Goal: Task Accomplishment & Management: Manage account settings

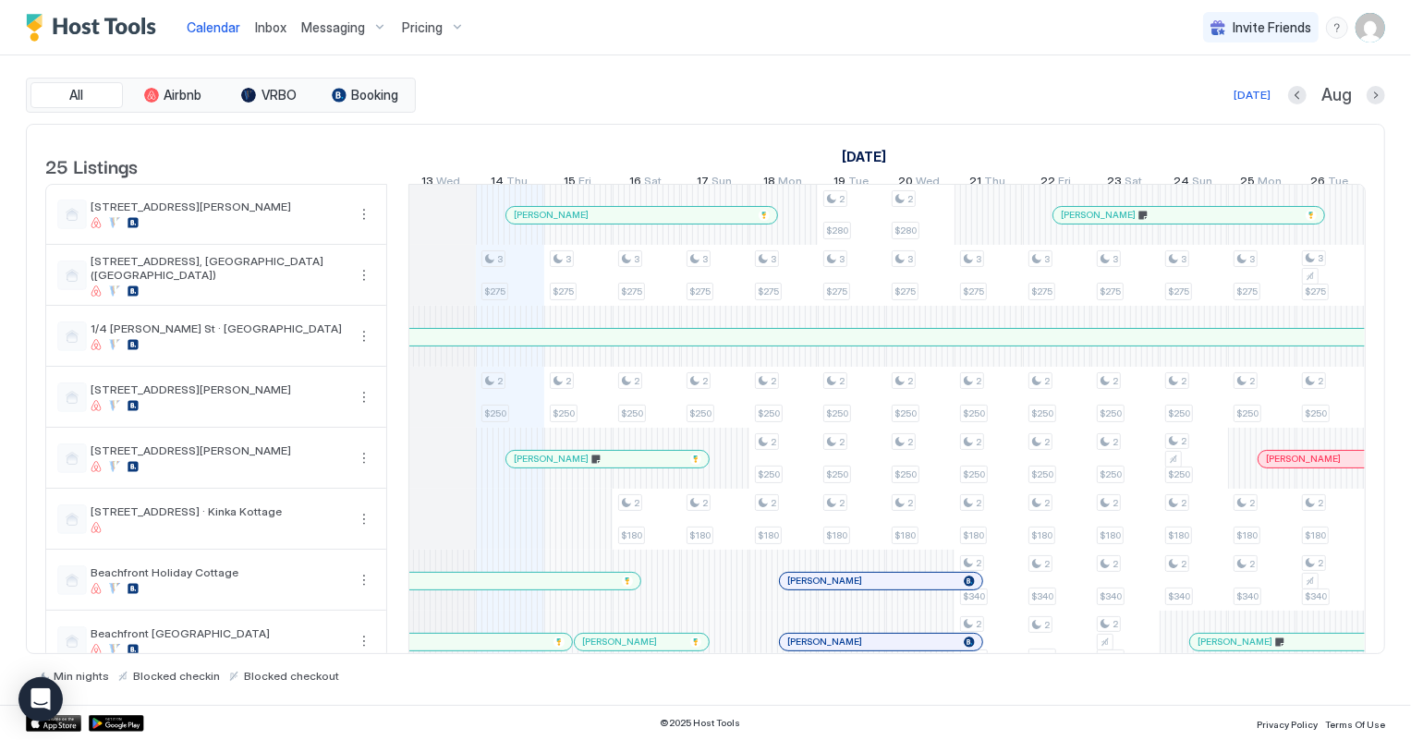
click at [270, 22] on span "Inbox" at bounding box center [270, 27] width 31 height 16
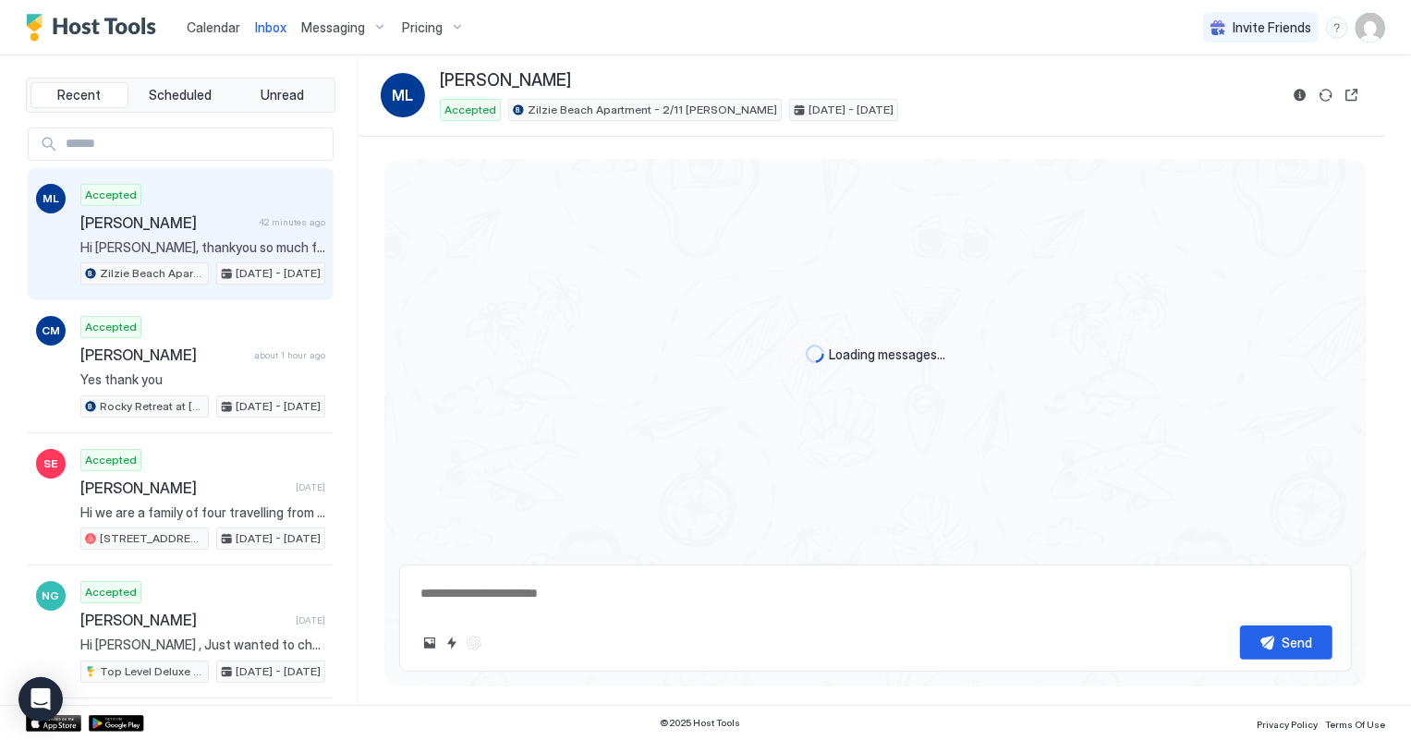
scroll to position [535, 0]
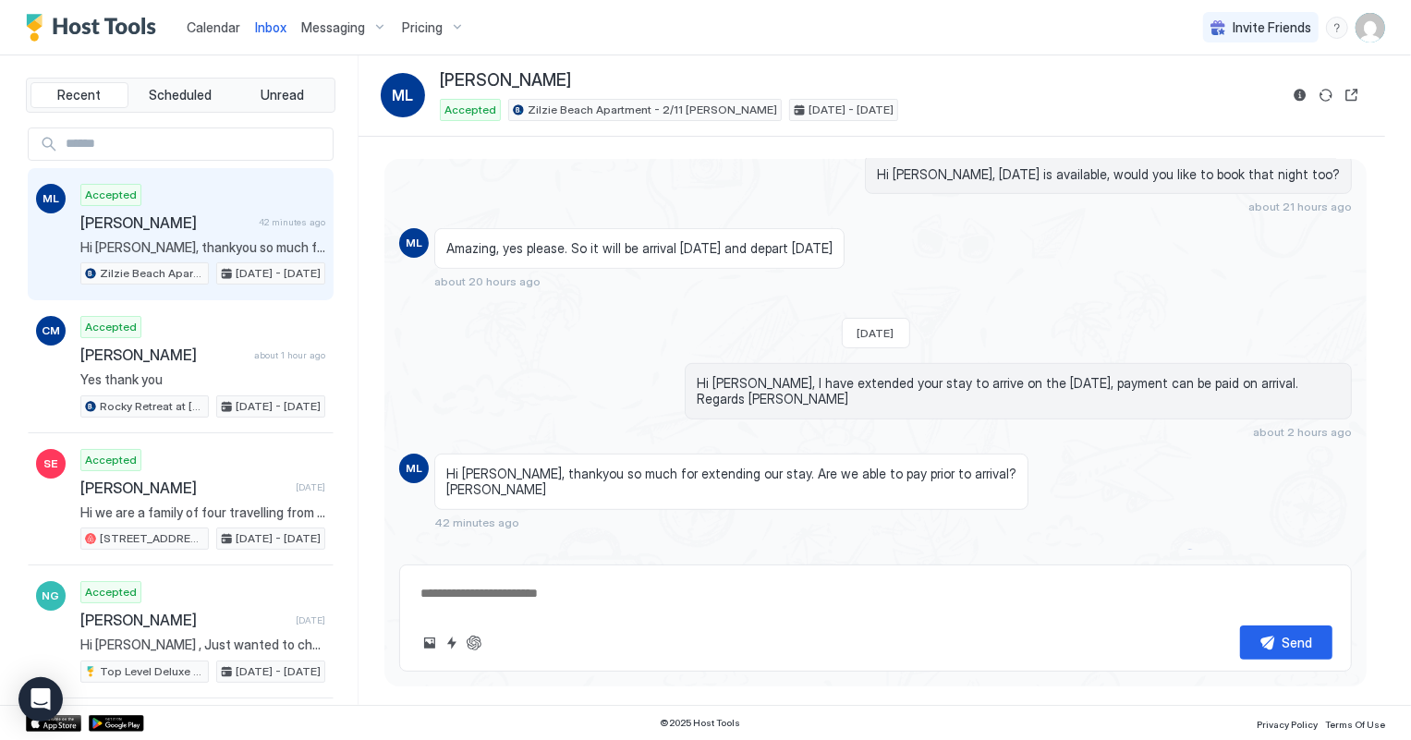
click at [178, 239] on span "Hi Shelly, thankyou so much for extending our stay. Are we able to pay prior to…" at bounding box center [202, 247] width 245 height 17
click at [547, 603] on textarea at bounding box center [876, 594] width 914 height 34
drag, startPoint x: 983, startPoint y: 589, endPoint x: 351, endPoint y: 582, distance: 631.4
click at [361, 587] on div "Loading messages... Yesterday Hi Melanie, Thanks for your booking. Please come …" at bounding box center [872, 421] width 1027 height 569
type textarea "**********"
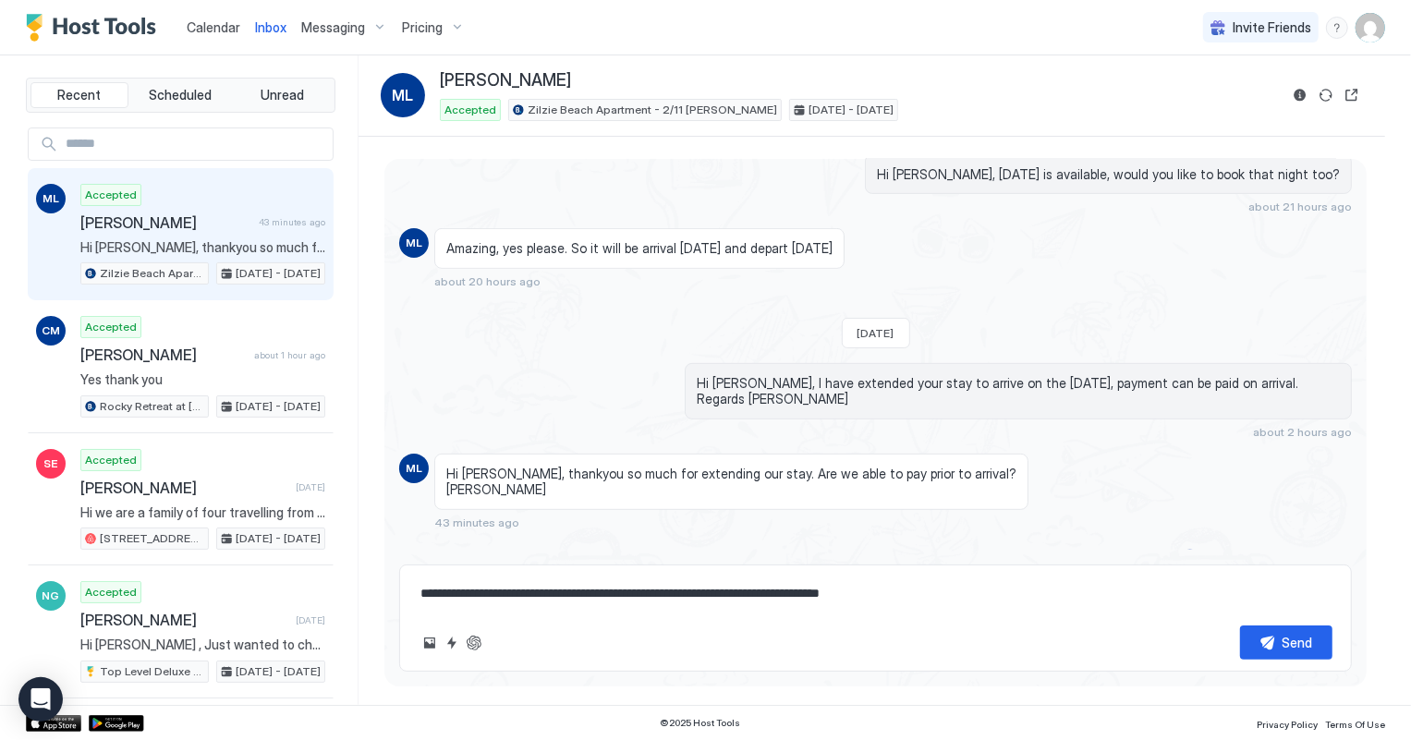
click at [217, 19] on span "Calendar" at bounding box center [214, 27] width 54 height 16
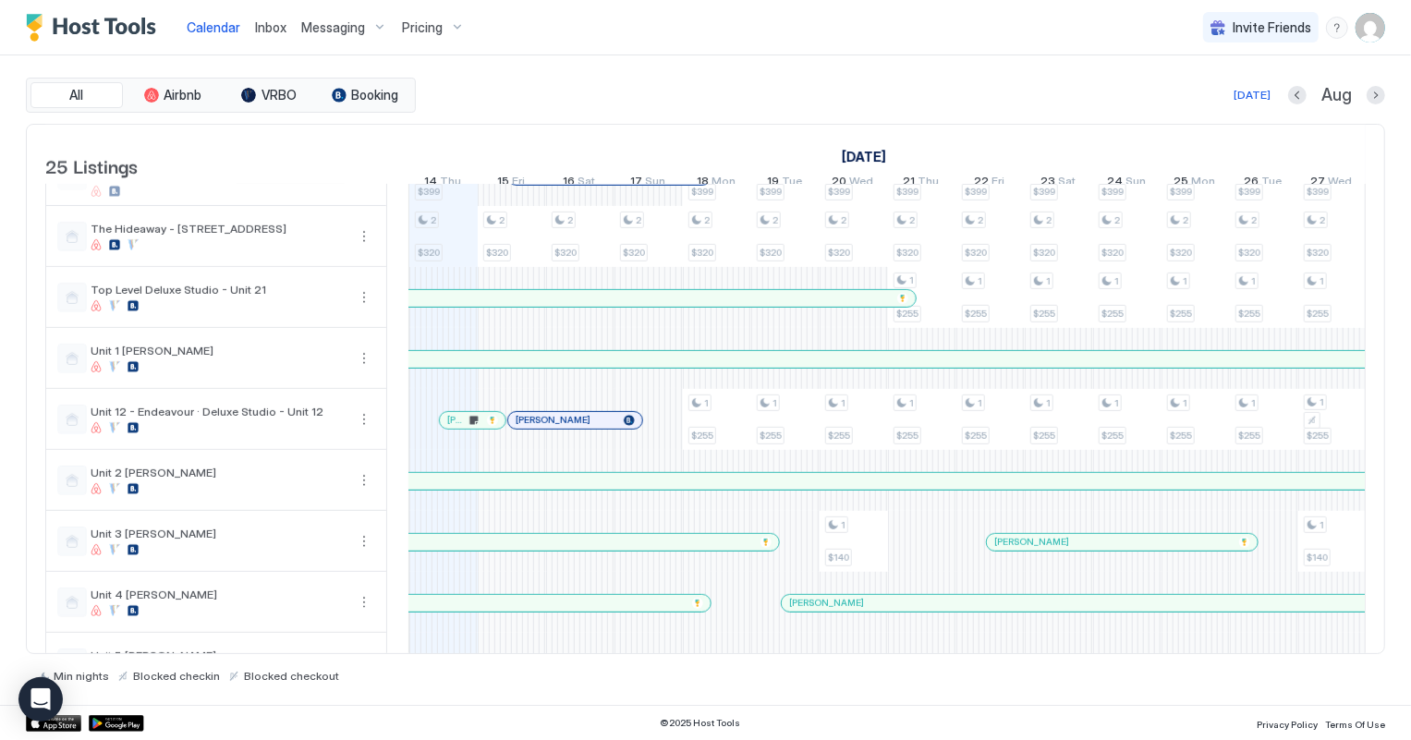
scroll to position [840, 0]
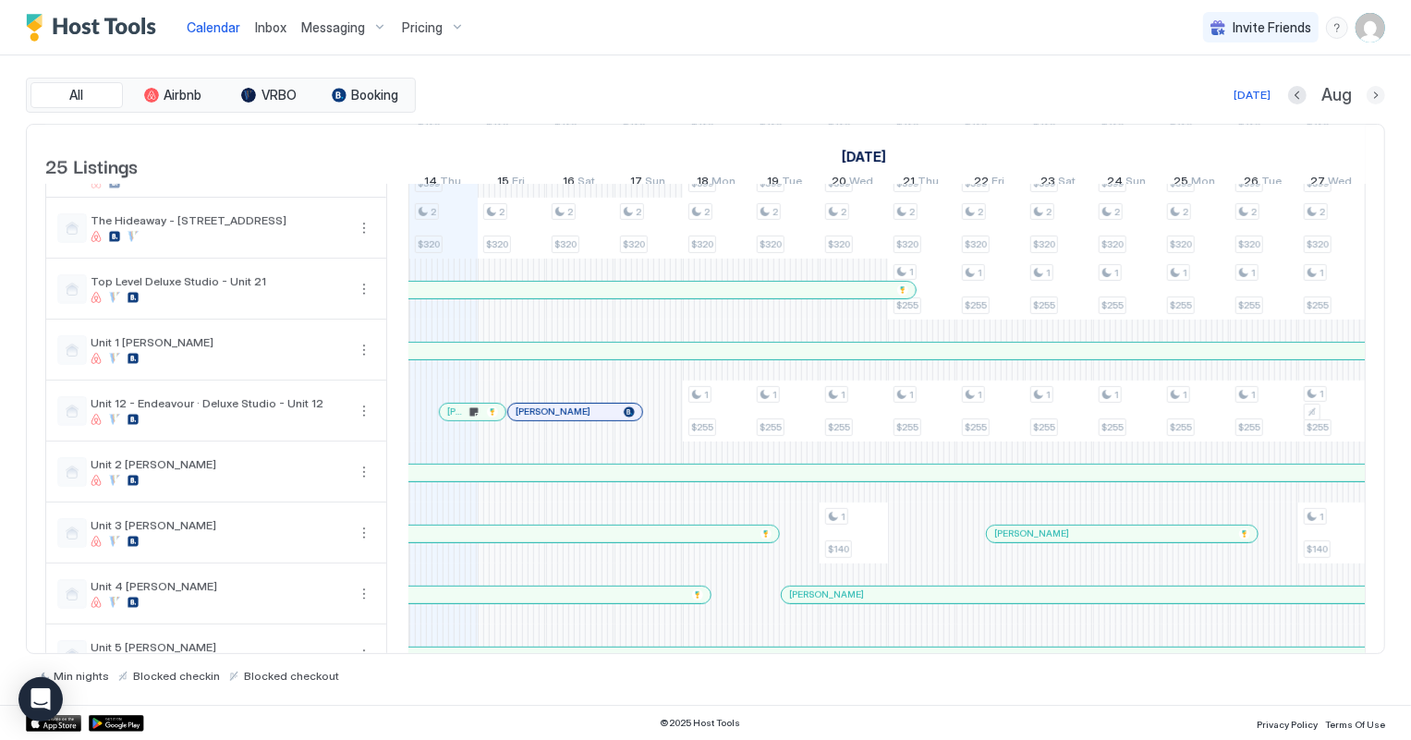
click at [1368, 90] on button "Next month" at bounding box center [1376, 95] width 18 height 18
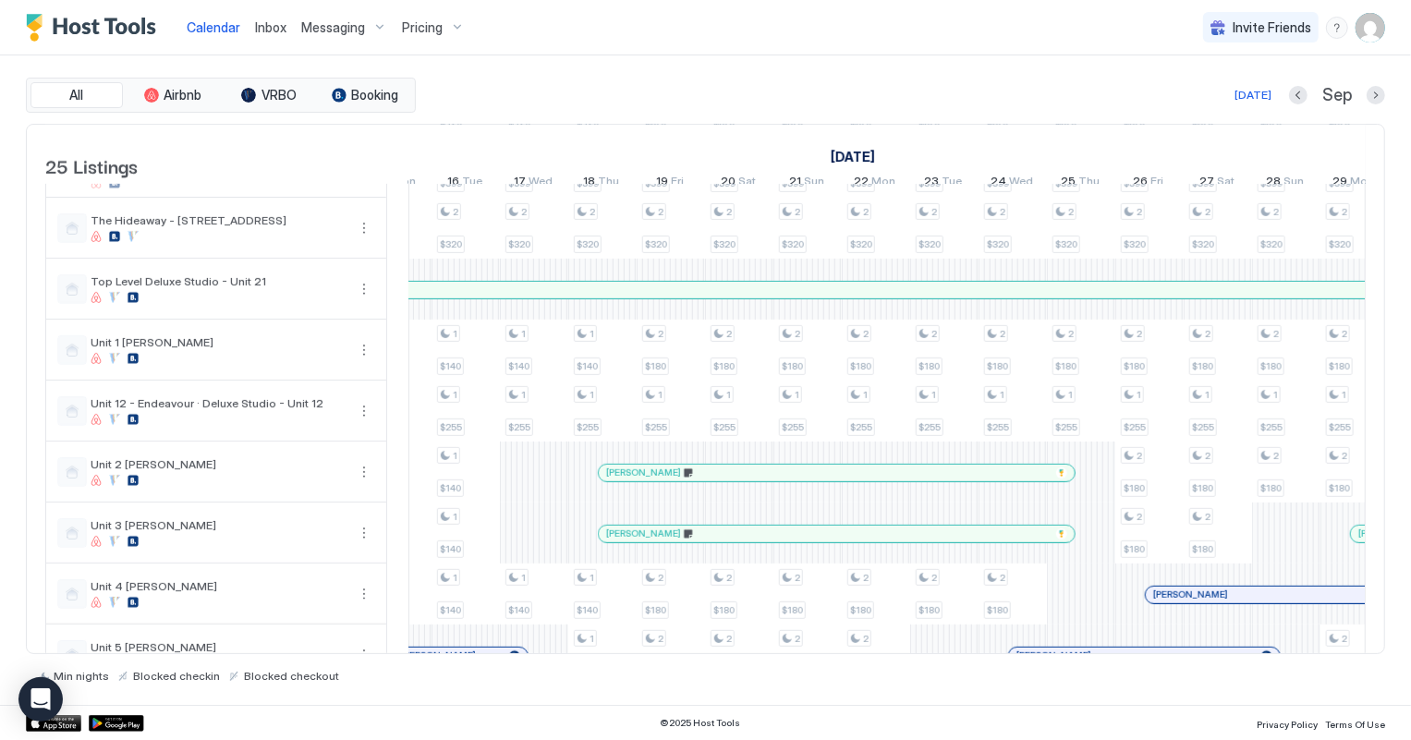
scroll to position [0, 0]
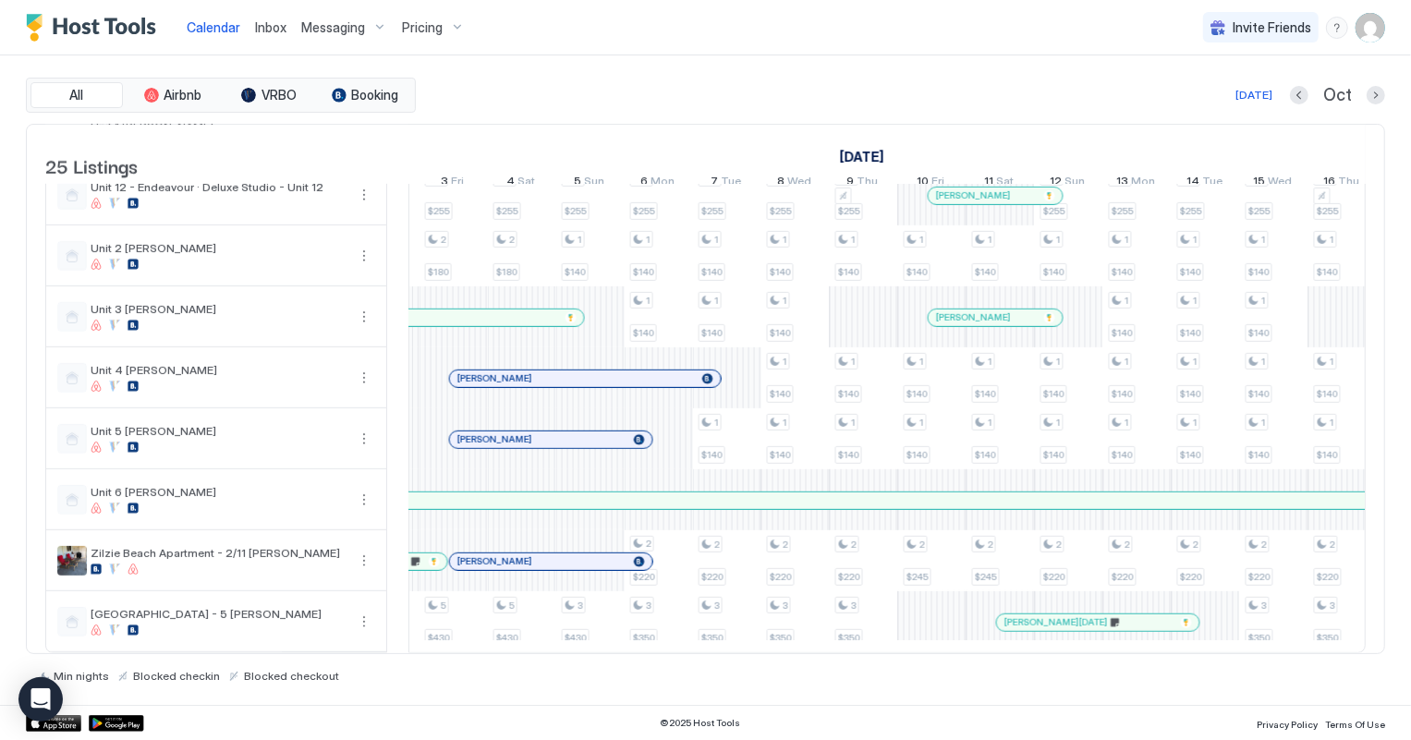
click at [432, 556] on div at bounding box center [434, 561] width 11 height 11
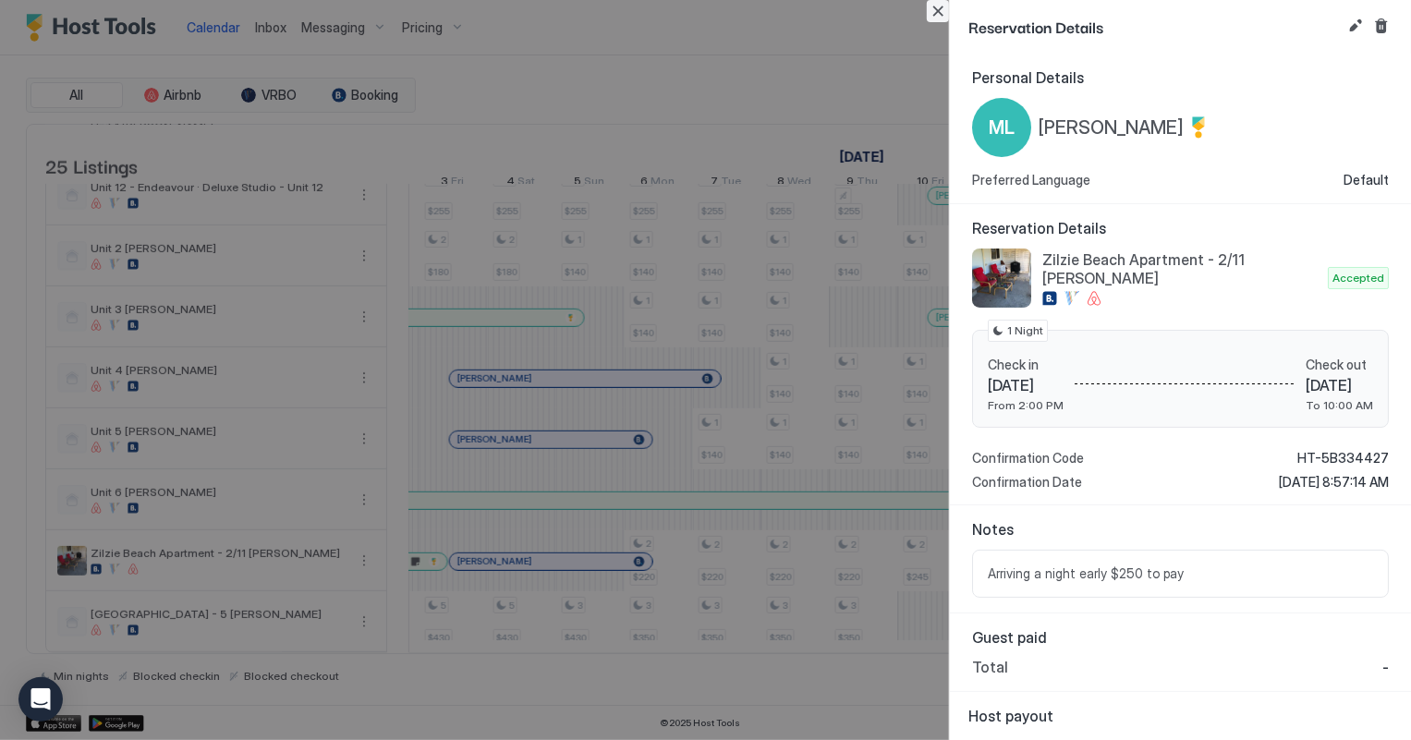
click at [942, 8] on button "Close" at bounding box center [938, 11] width 22 height 22
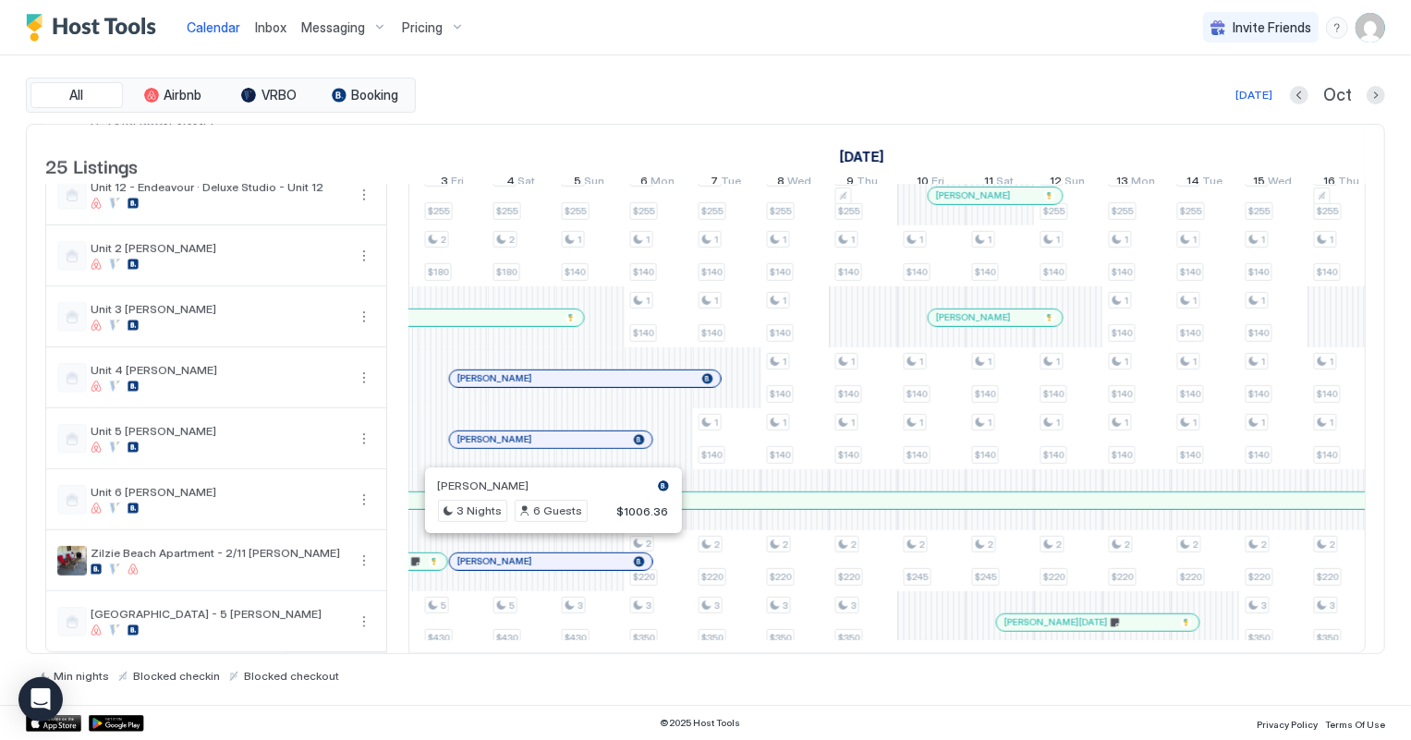
click at [546, 555] on div at bounding box center [547, 562] width 15 height 15
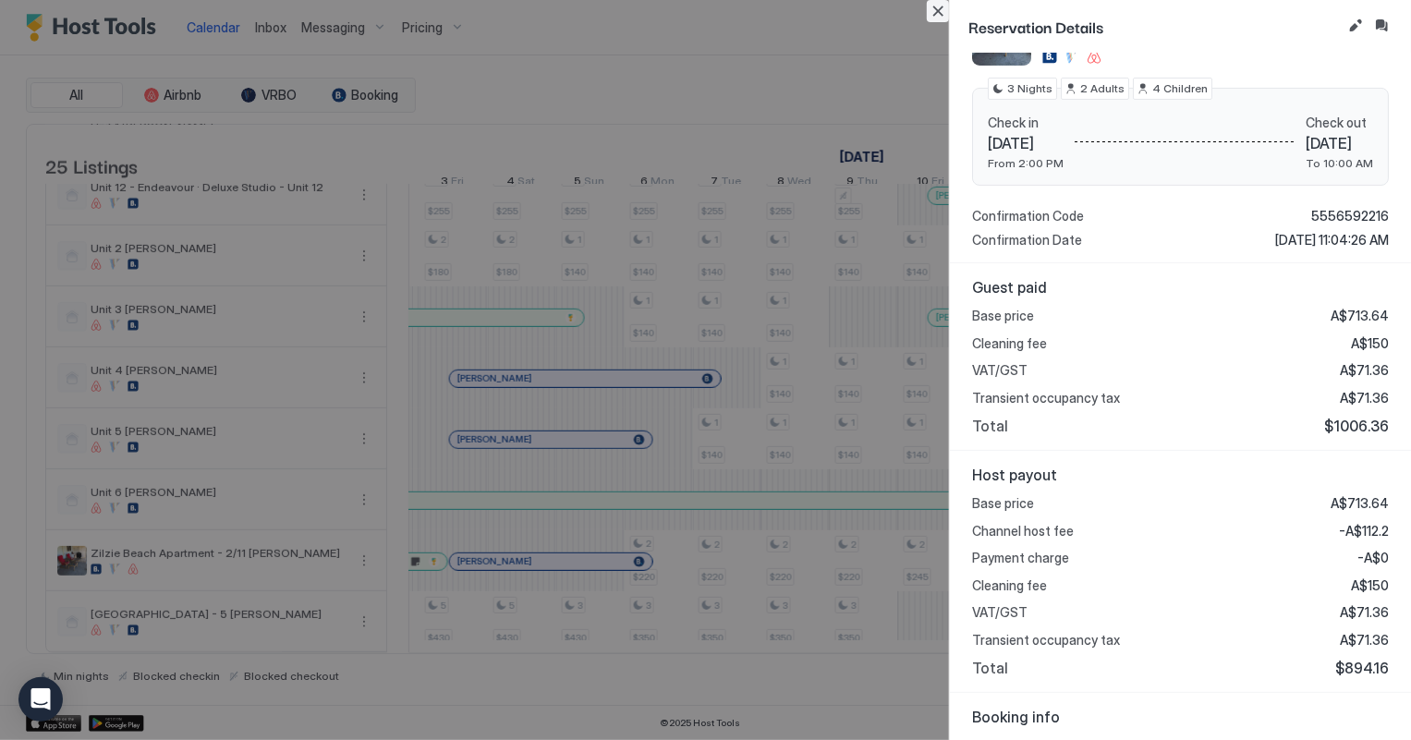
click at [938, 2] on button "Close" at bounding box center [938, 11] width 22 height 22
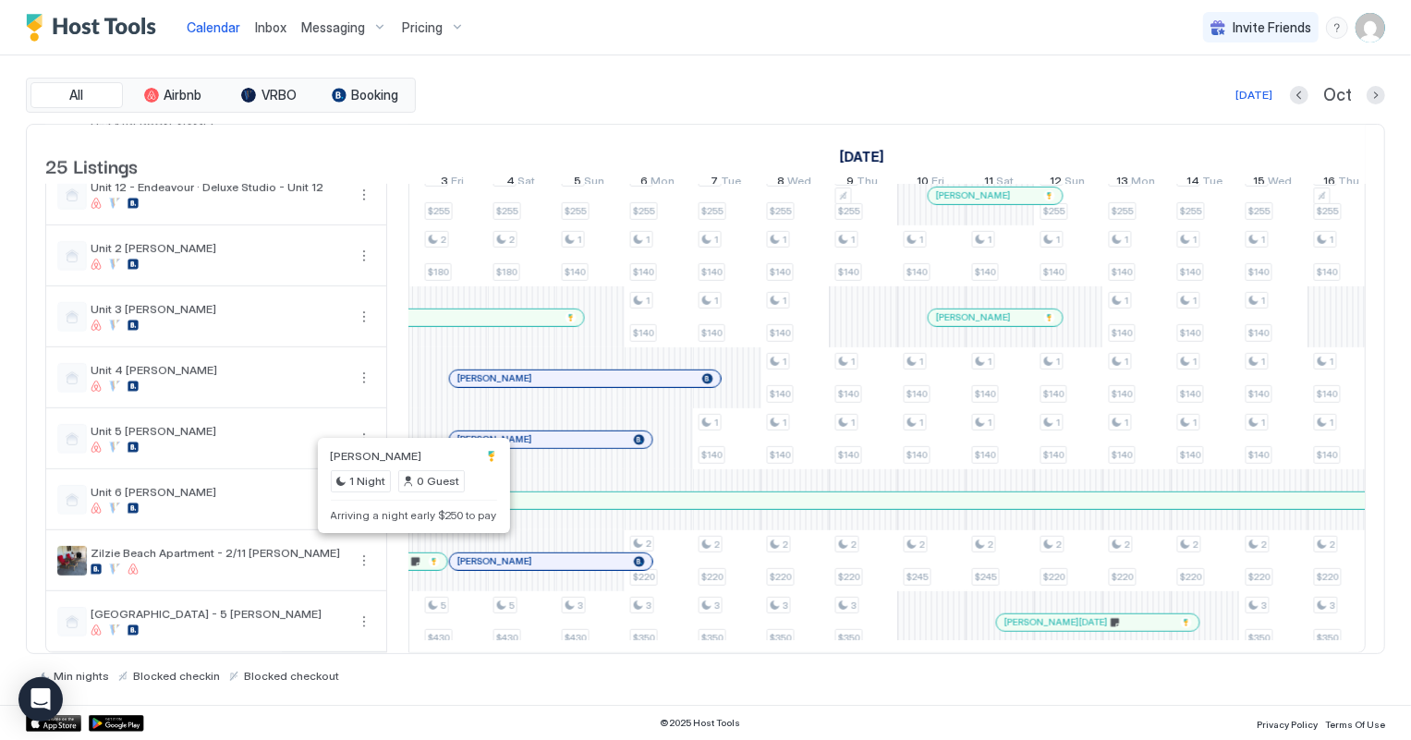
click at [411, 555] on div at bounding box center [411, 562] width 15 height 15
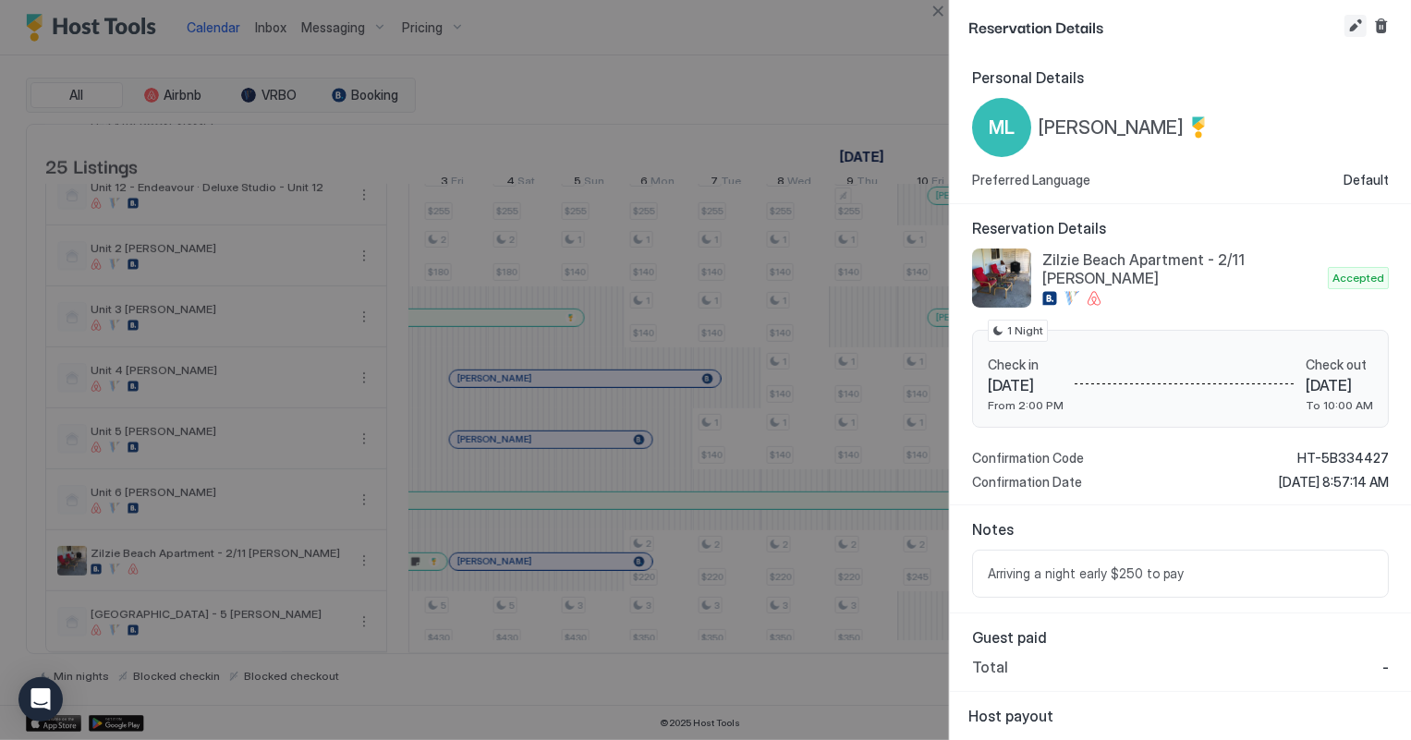
click at [1350, 19] on button "Edit reservation" at bounding box center [1356, 26] width 22 height 22
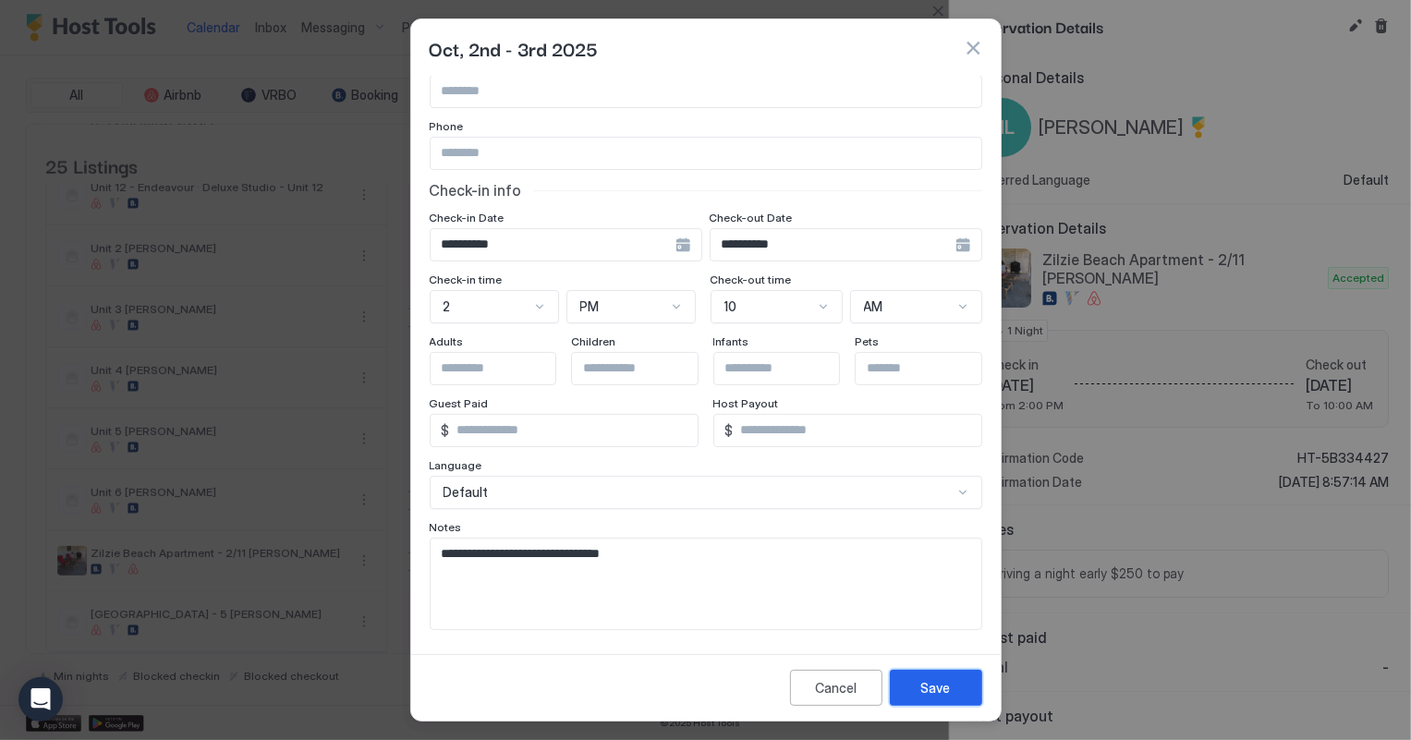
click at [961, 691] on button "Save" at bounding box center [936, 688] width 92 height 36
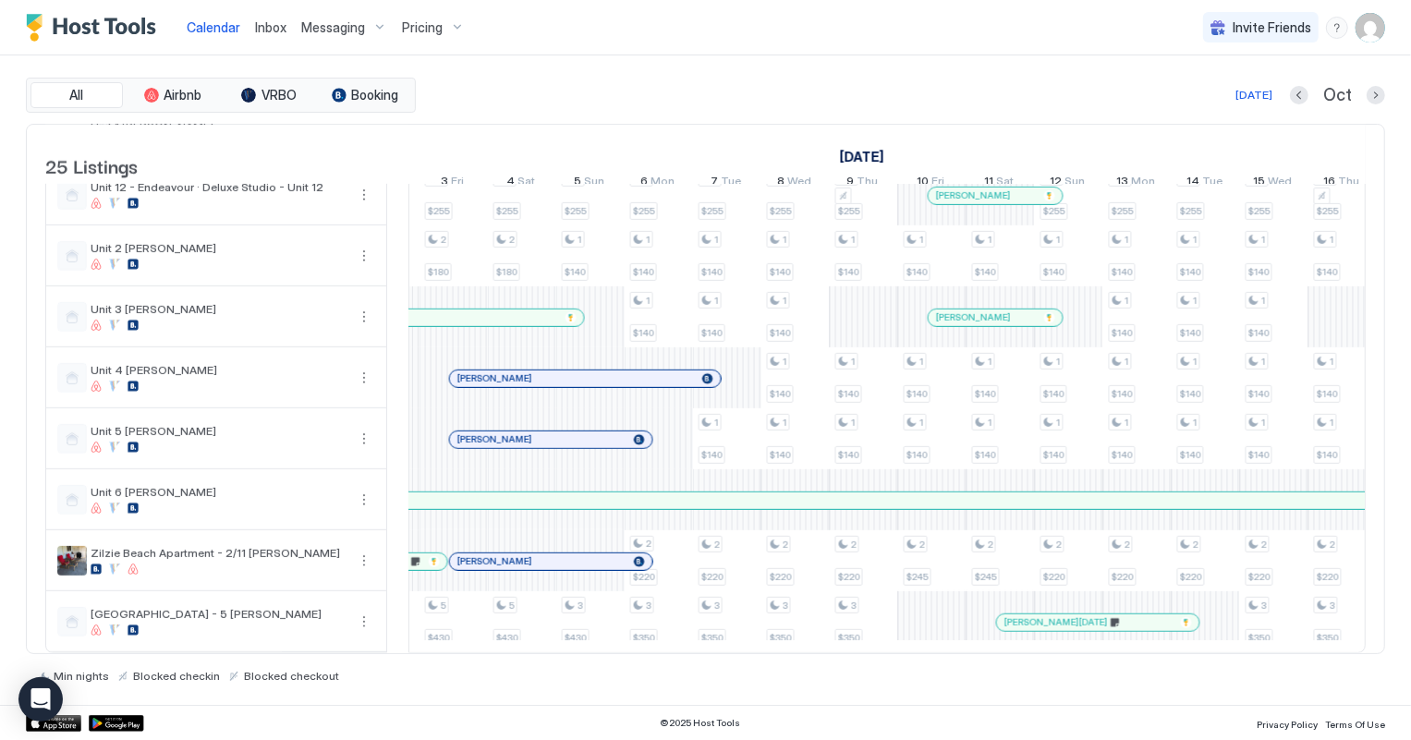
click at [257, 29] on span "Inbox" at bounding box center [270, 27] width 31 height 16
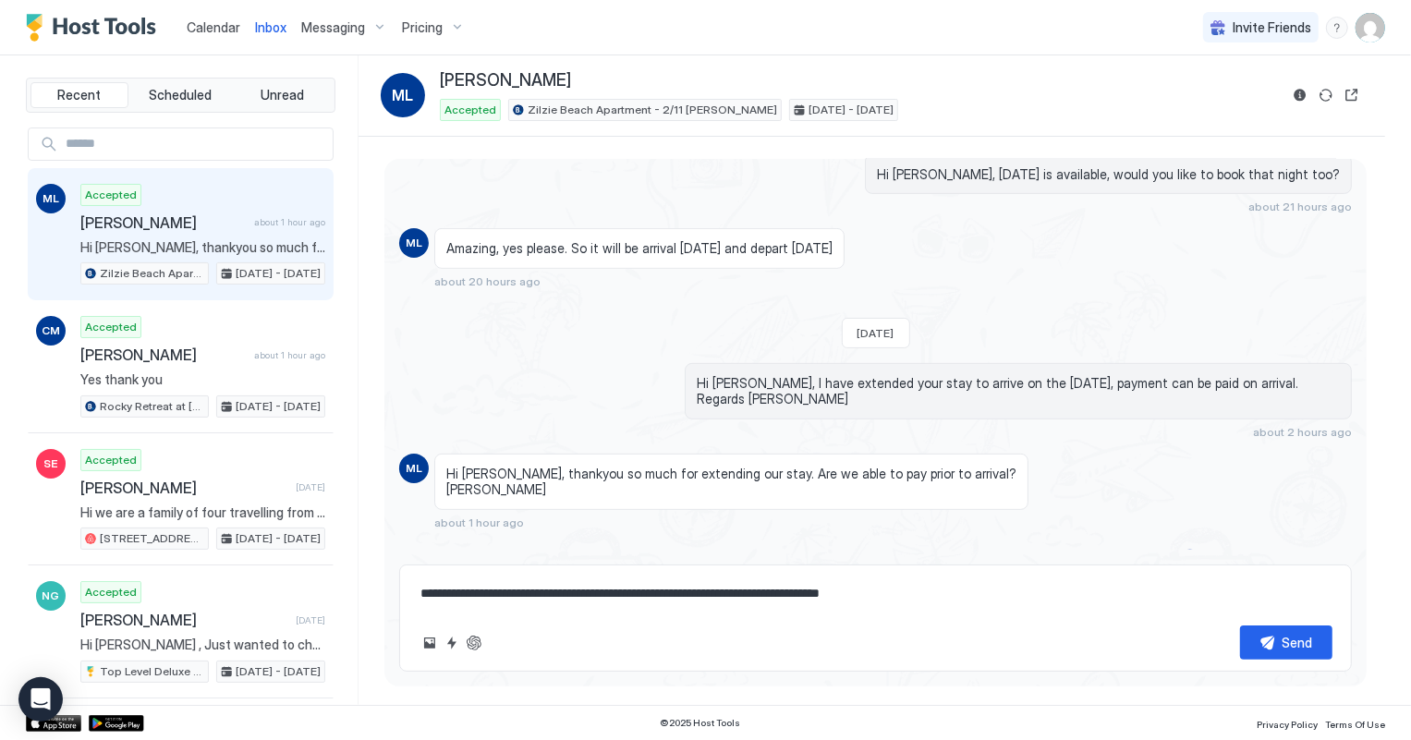
click at [838, 592] on textarea "**********" at bounding box center [876, 594] width 914 height 34
type textarea "**********"
click at [1321, 640] on button "Send" at bounding box center [1286, 643] width 92 height 34
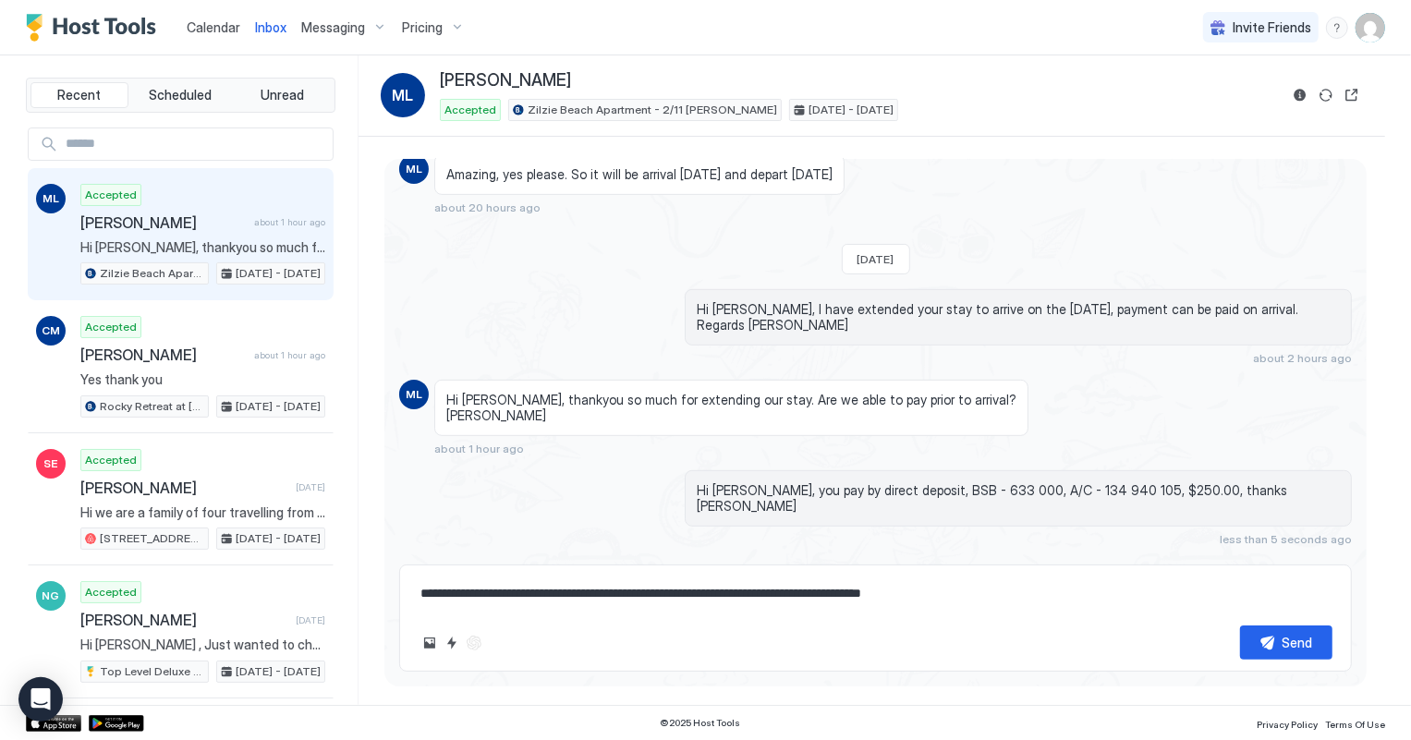
click at [205, 23] on span "Calendar" at bounding box center [214, 27] width 54 height 16
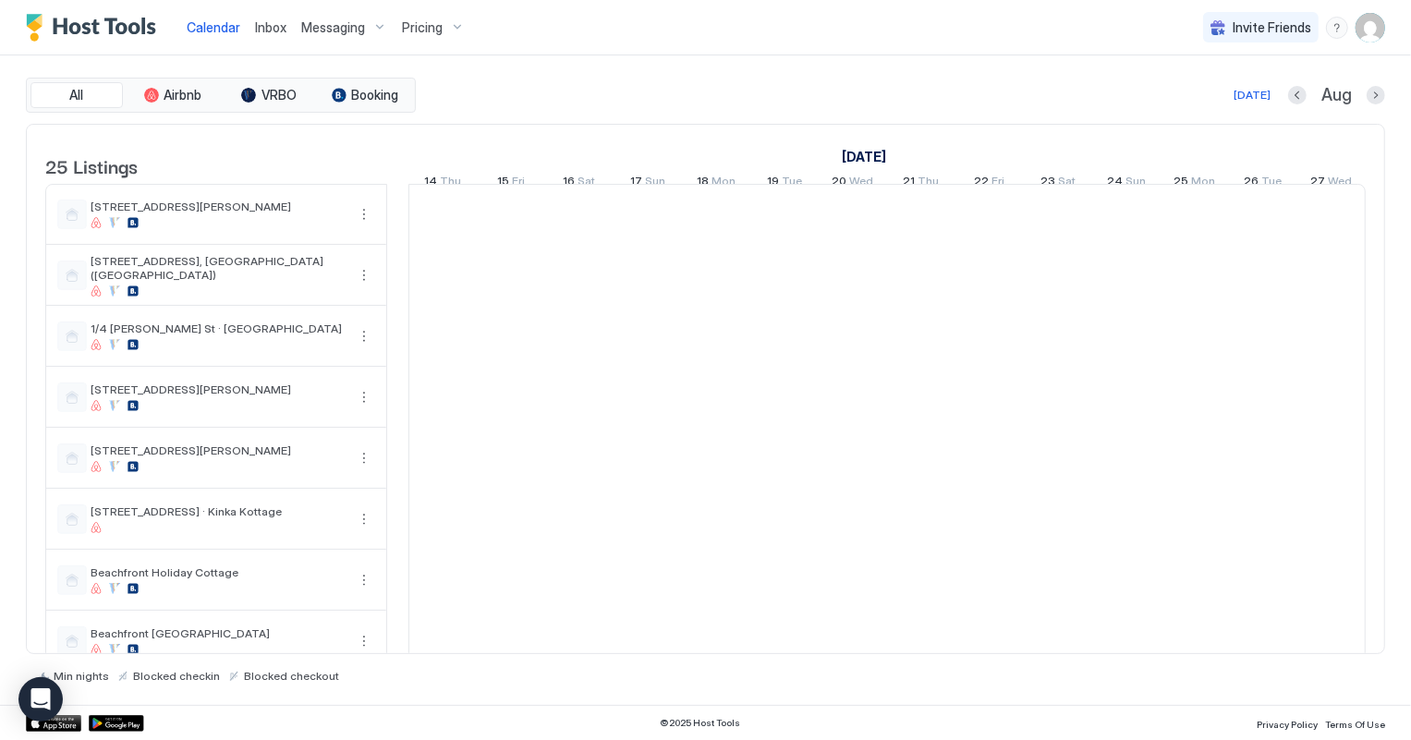
scroll to position [0, 1026]
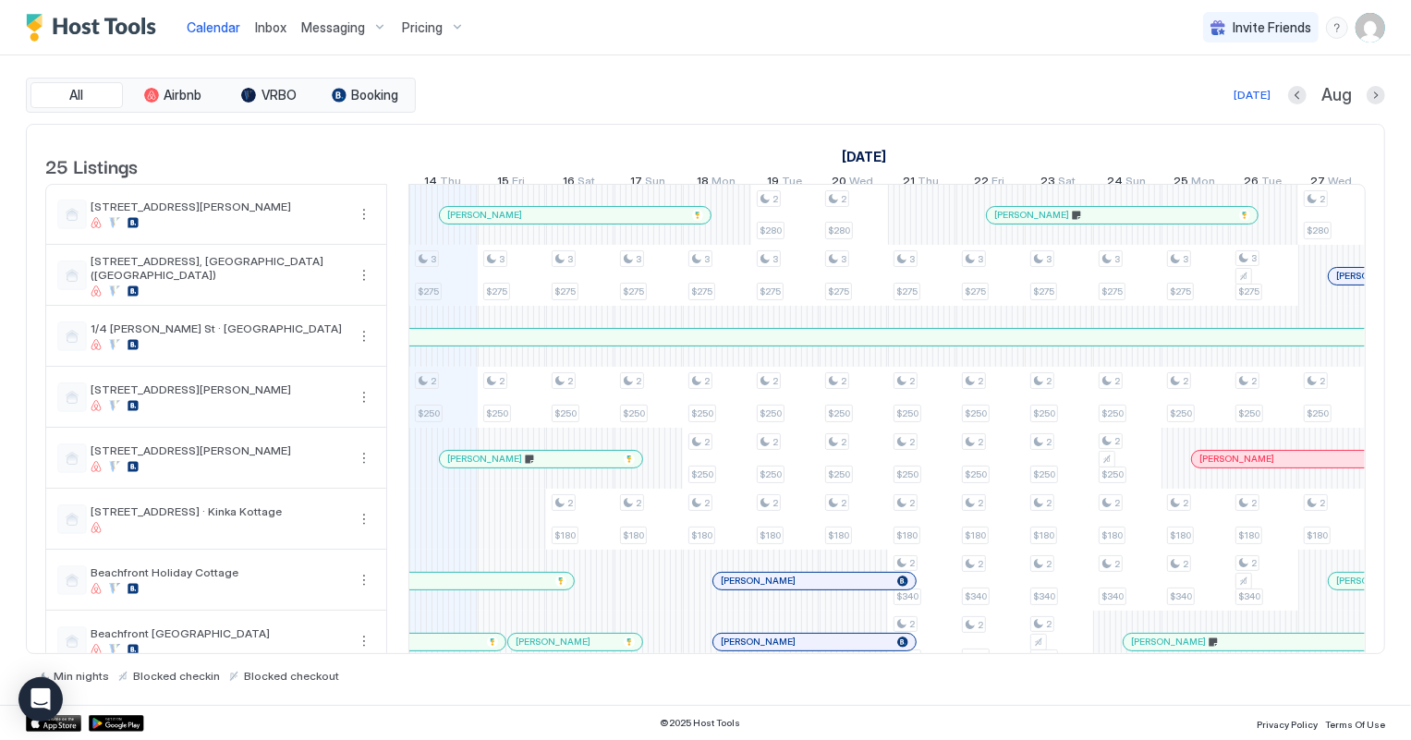
click at [264, 26] on span "Inbox" at bounding box center [270, 27] width 31 height 16
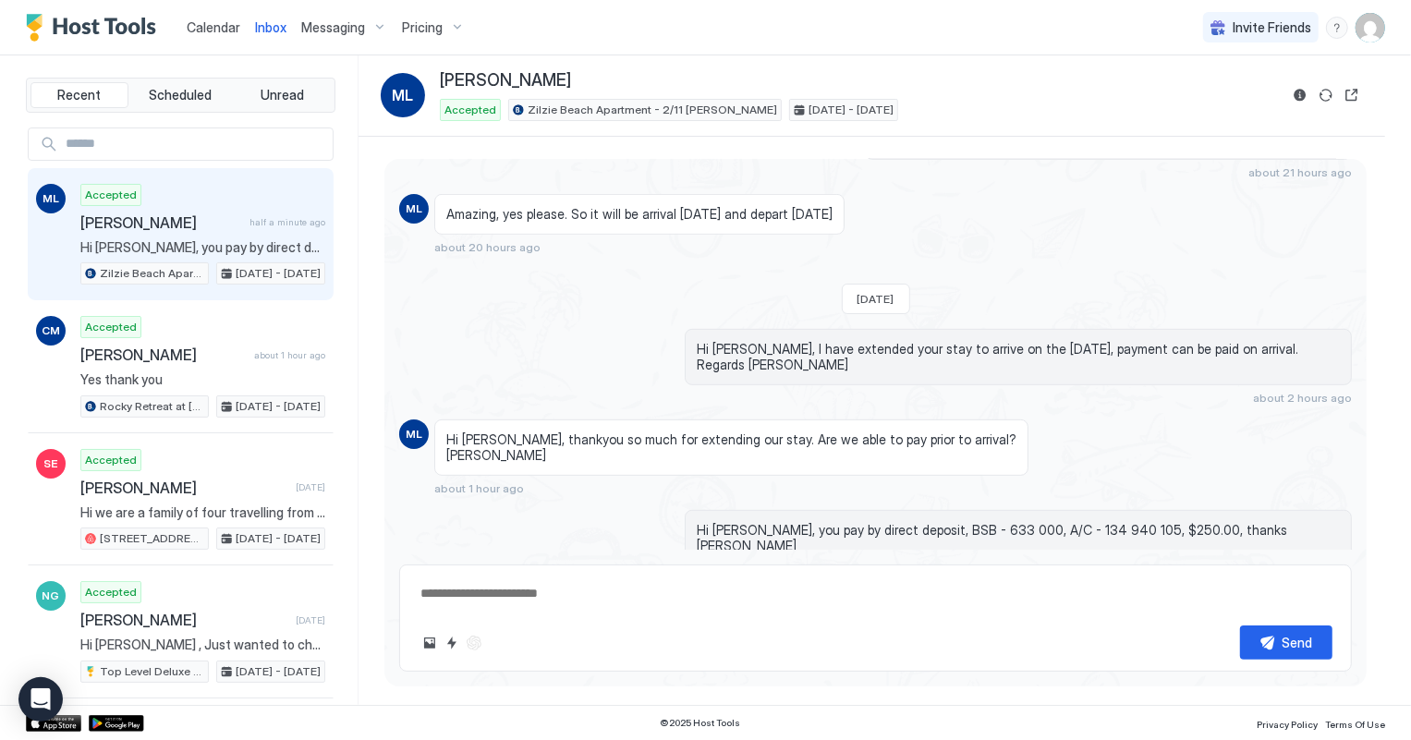
scroll to position [609, 0]
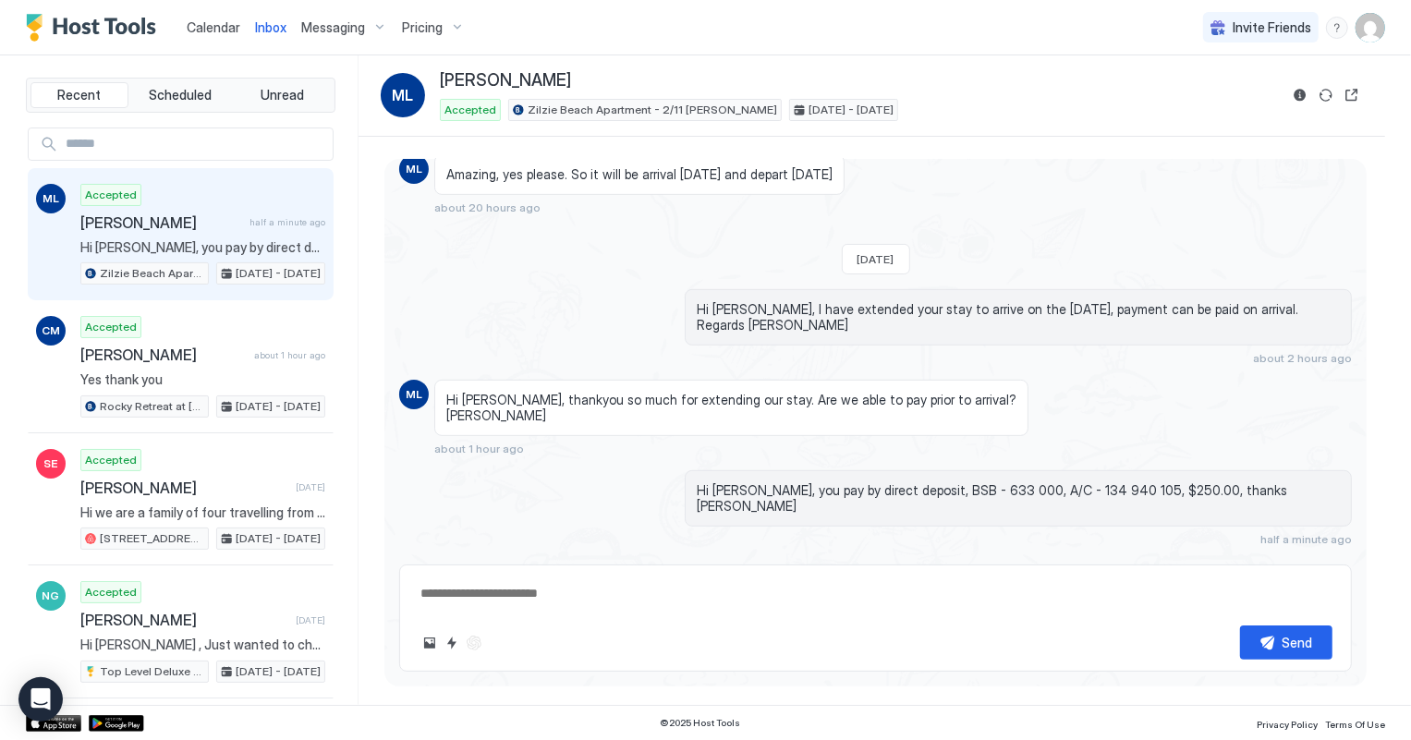
click at [233, 22] on span "Calendar" at bounding box center [214, 27] width 54 height 16
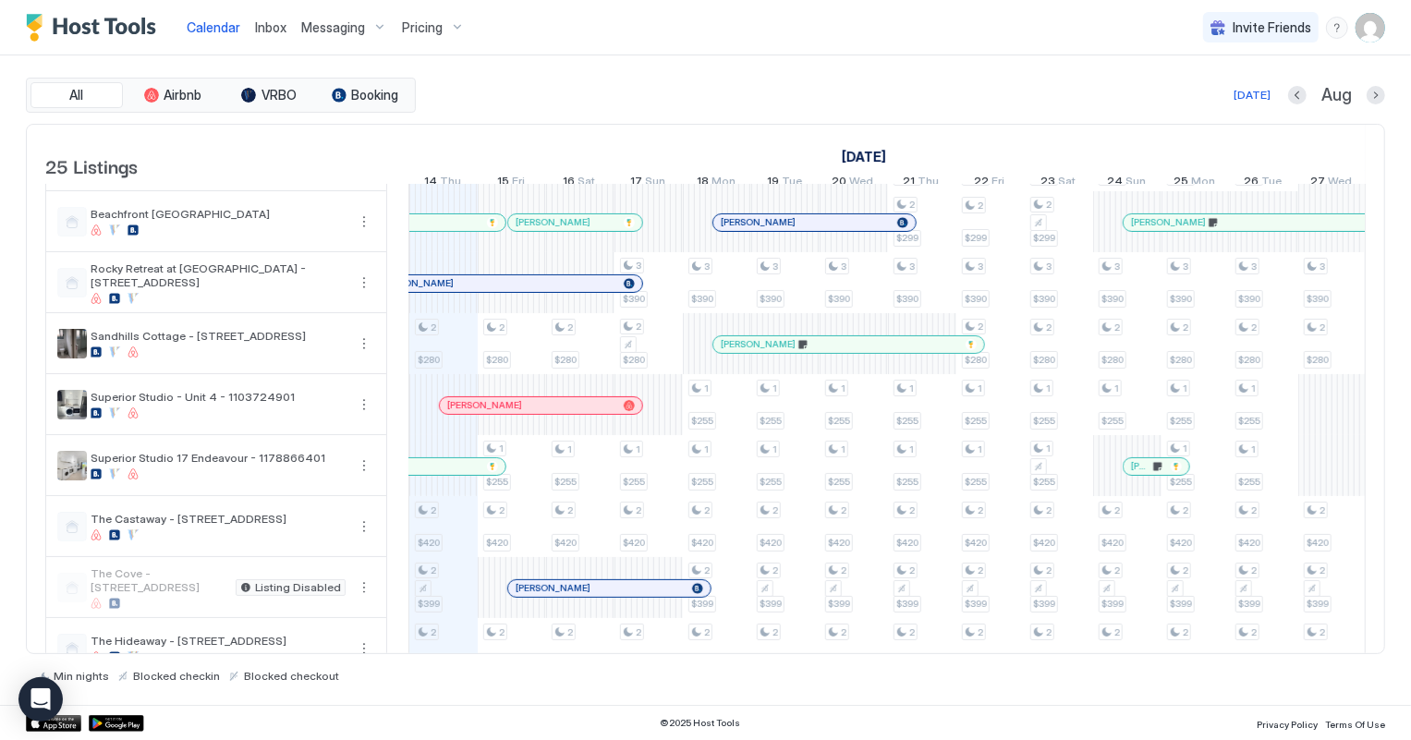
scroll to position [588, 0]
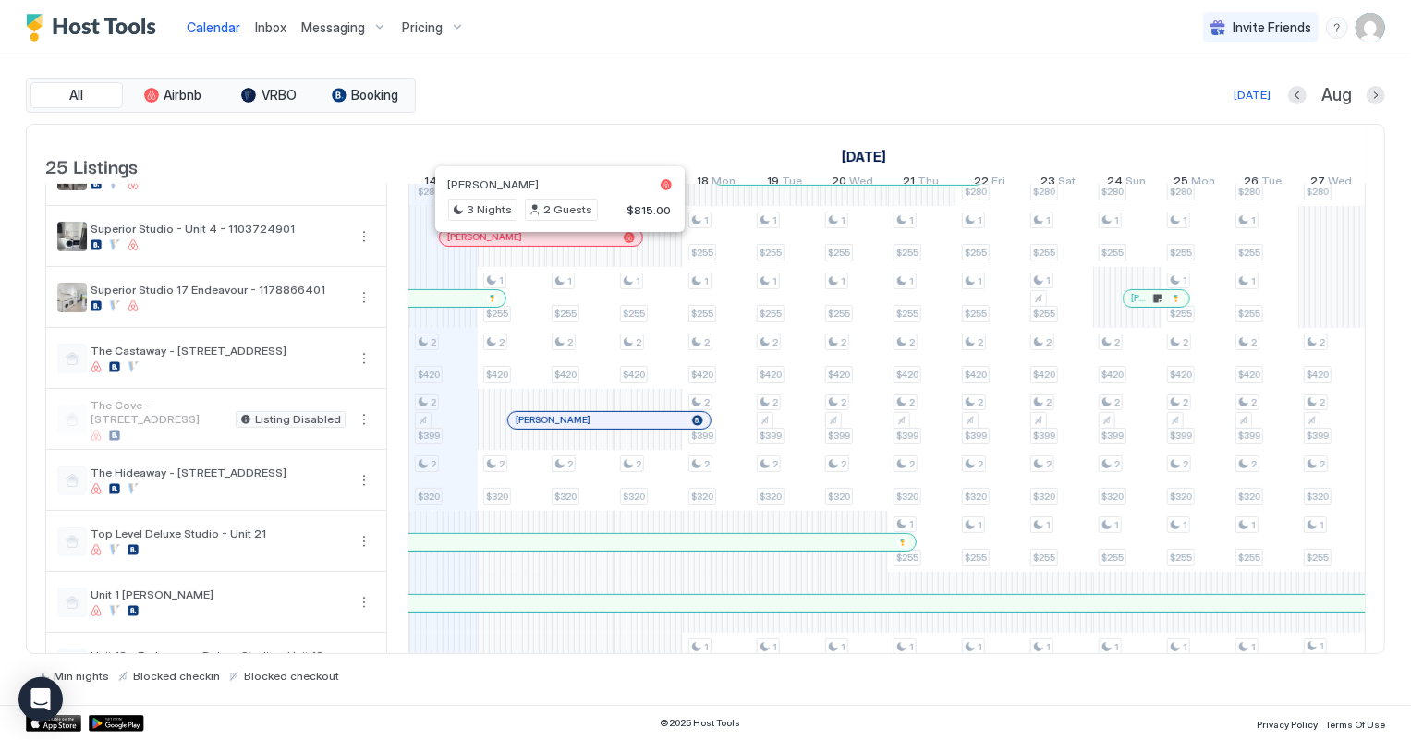
click at [553, 245] on div at bounding box center [553, 237] width 15 height 15
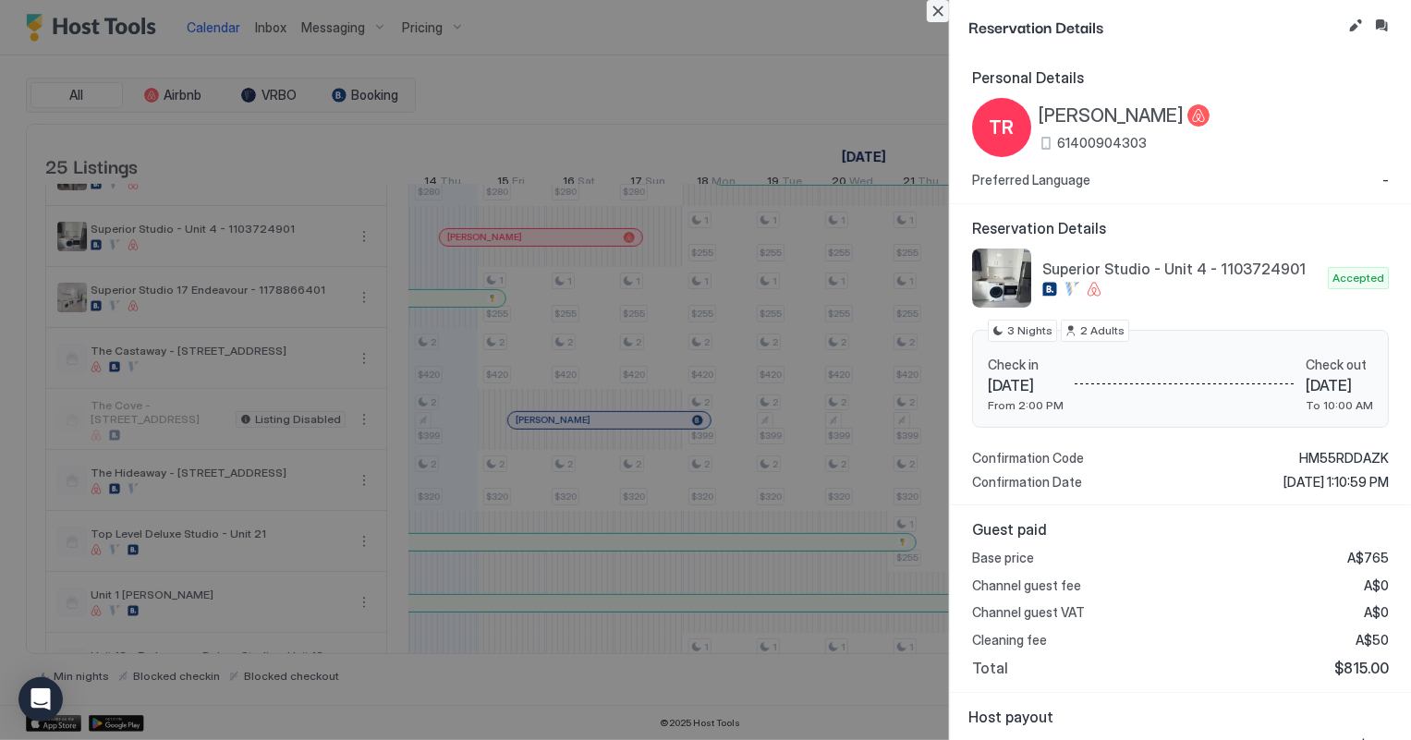
click at [935, 13] on button "Close" at bounding box center [938, 11] width 22 height 22
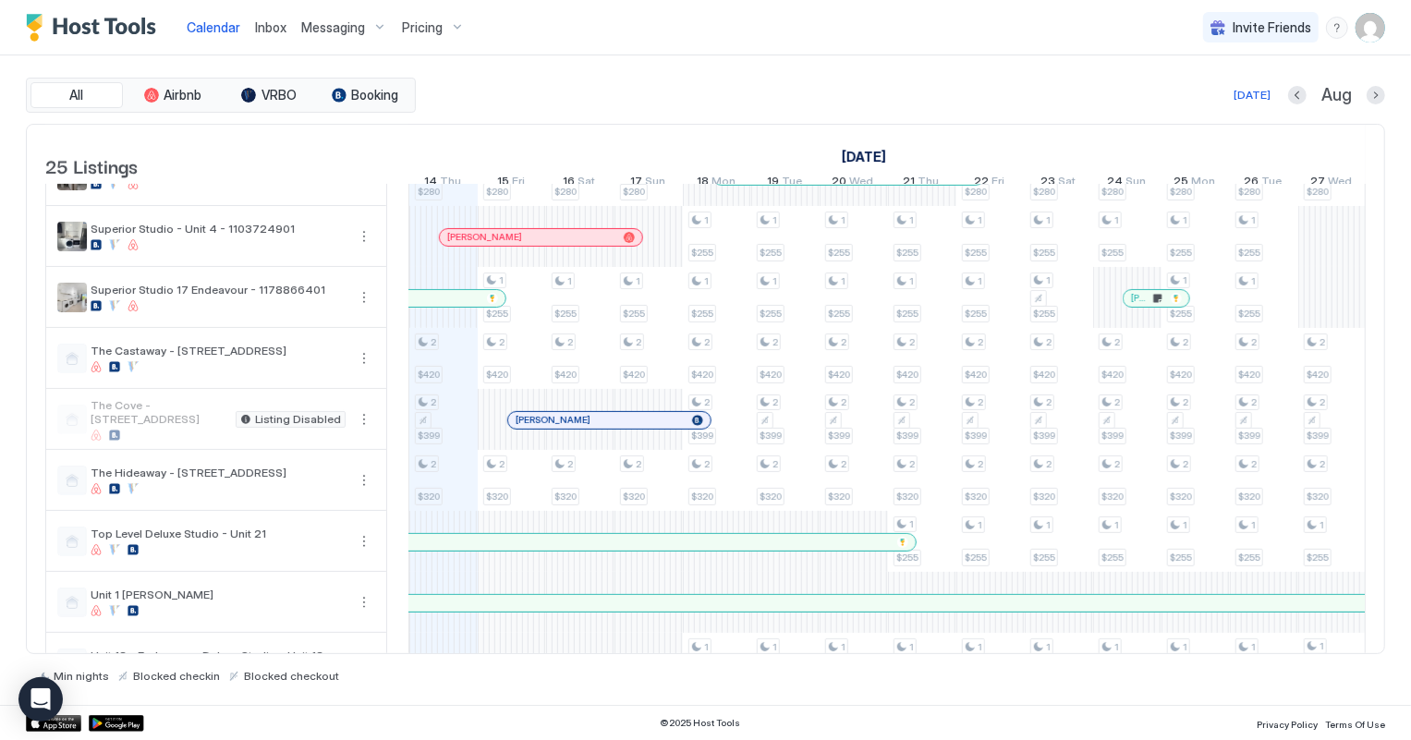
click at [610, 428] on div at bounding box center [611, 420] width 15 height 15
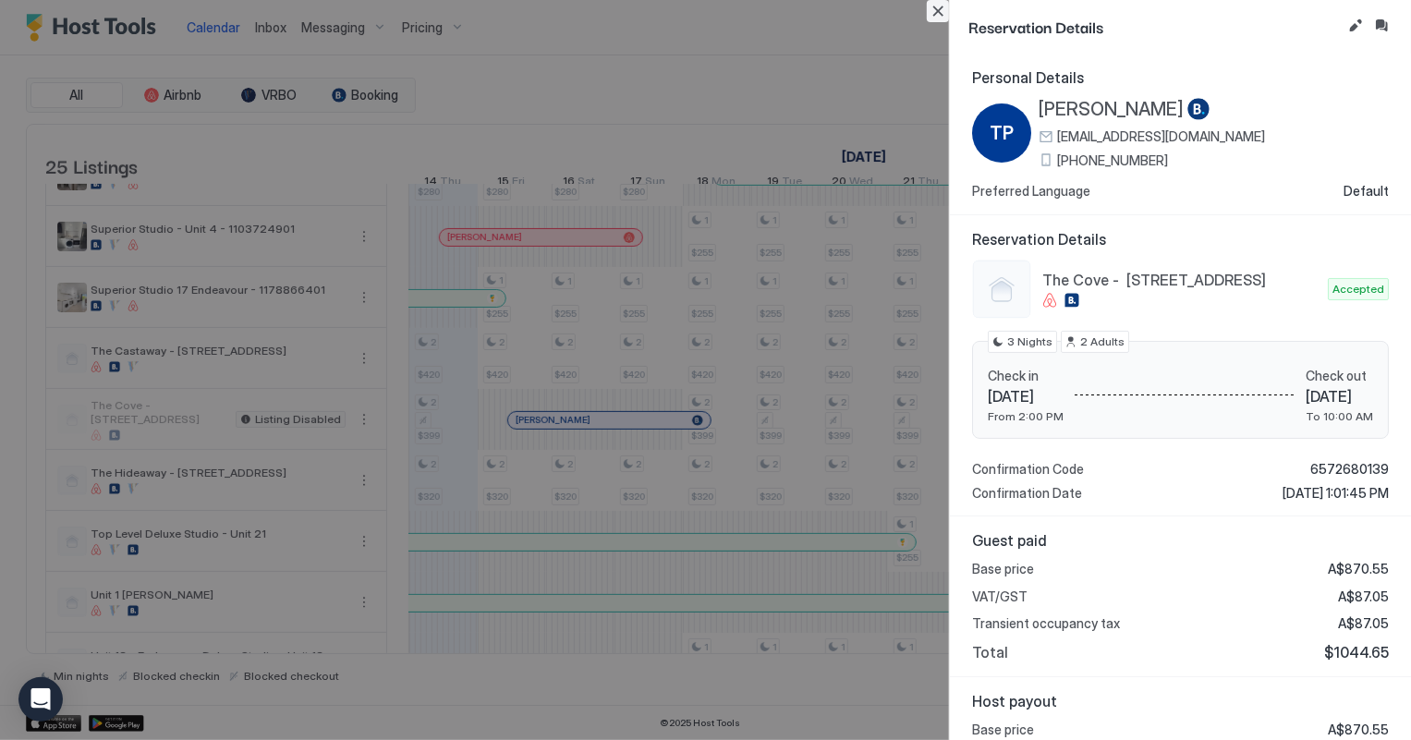
click at [935, 12] on button "Close" at bounding box center [938, 11] width 22 height 22
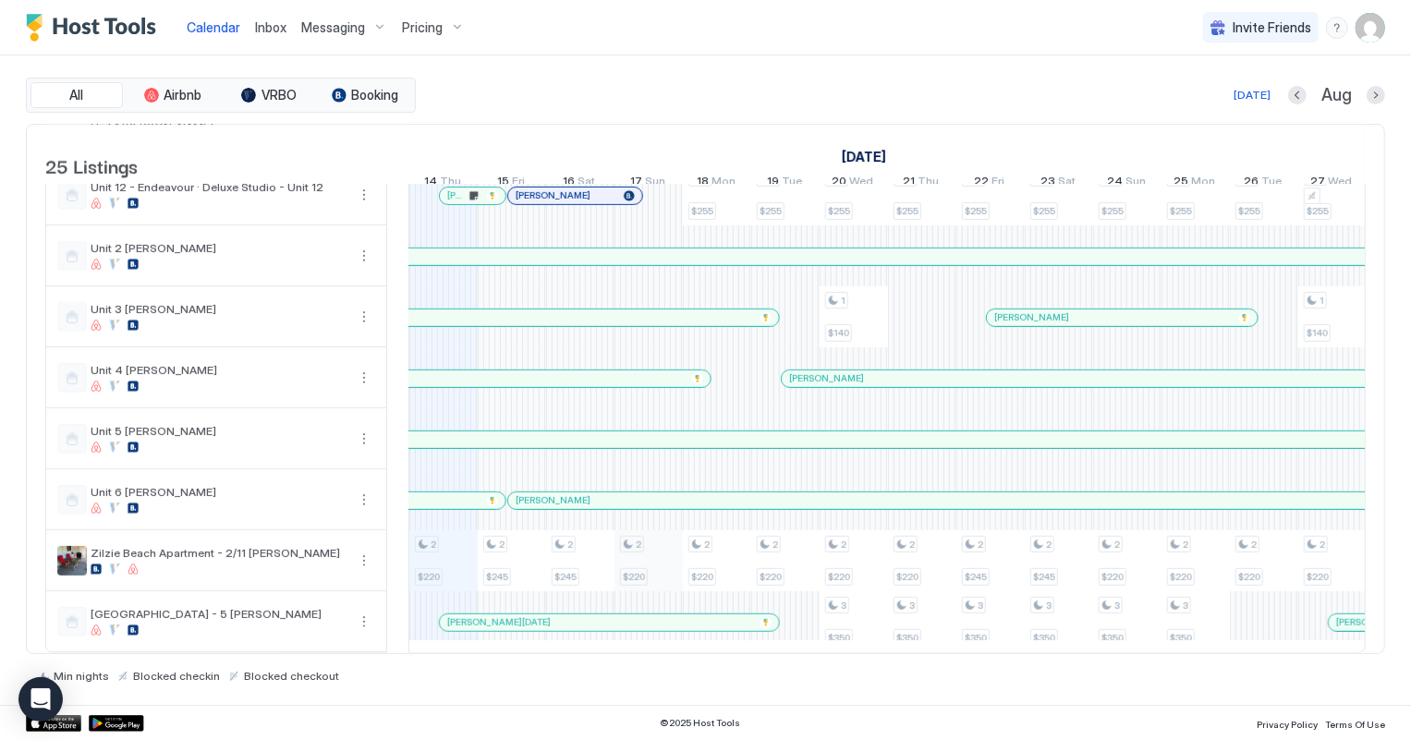
scroll to position [1079, 0]
click at [592, 616] on div at bounding box center [593, 623] width 15 height 15
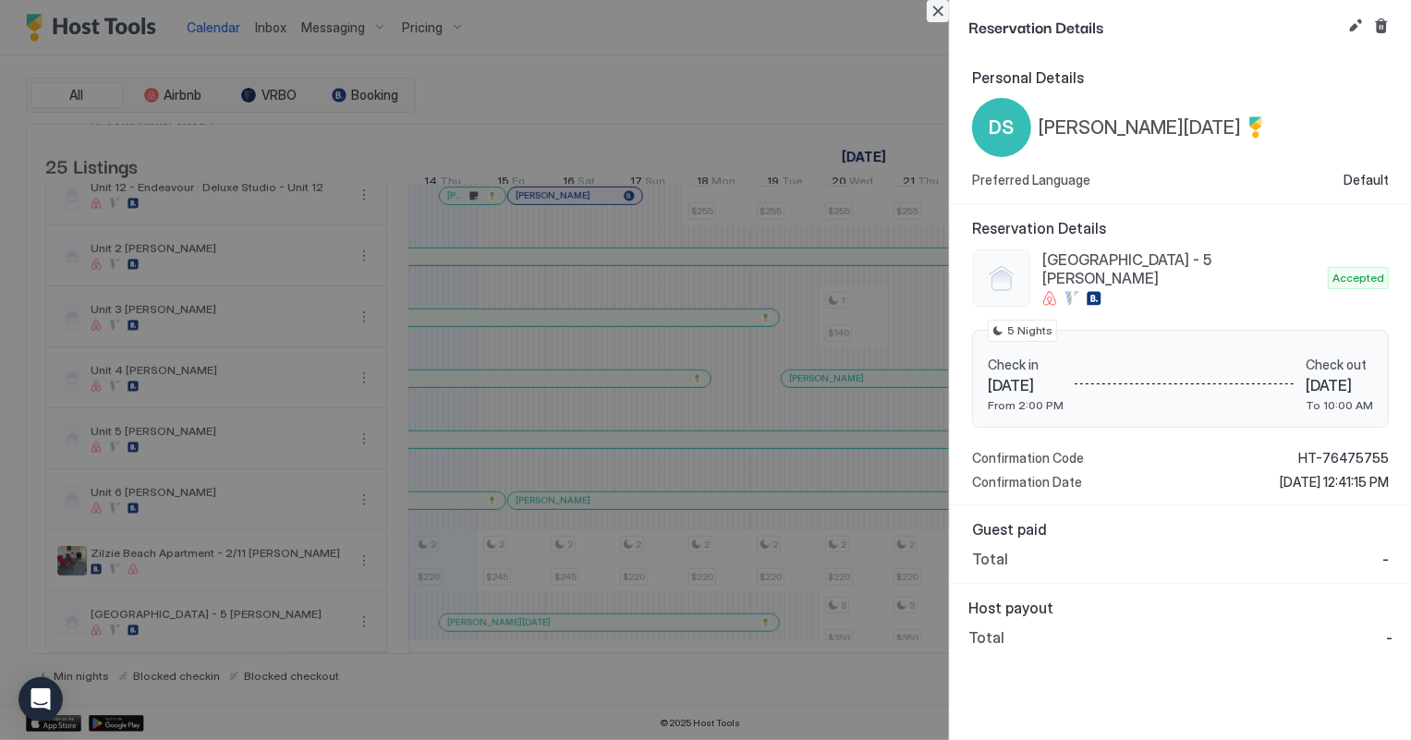
click at [936, 10] on button "Close" at bounding box center [938, 11] width 22 height 22
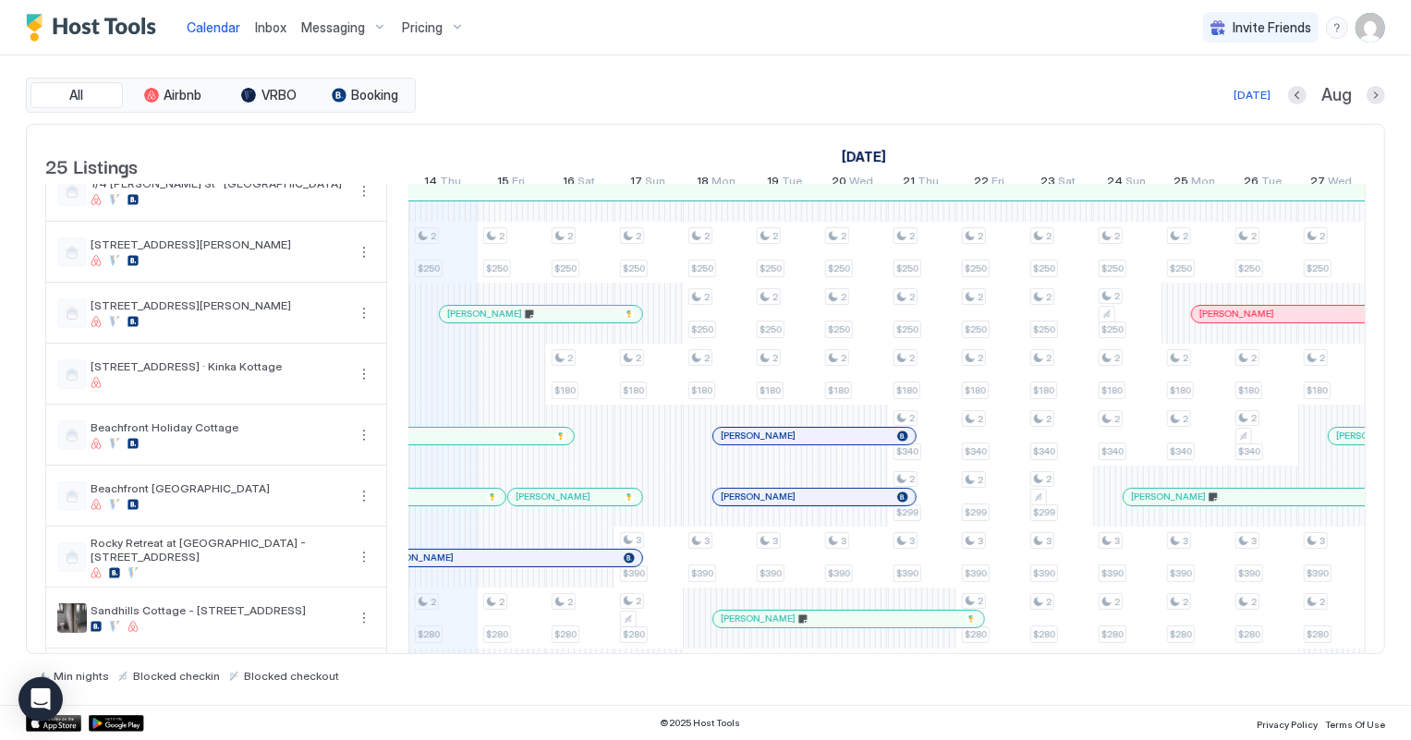
scroll to position [154, 0]
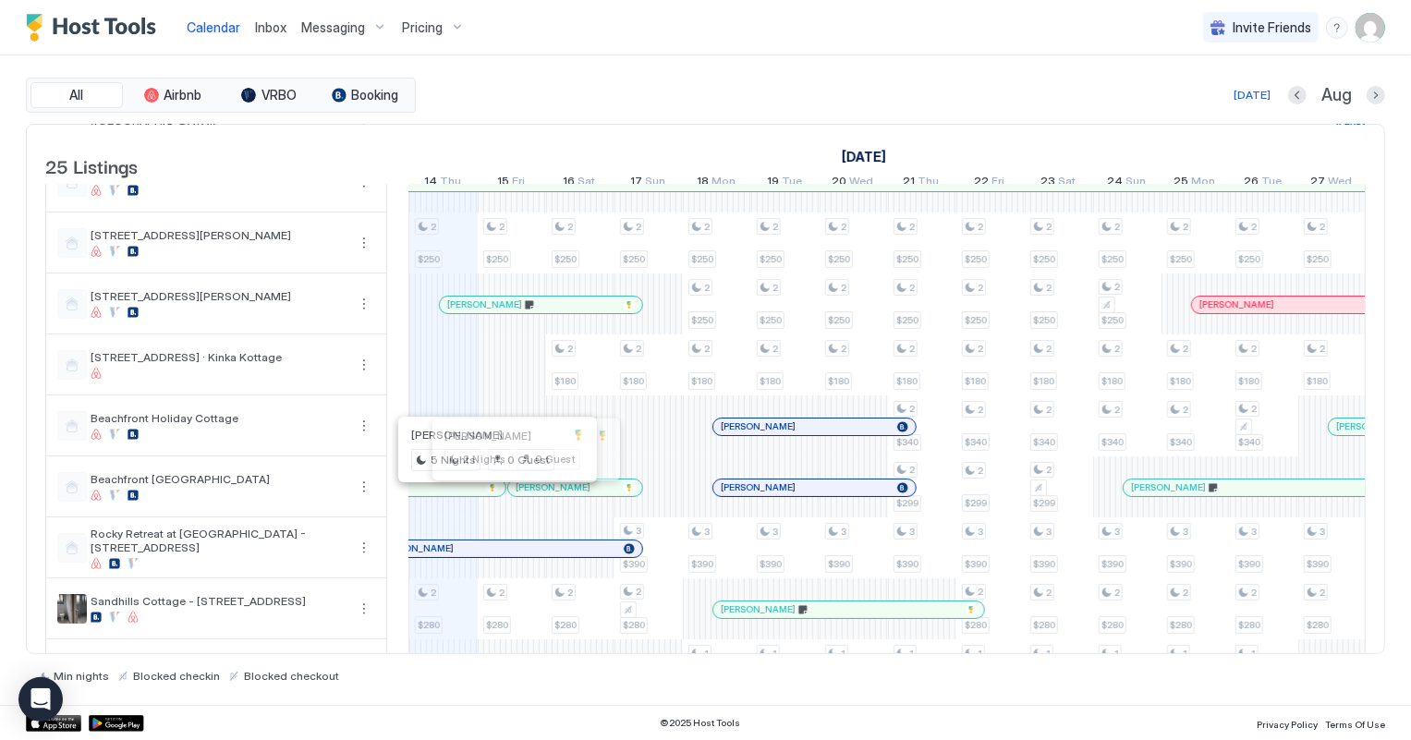
click at [452, 495] on div at bounding box center [453, 488] width 15 height 15
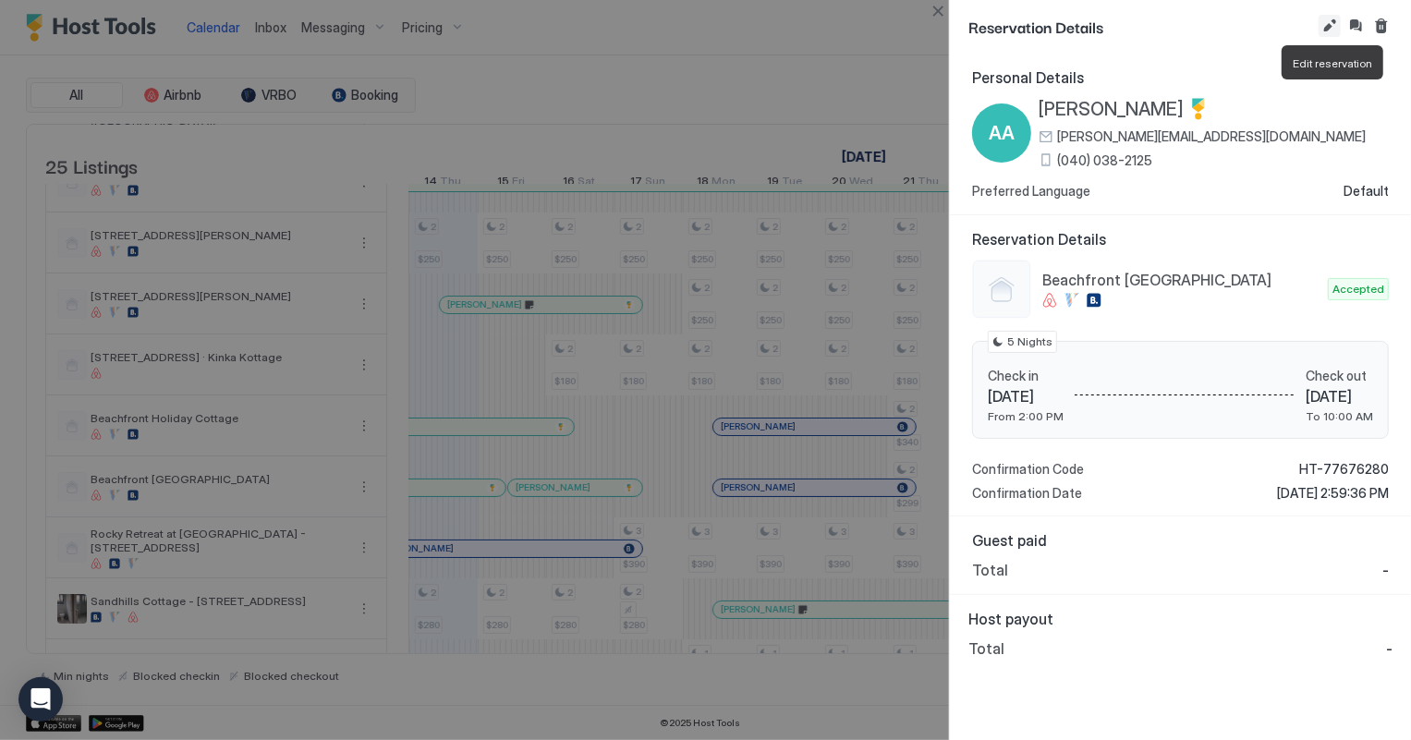
click at [1326, 30] on button "Edit reservation" at bounding box center [1330, 26] width 22 height 22
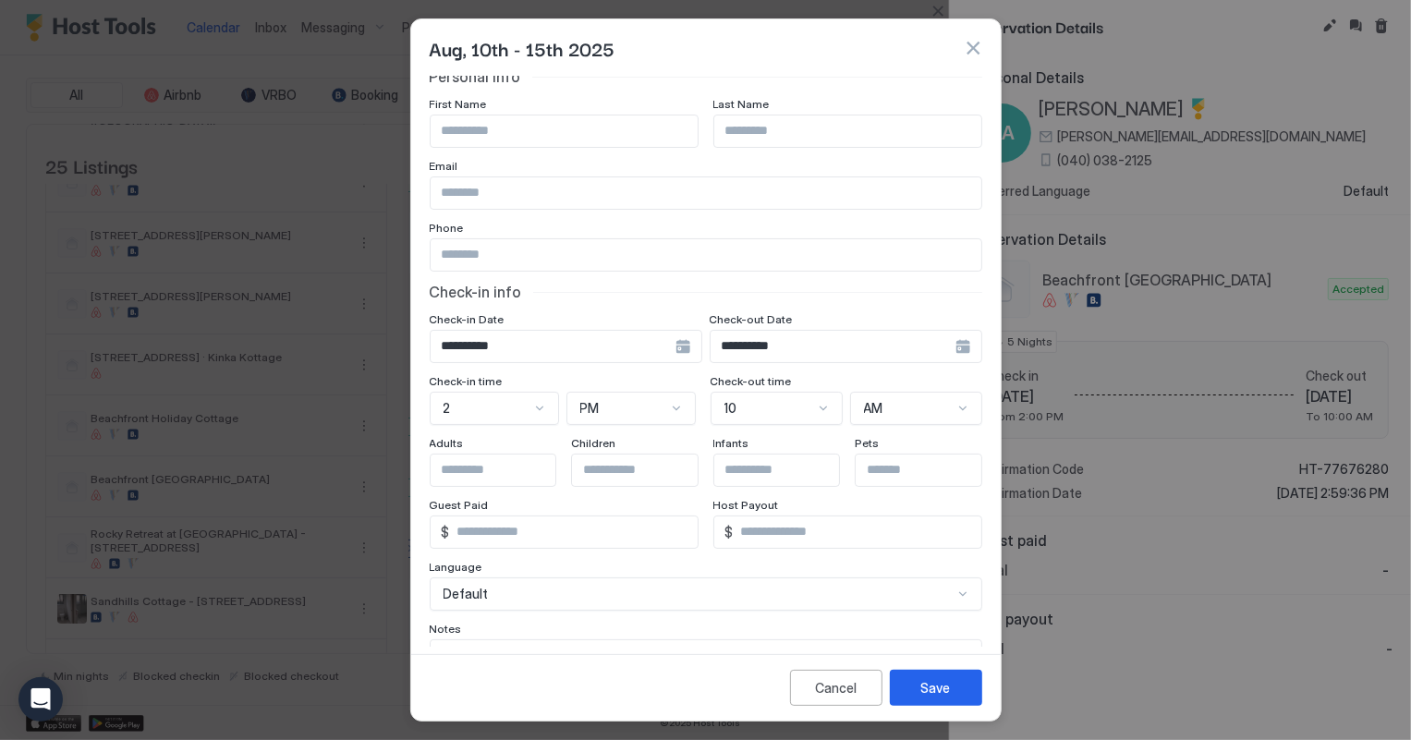
scroll to position [0, 0]
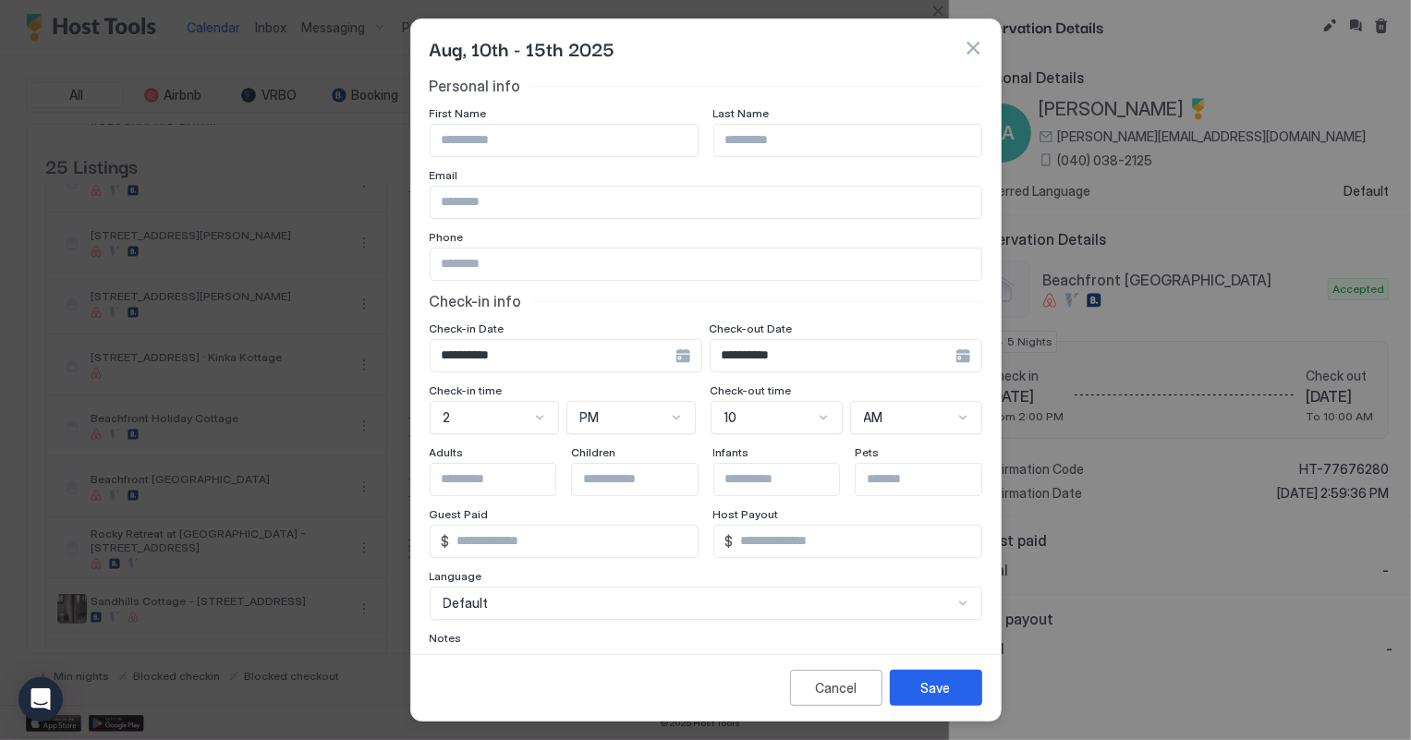
click at [975, 43] on button "button" at bounding box center [973, 48] width 18 height 18
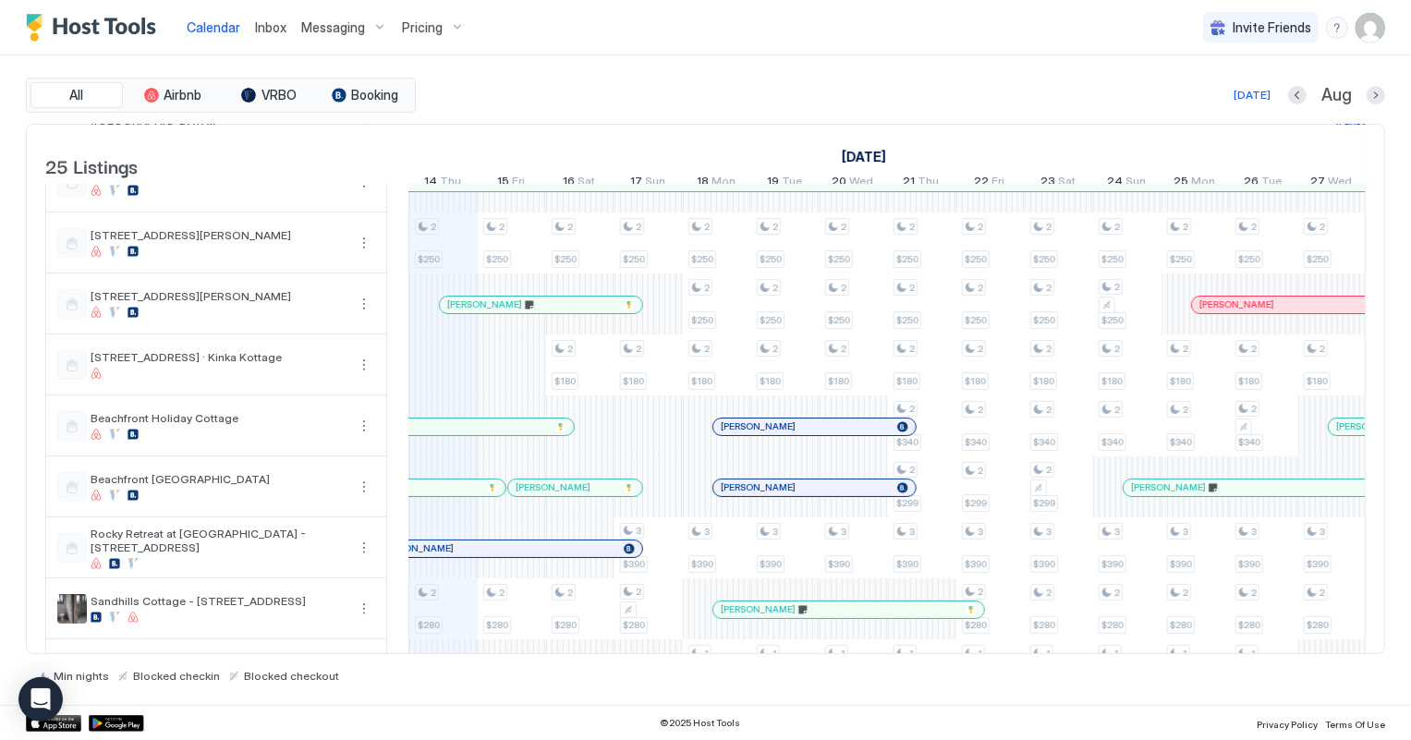
click at [453, 495] on div at bounding box center [453, 488] width 15 height 15
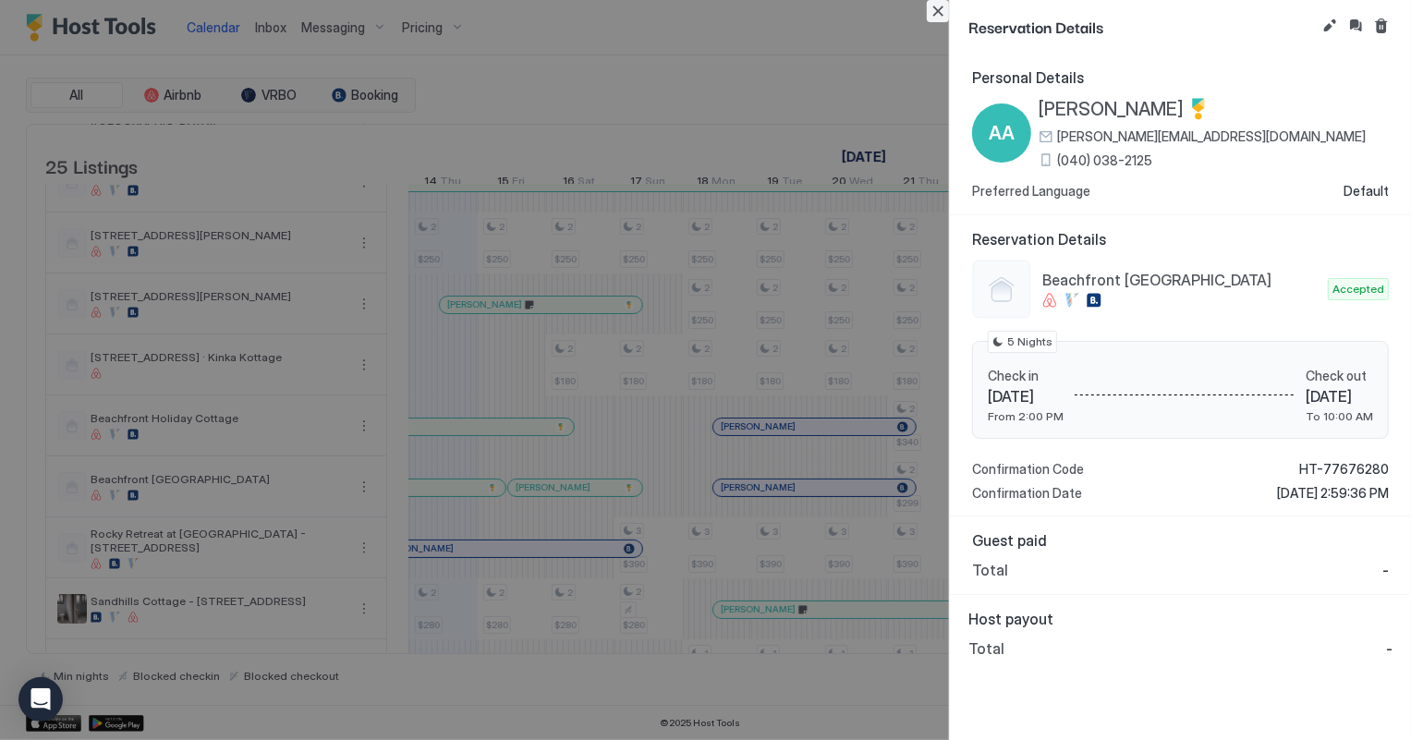
click at [935, 15] on button "Close" at bounding box center [938, 11] width 22 height 22
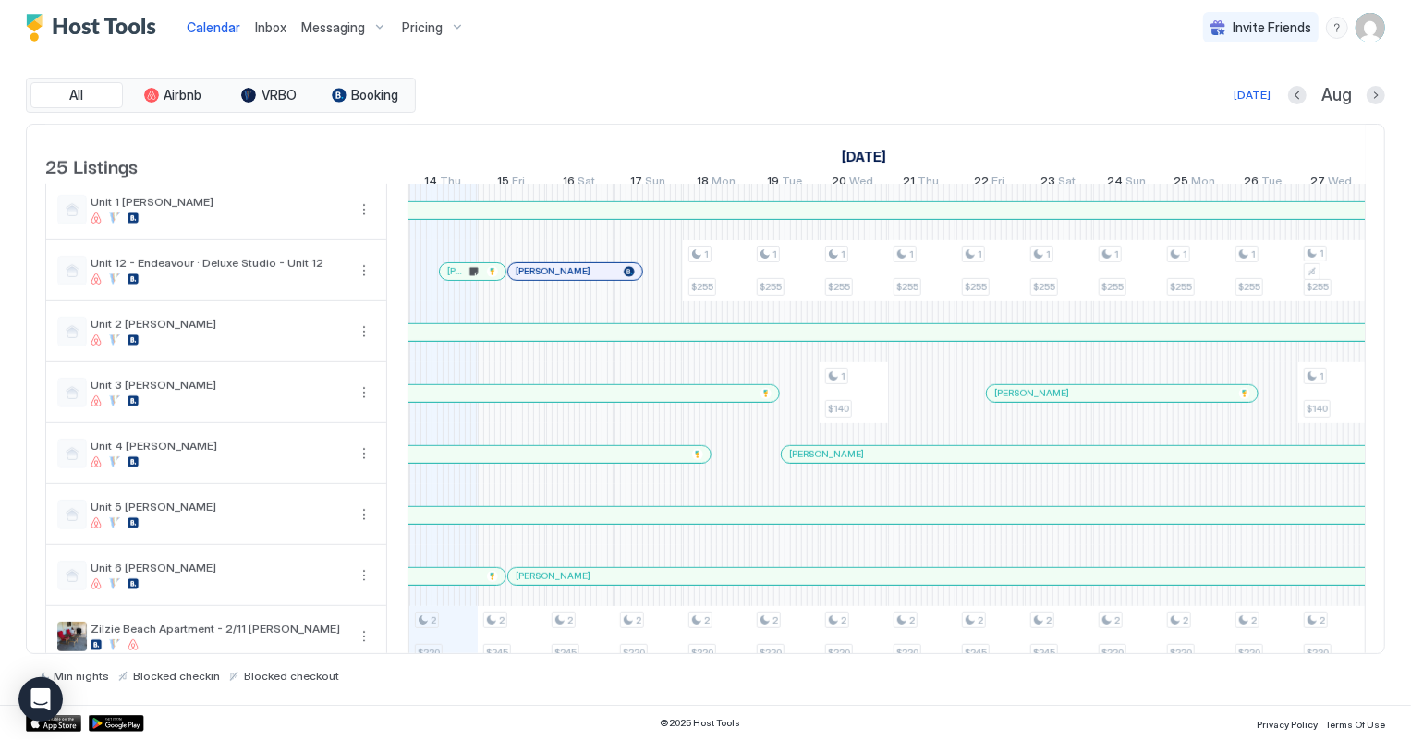
scroll to position [1079, 0]
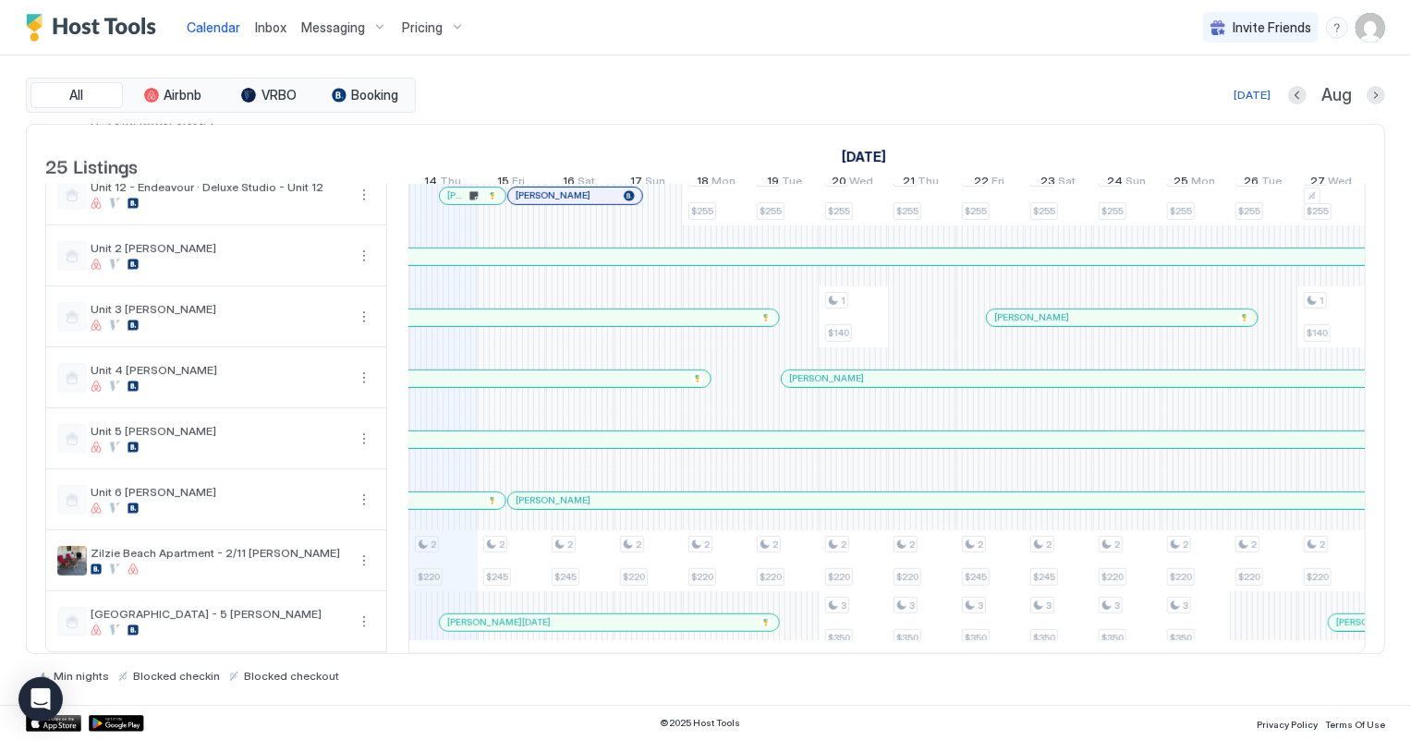
click at [268, 31] on span "Inbox" at bounding box center [270, 27] width 31 height 16
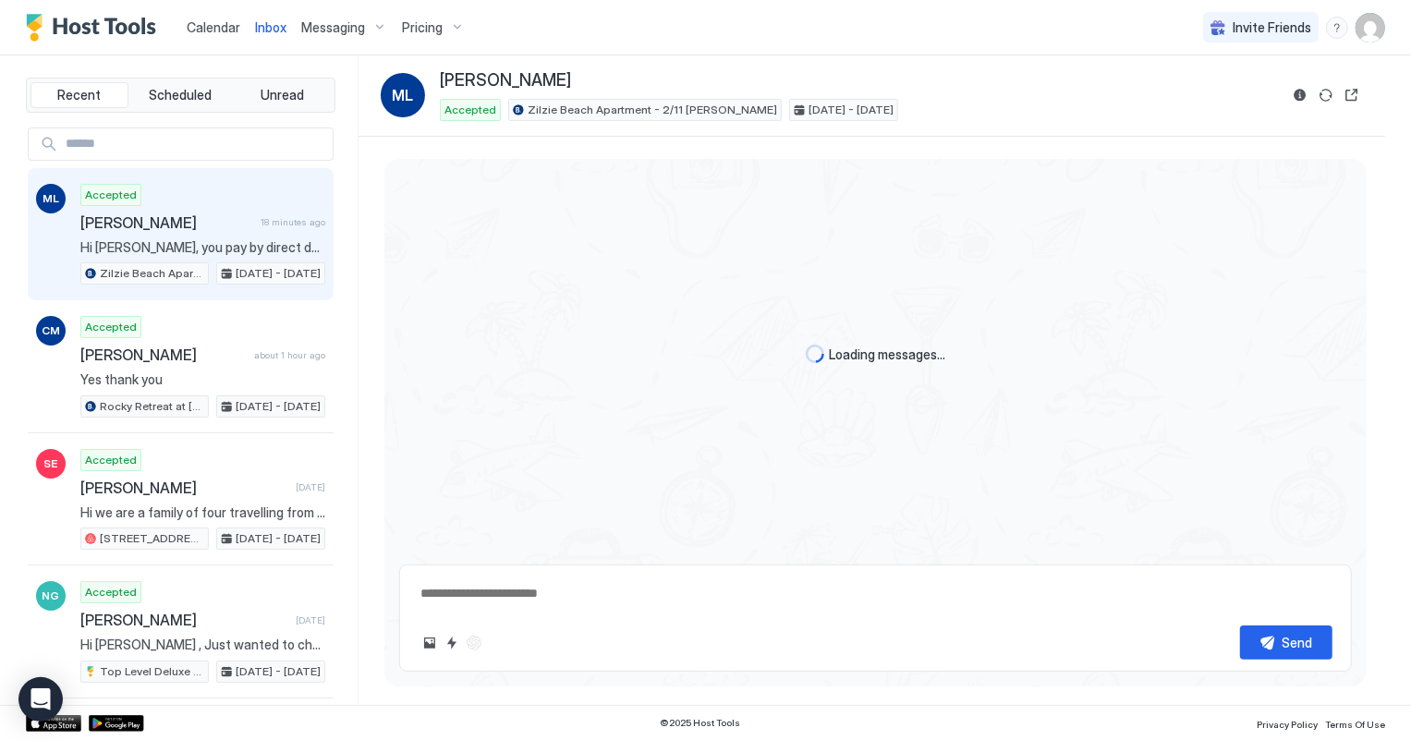
scroll to position [609, 0]
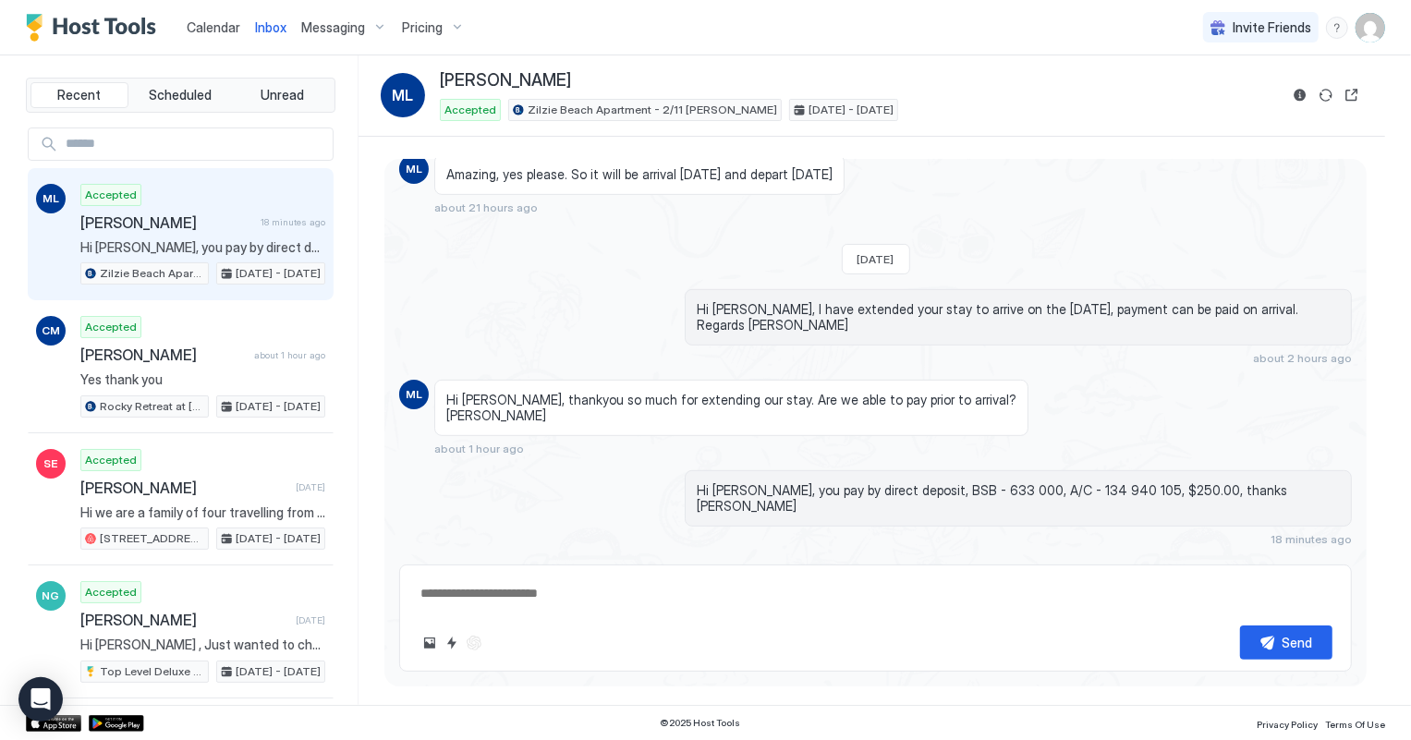
click at [214, 27] on span "Calendar" at bounding box center [214, 27] width 54 height 16
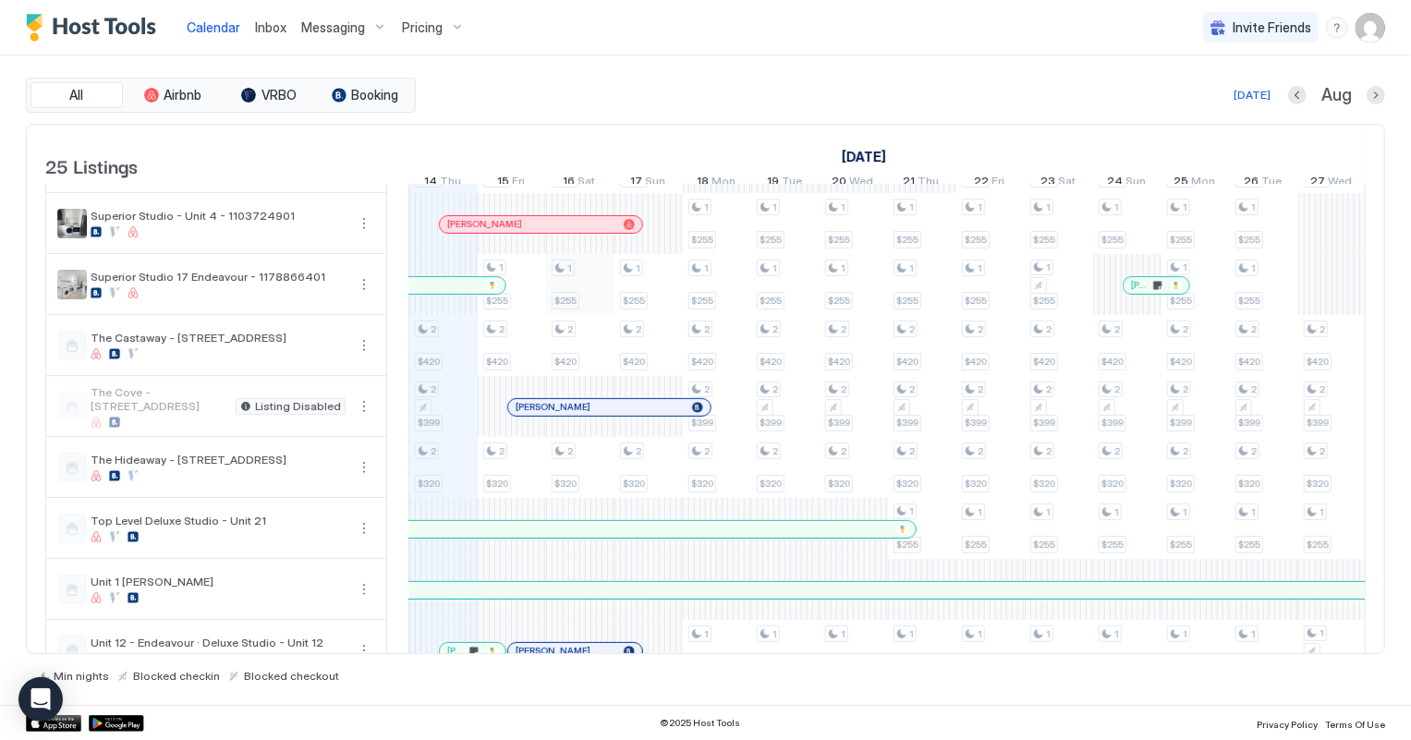
scroll to position [574, 0]
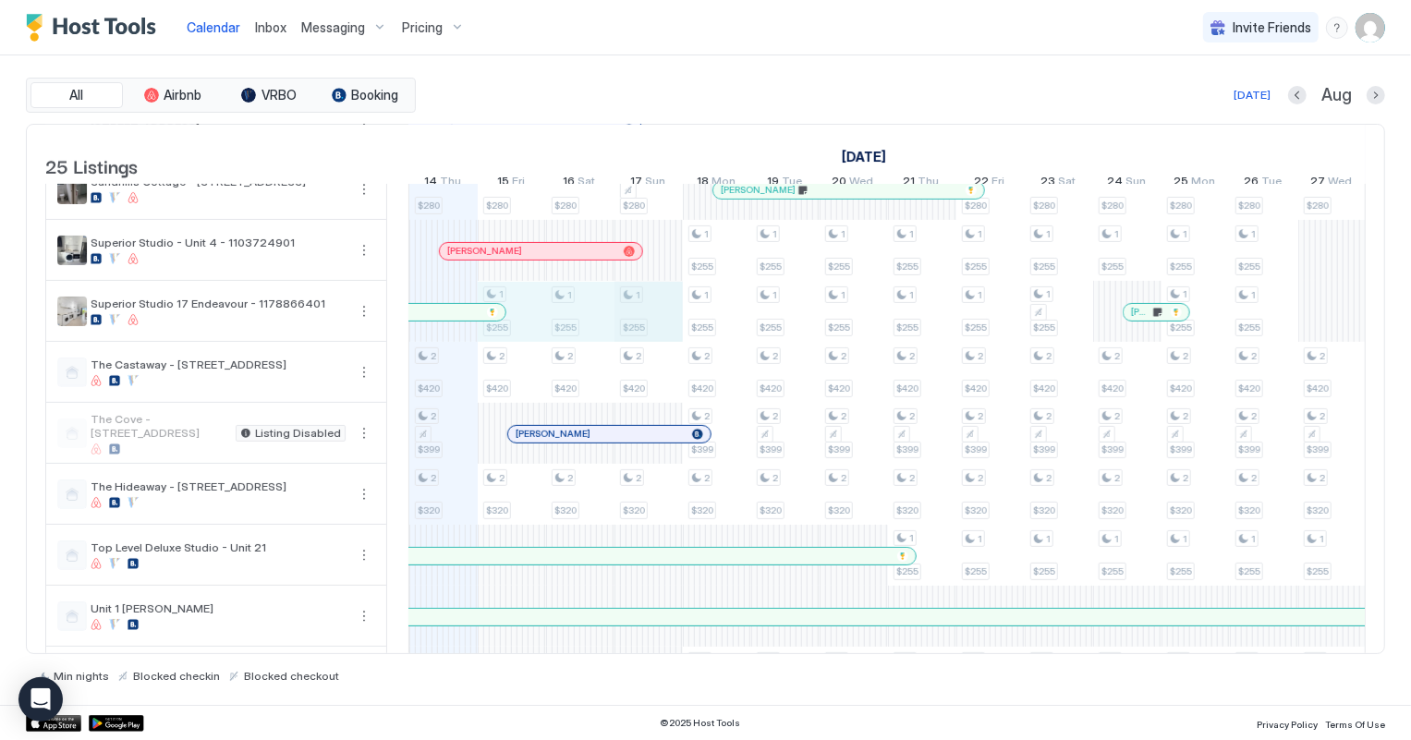
drag, startPoint x: 531, startPoint y: 314, endPoint x: 620, endPoint y: 327, distance: 90.6
click at [625, 327] on div "3 $275 2 $250 2 $280 2 $420 2 $399 2 $320 2 $220 3 $275 2 $250 2 $280 1 $255 2 …" at bounding box center [1230, 373] width 3694 height 1524
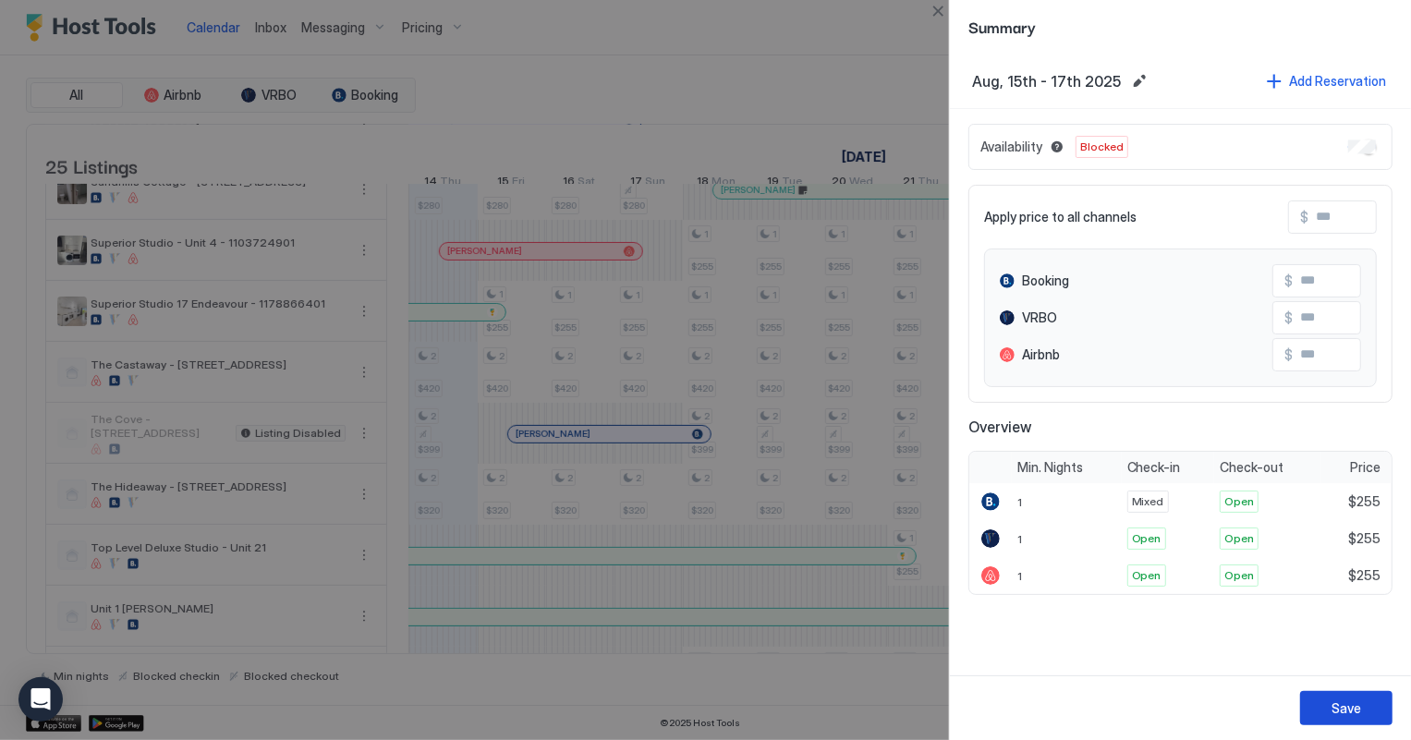
click at [1368, 711] on button "Save" at bounding box center [1347, 708] width 92 height 34
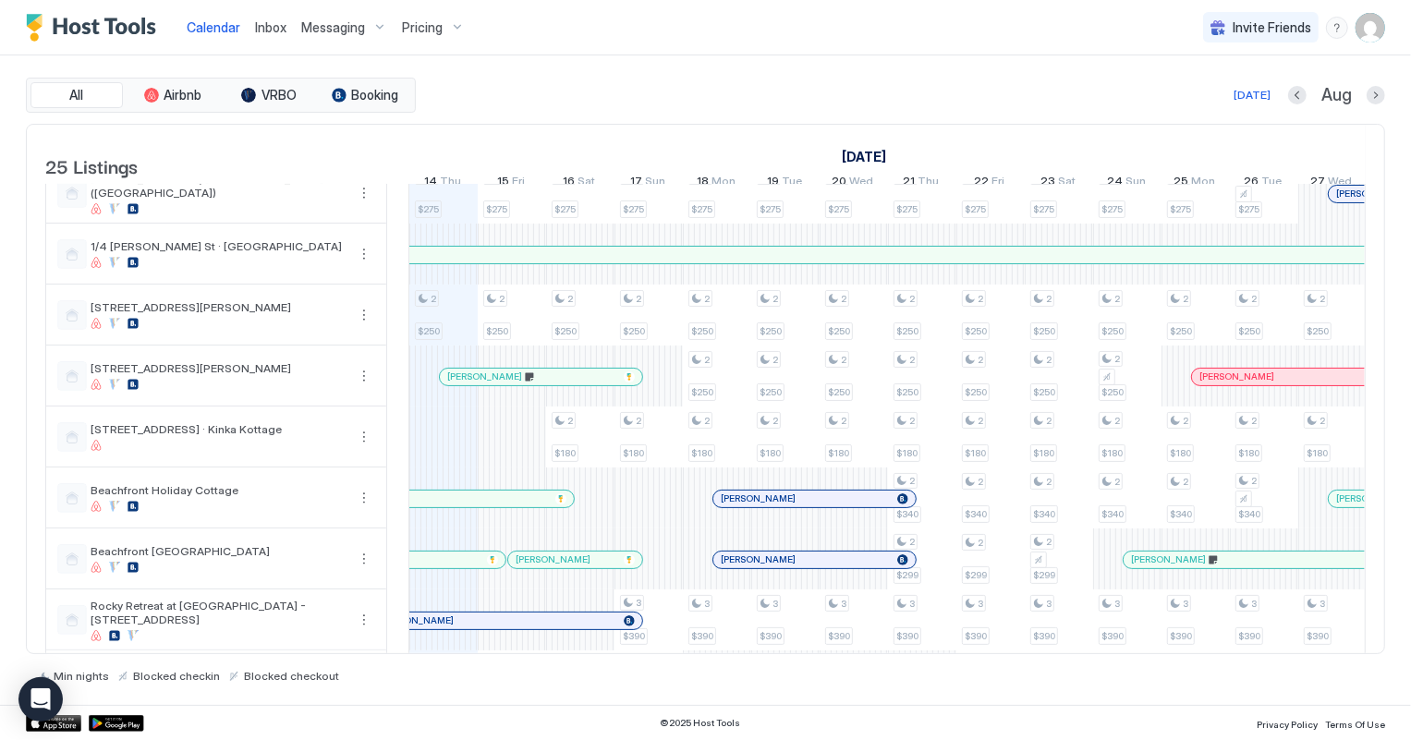
scroll to position [0, 0]
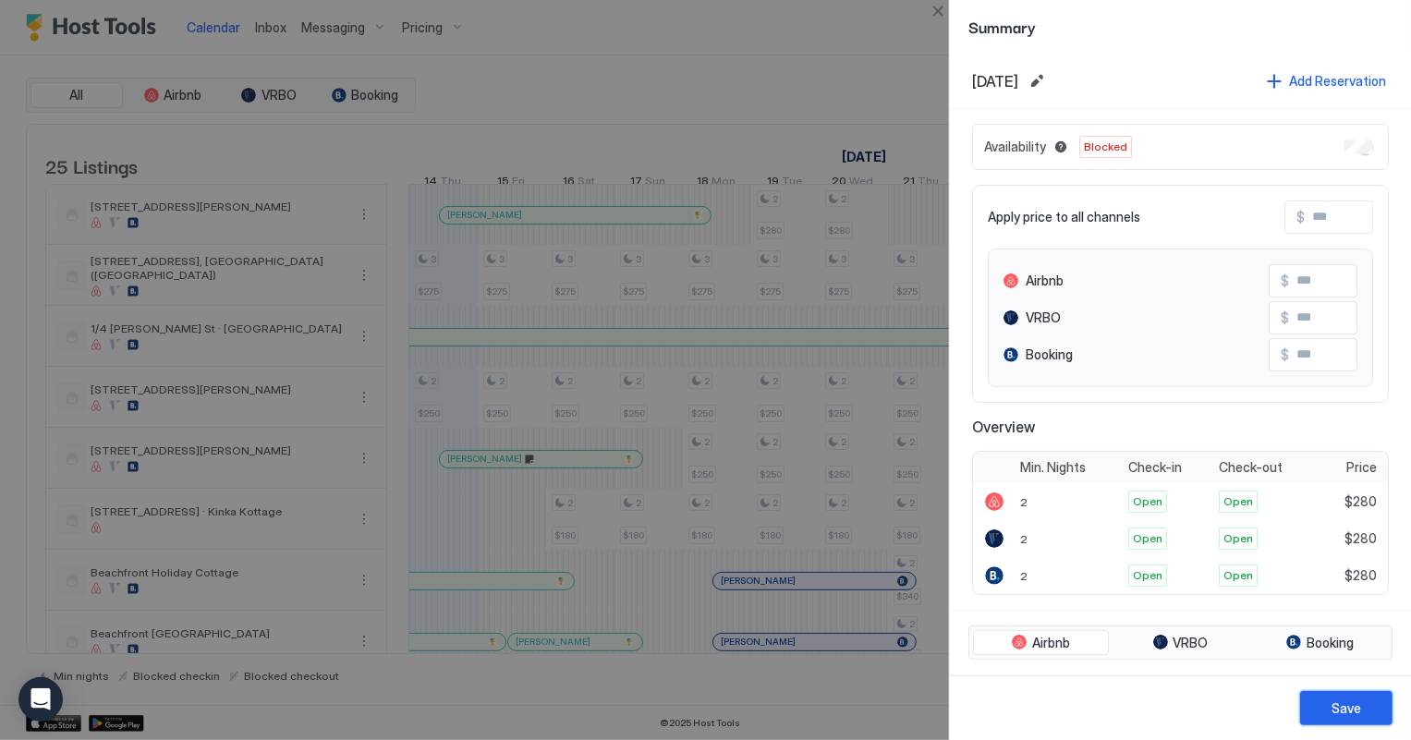
click at [1386, 705] on button "Save" at bounding box center [1347, 708] width 92 height 34
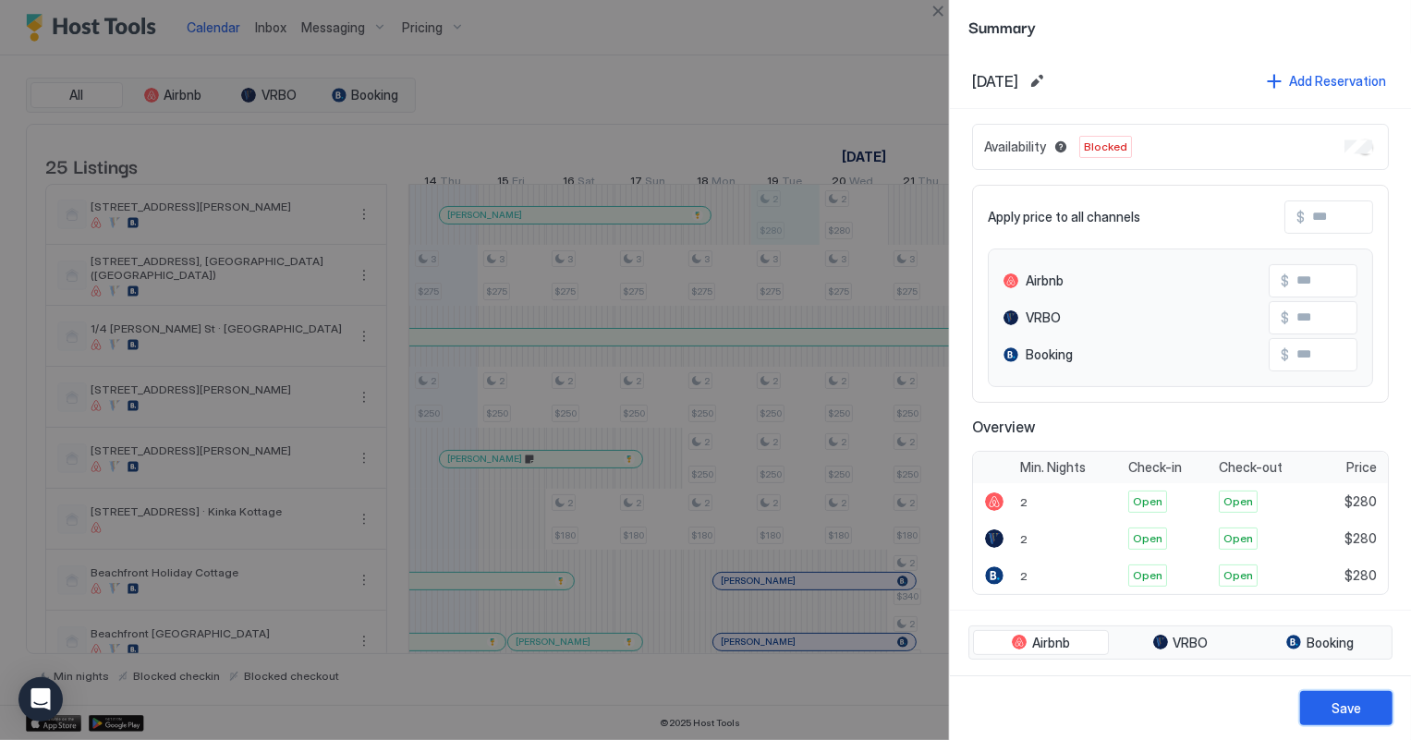
click at [1359, 704] on div "Save" at bounding box center [1347, 708] width 30 height 19
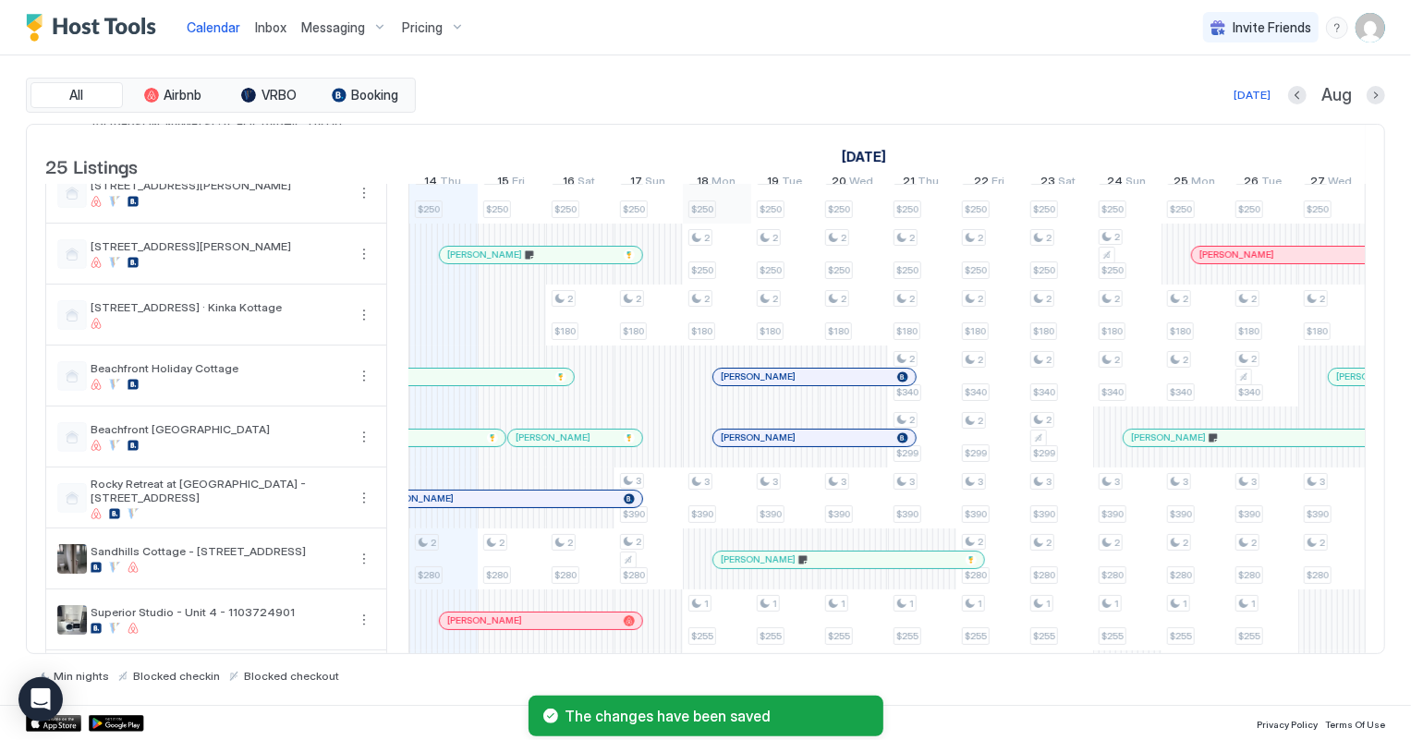
scroll to position [251, 0]
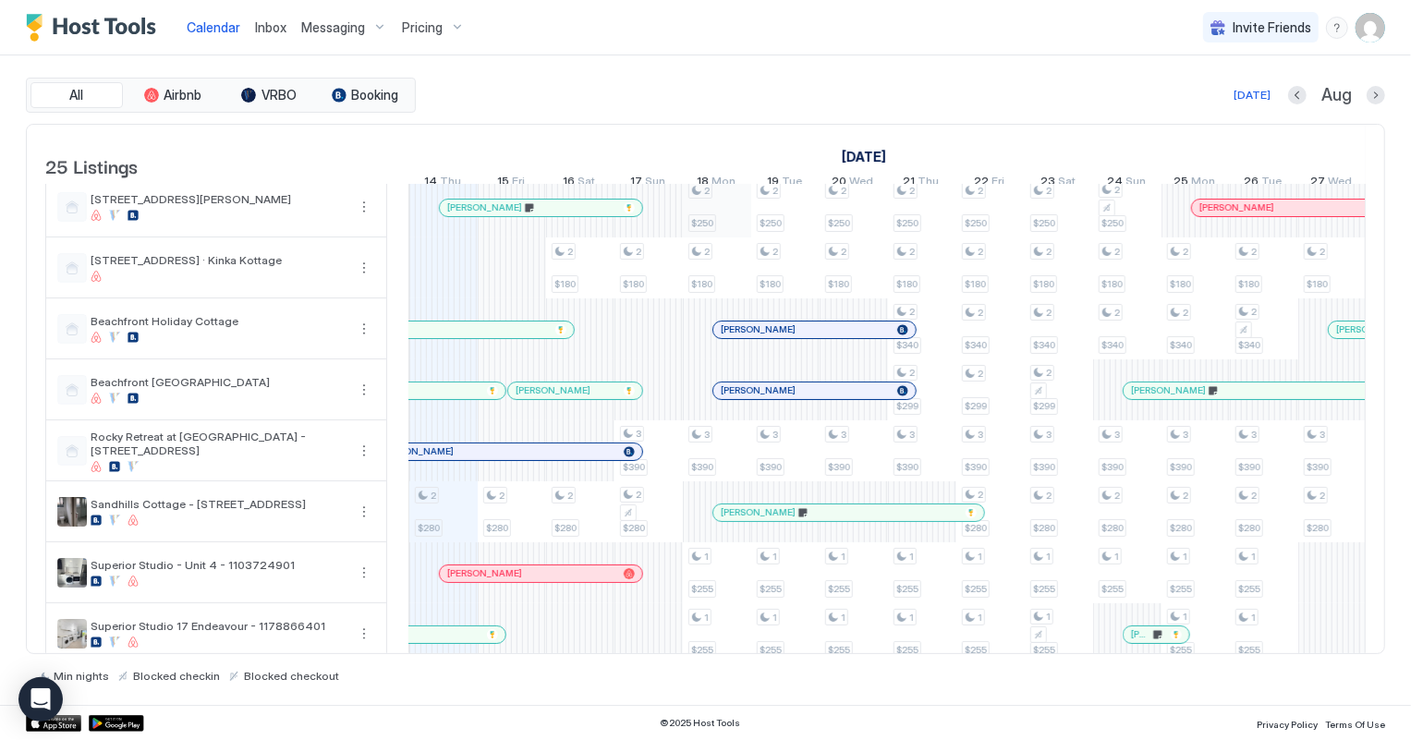
click at [718, 231] on div "3 $275 2 $250 2 $280 2 $420 2 $399 2 $320 2 $220 3 $275 2 $250 2 $280 2 $420 2 …" at bounding box center [1230, 695] width 3694 height 1524
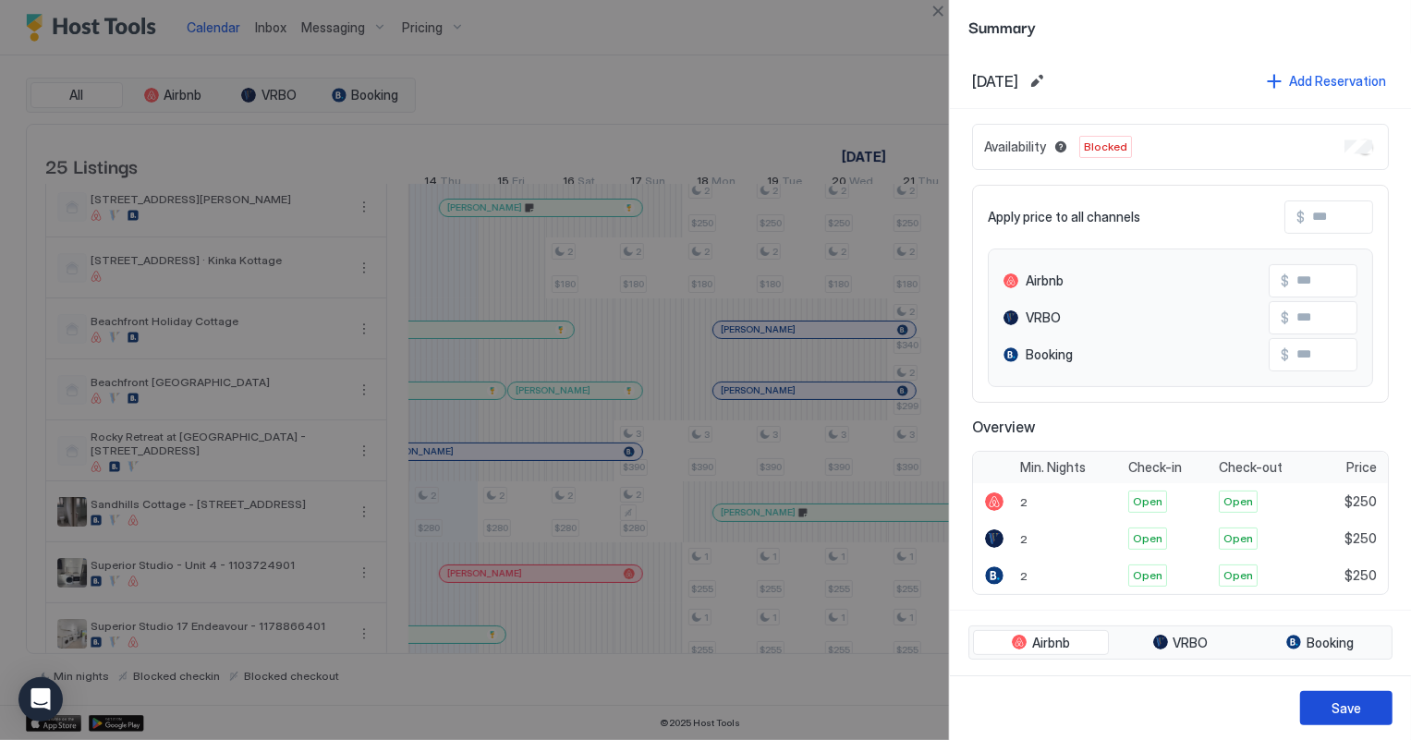
drag, startPoint x: 1363, startPoint y: 703, endPoint x: 784, endPoint y: 397, distance: 655.8
click at [1363, 704] on button "Save" at bounding box center [1347, 708] width 92 height 34
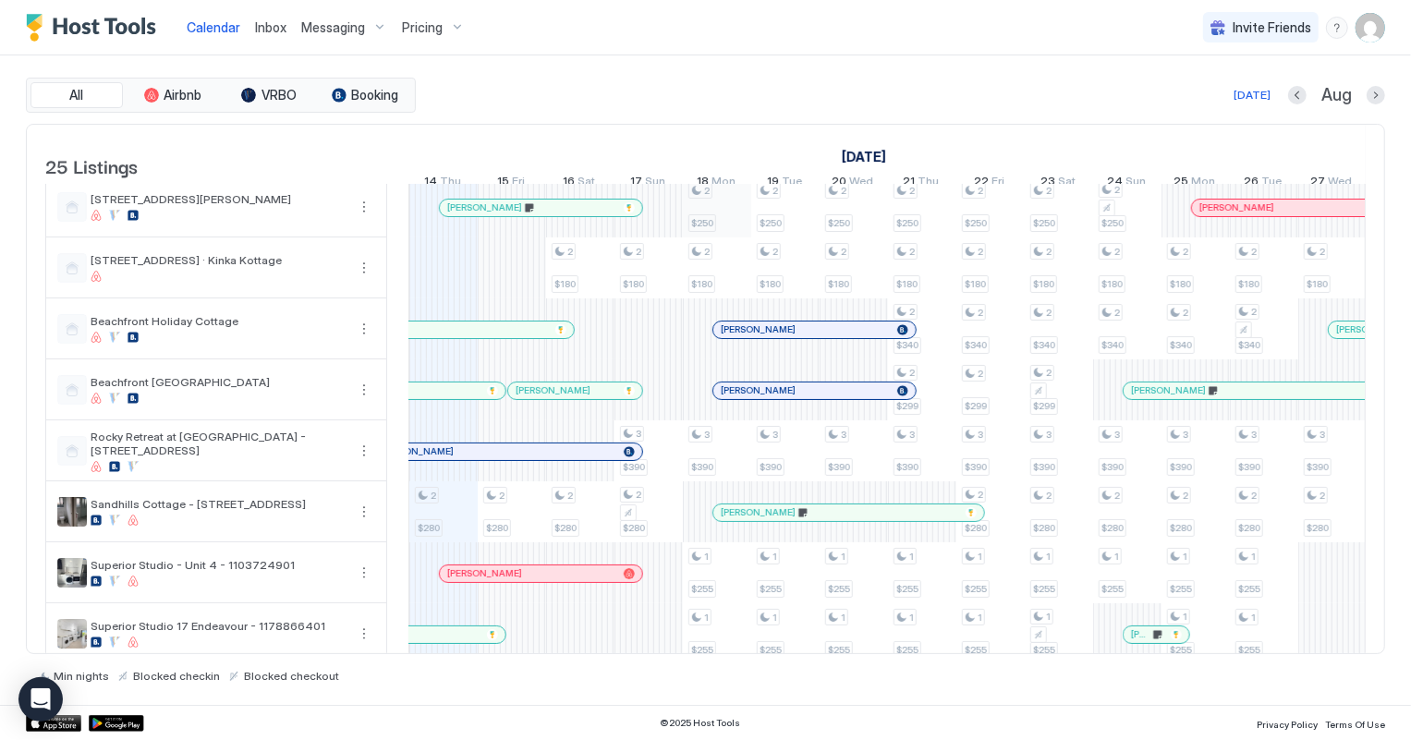
click at [722, 219] on div "3 $275 2 $250 2 $280 2 $420 2 $399 2 $320 2 $220 3 $275 2 $250 2 $280 2 $420 2 …" at bounding box center [1230, 695] width 3694 height 1524
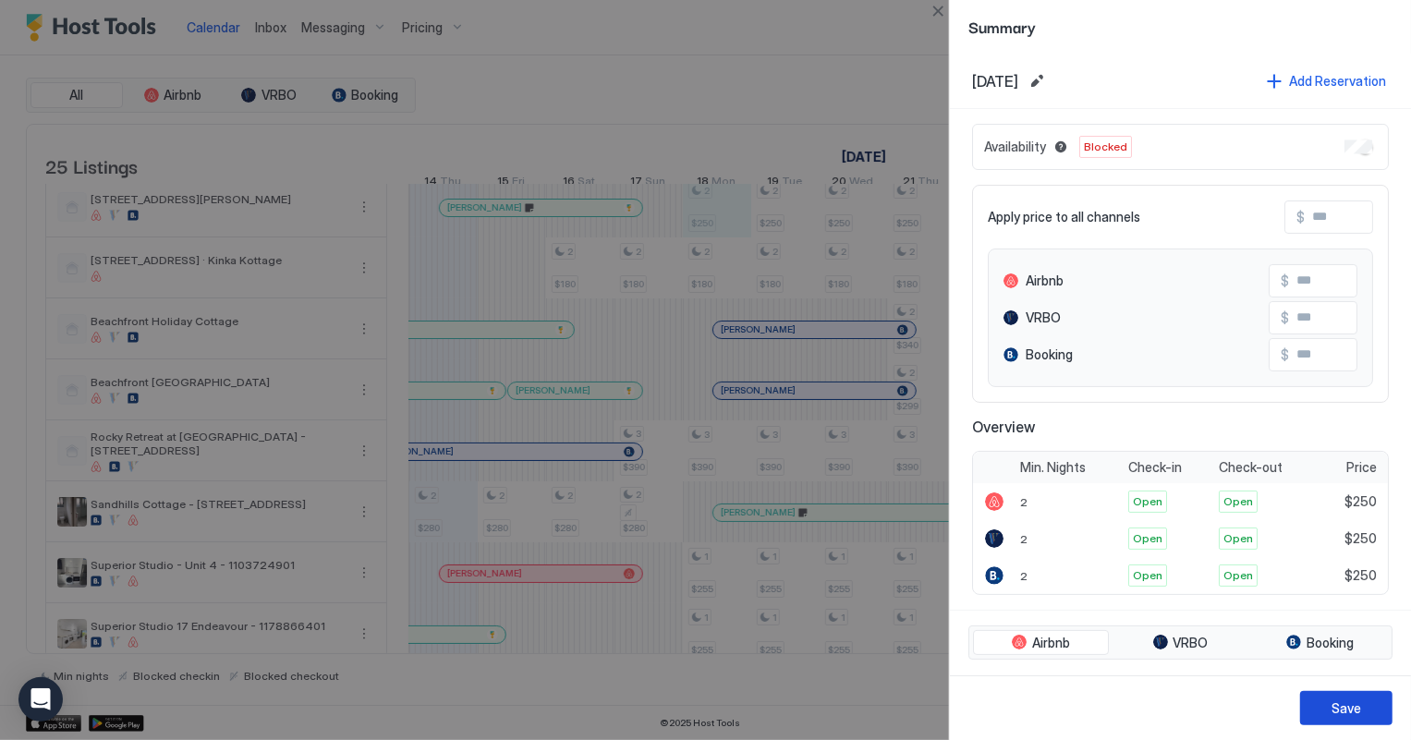
click at [1361, 700] on button "Save" at bounding box center [1347, 708] width 92 height 34
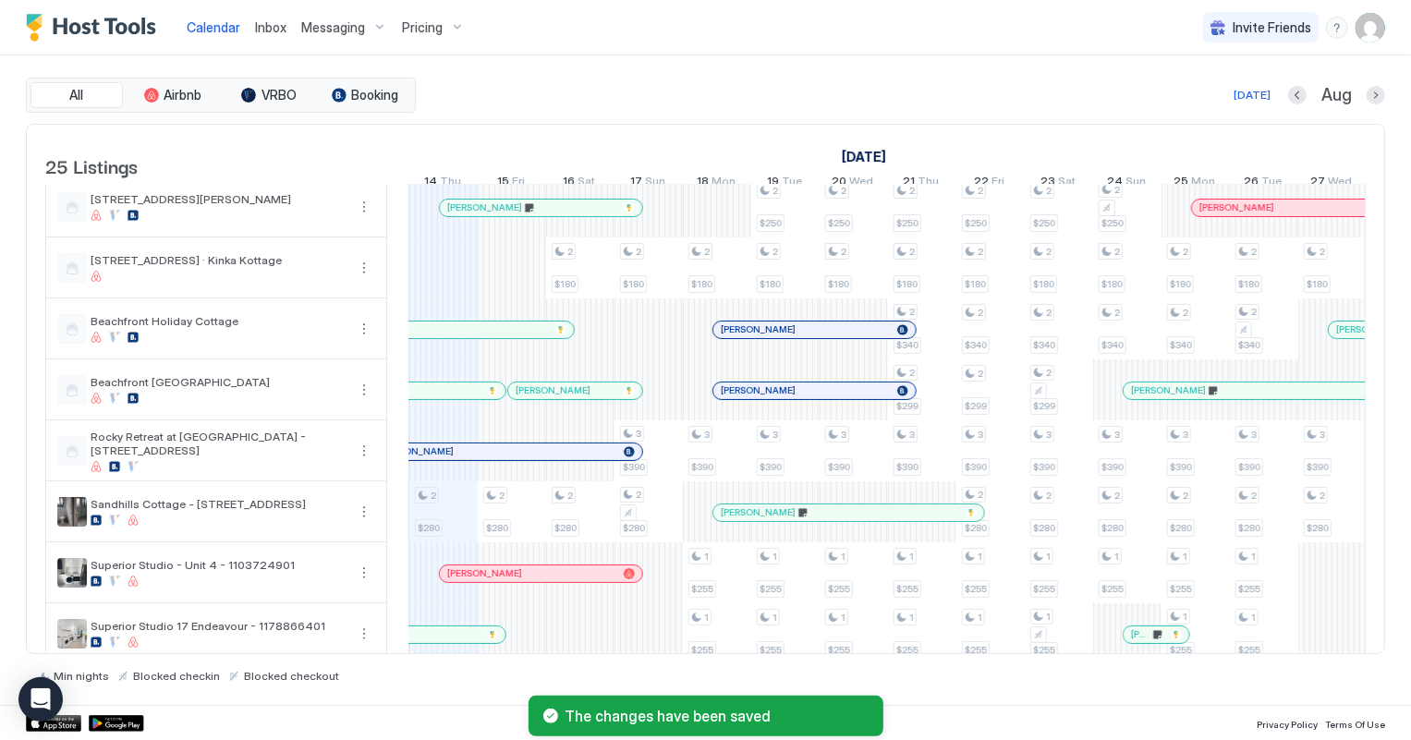
scroll to position [336, 0]
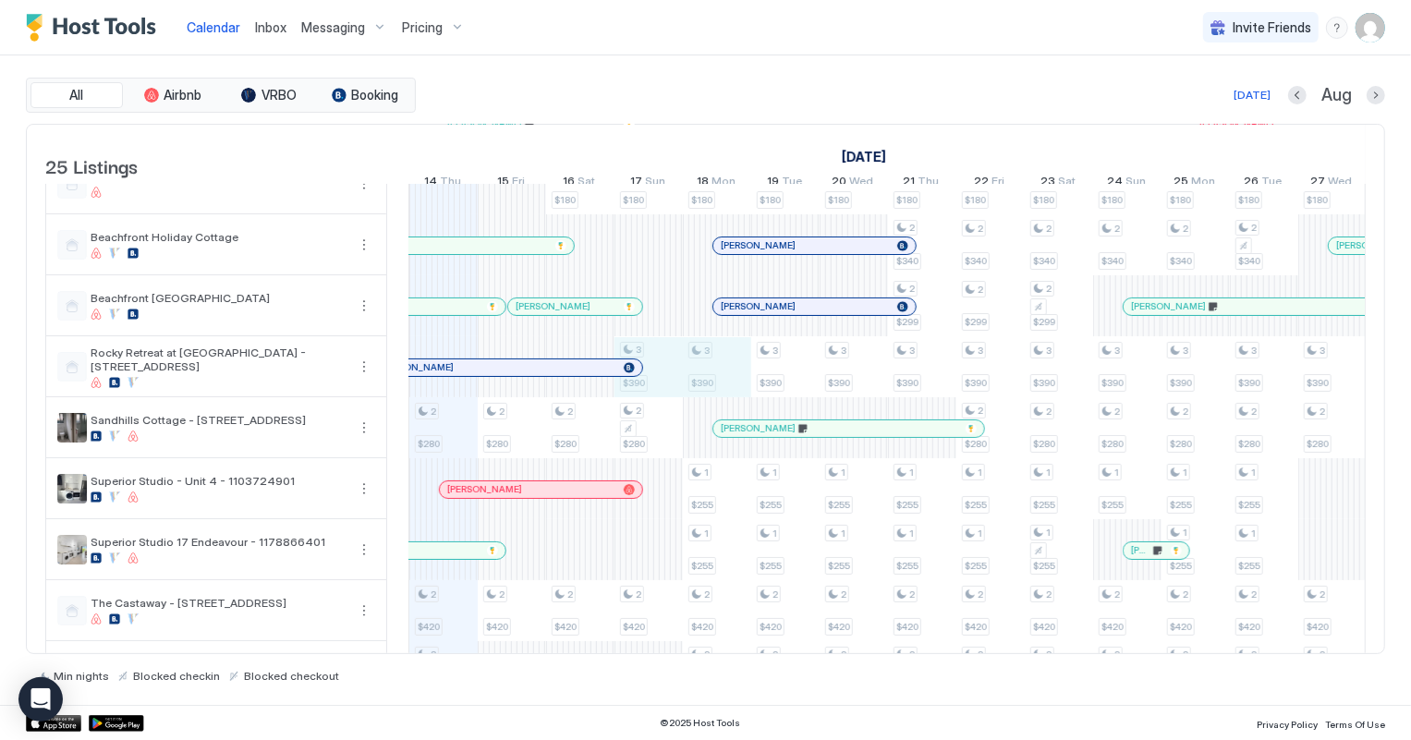
drag, startPoint x: 652, startPoint y: 368, endPoint x: 723, endPoint y: 373, distance: 71.4
click at [723, 373] on div "3 $275 2 $250 2 $280 2 $420 2 $399 2 $320 2 $220 3 $275 2 $250 2 $280 2 $420 2 …" at bounding box center [1230, 611] width 3694 height 1524
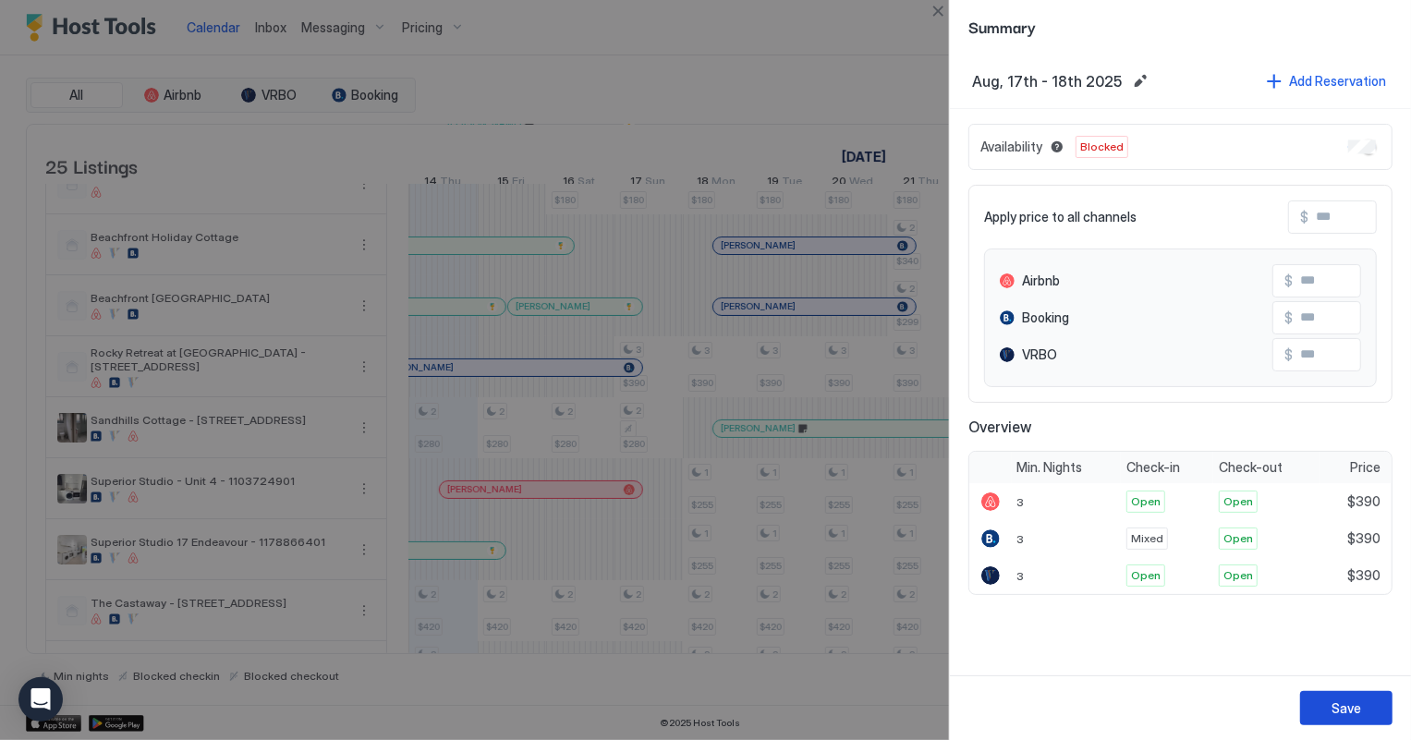
click at [1344, 701] on div "Save" at bounding box center [1347, 708] width 30 height 19
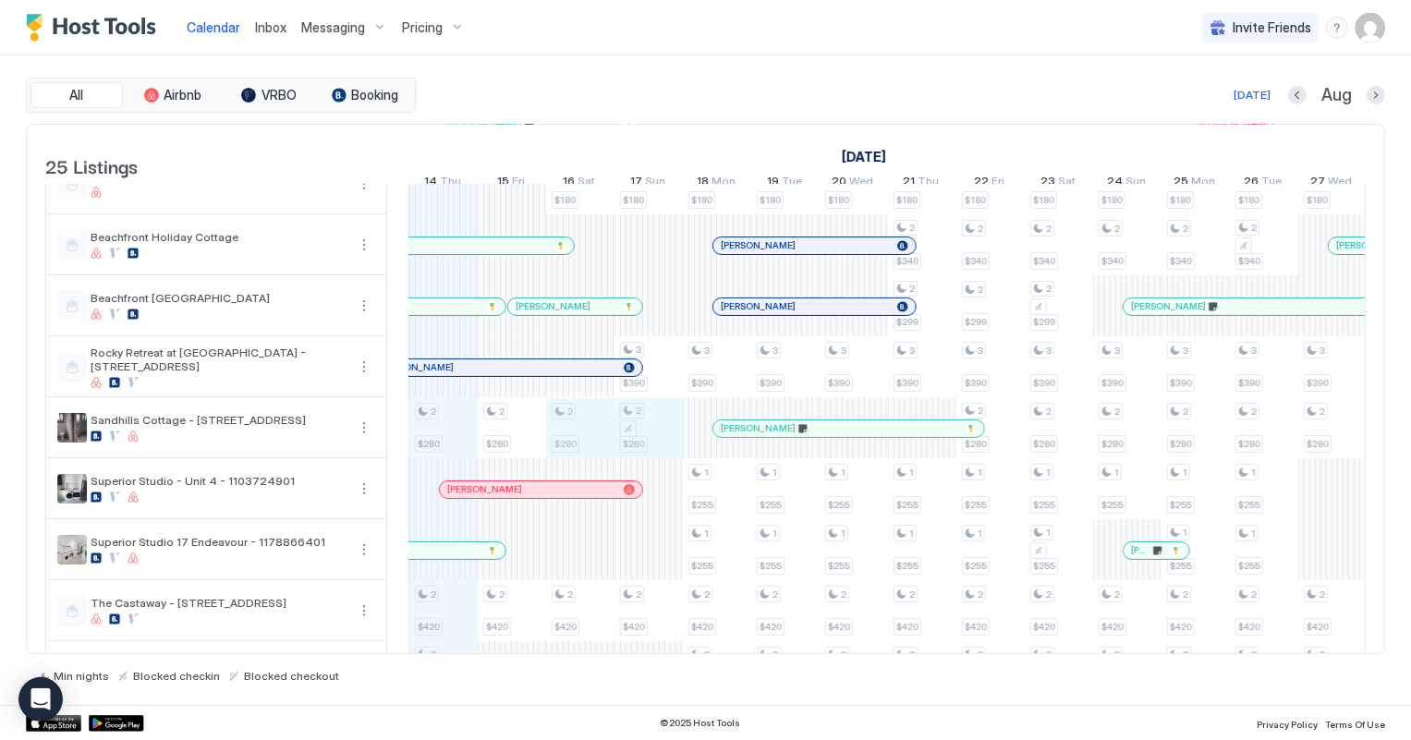
drag, startPoint x: 568, startPoint y: 432, endPoint x: 662, endPoint y: 434, distance: 93.4
click at [662, 434] on div "3 $275 2 $250 2 $280 2 $420 2 $399 2 $320 2 $220 3 $275 2 $250 2 $280 2 $420 2 …" at bounding box center [1230, 611] width 3694 height 1524
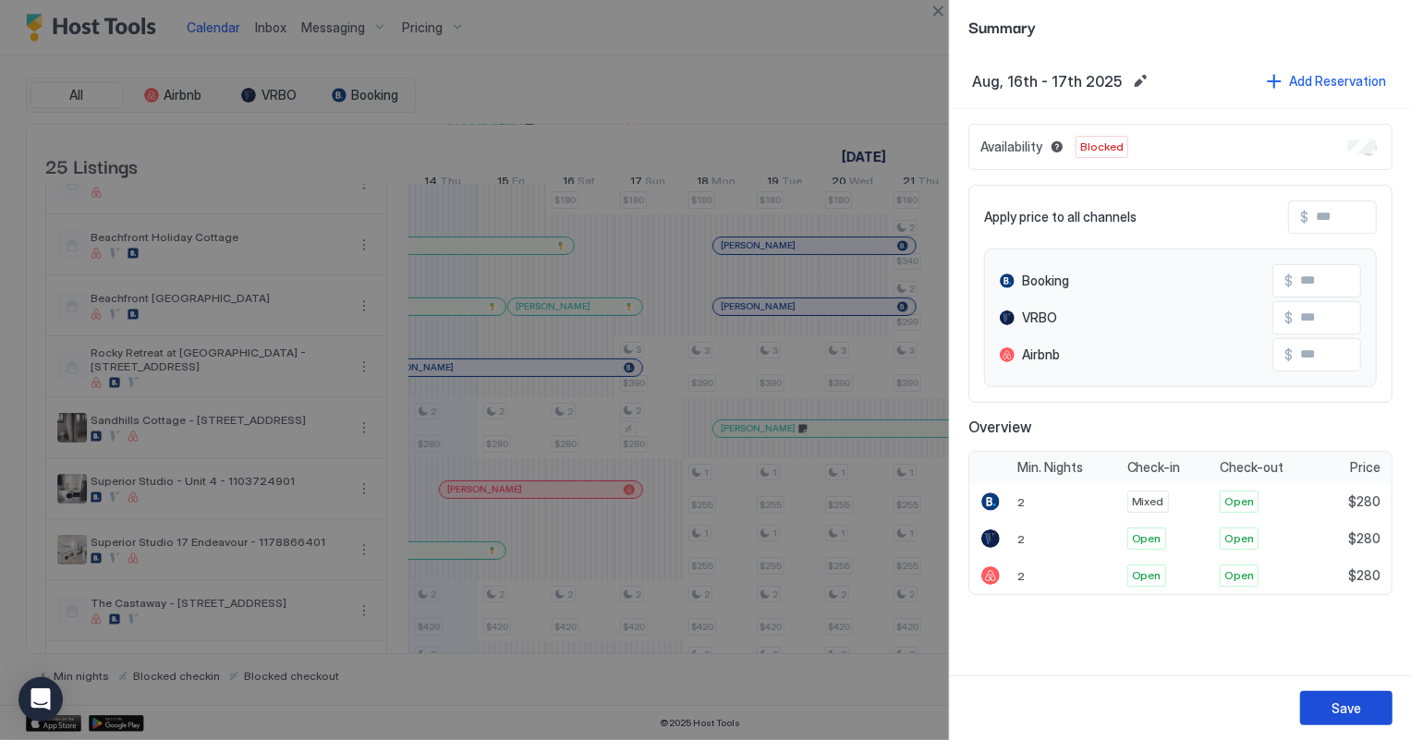
click at [1355, 707] on div "Save" at bounding box center [1347, 708] width 30 height 19
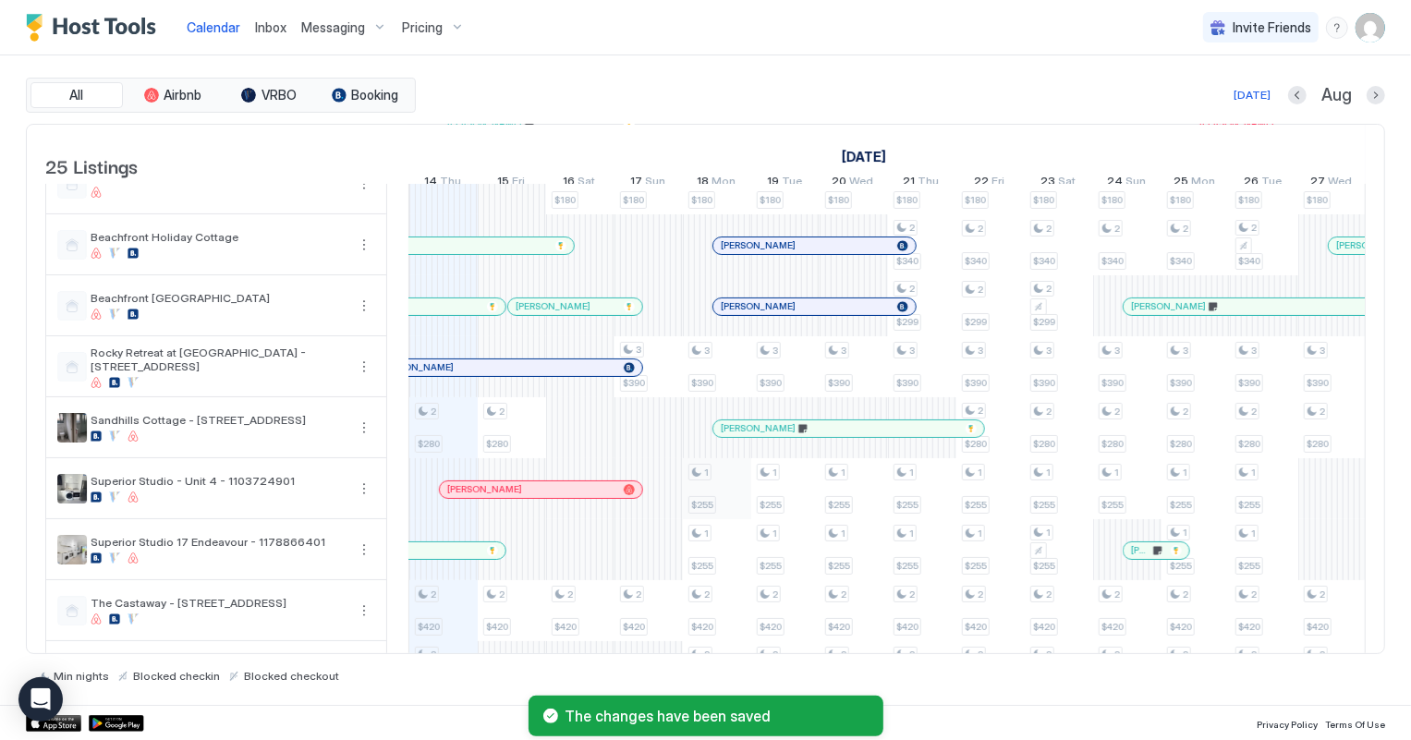
click at [719, 506] on div "3 $275 2 $250 2 $280 2 $420 2 $399 2 $320 2 $220 3 $275 2 $250 2 $280 2 $420 2 …" at bounding box center [1230, 611] width 3694 height 1524
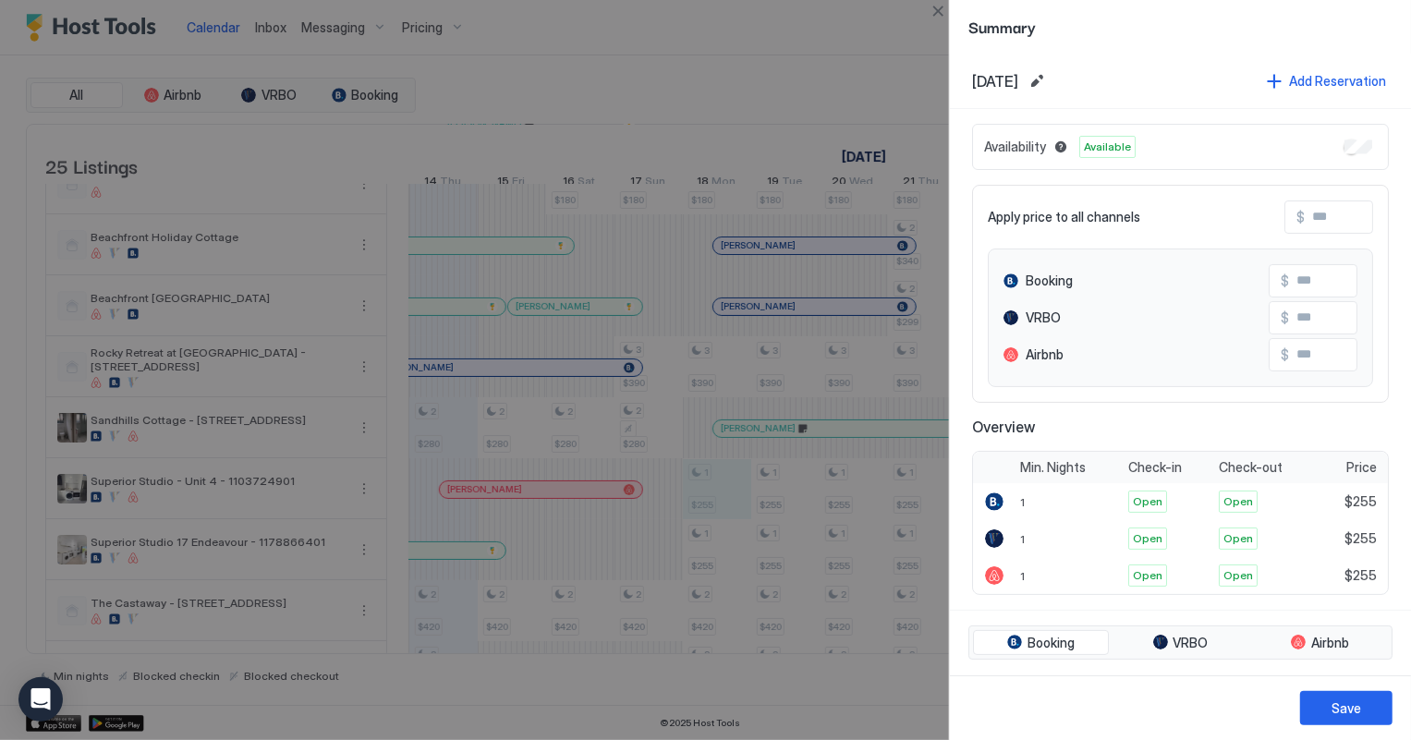
click at [1343, 153] on div "Availability Available" at bounding box center [1180, 147] width 417 height 46
click at [1374, 709] on button "Save" at bounding box center [1347, 708] width 92 height 34
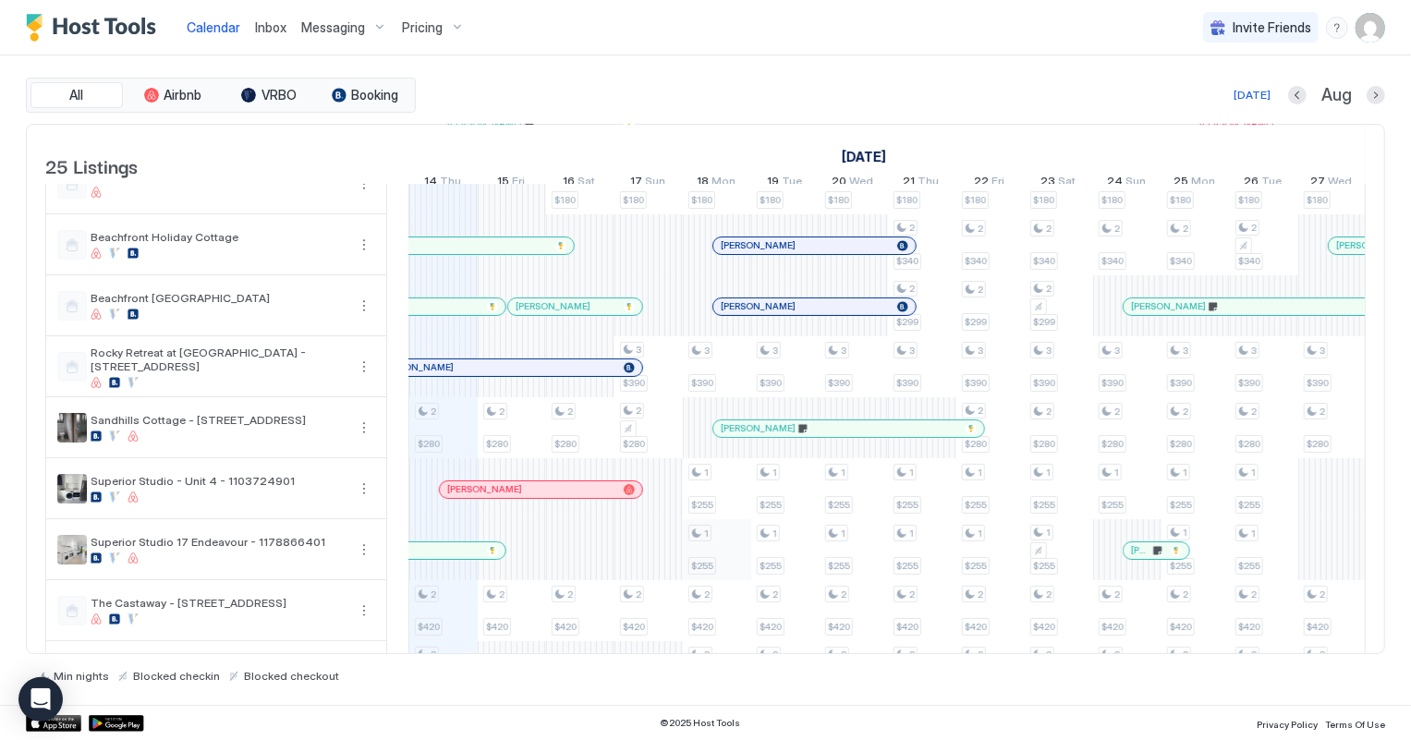
click at [724, 557] on div "3 $275 2 $250 2 $280 2 $420 2 $399 2 $320 2 $220 3 $275 2 $250 2 $280 2 $420 2 …" at bounding box center [1230, 611] width 3694 height 1524
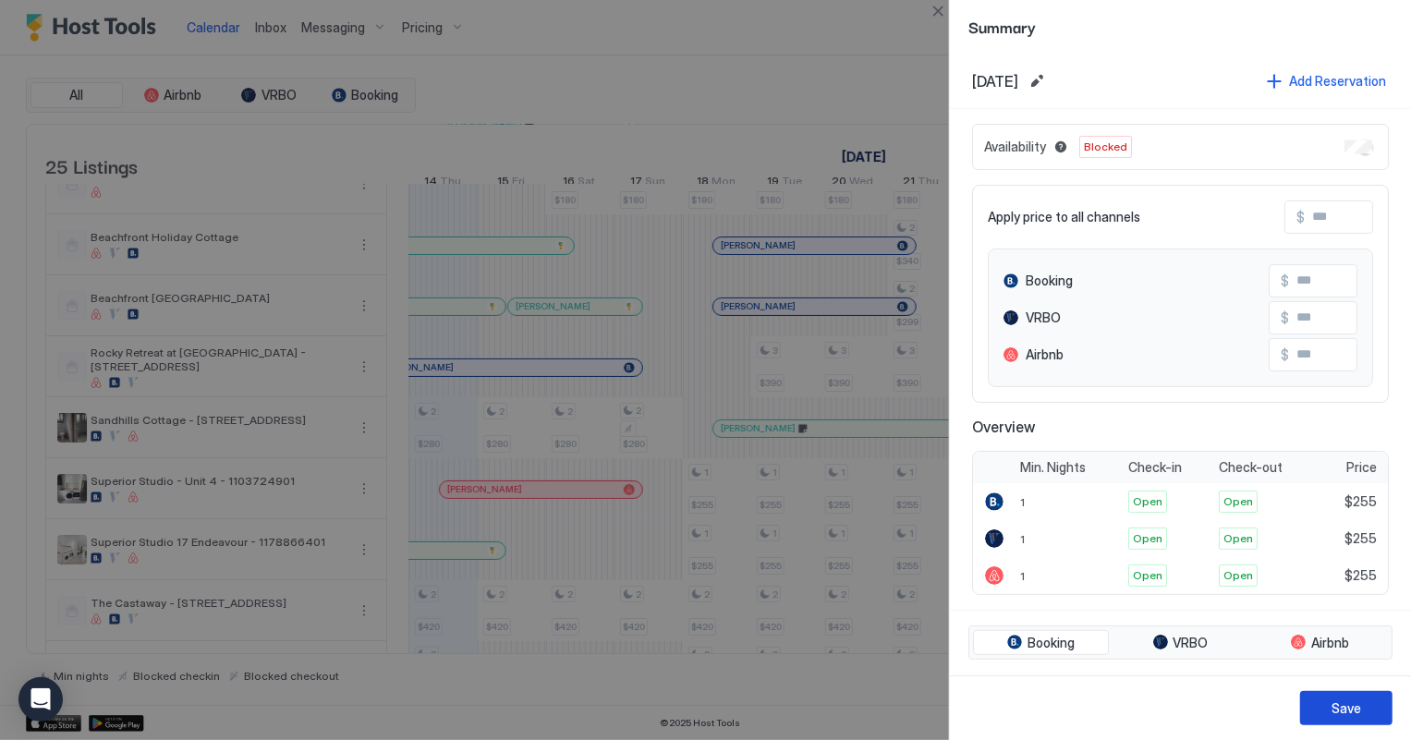
click at [1362, 704] on button "Save" at bounding box center [1347, 708] width 92 height 34
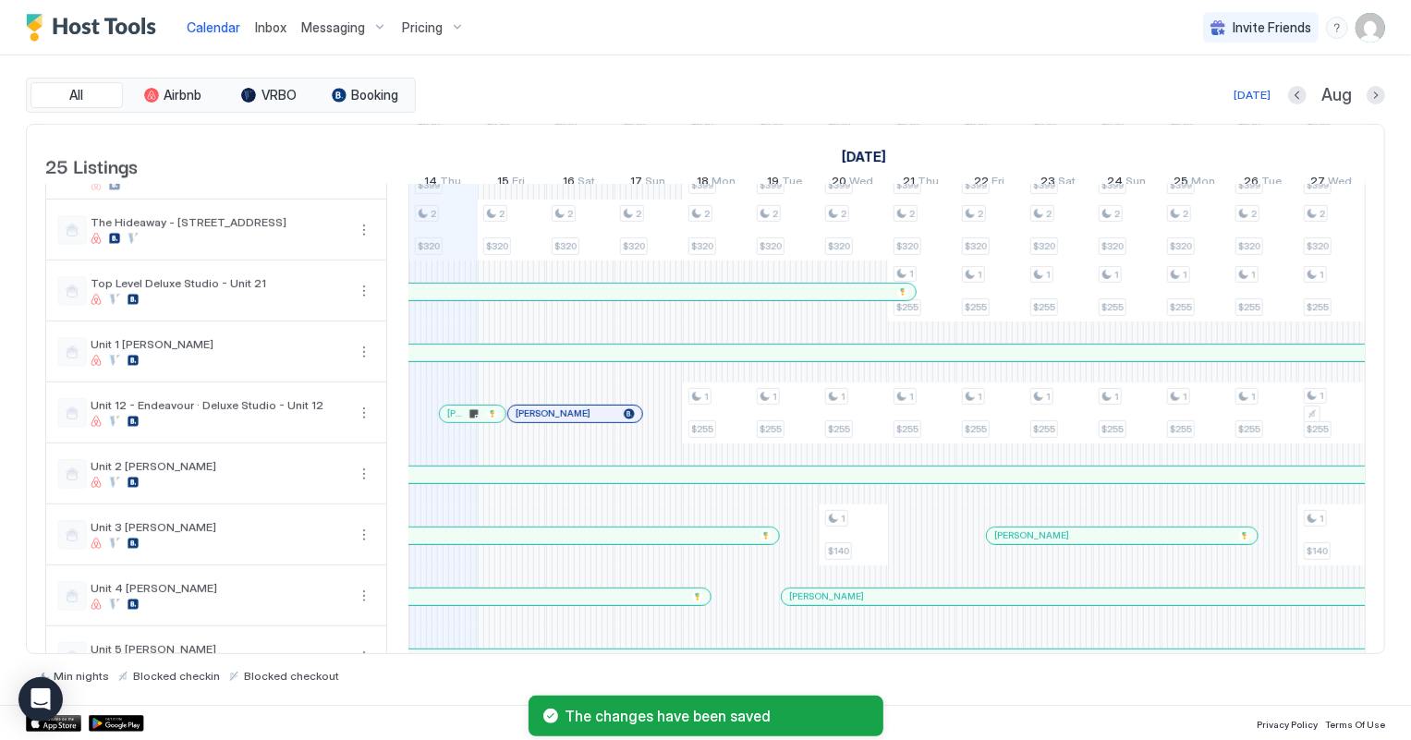
scroll to position [840, 0]
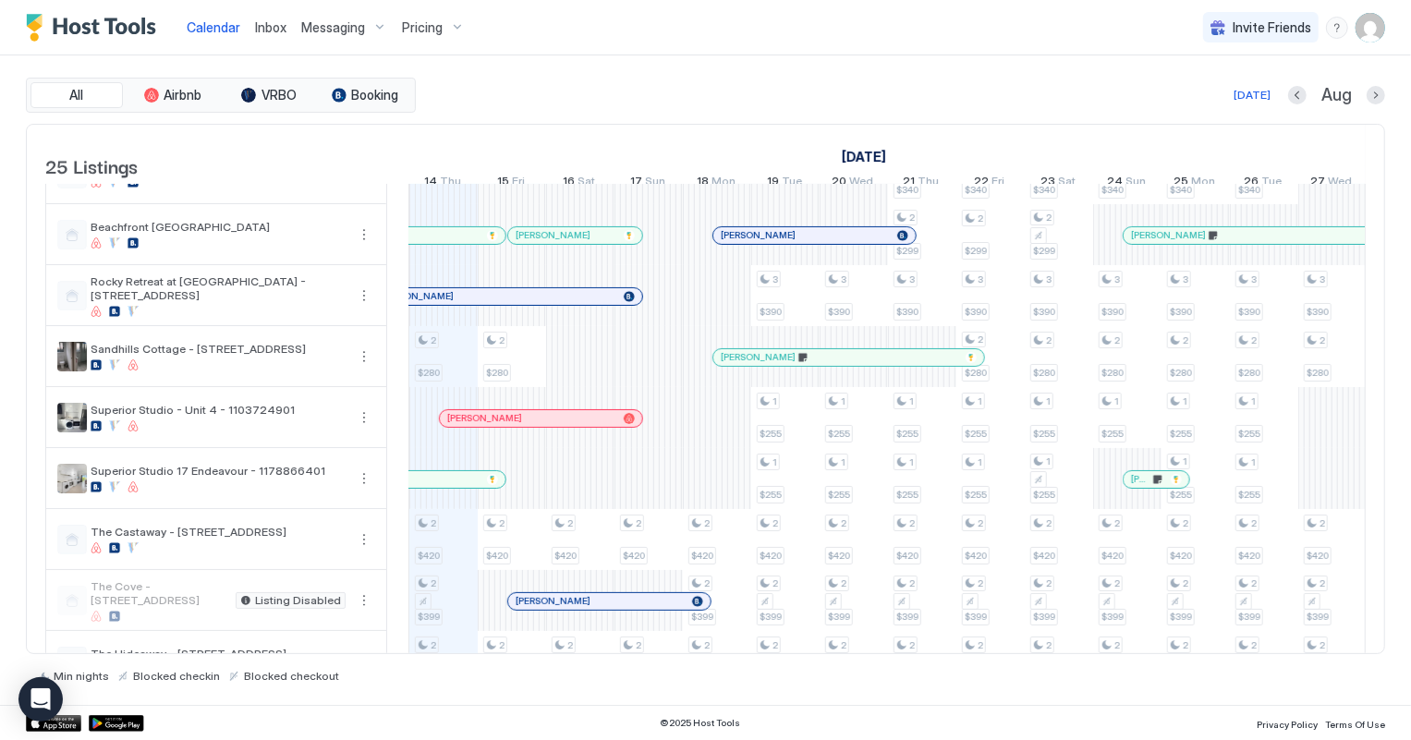
scroll to position [154, 0]
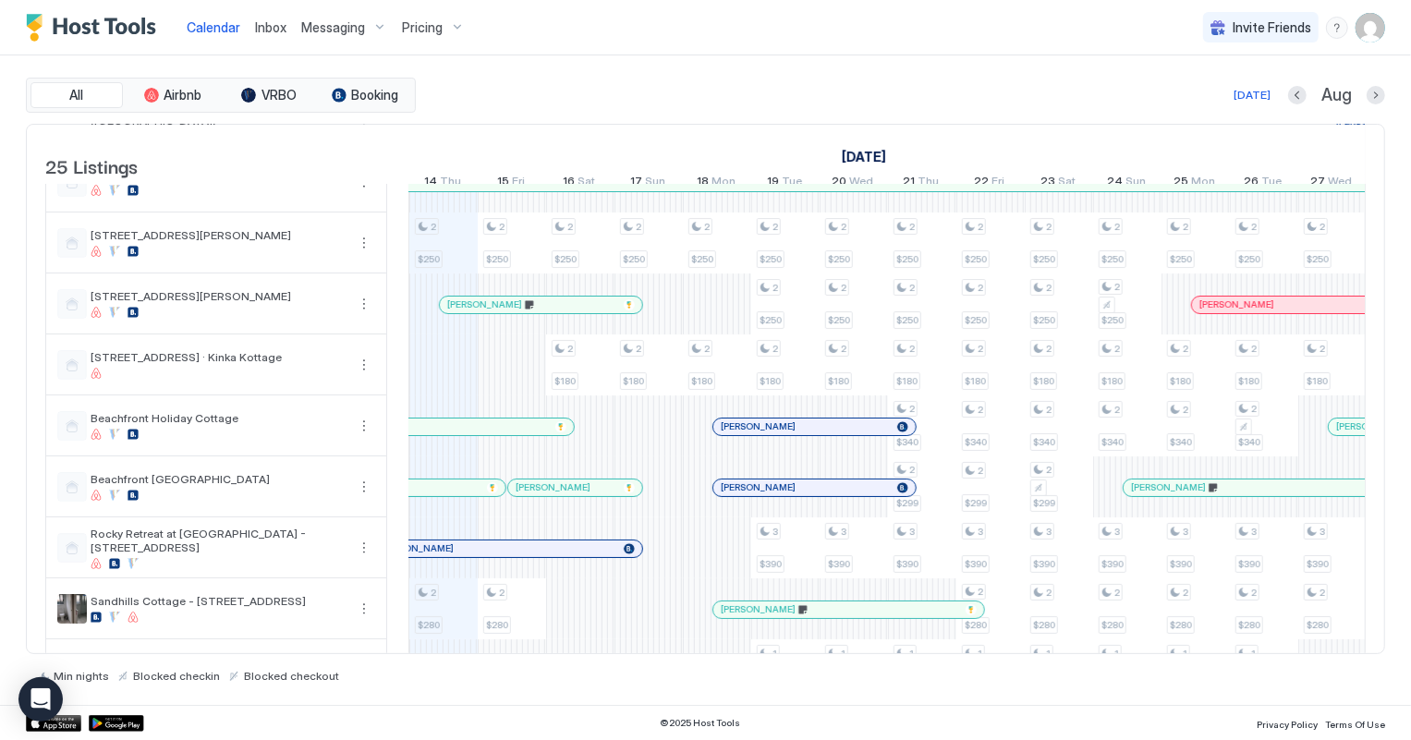
click at [266, 24] on span "Inbox" at bounding box center [270, 27] width 31 height 16
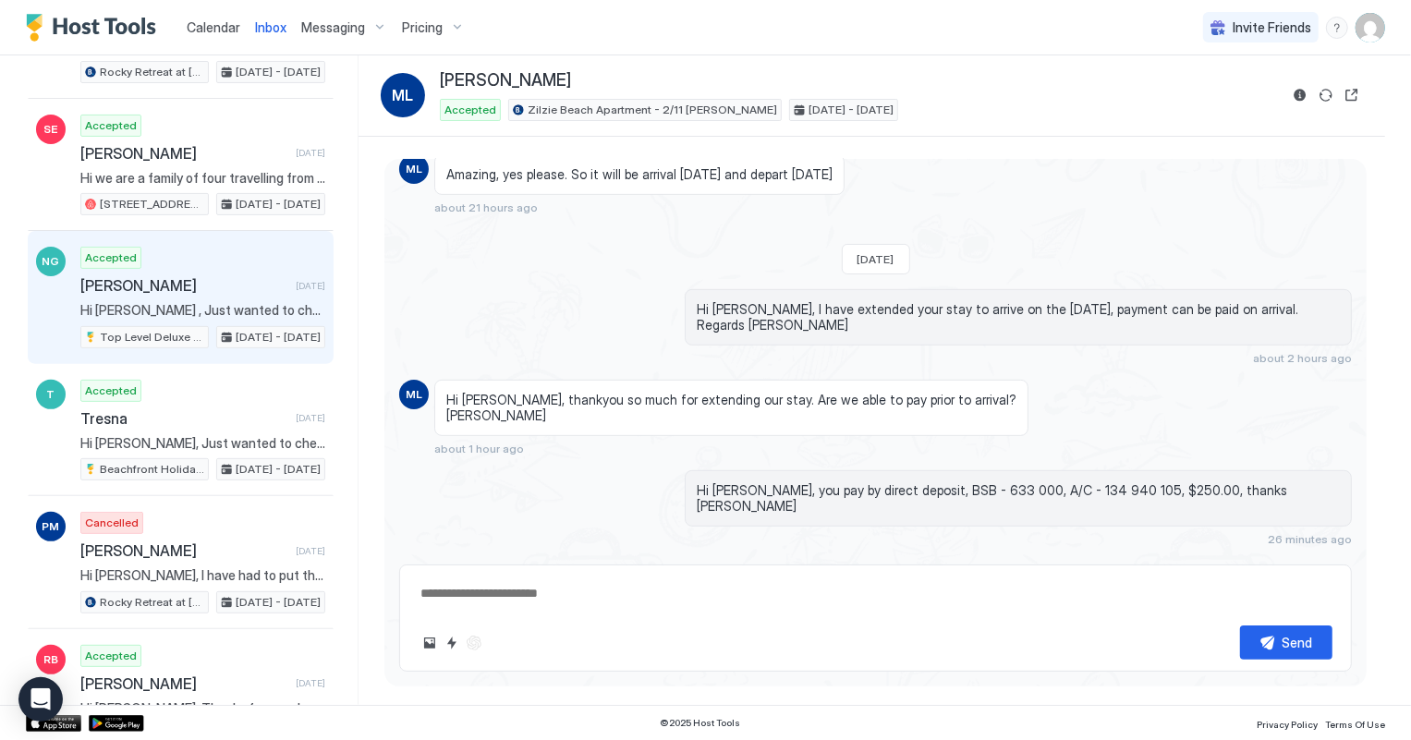
scroll to position [336, 0]
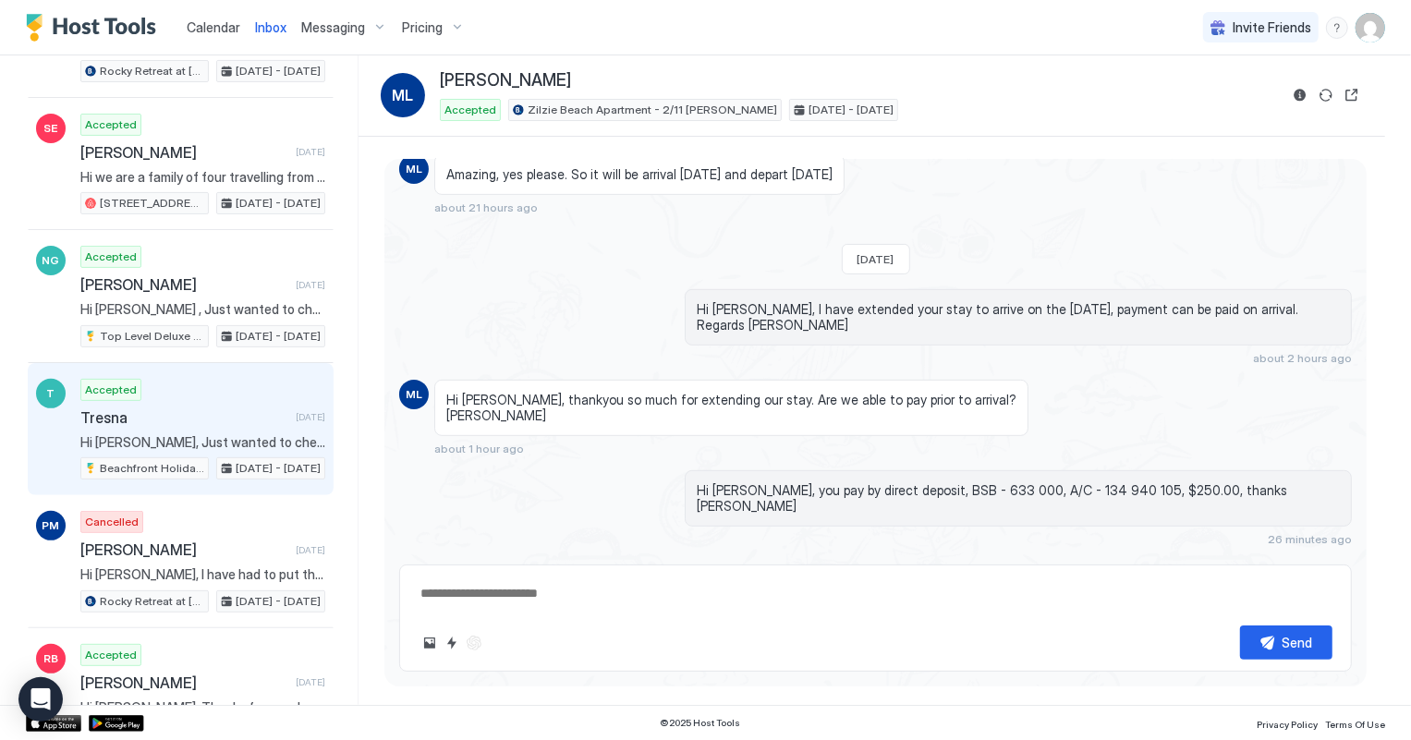
click at [177, 443] on span "Hi [PERSON_NAME], Just wanted to check in and make sure you have everything you…" at bounding box center [202, 442] width 245 height 17
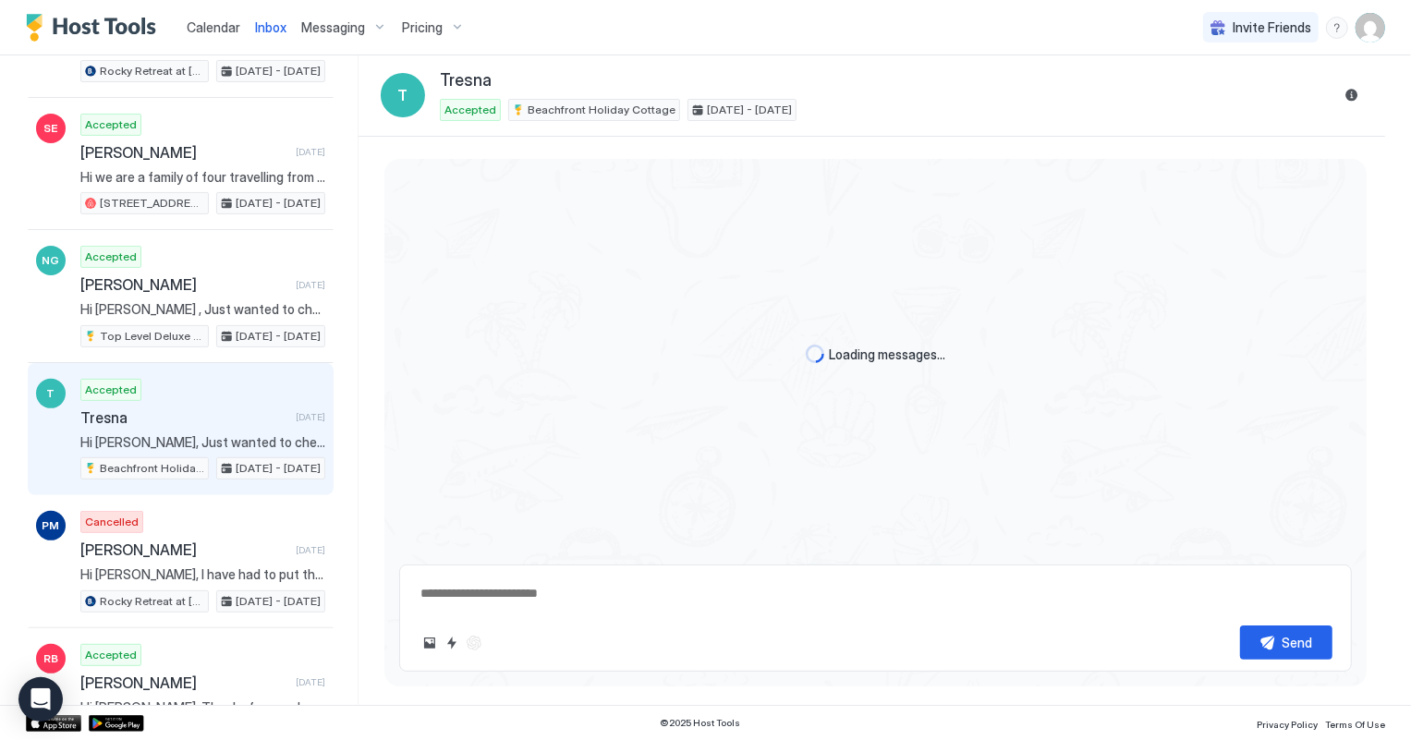
type textarea "*"
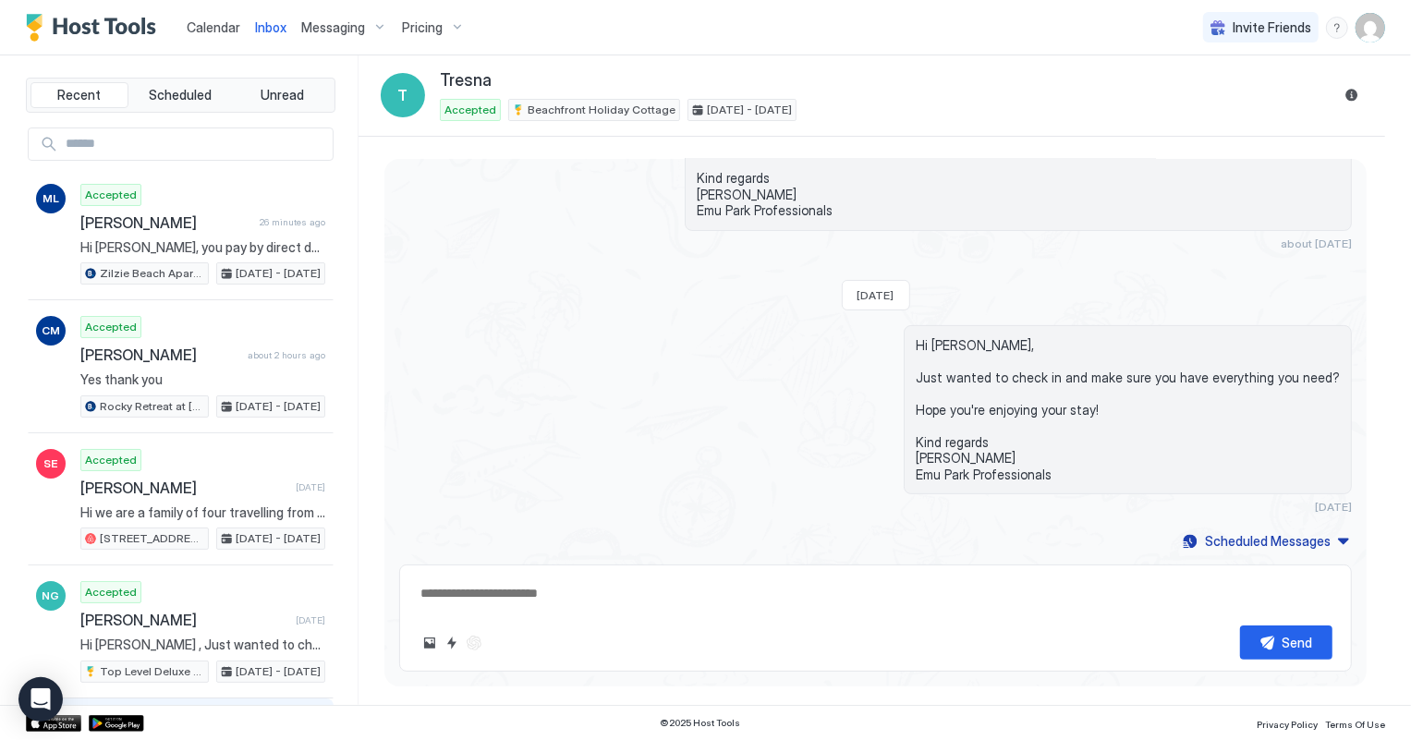
click at [221, 21] on span "Calendar" at bounding box center [214, 27] width 54 height 16
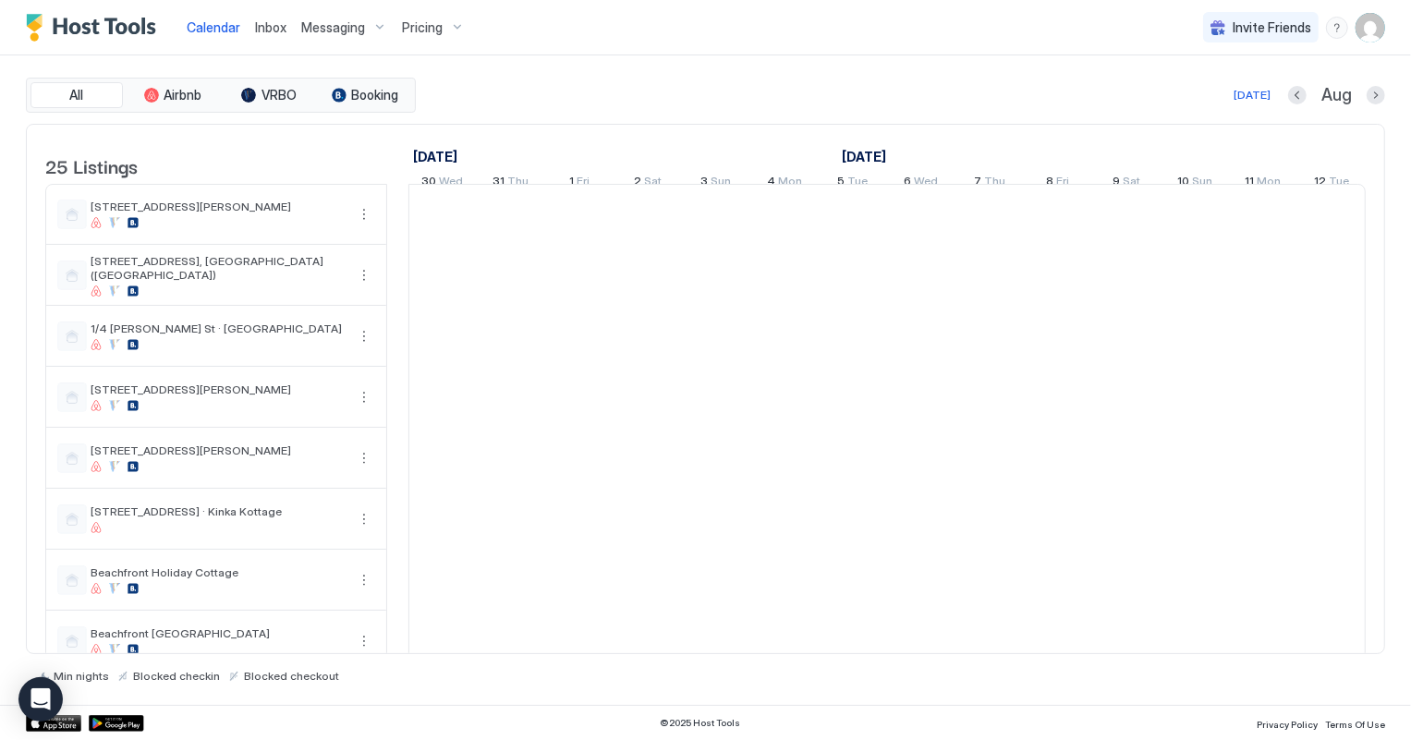
scroll to position [0, 1026]
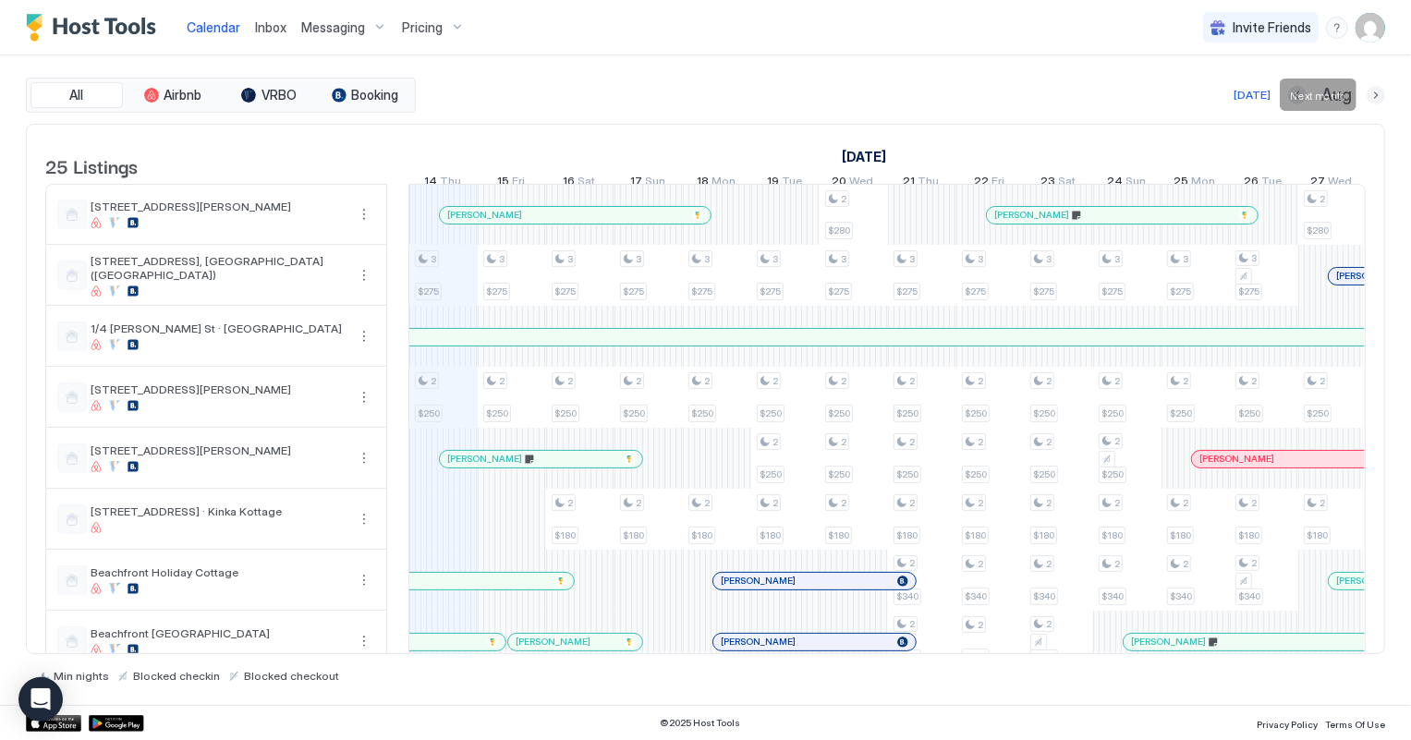
click at [1377, 92] on button "Next month" at bounding box center [1376, 95] width 18 height 18
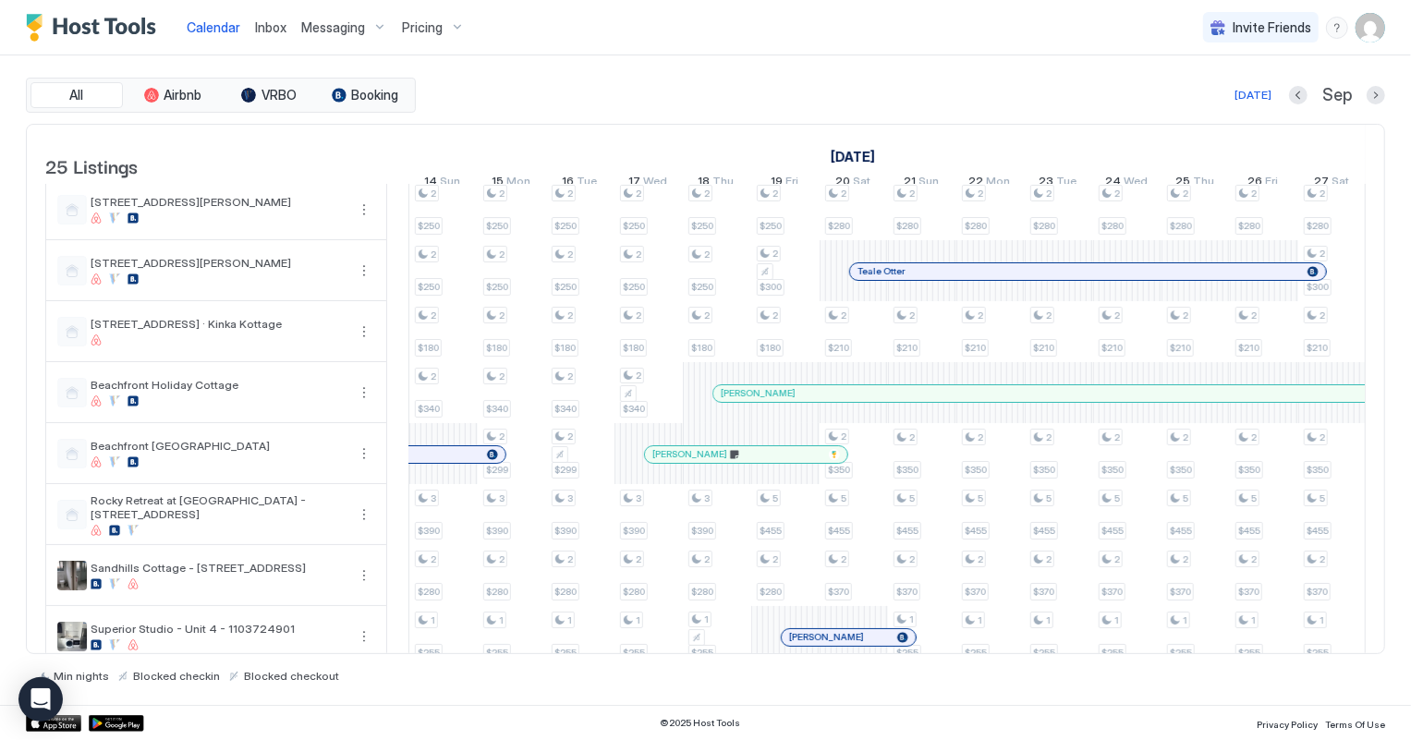
scroll to position [251, 0]
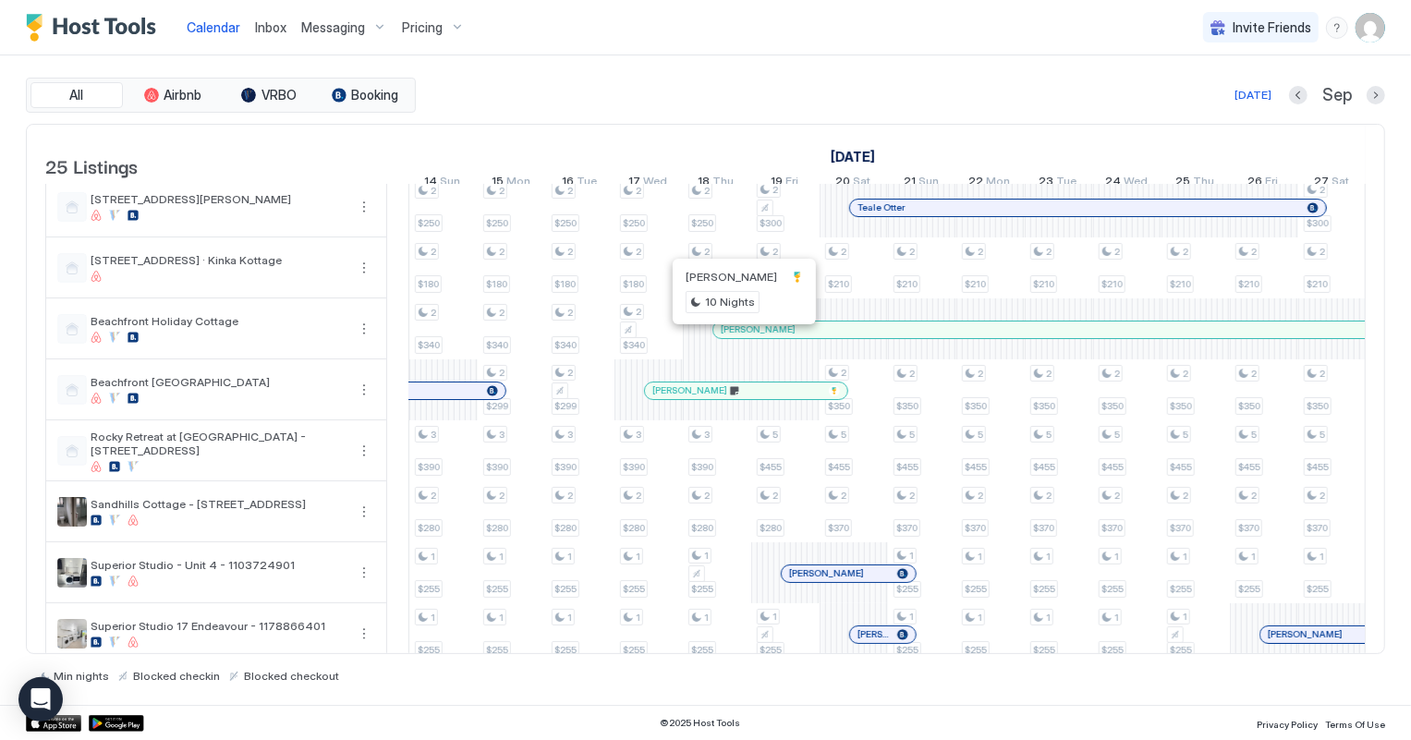
click at [740, 337] on div at bounding box center [741, 330] width 15 height 15
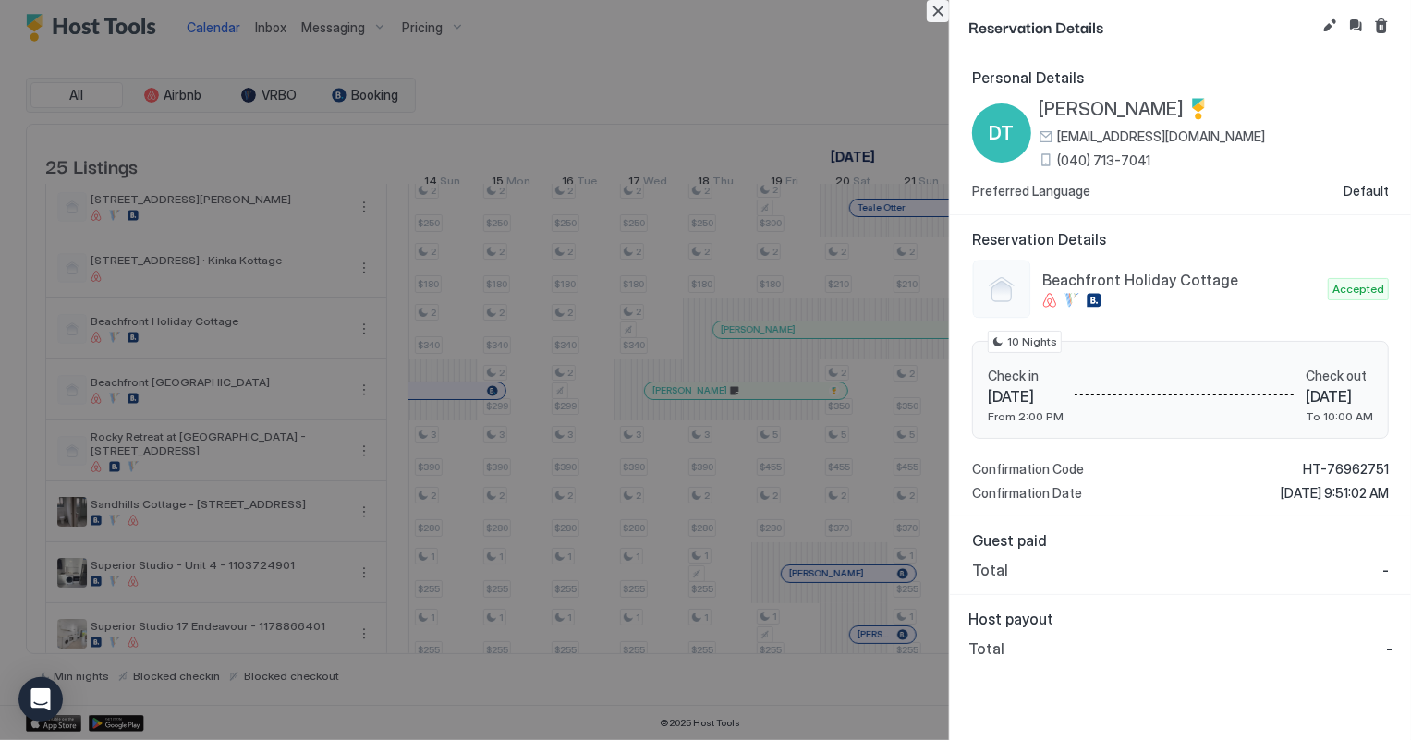
click at [937, 14] on button "Close" at bounding box center [938, 11] width 22 height 22
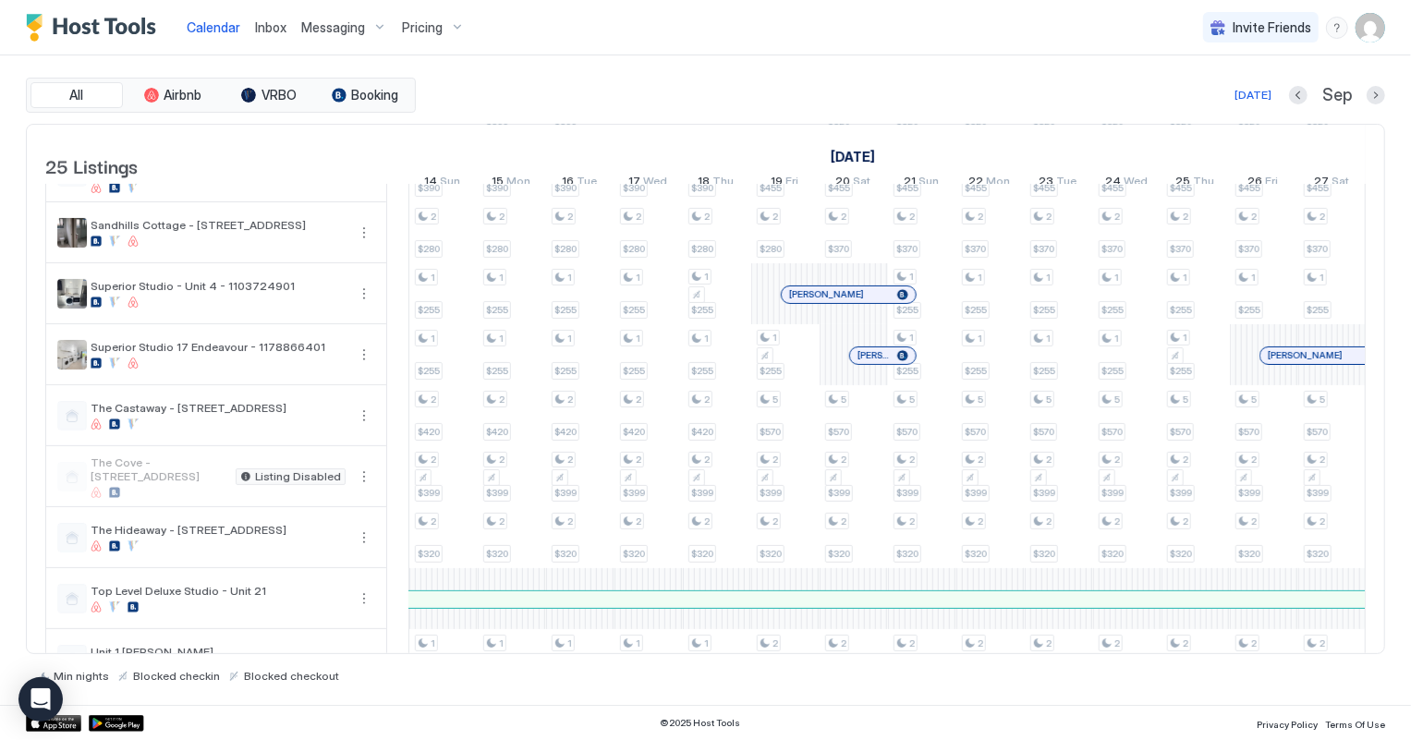
scroll to position [588, 0]
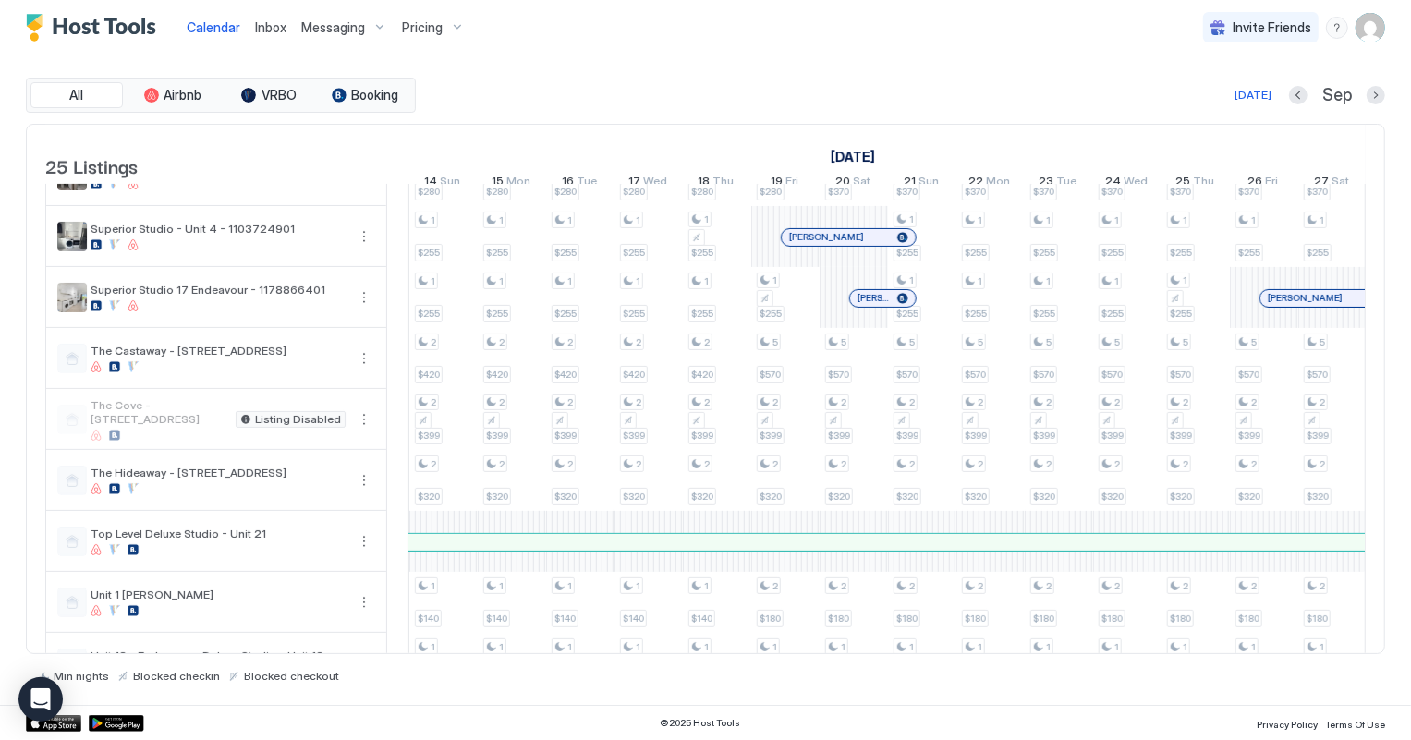
click at [271, 21] on span "Inbox" at bounding box center [270, 27] width 31 height 16
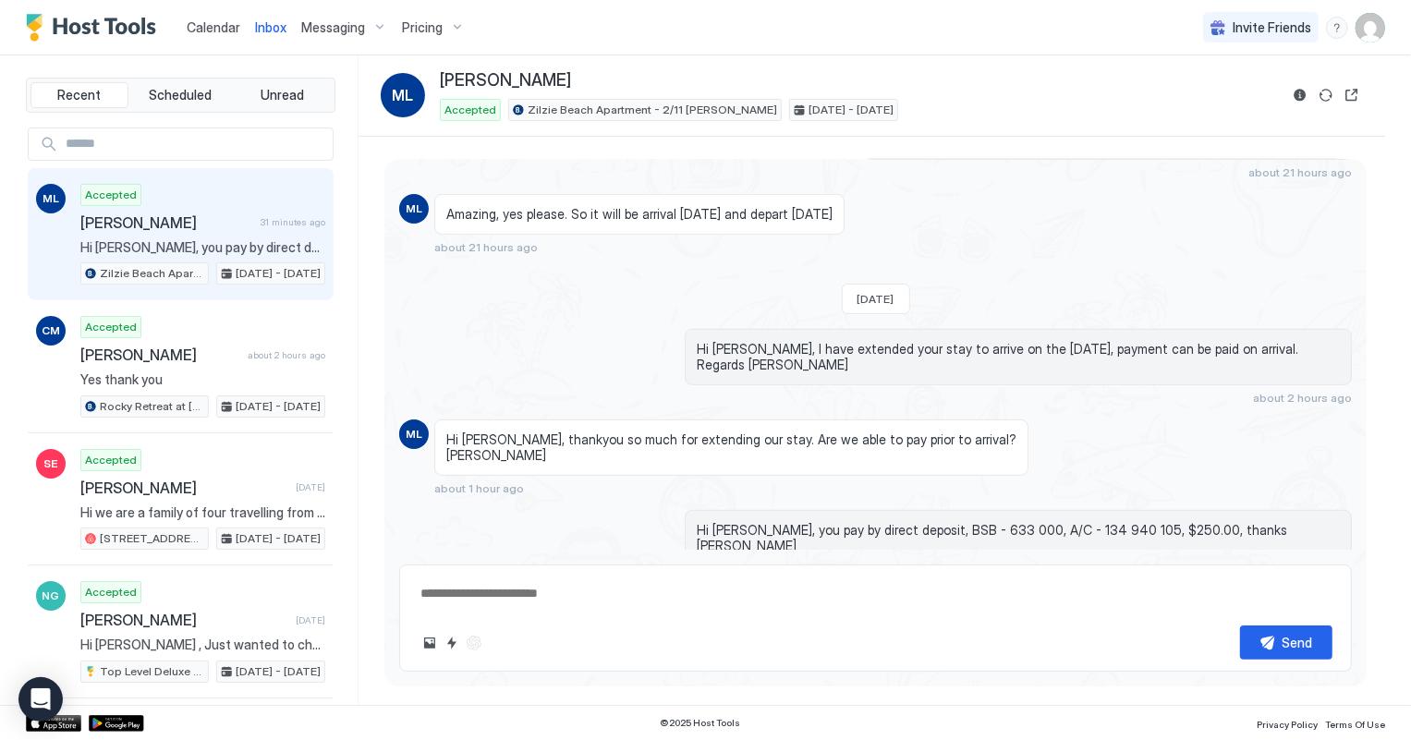
scroll to position [609, 0]
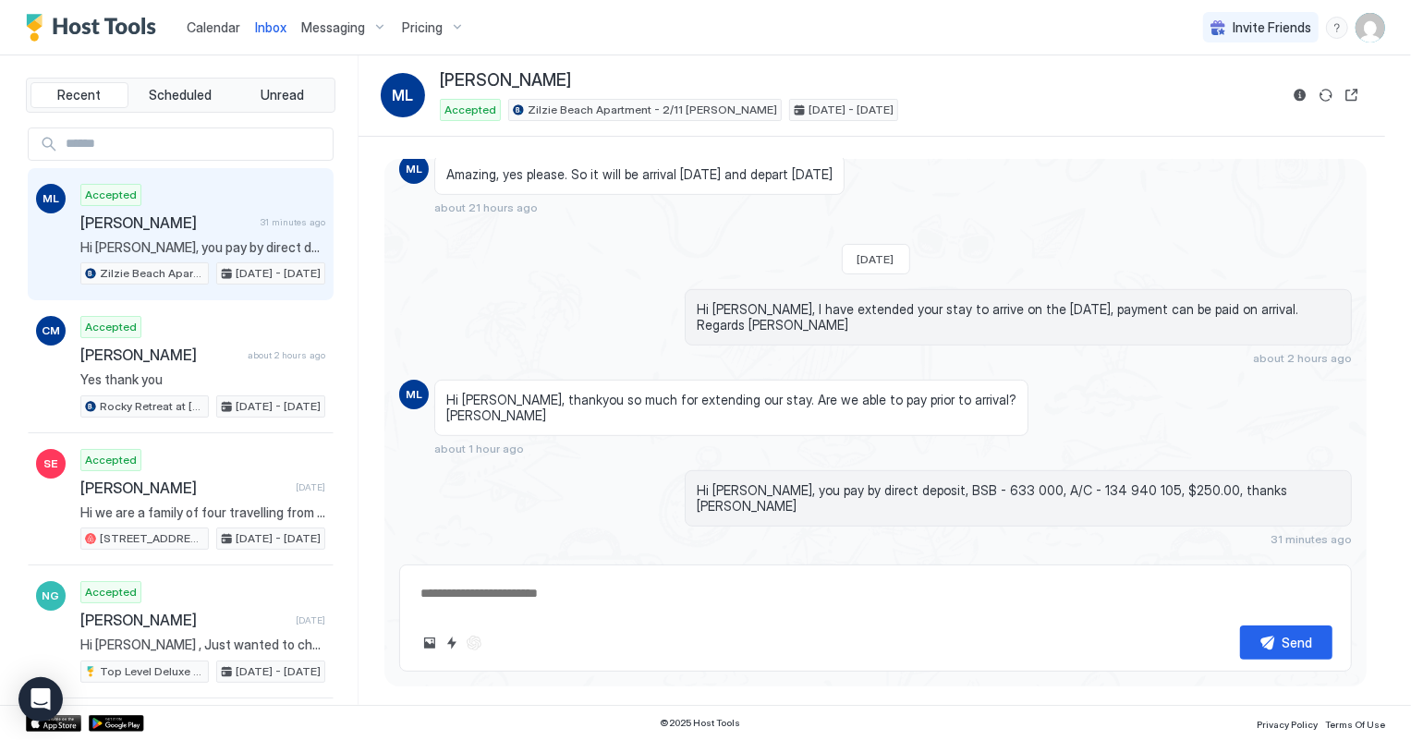
click at [218, 34] on span "Calendar" at bounding box center [214, 27] width 54 height 16
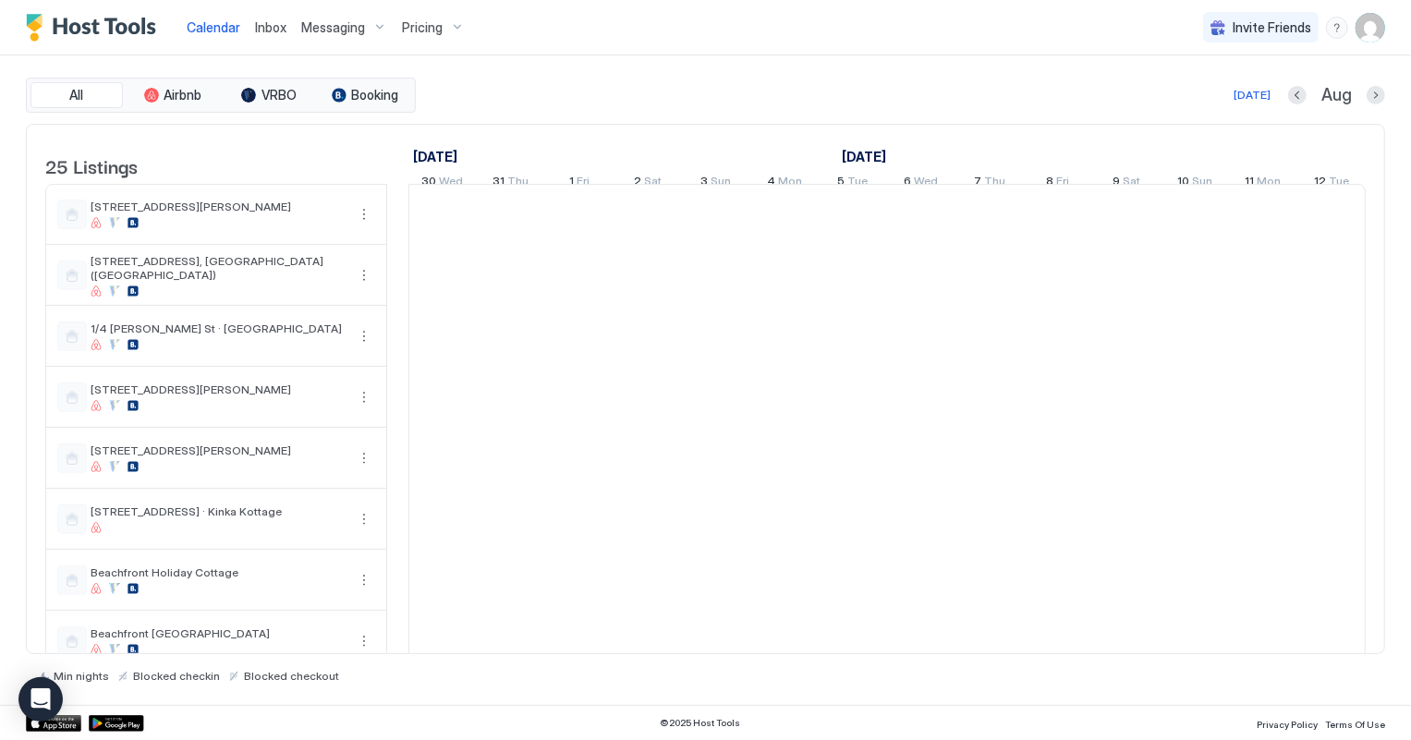
scroll to position [0, 1026]
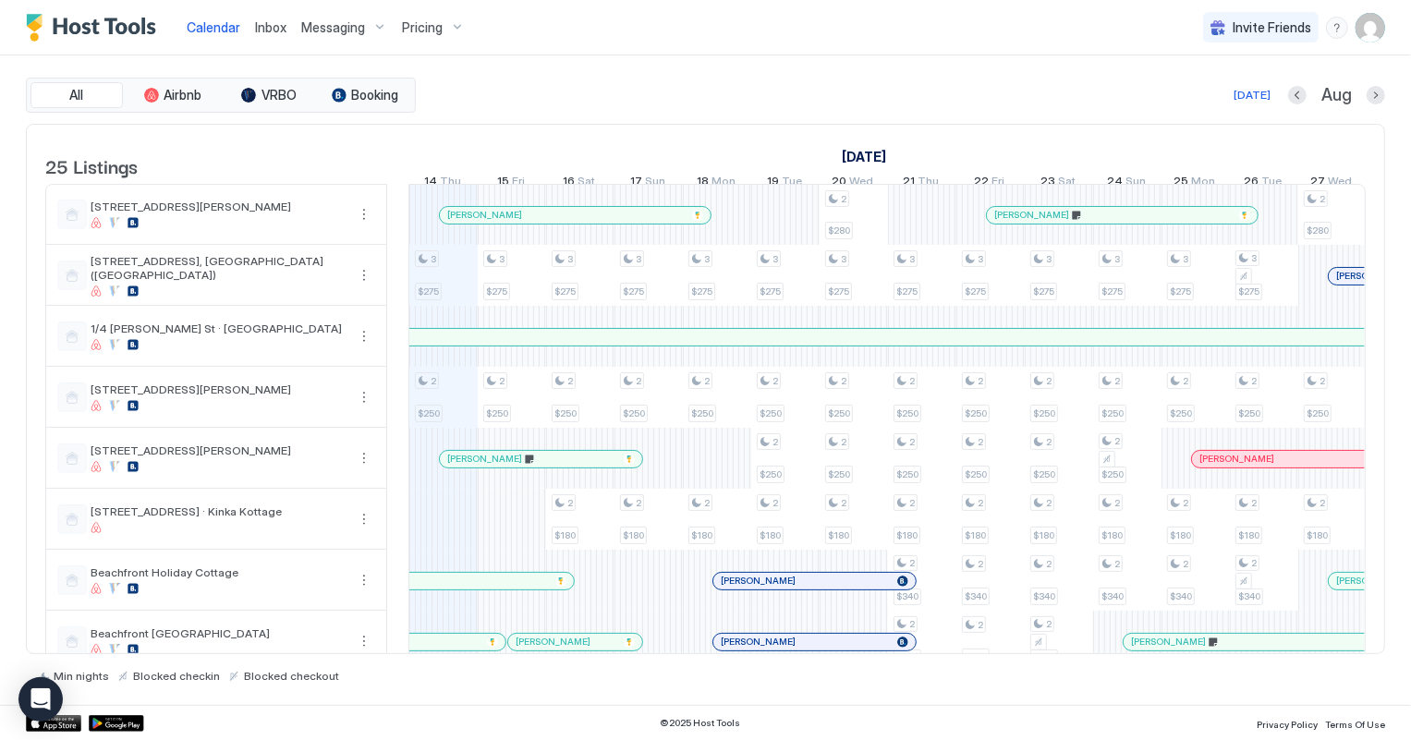
click at [270, 25] on span "Inbox" at bounding box center [270, 27] width 31 height 16
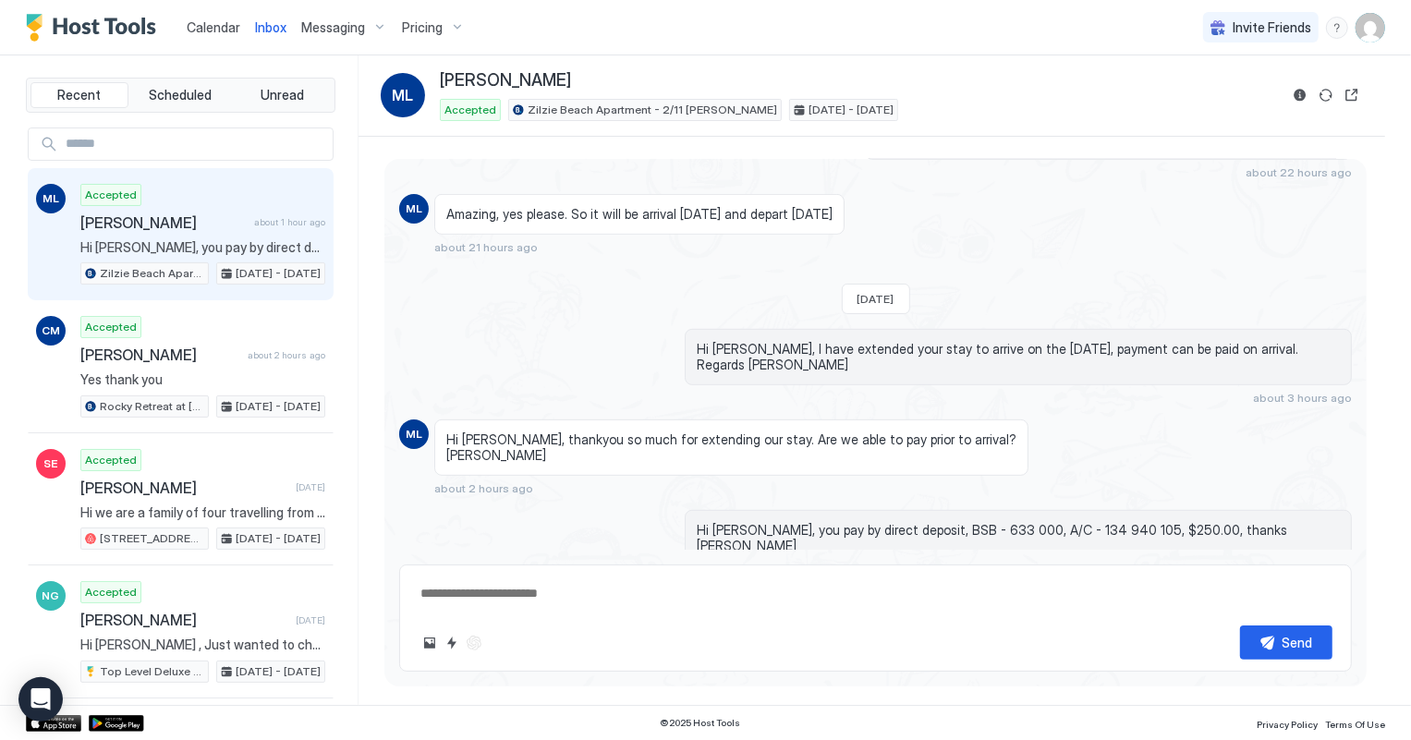
scroll to position [609, 0]
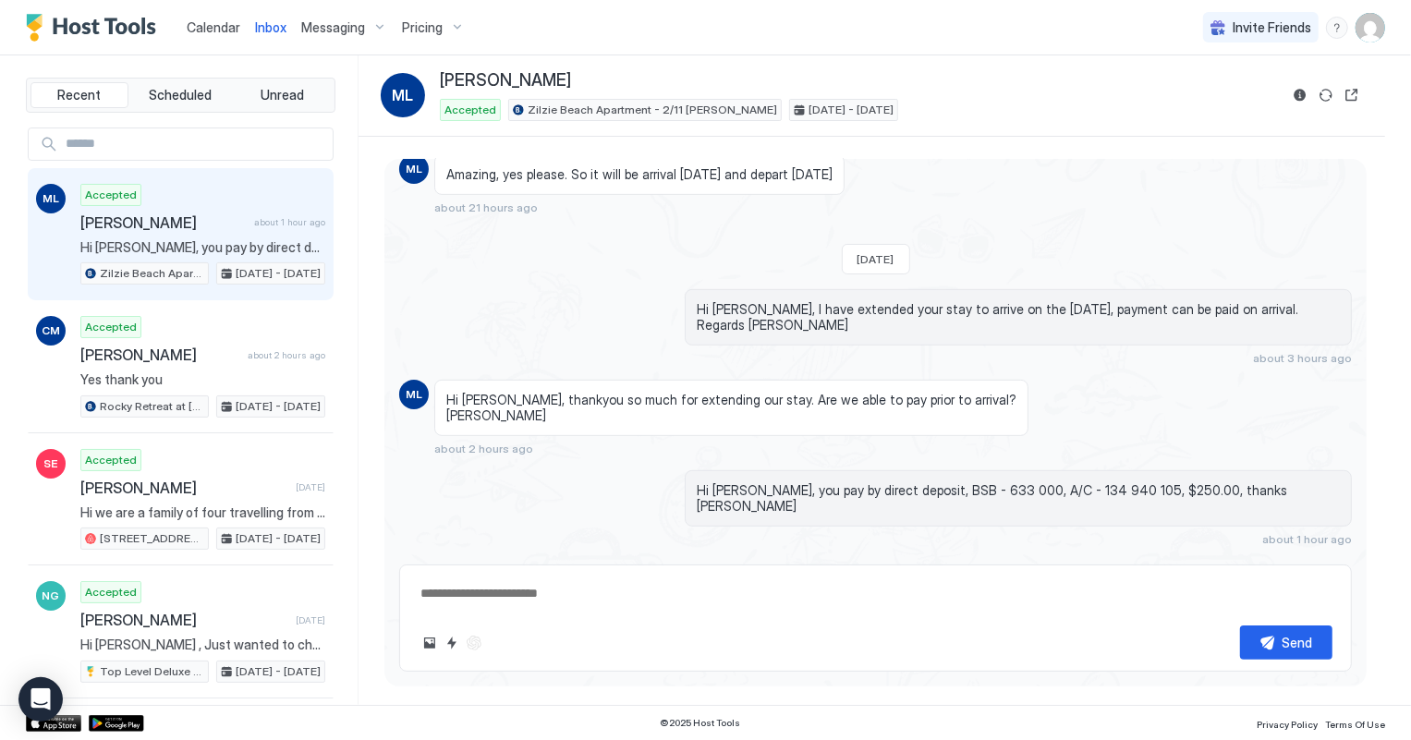
click at [205, 25] on span "Calendar" at bounding box center [214, 27] width 54 height 16
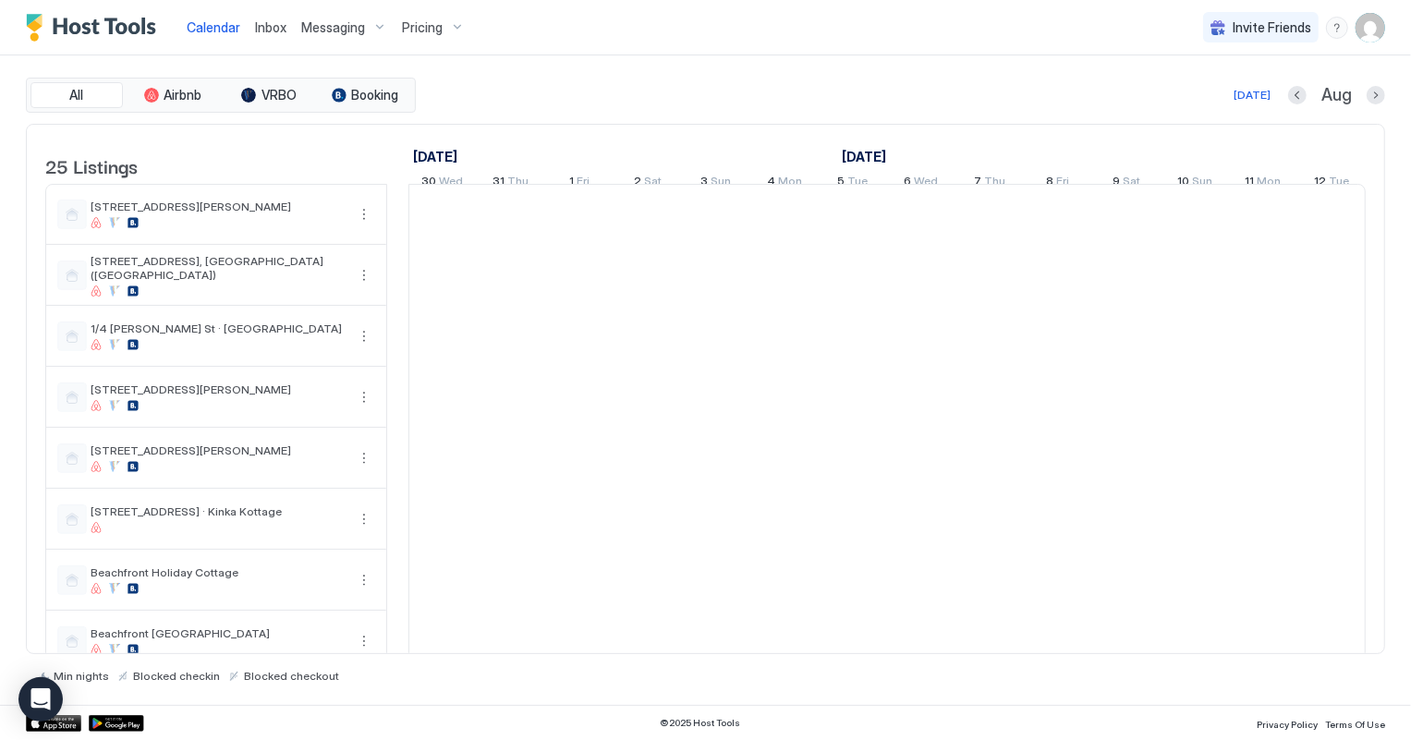
scroll to position [0, 1026]
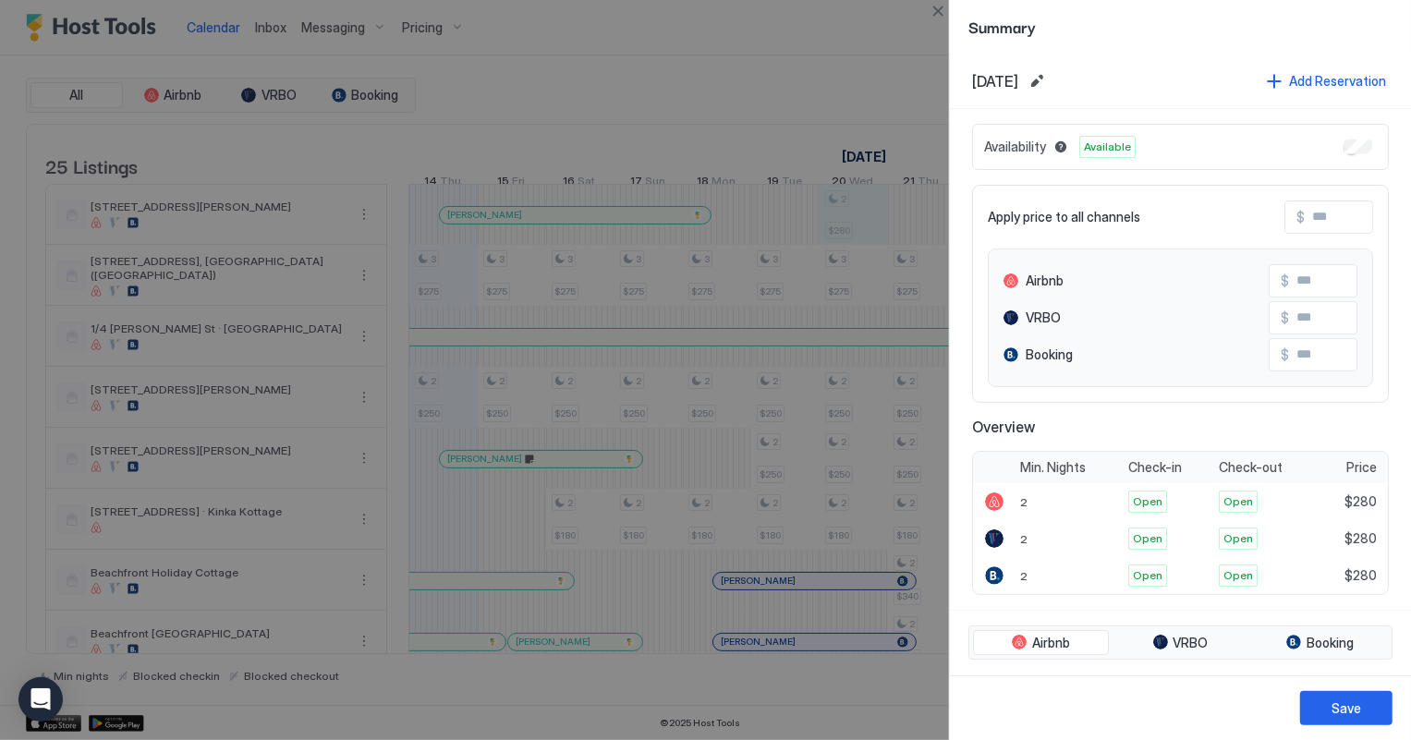
click at [861, 80] on div at bounding box center [705, 370] width 1411 height 740
click at [935, 7] on button "Close" at bounding box center [938, 11] width 22 height 22
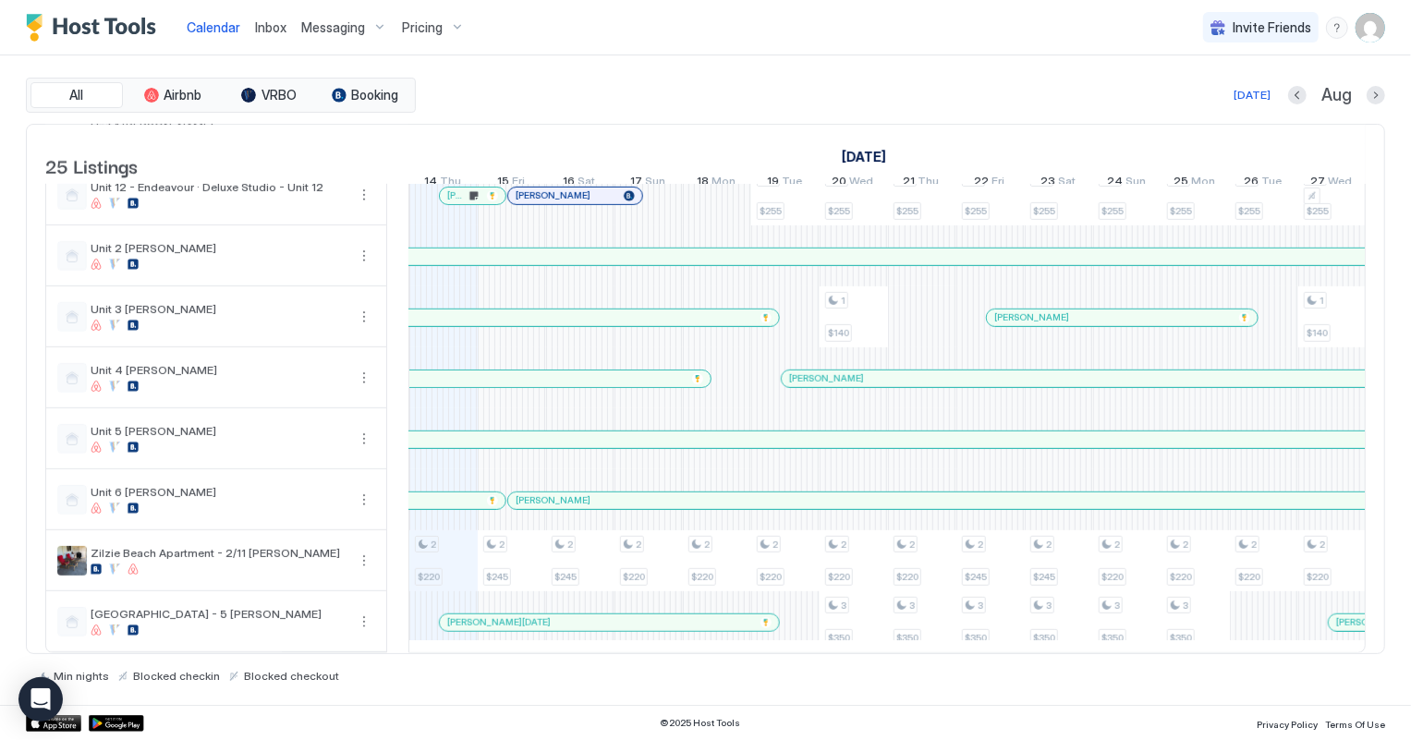
scroll to position [1079, 0]
click at [1377, 93] on button "Next month" at bounding box center [1376, 95] width 18 height 18
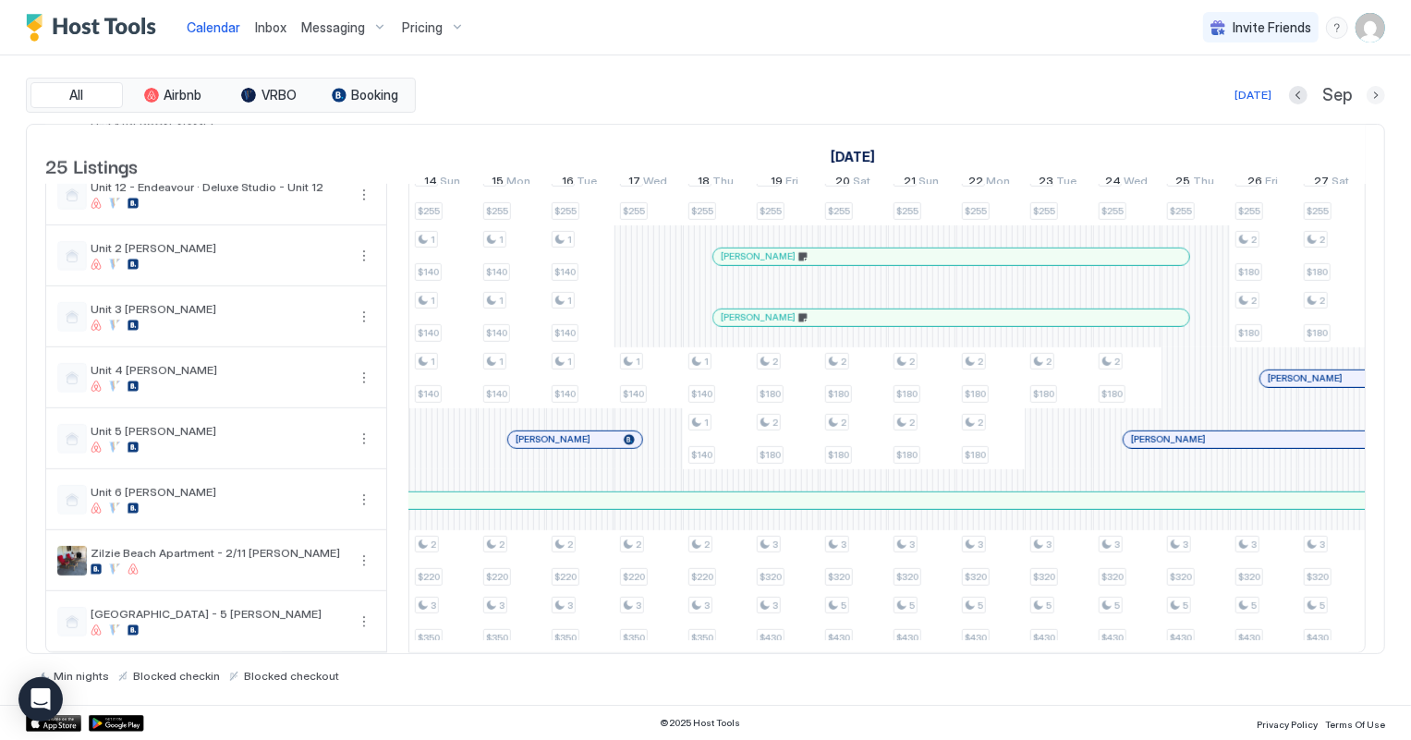
click at [1377, 93] on button "Next month" at bounding box center [1376, 95] width 18 height 18
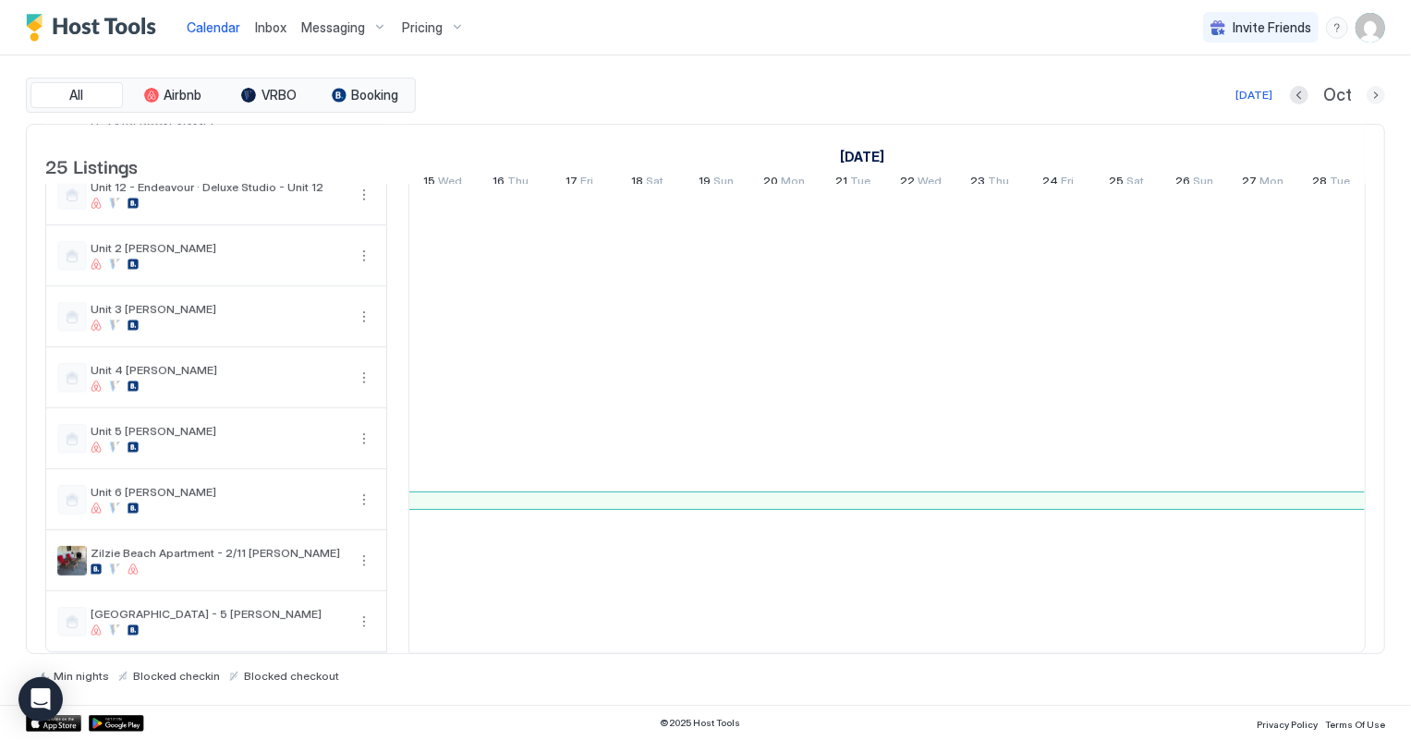
click at [1377, 93] on button "Next month" at bounding box center [1376, 95] width 18 height 18
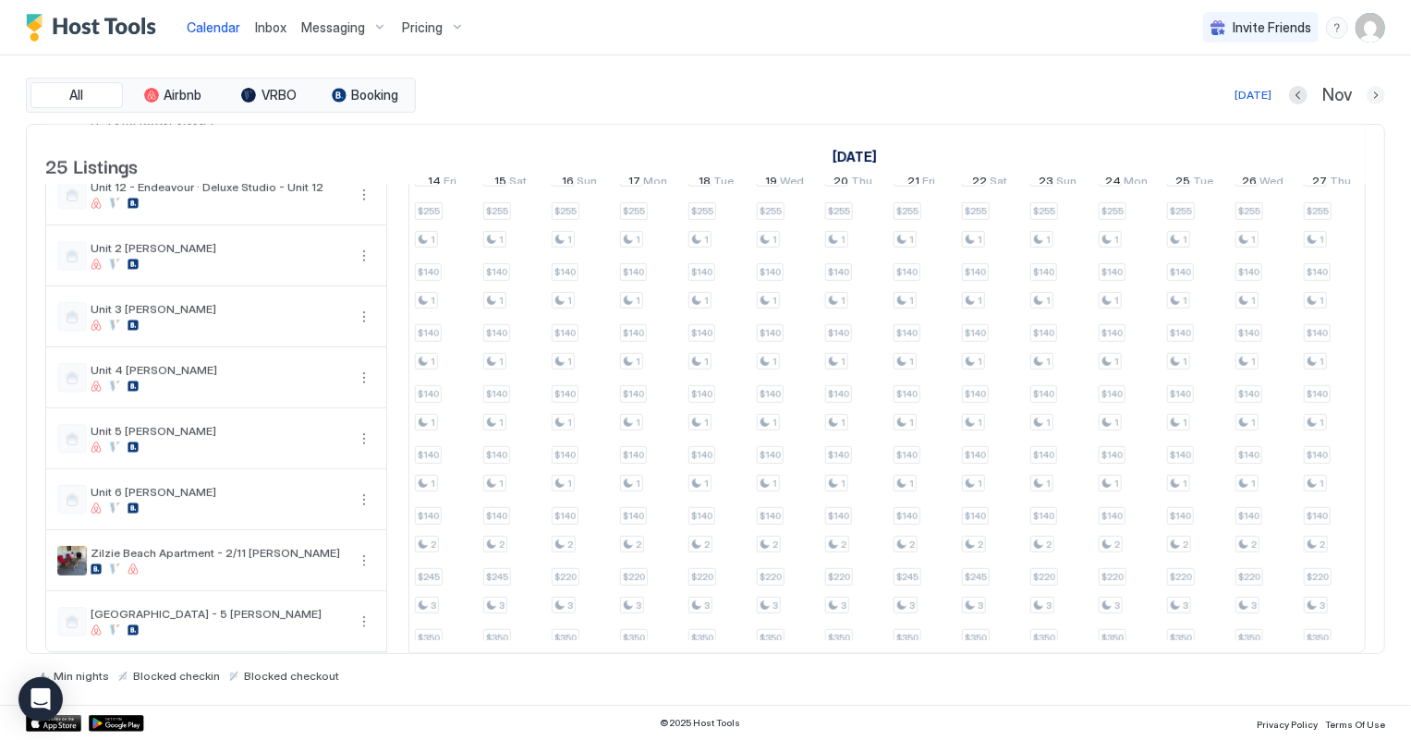
click at [1381, 92] on button "Next month" at bounding box center [1376, 95] width 18 height 18
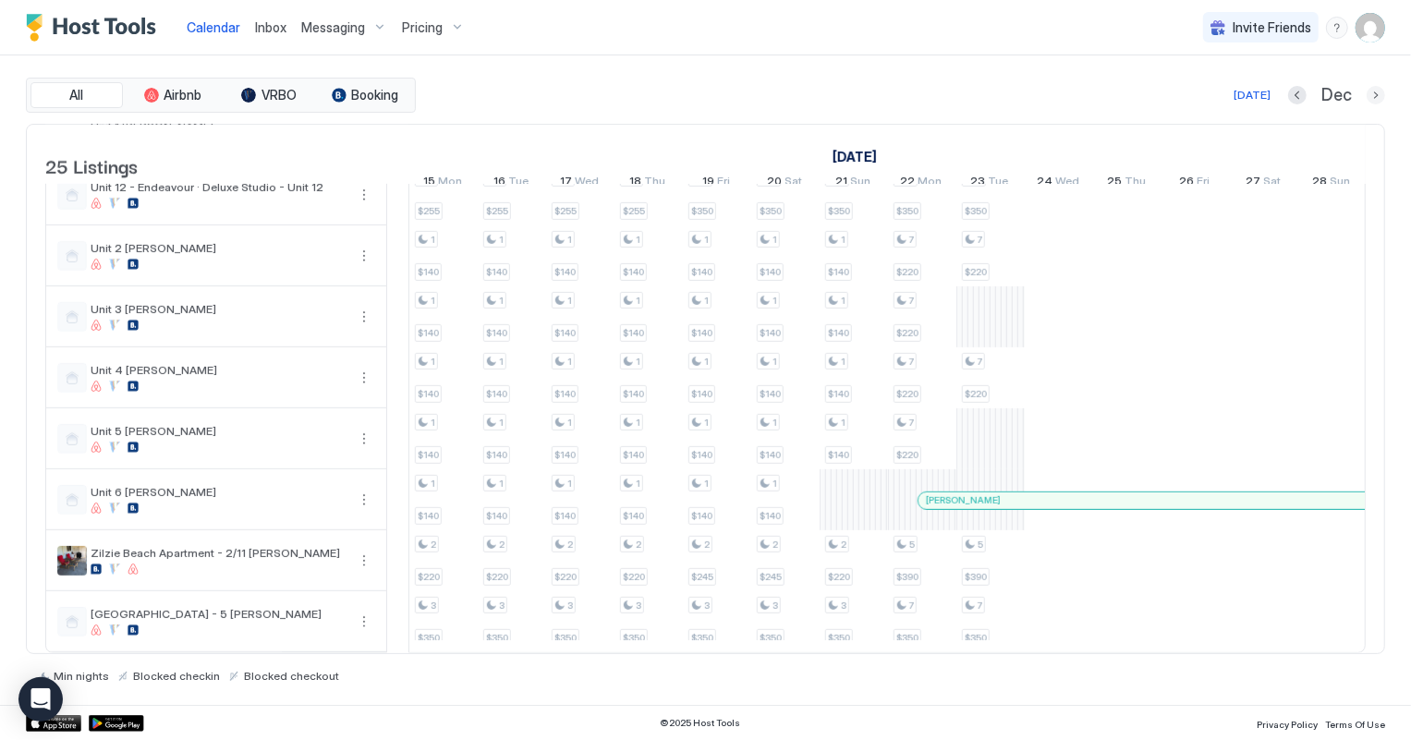
click at [1381, 92] on button "Next month" at bounding box center [1376, 95] width 18 height 18
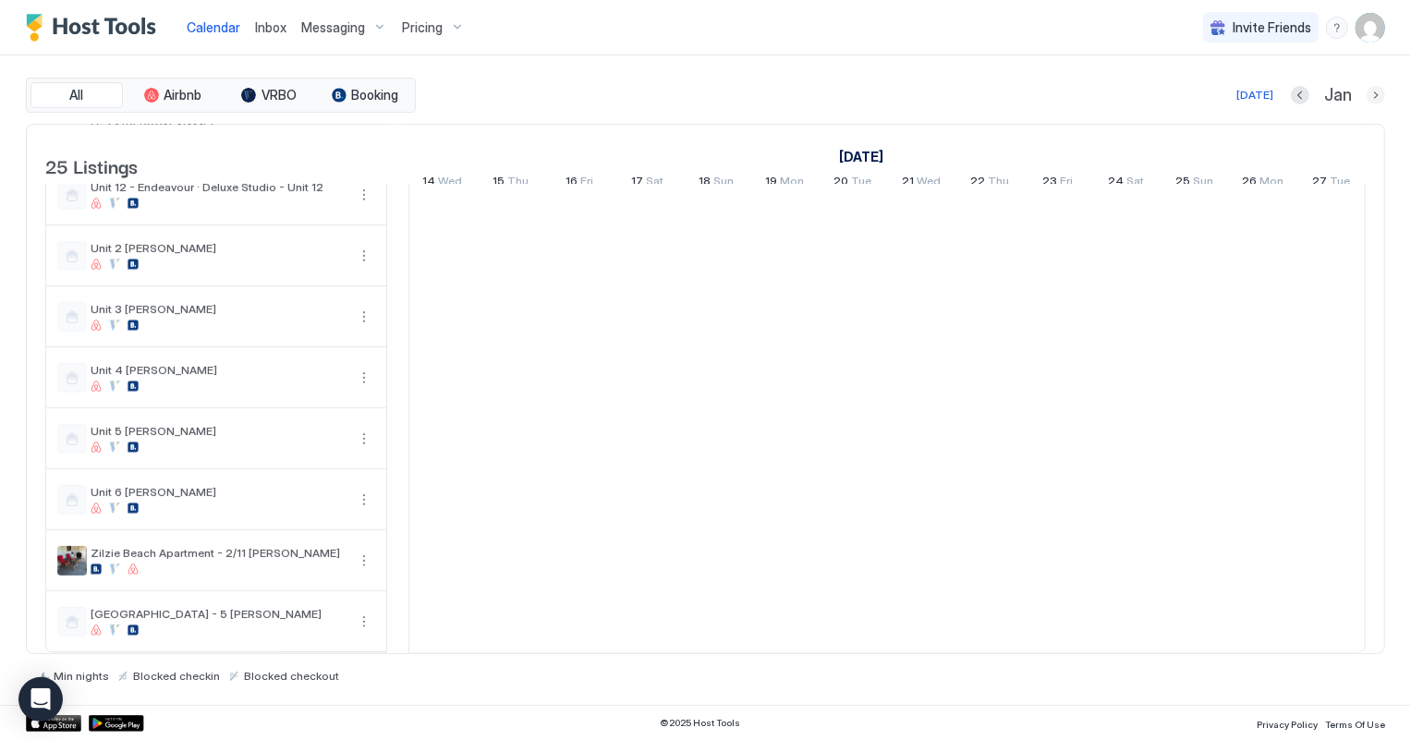
click at [1381, 92] on button "Next month" at bounding box center [1376, 95] width 18 height 18
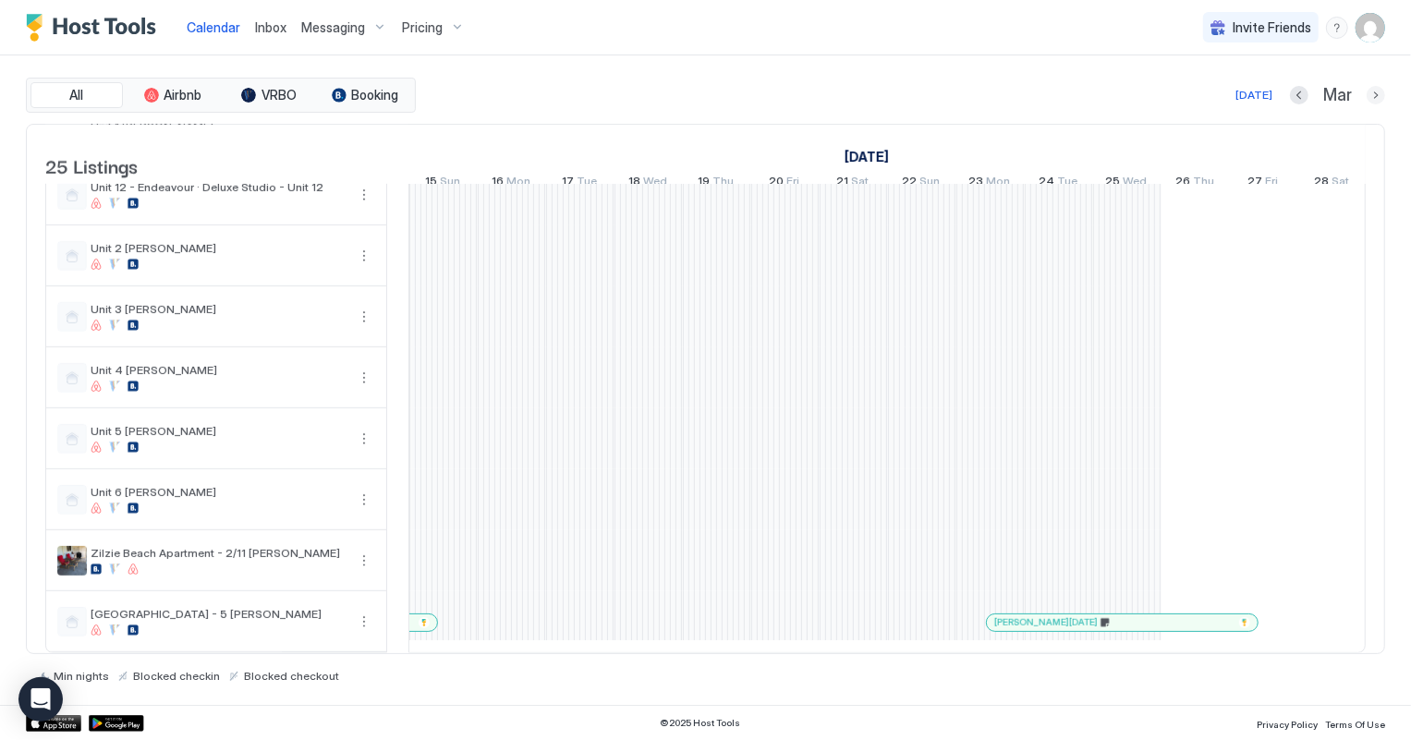
click at [1381, 92] on button "Next month" at bounding box center [1376, 95] width 18 height 18
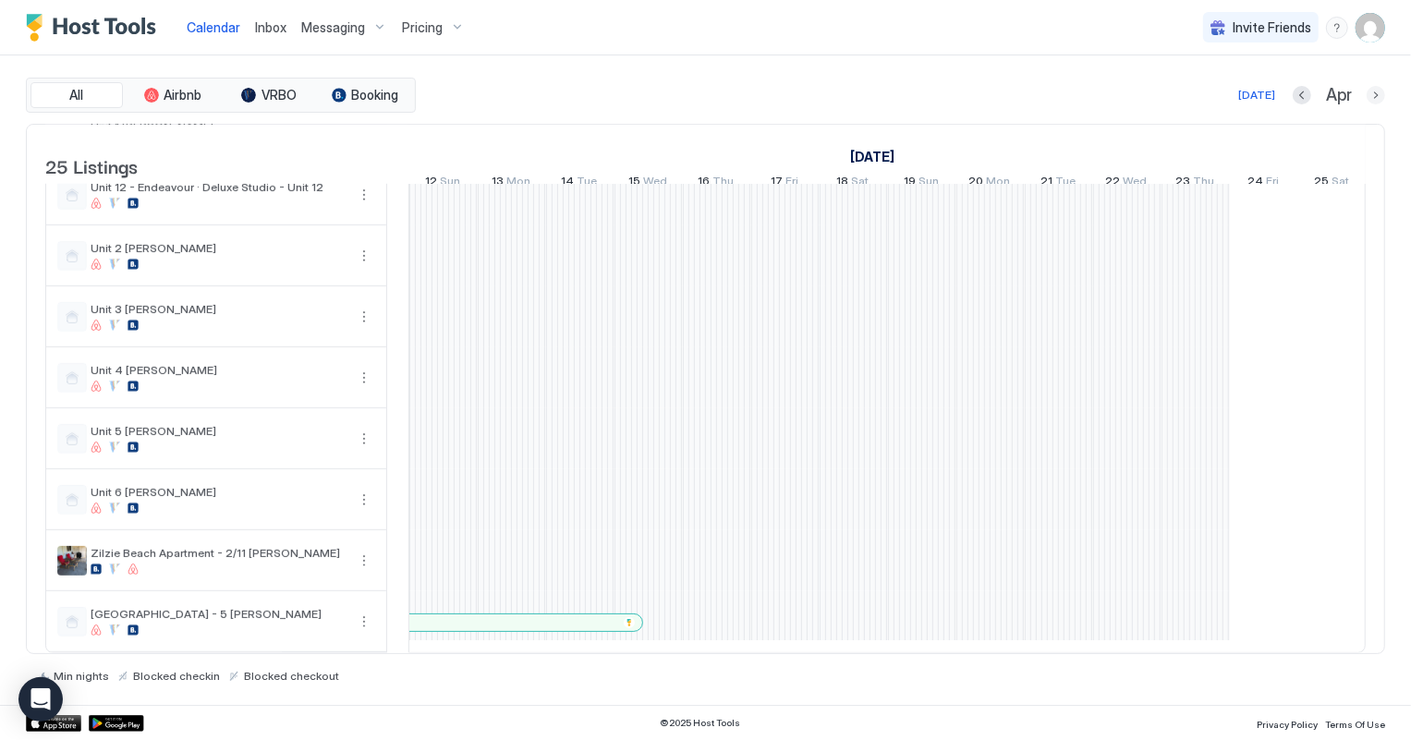
click at [1381, 92] on button "Next month" at bounding box center [1376, 95] width 18 height 18
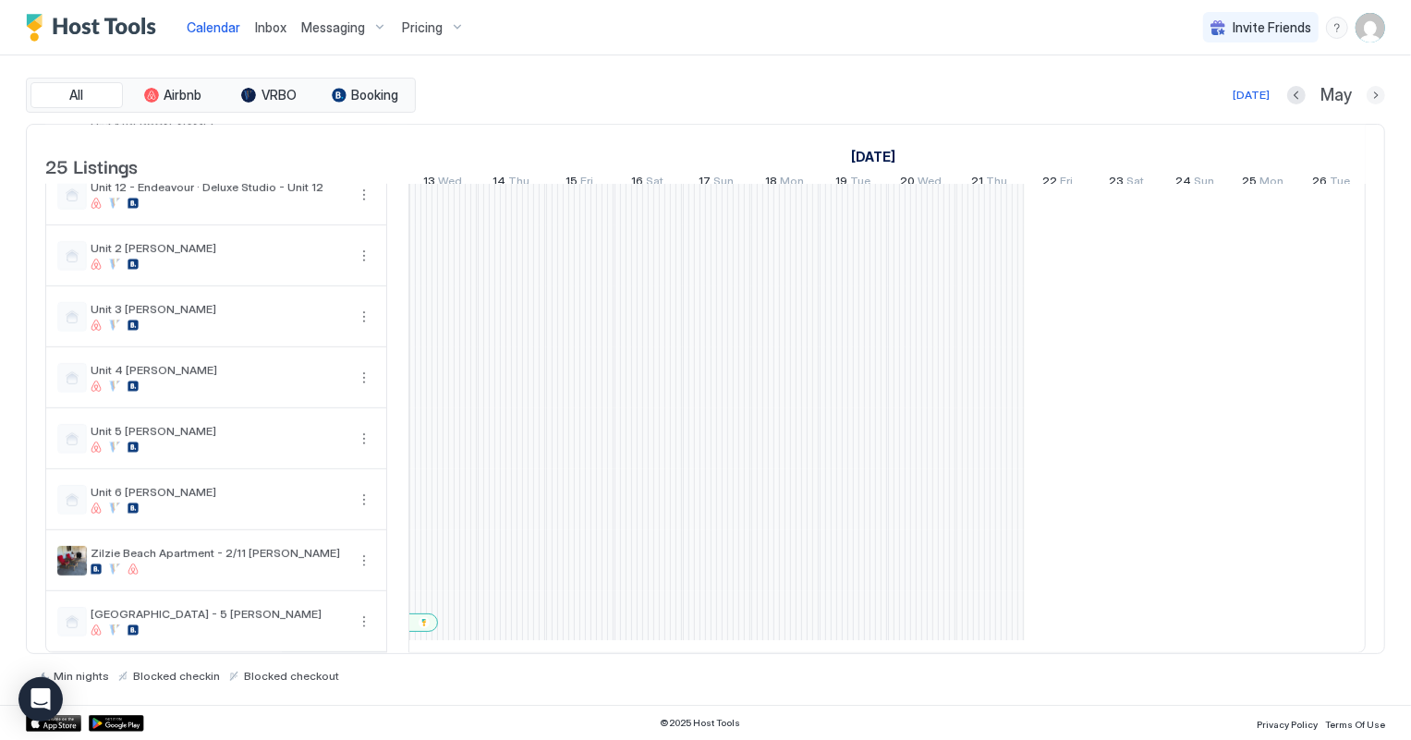
click at [1381, 92] on button "Next month" at bounding box center [1376, 95] width 18 height 18
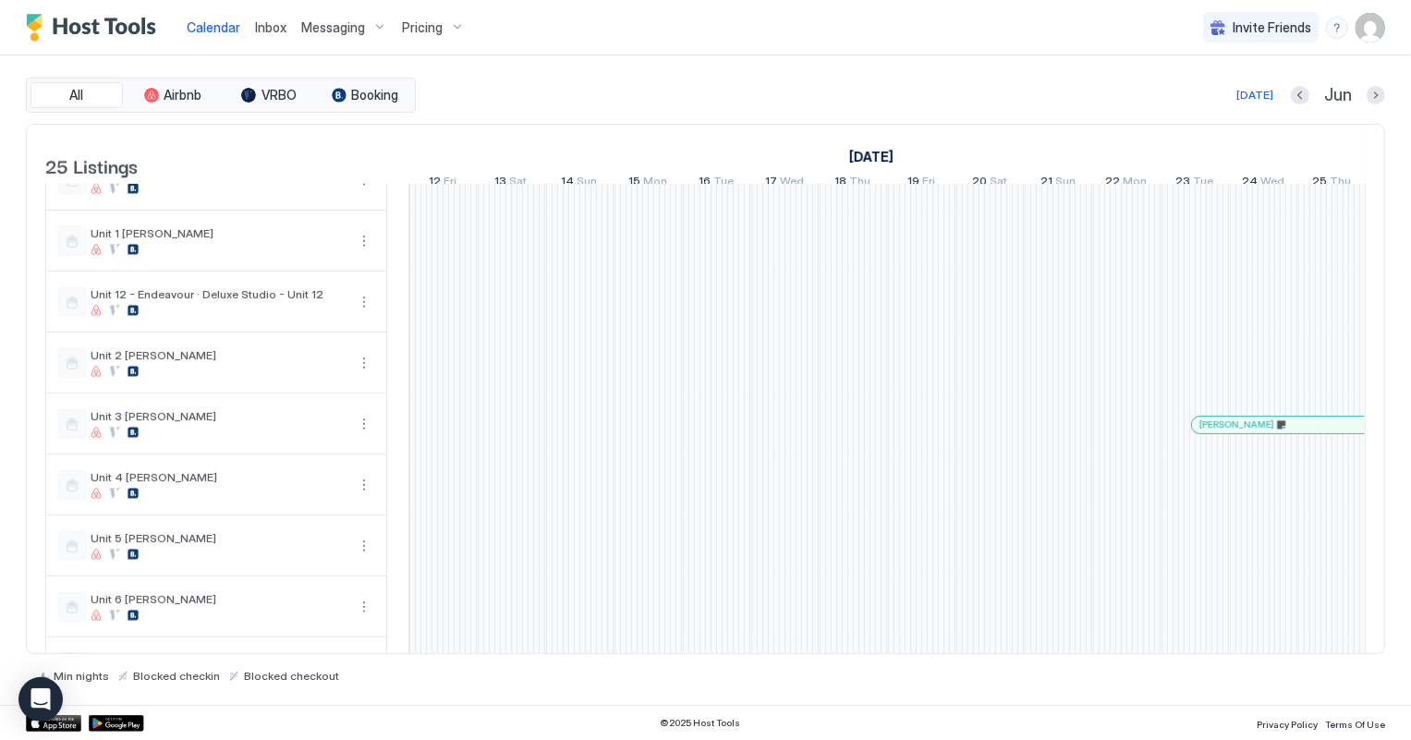
scroll to position [910, 0]
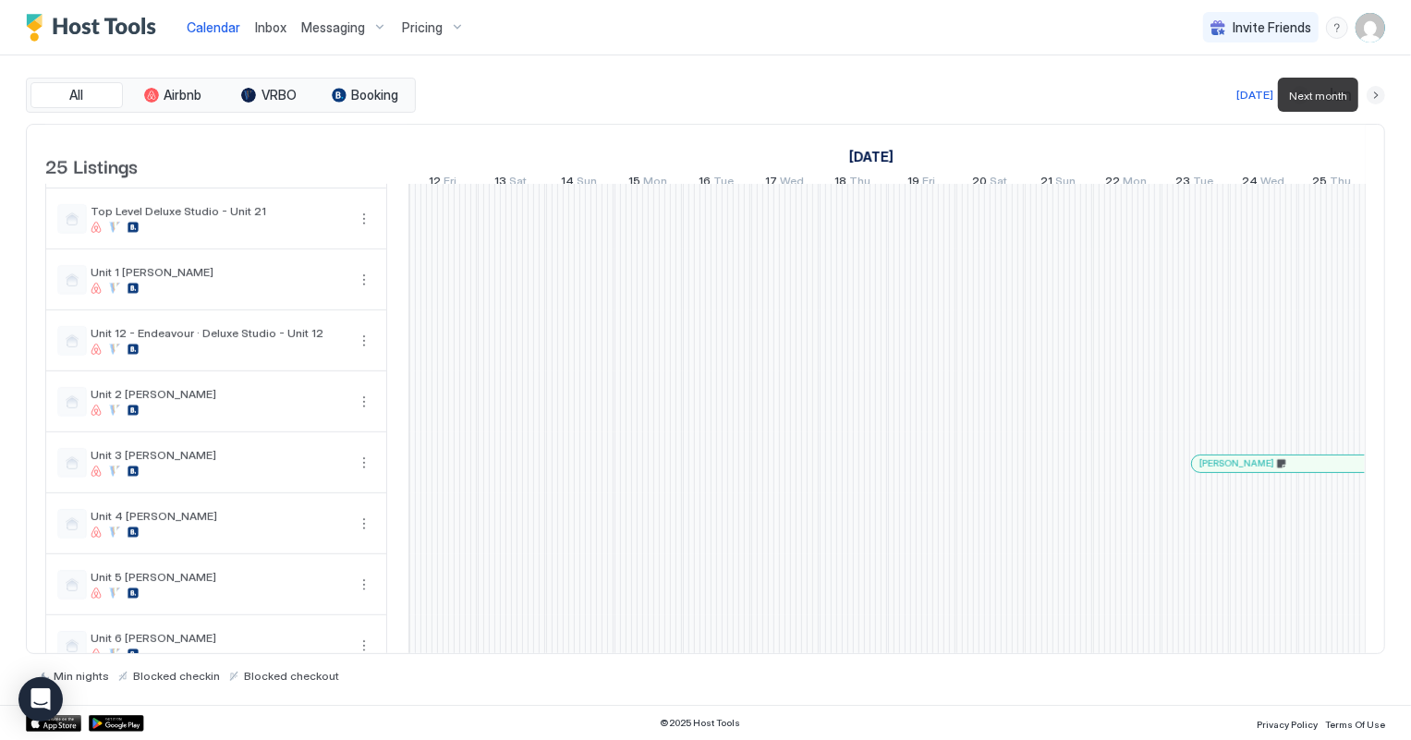
click at [1377, 88] on button "Next month" at bounding box center [1376, 95] width 18 height 18
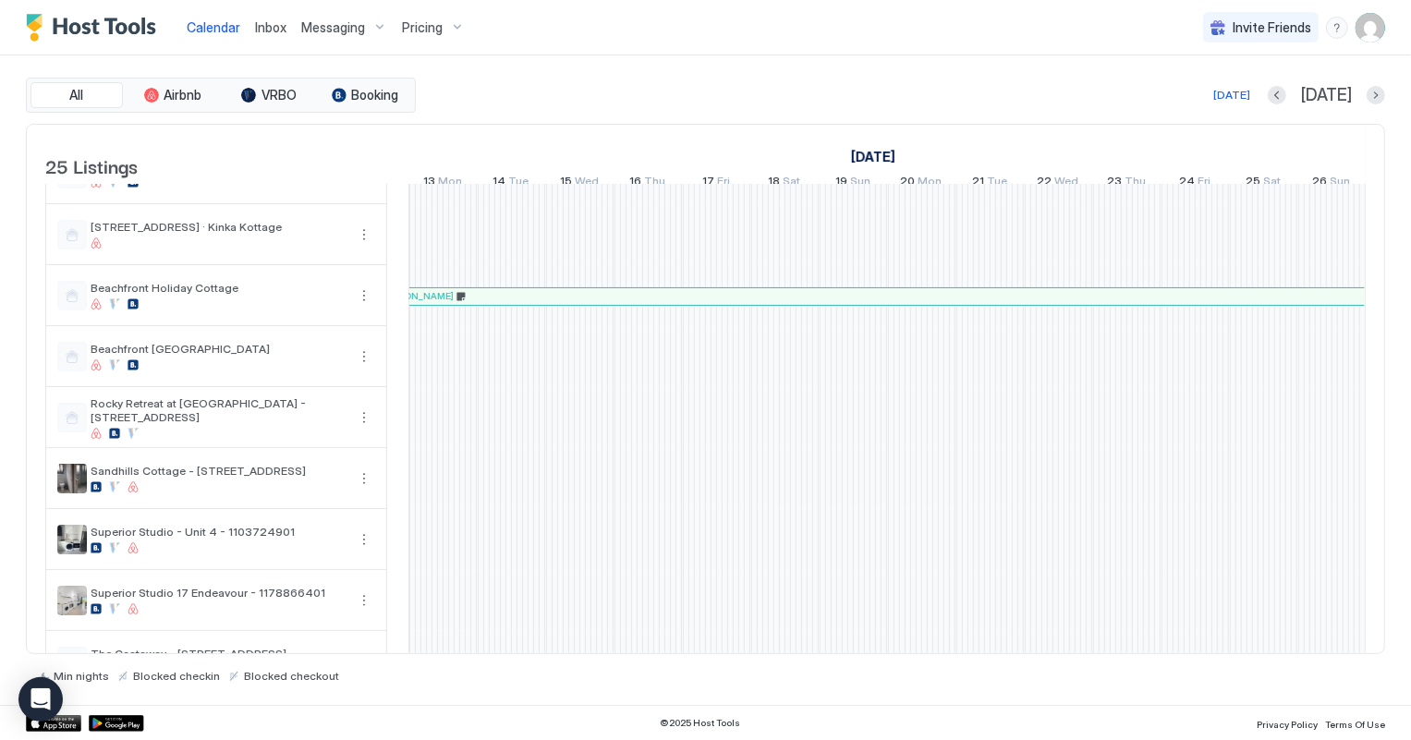
scroll to position [0, 0]
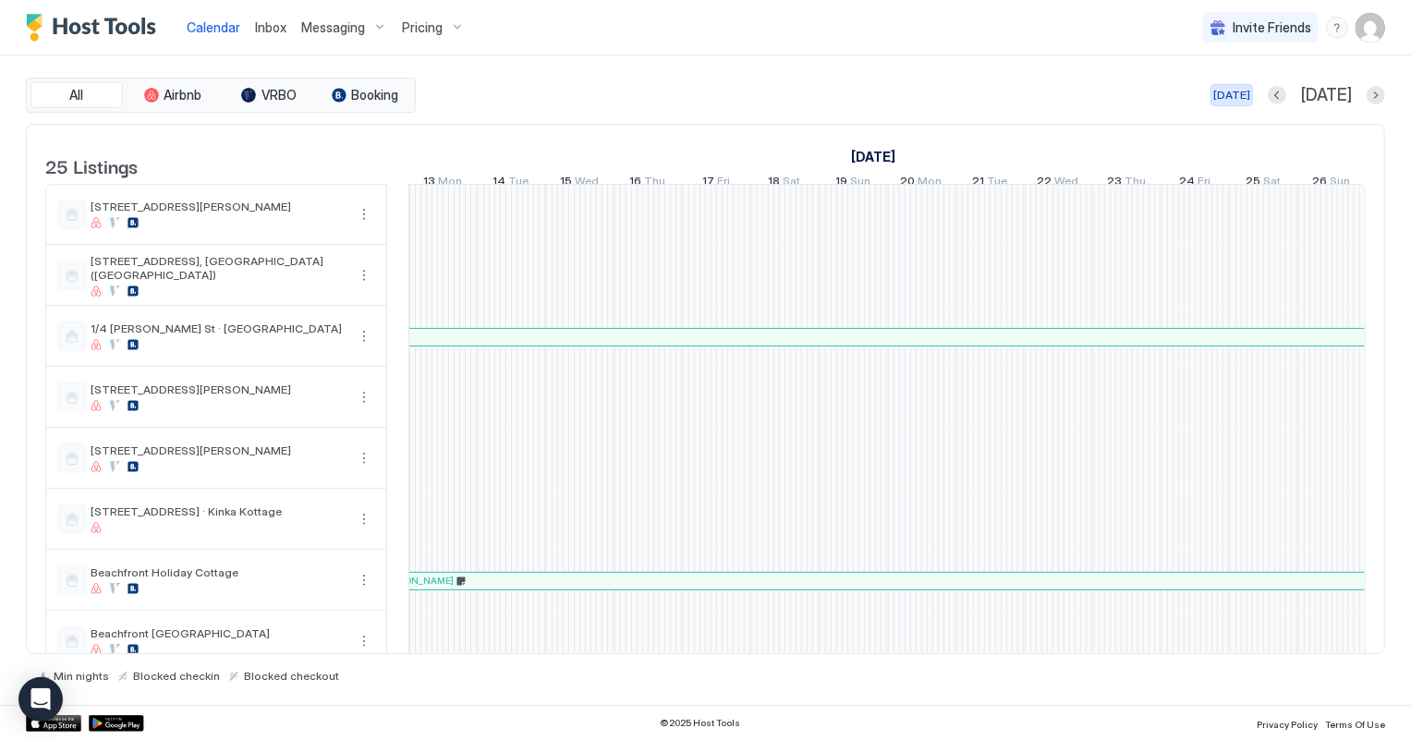
click at [1251, 91] on div "[DATE]" at bounding box center [1232, 95] width 37 height 17
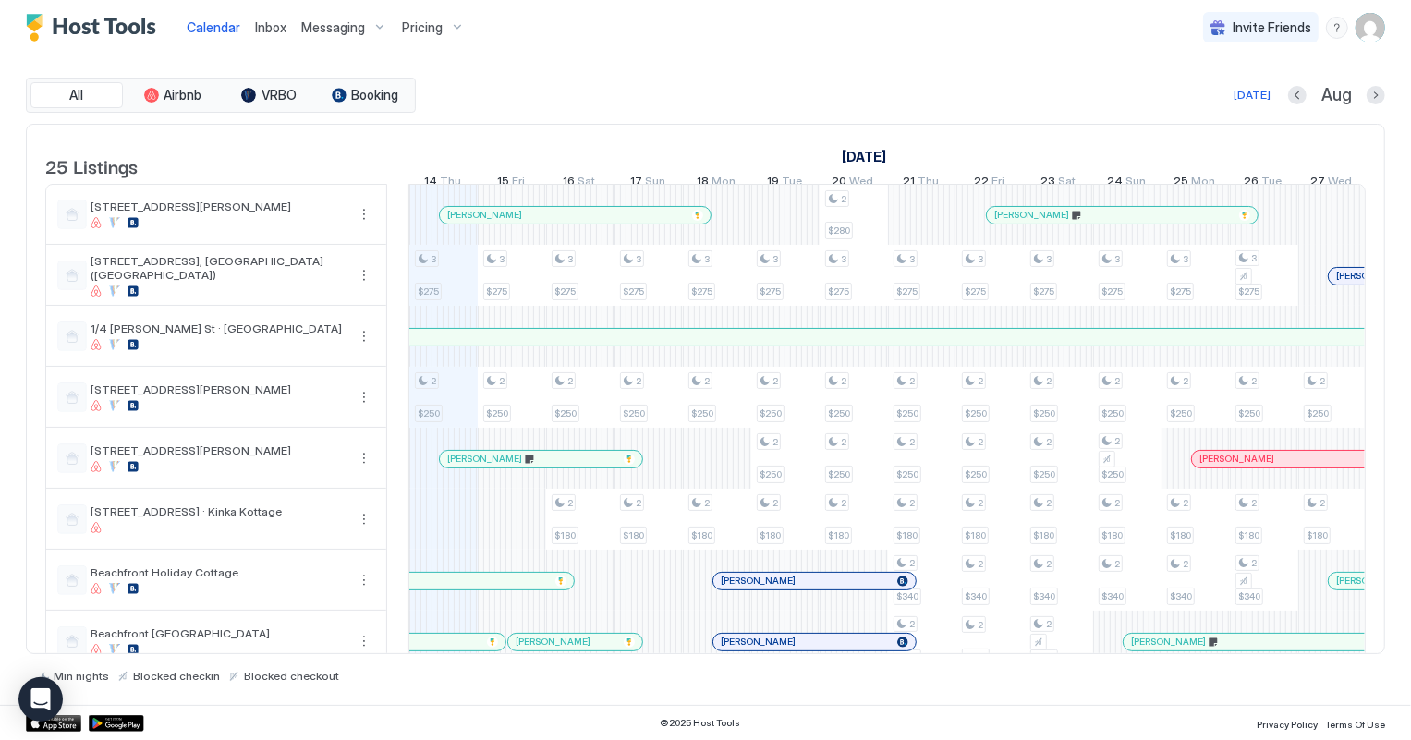
scroll to position [336, 0]
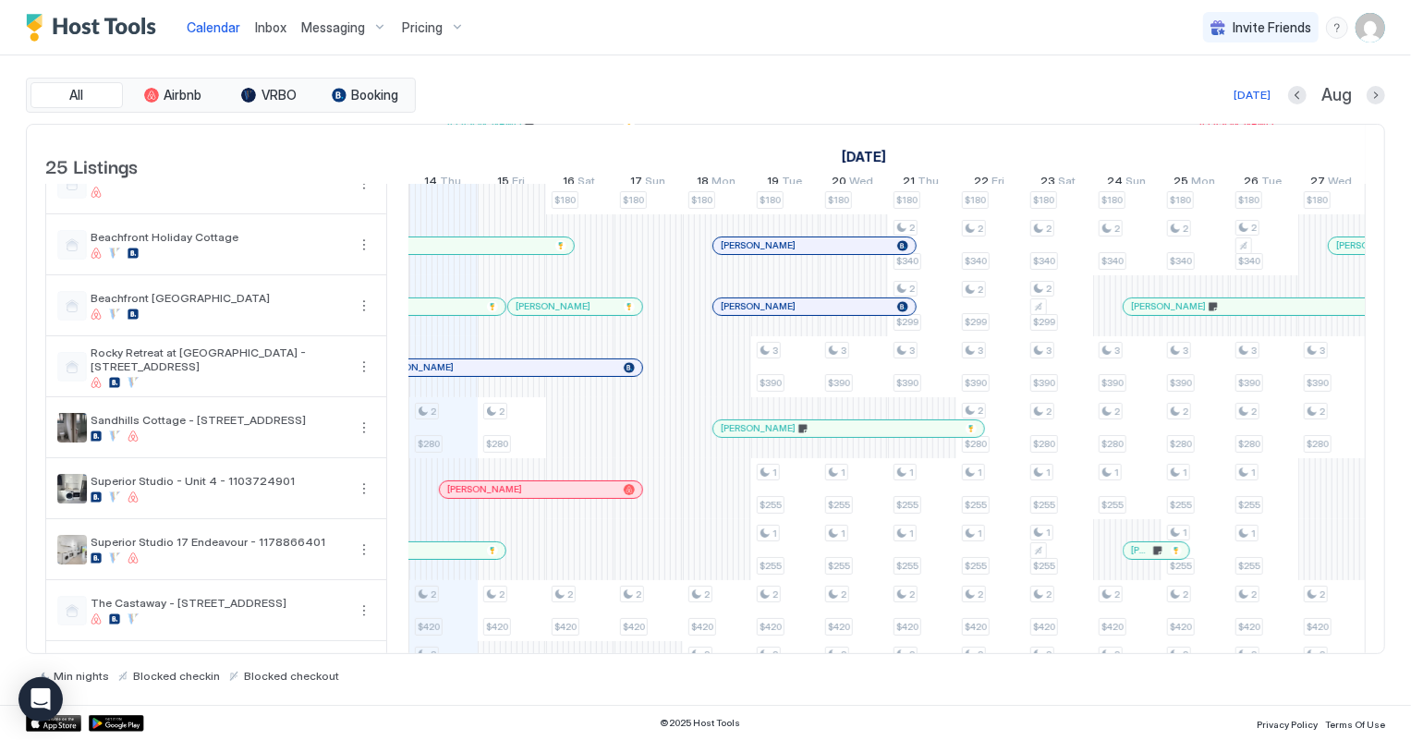
click at [529, 498] on div "[PERSON_NAME]" at bounding box center [541, 490] width 202 height 17
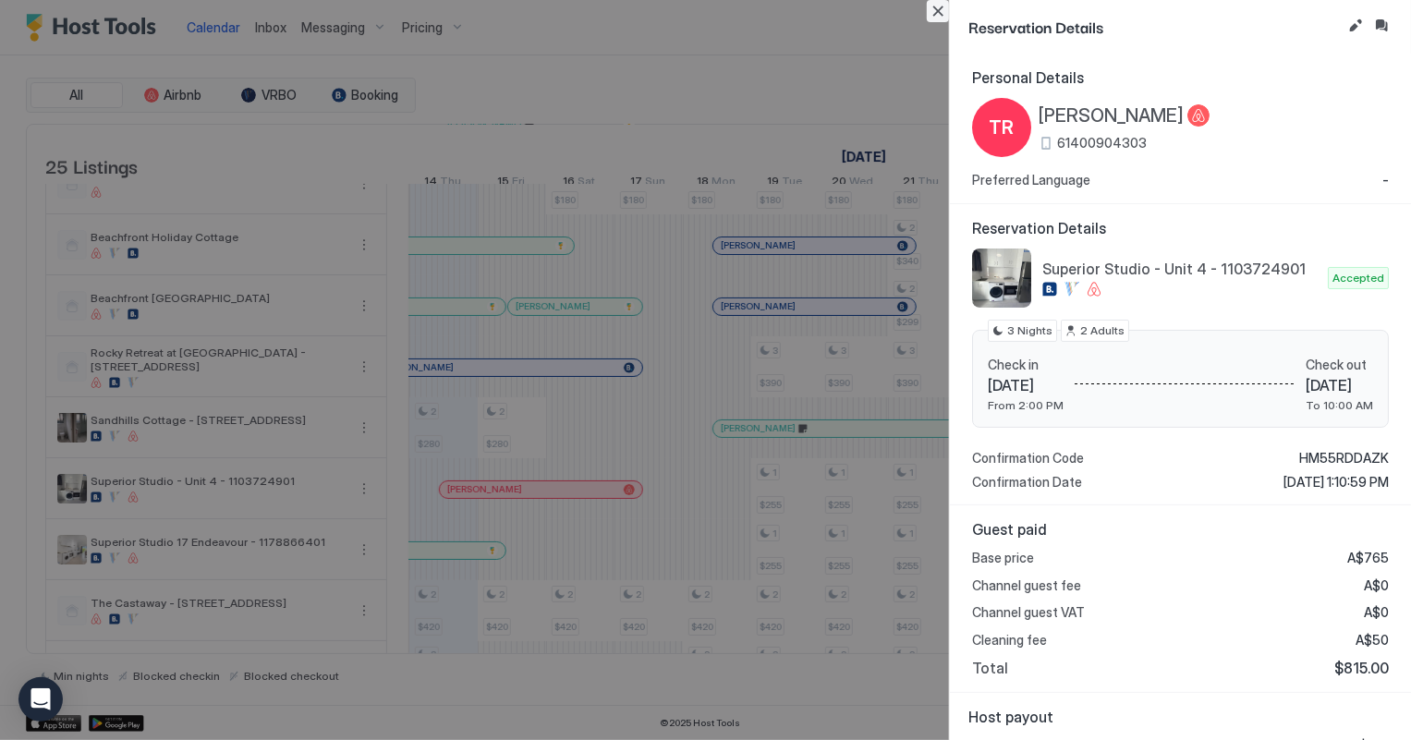
click at [934, 15] on button "Close" at bounding box center [938, 11] width 22 height 22
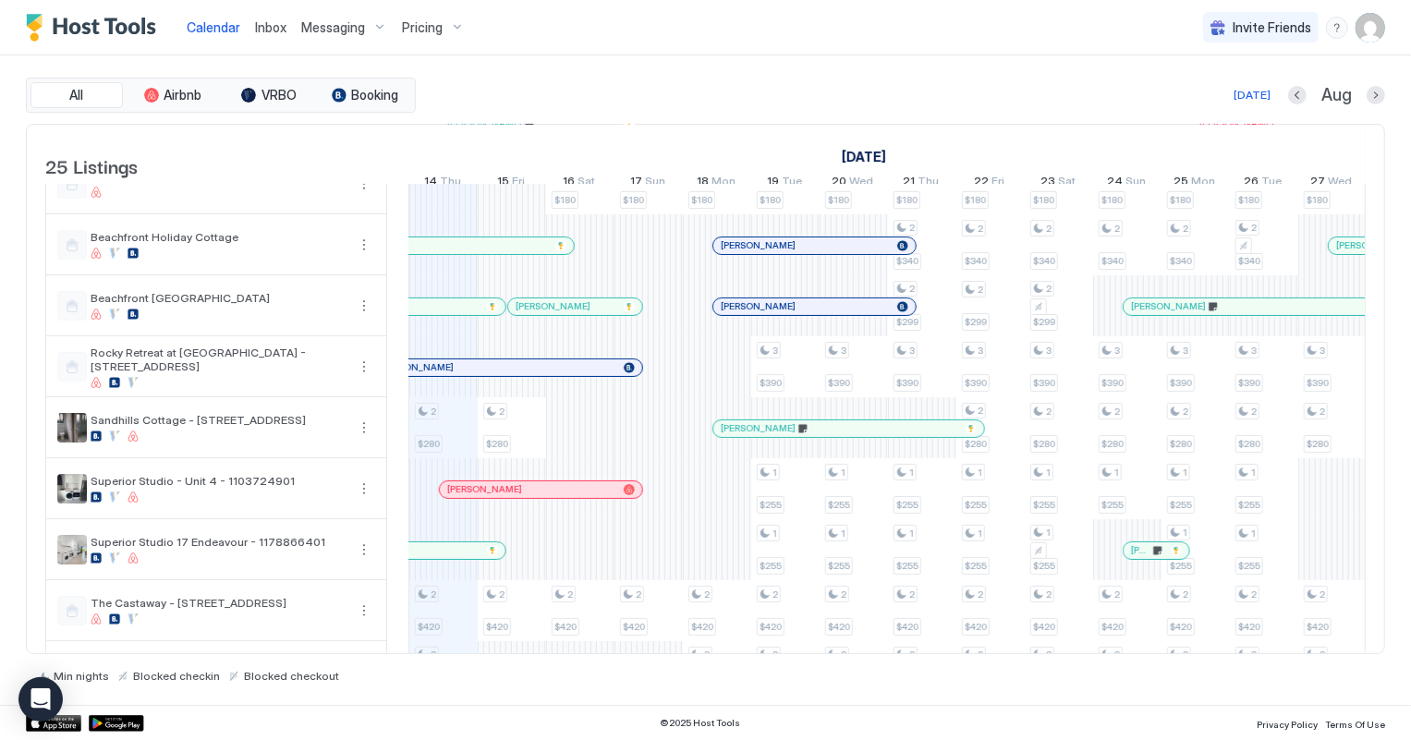
click at [275, 23] on span "Inbox" at bounding box center [270, 27] width 31 height 16
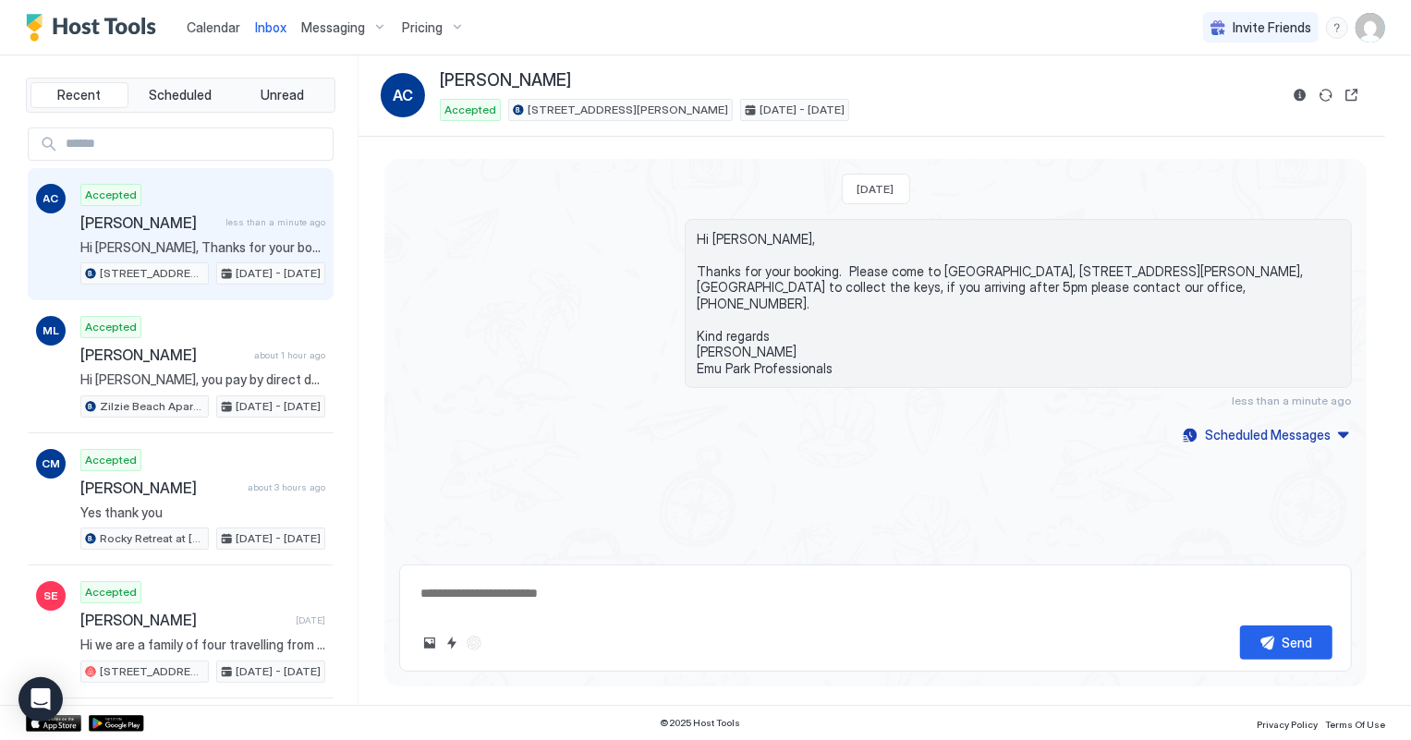
click at [246, 230] on div "Aaron Collins less than a minute ago" at bounding box center [202, 223] width 245 height 18
click at [202, 25] on span "Calendar" at bounding box center [214, 27] width 54 height 16
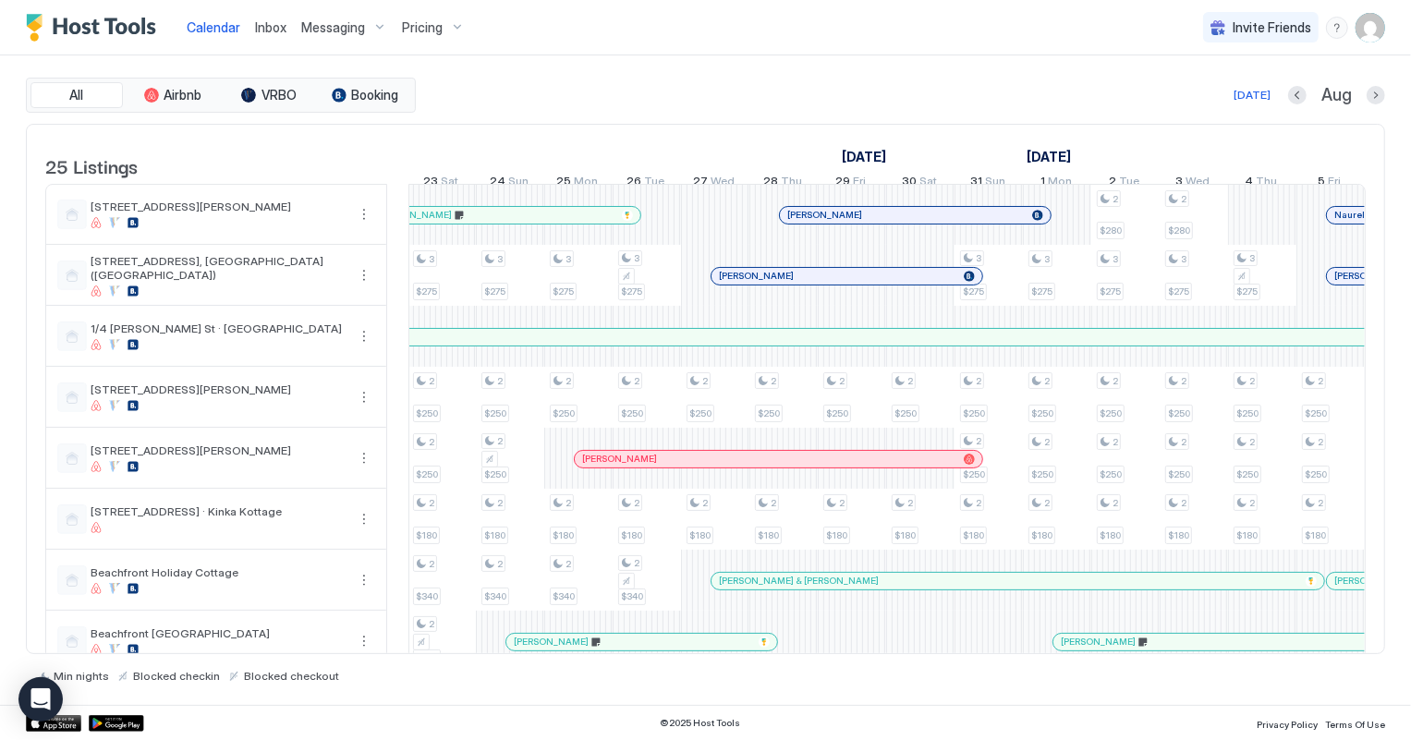
click at [961, 222] on div at bounding box center [961, 215] width 15 height 15
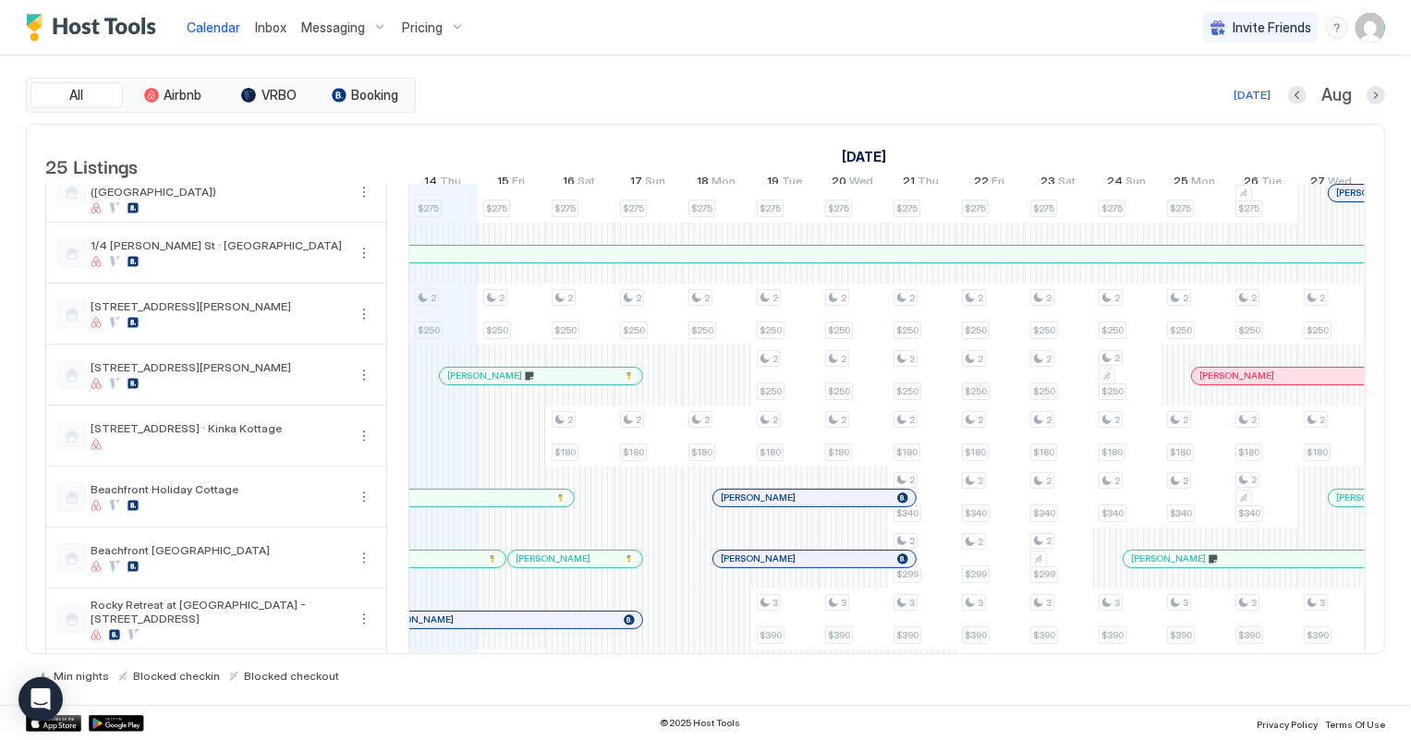
scroll to position [167, 0]
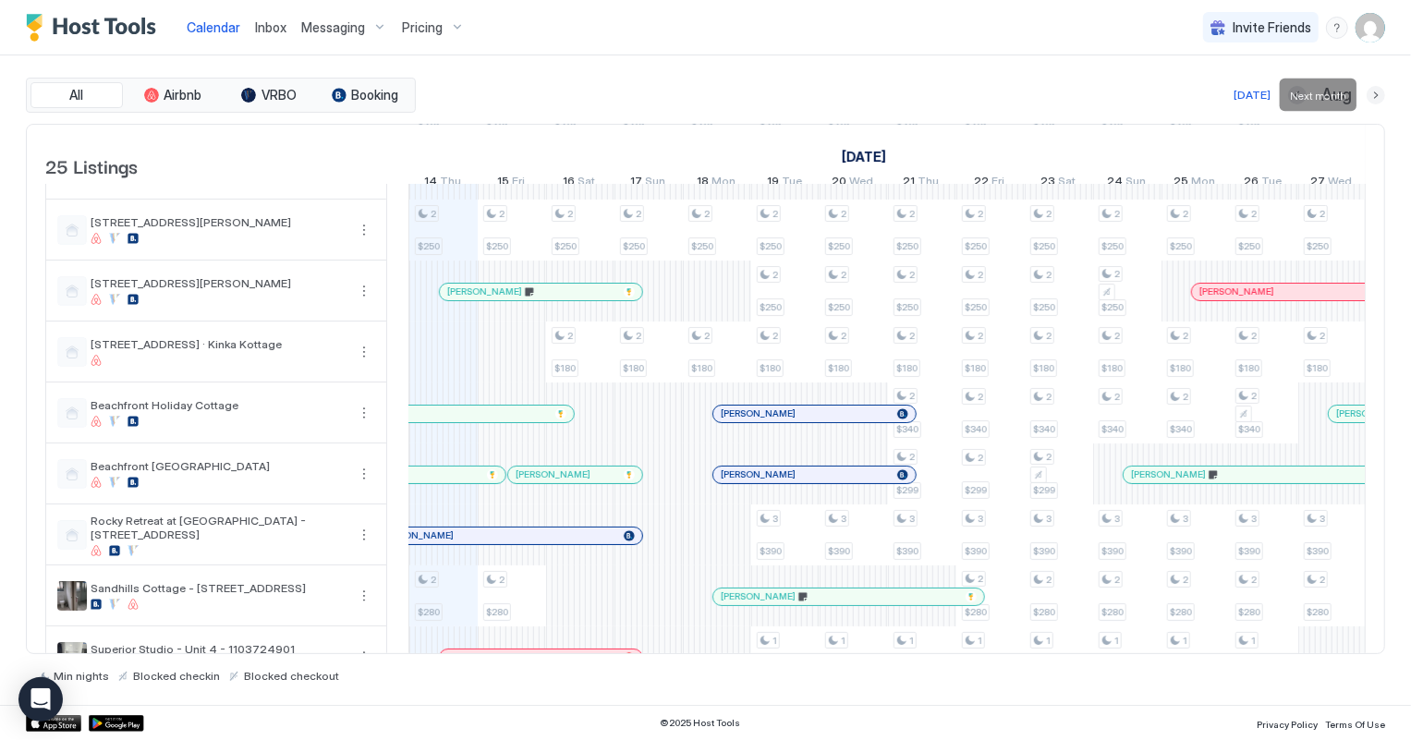
click at [1379, 95] on button "Next month" at bounding box center [1376, 95] width 18 height 18
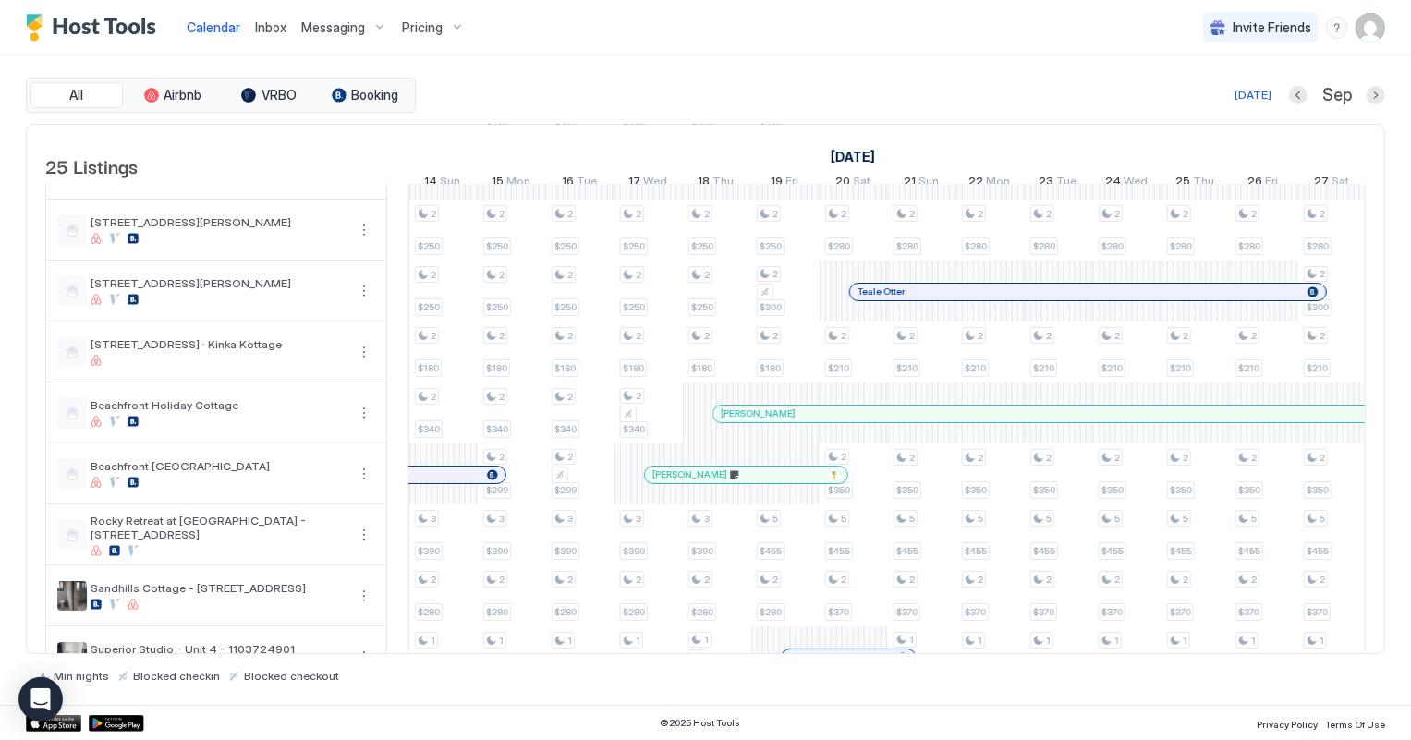
click at [893, 421] on div at bounding box center [893, 414] width 15 height 15
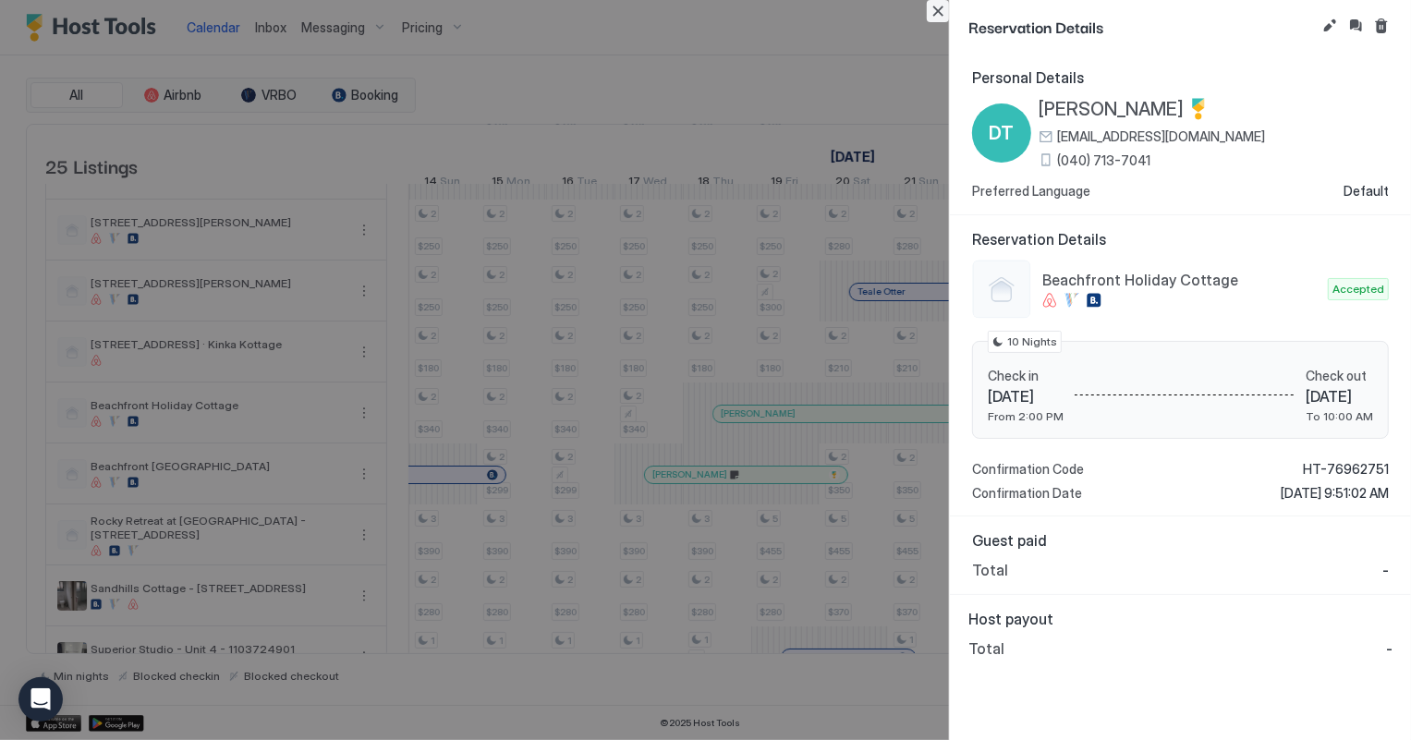
click at [934, 10] on button "Close" at bounding box center [938, 11] width 22 height 22
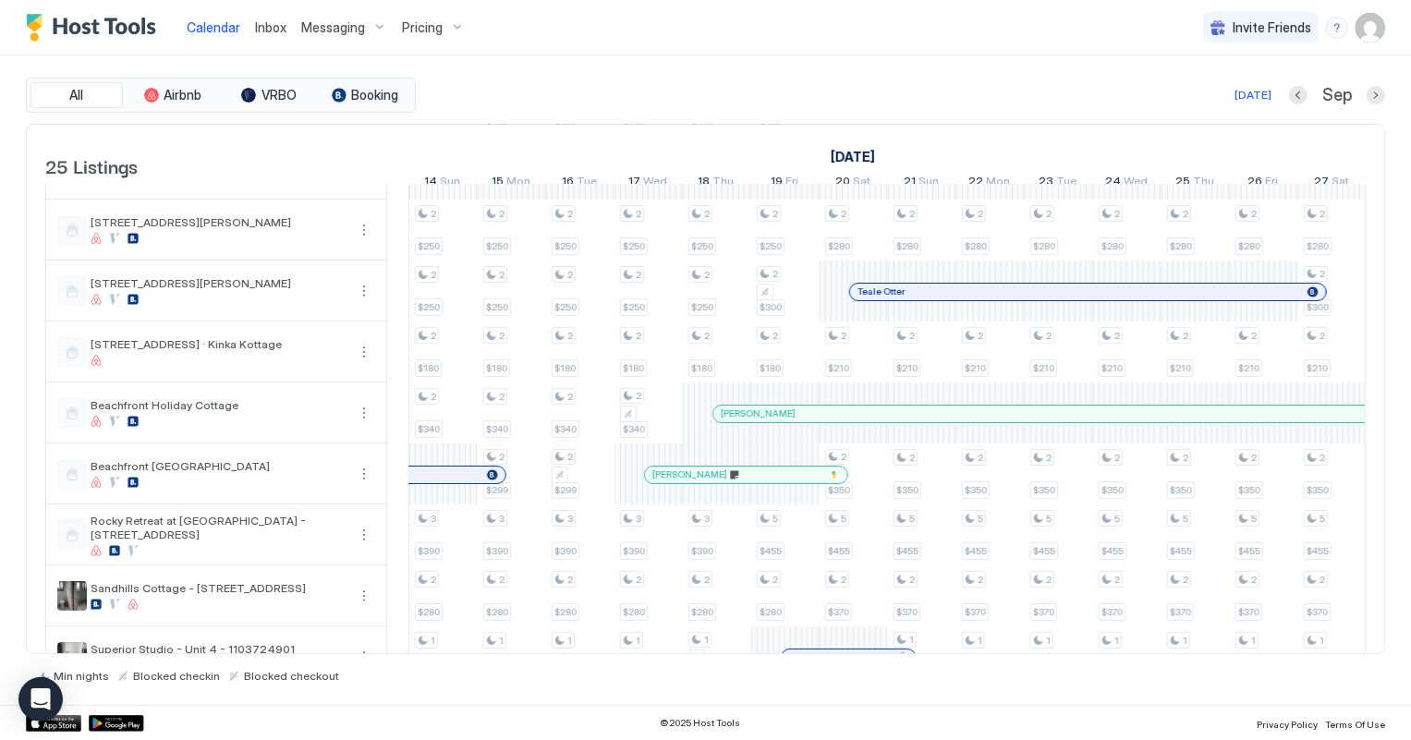
click at [272, 30] on span "Inbox" at bounding box center [270, 27] width 31 height 16
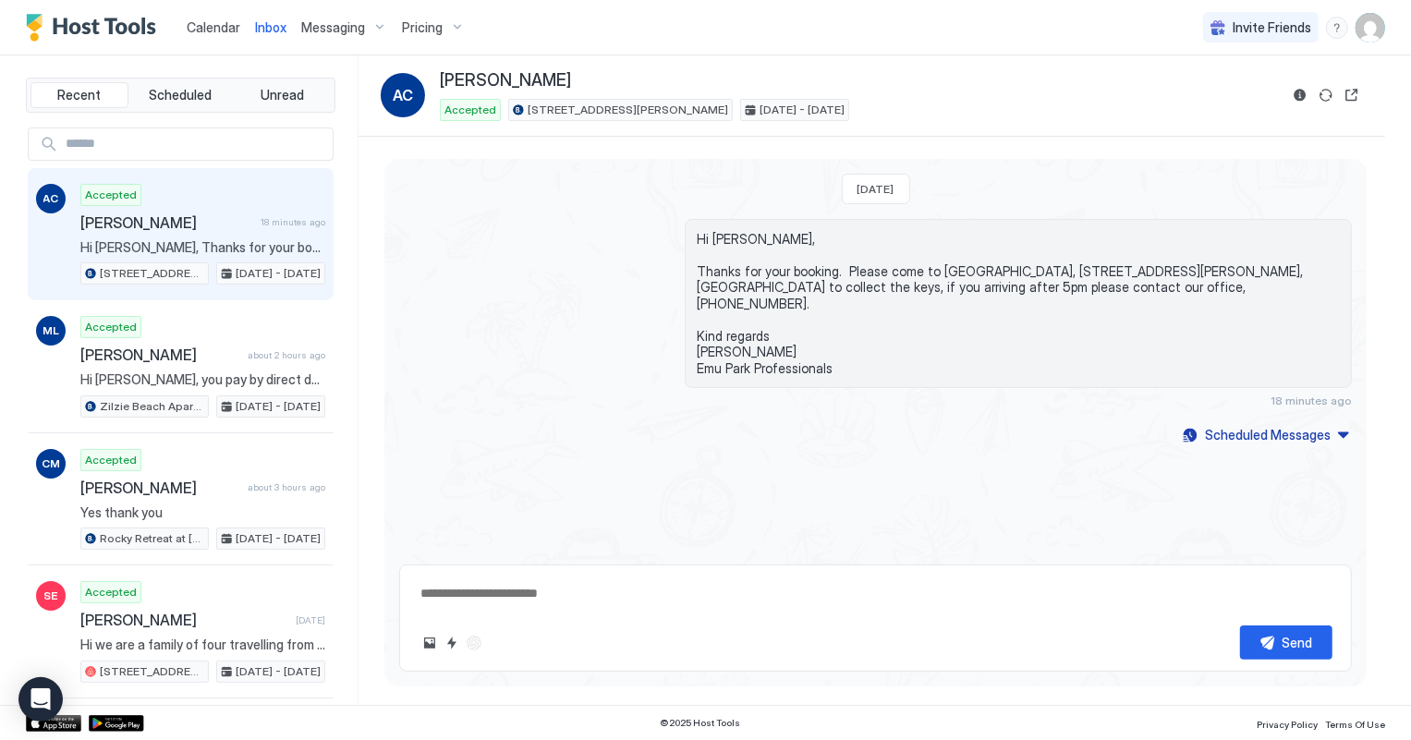
click at [216, 27] on span "Calendar" at bounding box center [214, 27] width 54 height 16
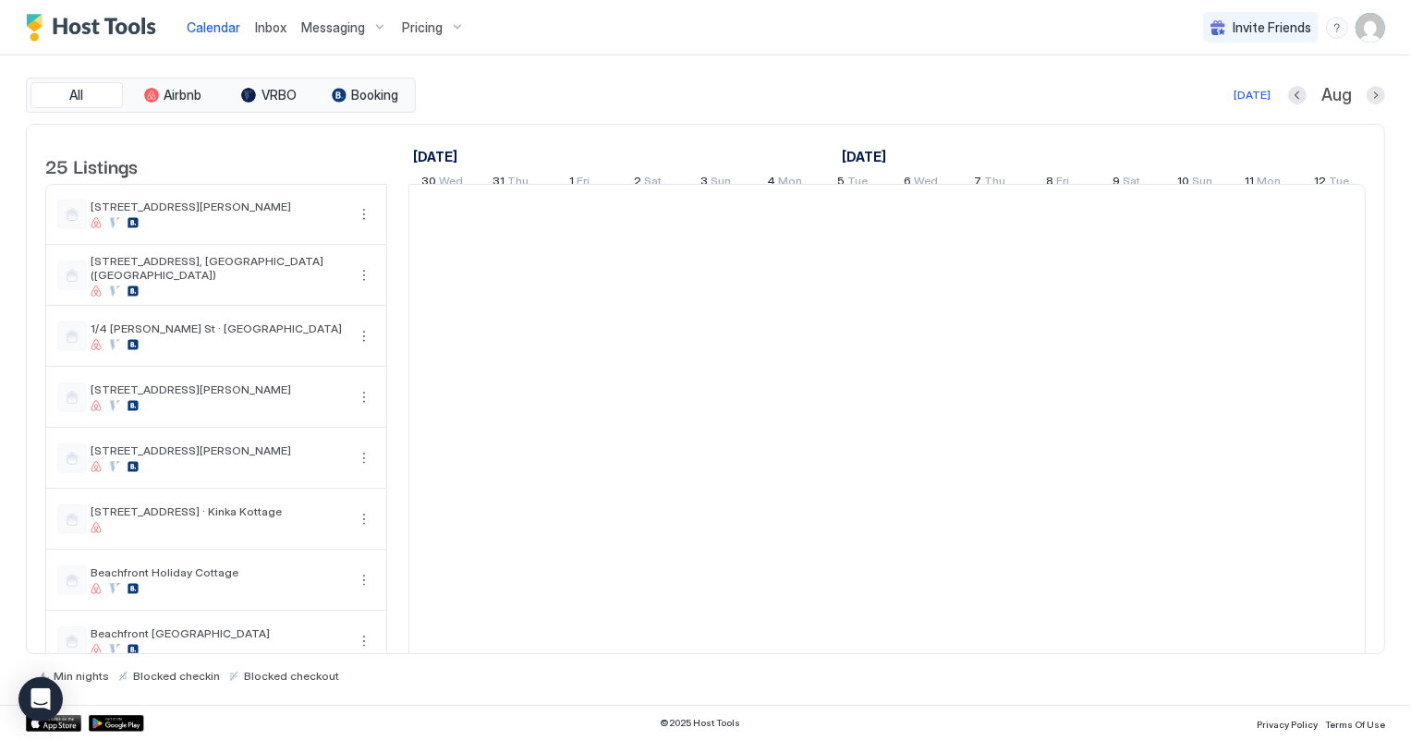
scroll to position [0, 1026]
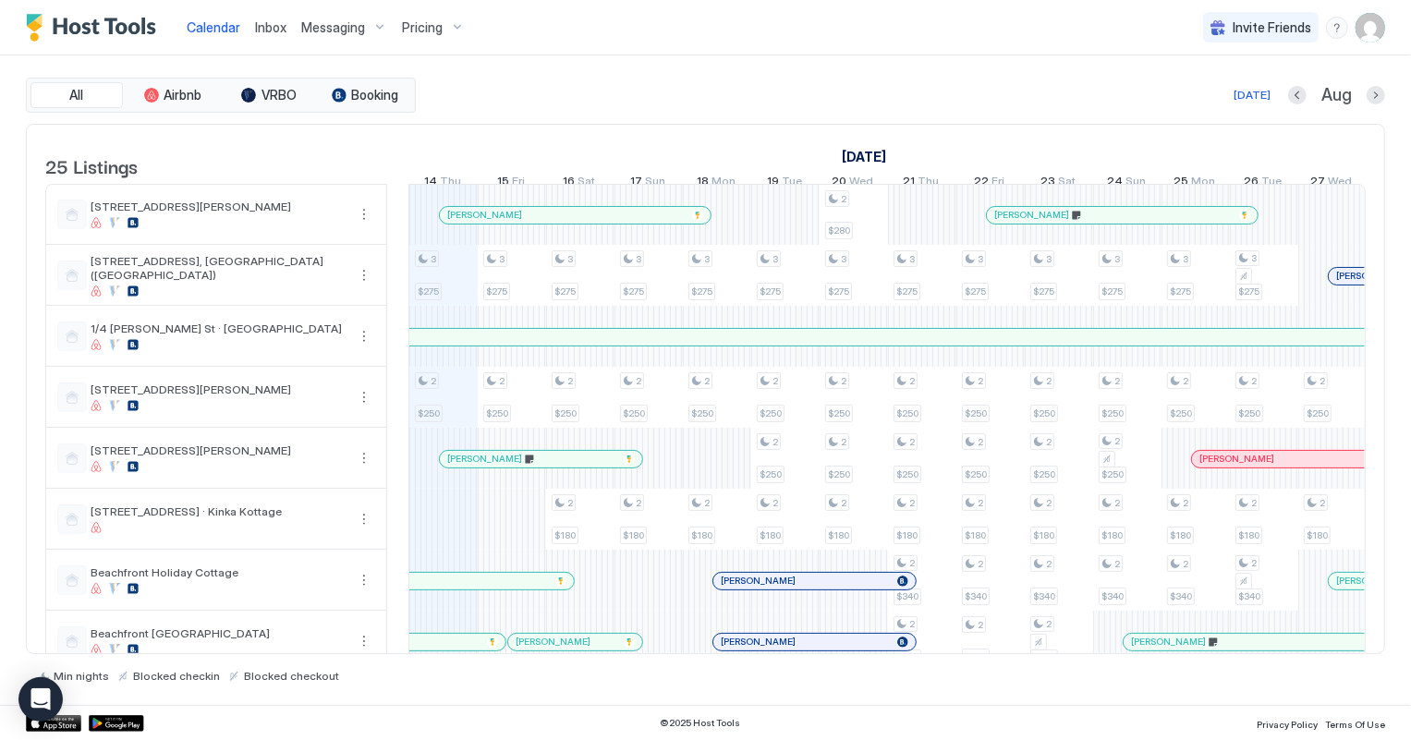
click at [263, 26] on span "Inbox" at bounding box center [270, 27] width 31 height 16
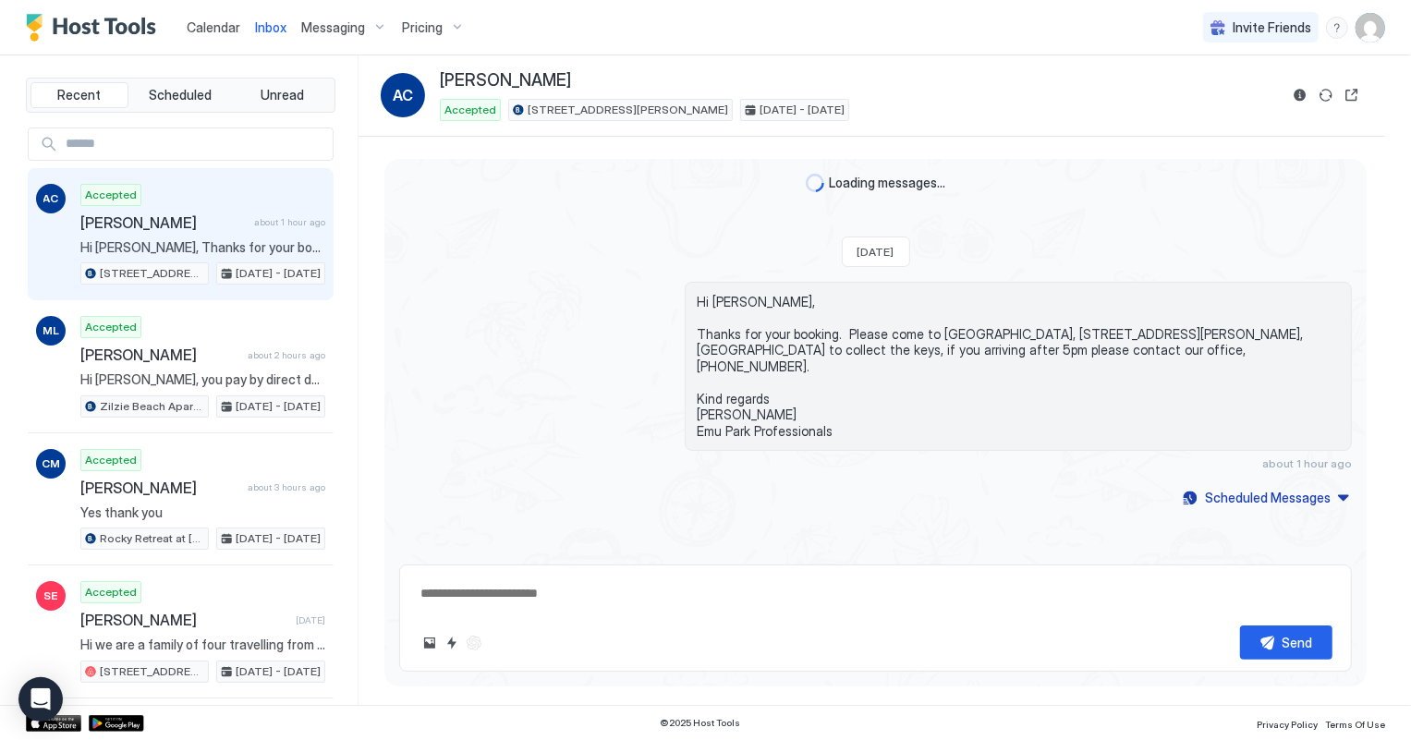
type textarea "*"
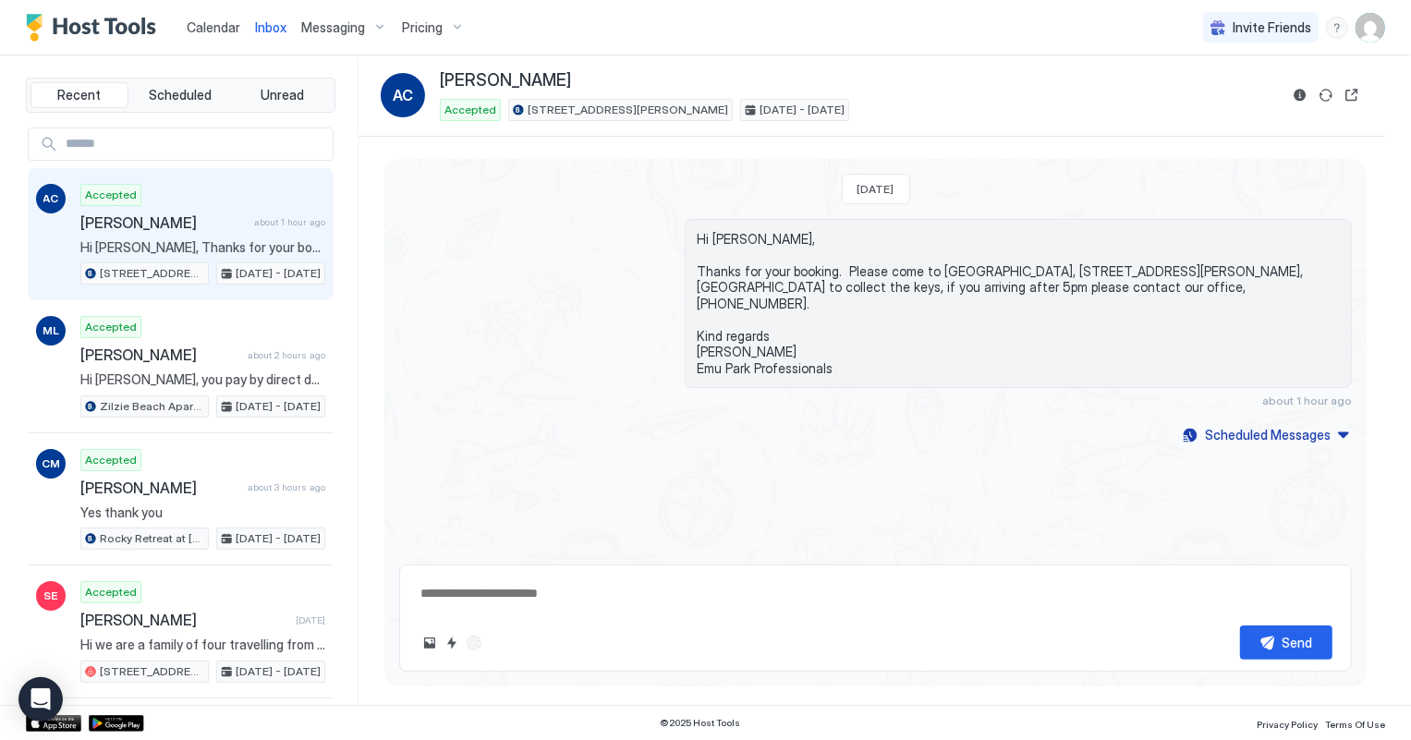
click at [211, 23] on span "Calendar" at bounding box center [214, 27] width 54 height 16
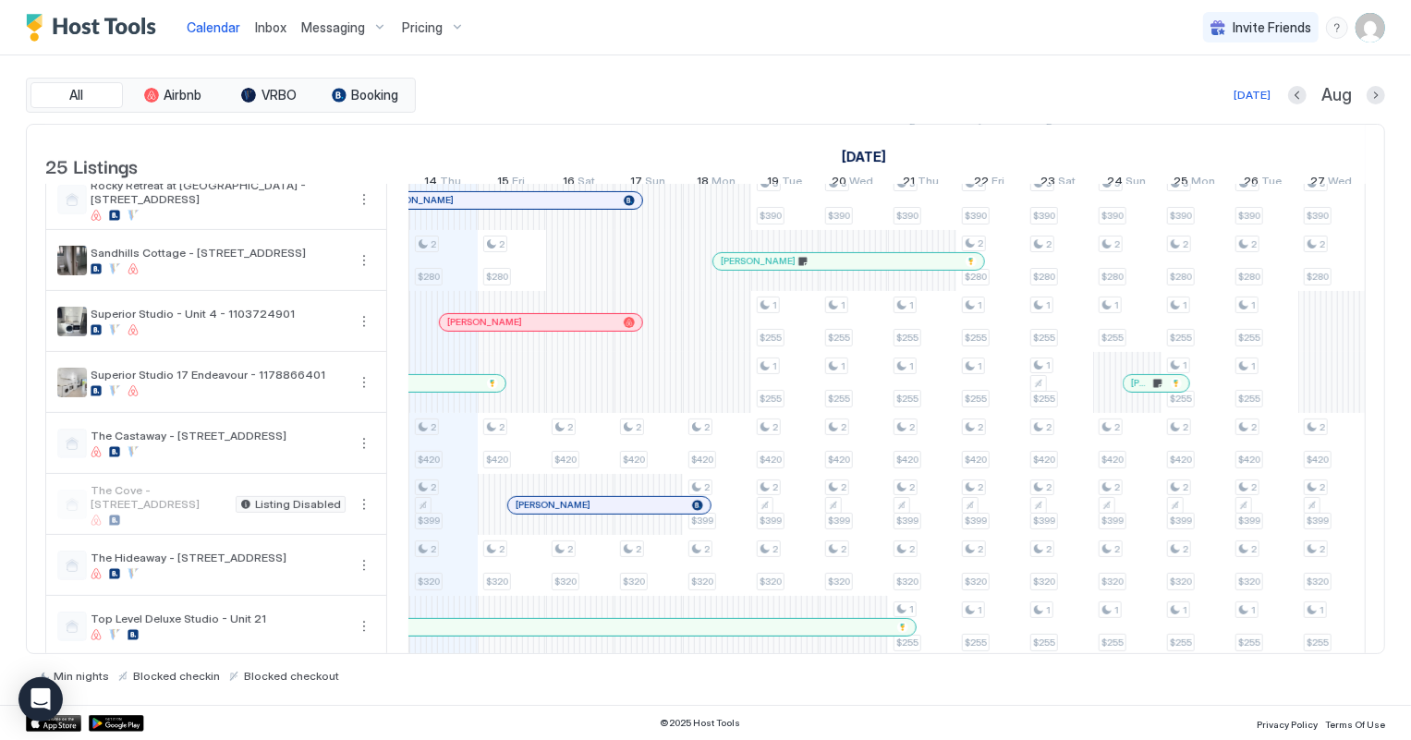
scroll to position [504, 0]
click at [532, 329] on div at bounding box center [539, 321] width 15 height 15
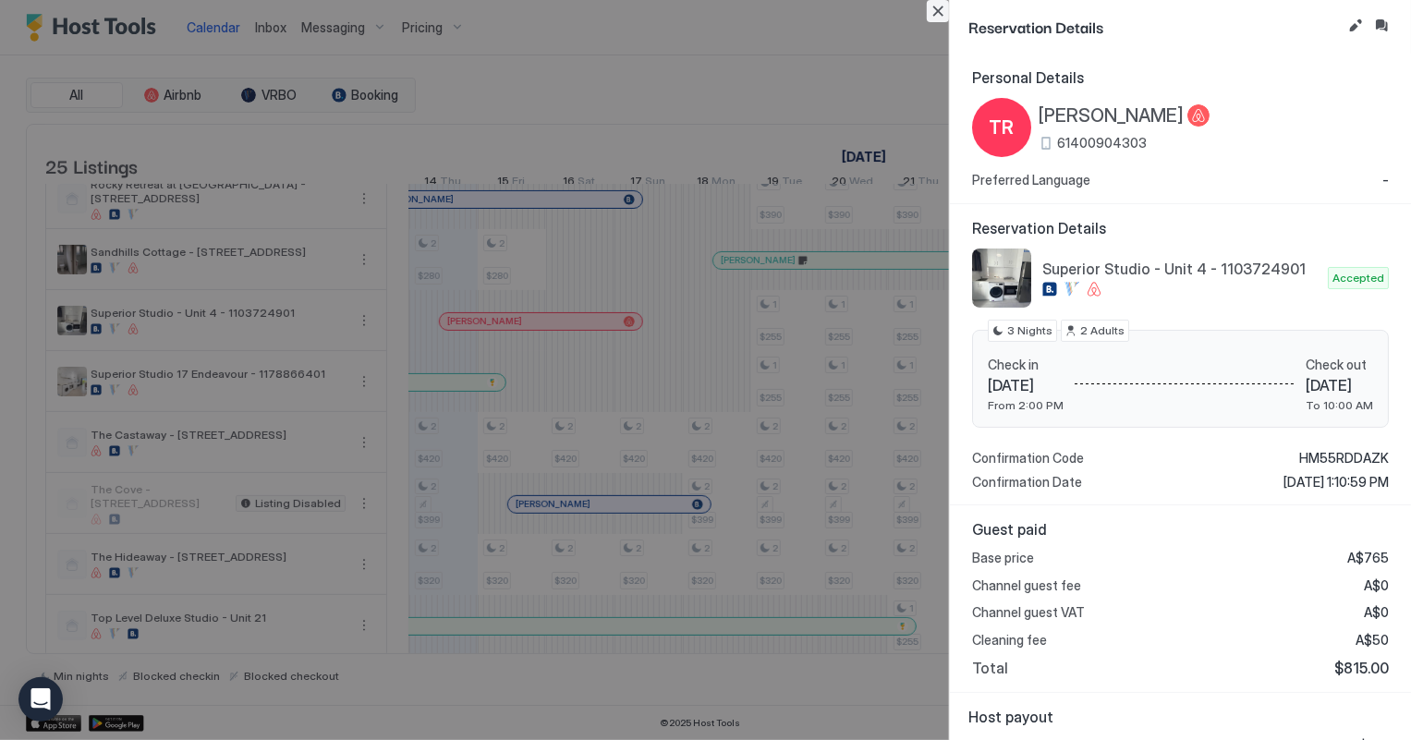
click at [937, 13] on button "Close" at bounding box center [938, 11] width 22 height 22
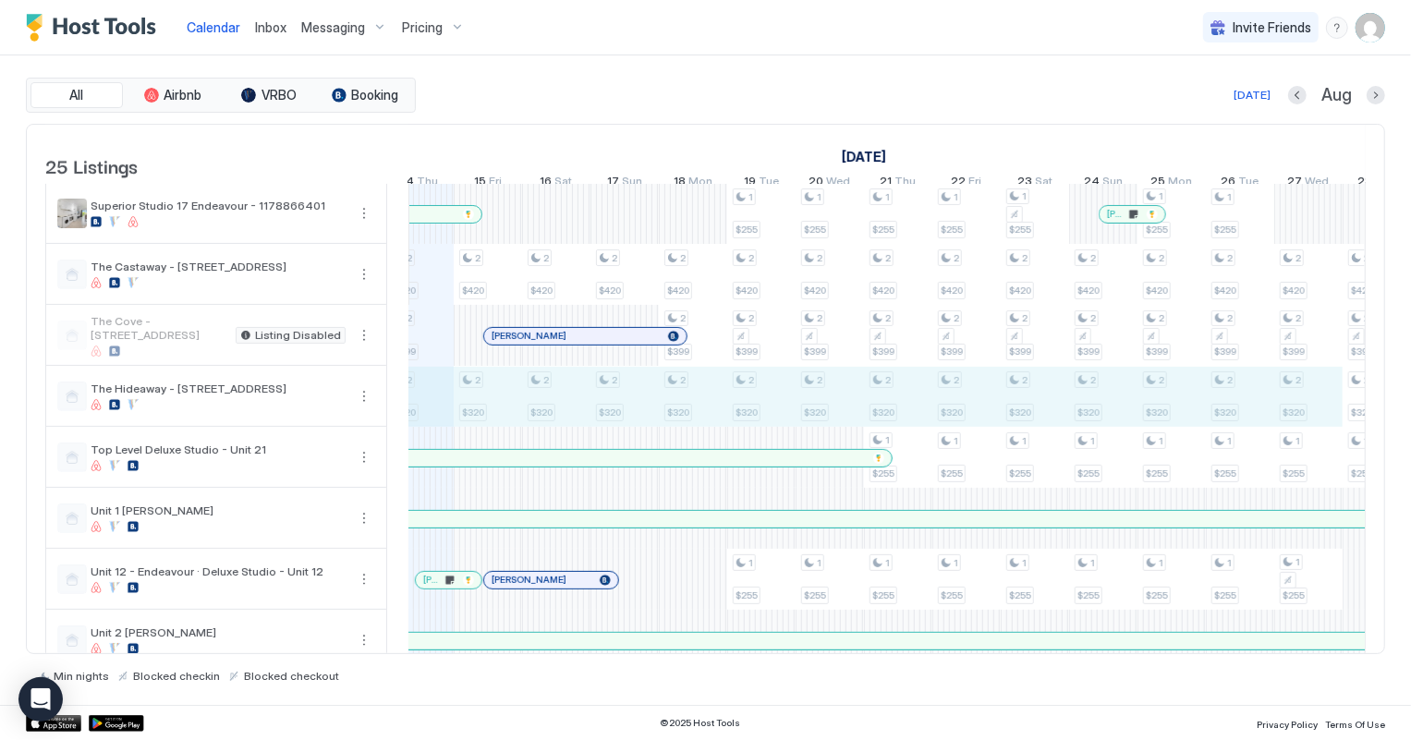
scroll to position [0, 0]
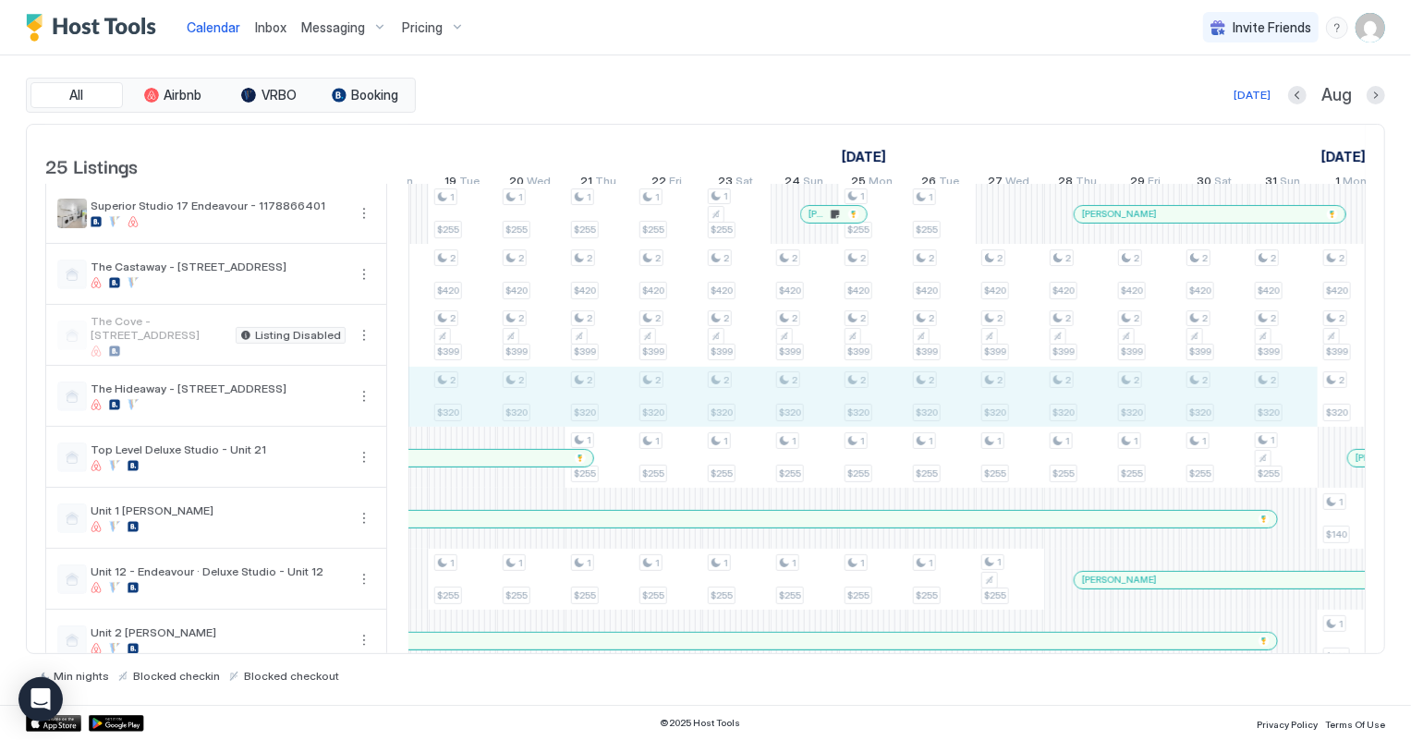
drag, startPoint x: 443, startPoint y: 417, endPoint x: 1297, endPoint y: 418, distance: 854.1
click at [1297, 418] on div "3 $275 2 $250 2 $280 2 $420 2 $399 2 $320 2 $220 3 $275 2 $250 2 $280 2 $420 2 …" at bounding box center [908, 275] width 3694 height 1524
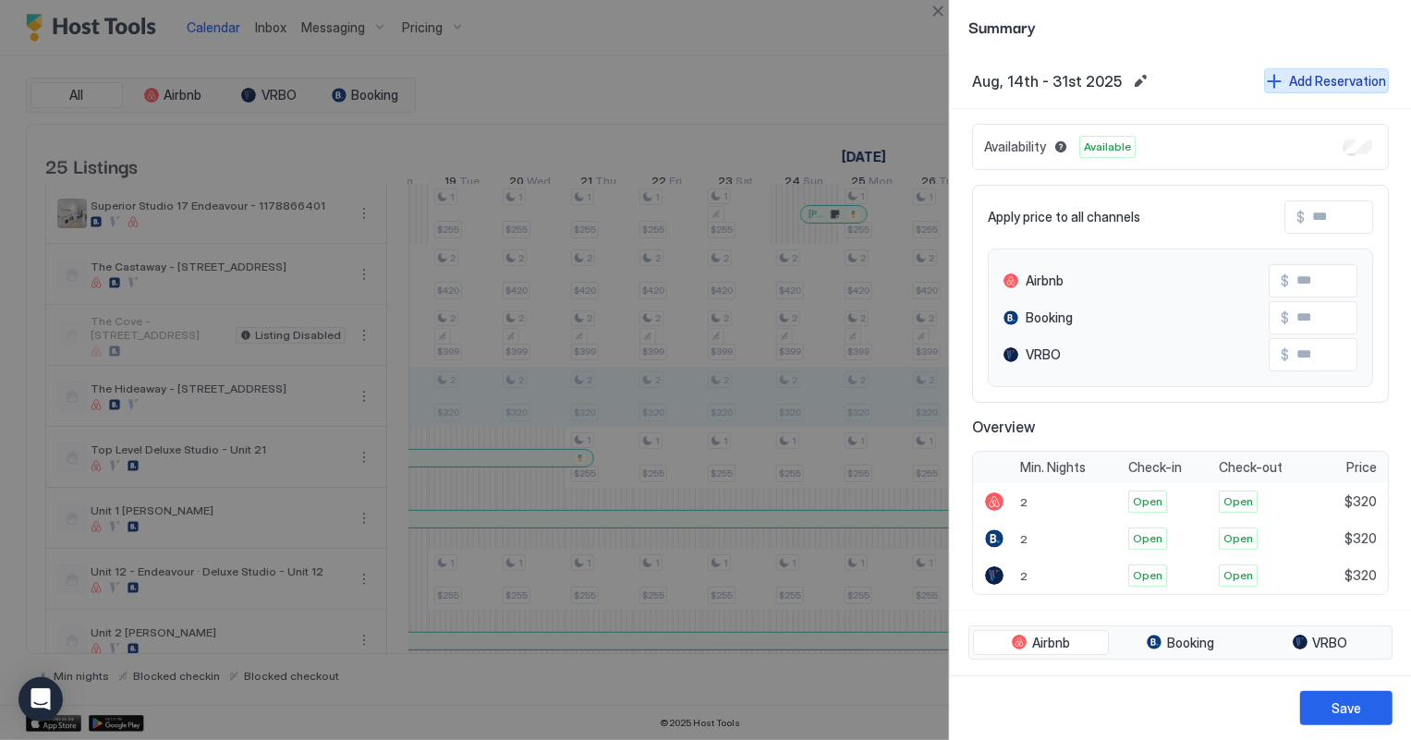
click at [1308, 73] on div "Add Reservation" at bounding box center [1337, 80] width 97 height 19
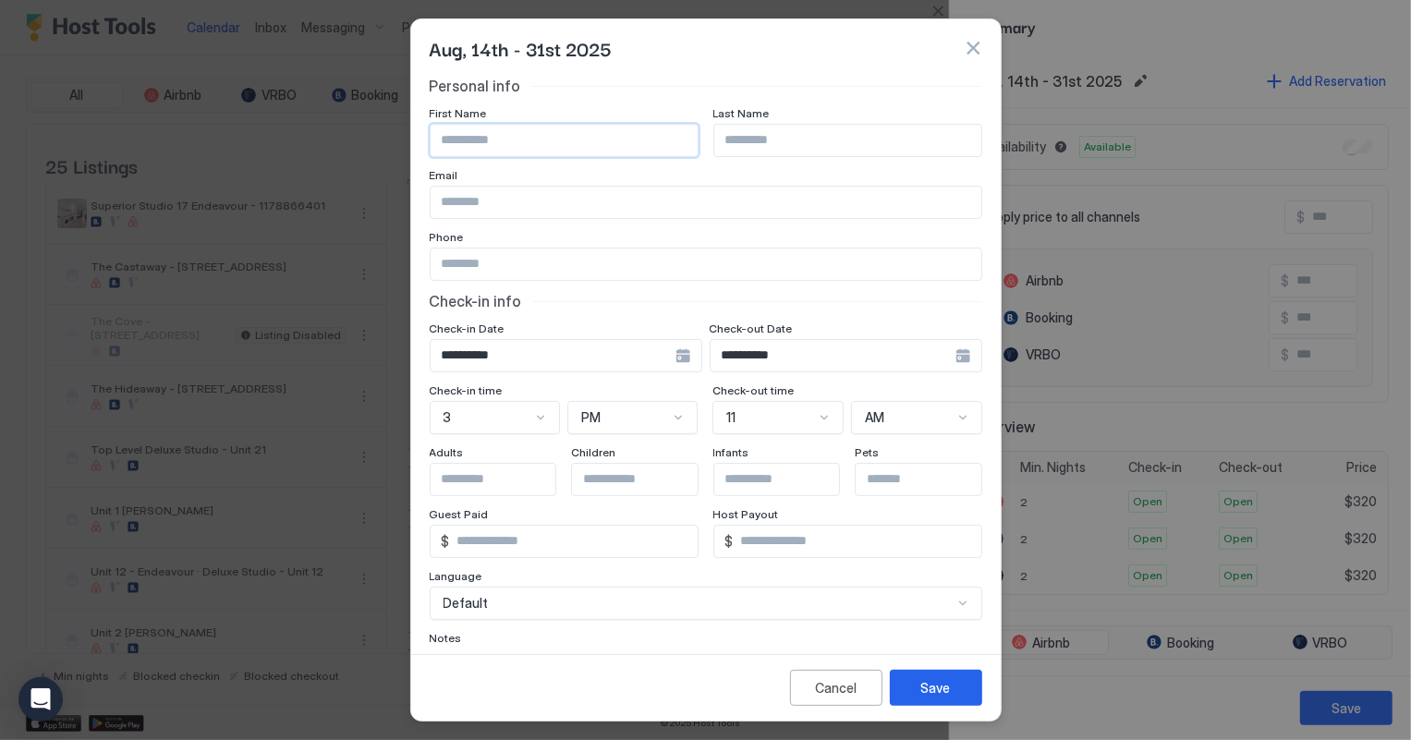
click at [468, 140] on input "Input Field" at bounding box center [564, 140] width 267 height 31
type input "******"
click at [724, 133] on input "Input Field" at bounding box center [848, 140] width 267 height 31
type input "********"
click at [511, 209] on input "Input Field" at bounding box center [706, 202] width 551 height 31
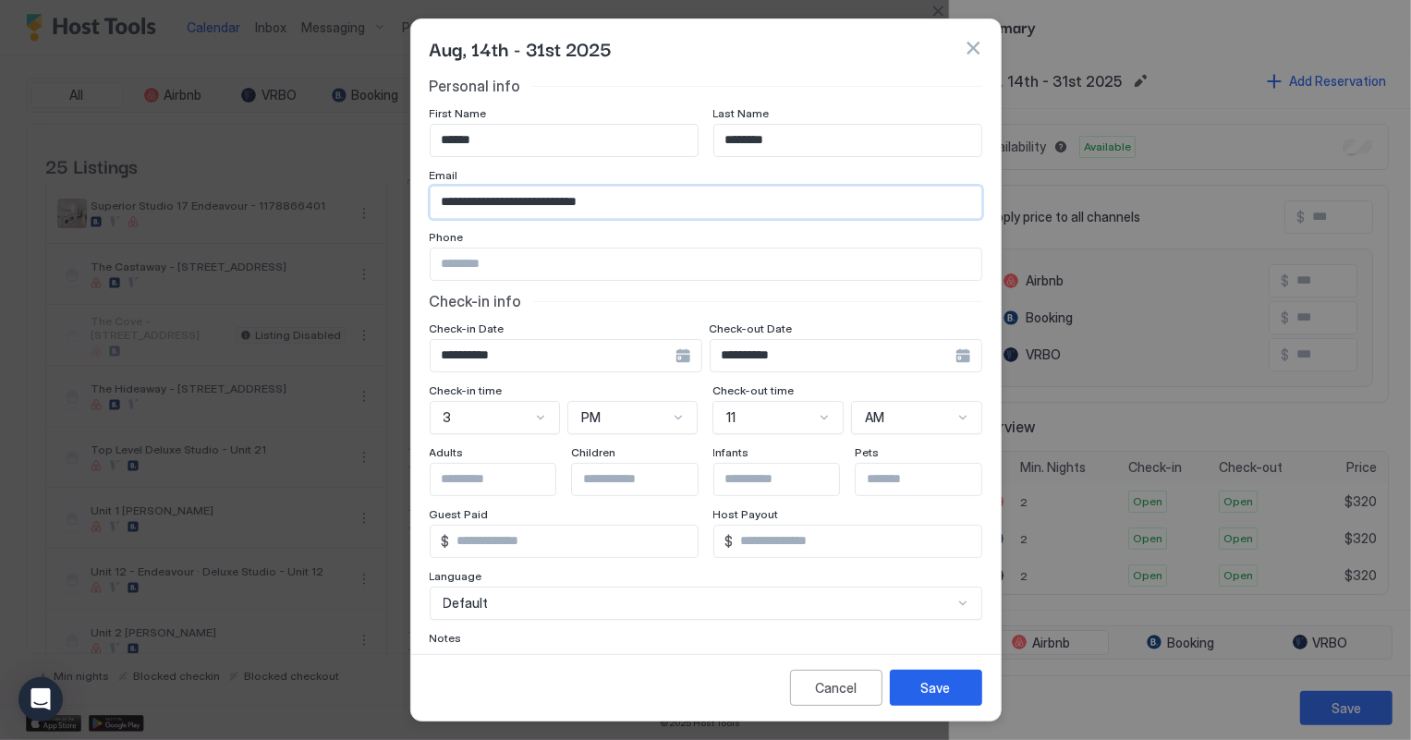
type input "**********"
click at [624, 263] on input "Input Field" at bounding box center [706, 264] width 551 height 31
type input "**********"
click at [927, 681] on div "Save" at bounding box center [937, 687] width 30 height 19
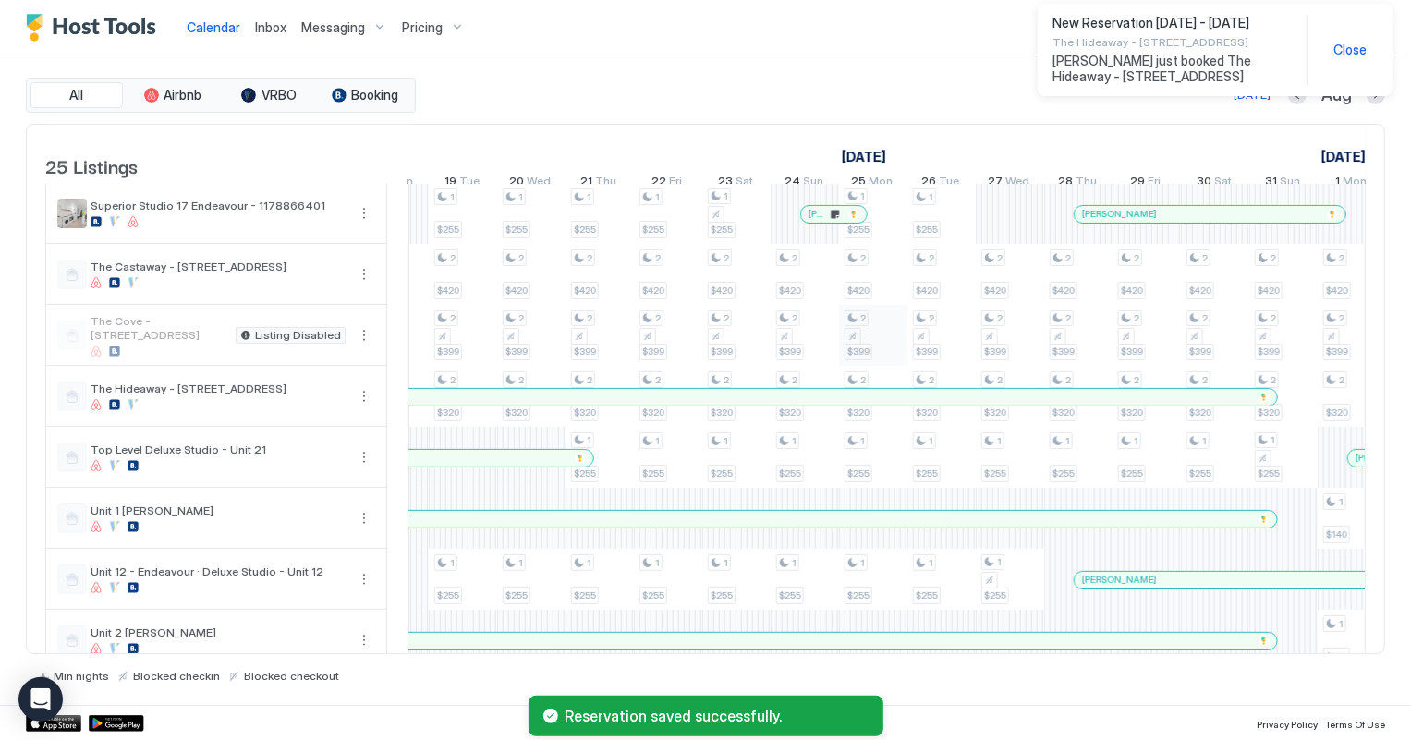
click at [0, 0] on div at bounding box center [0, 0] width 0 height 0
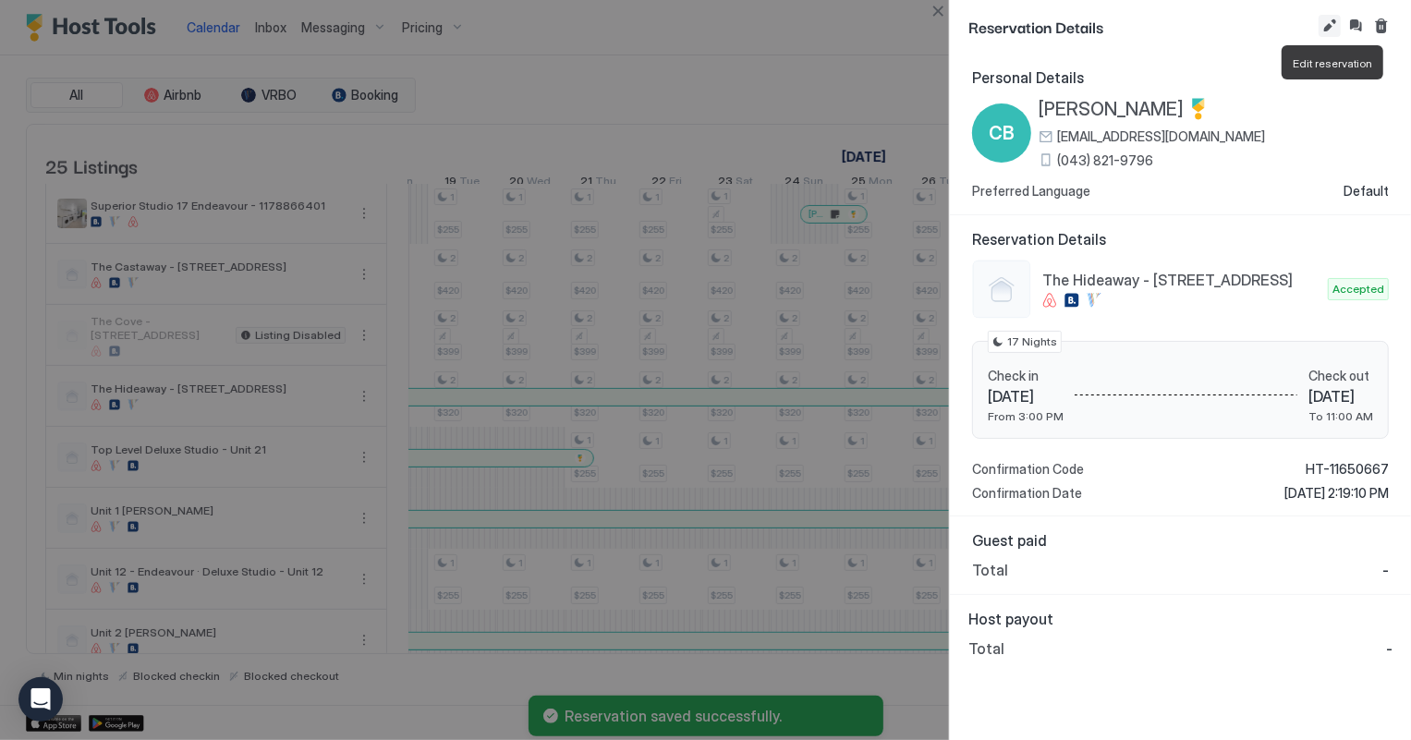
click at [1325, 29] on button "Edit reservation" at bounding box center [1330, 26] width 22 height 22
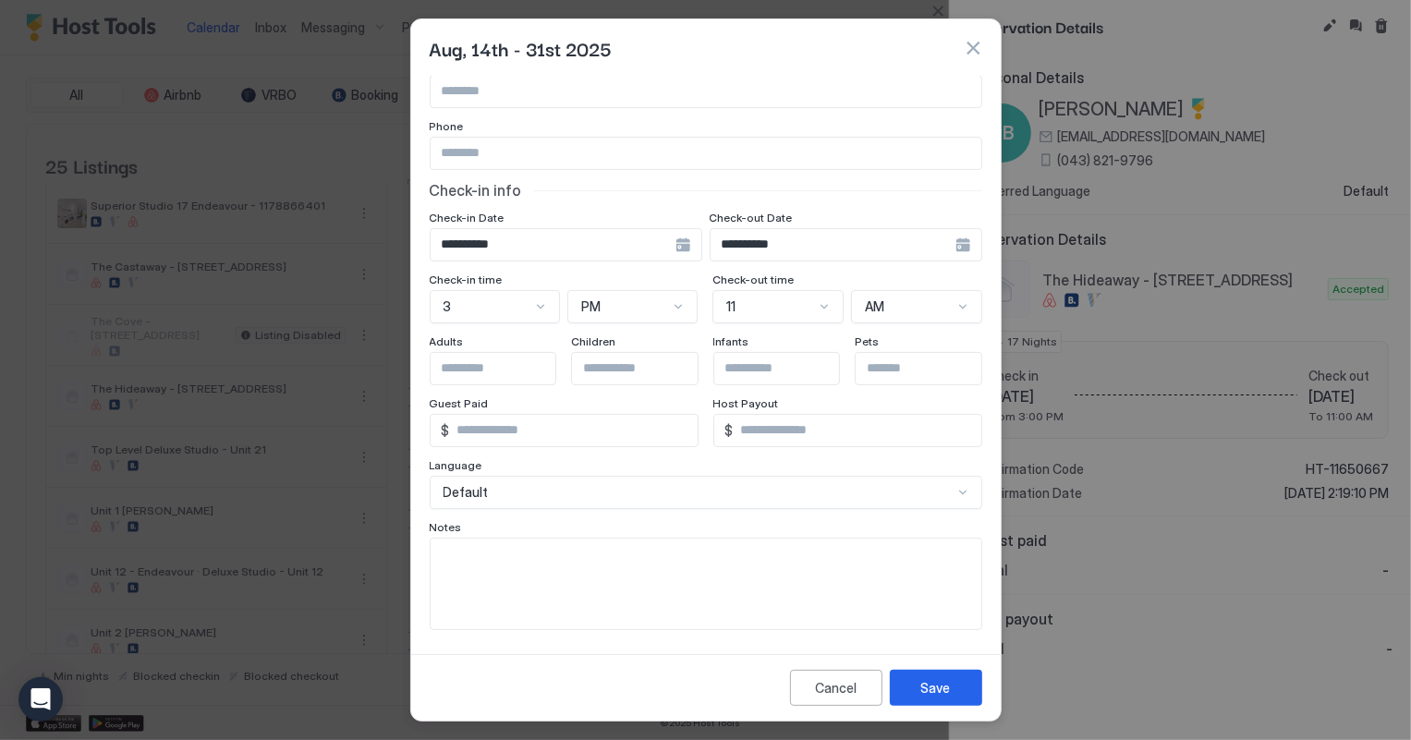
click at [503, 574] on textarea "Input Field" at bounding box center [706, 584] width 551 height 91
type textarea "**********"
click at [945, 684] on div "Save" at bounding box center [937, 687] width 30 height 19
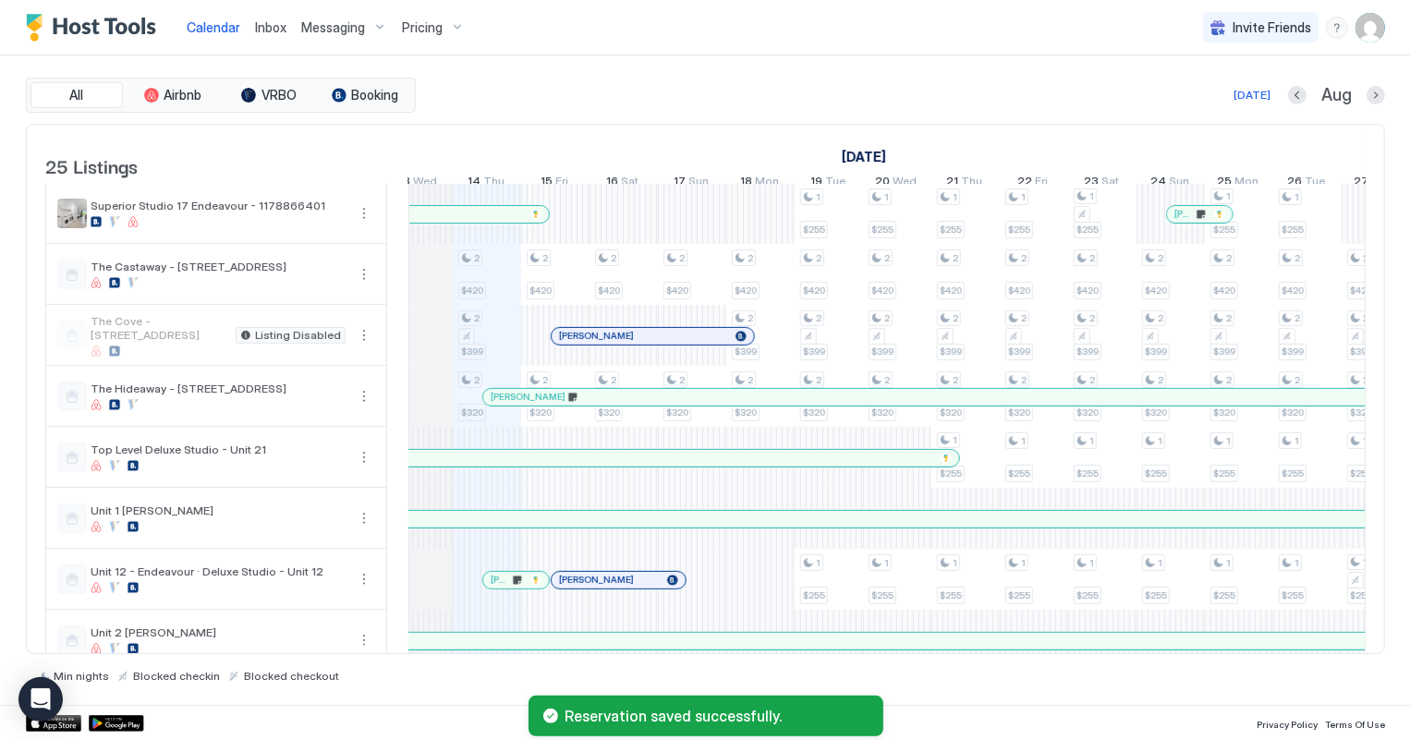
scroll to position [0, 858]
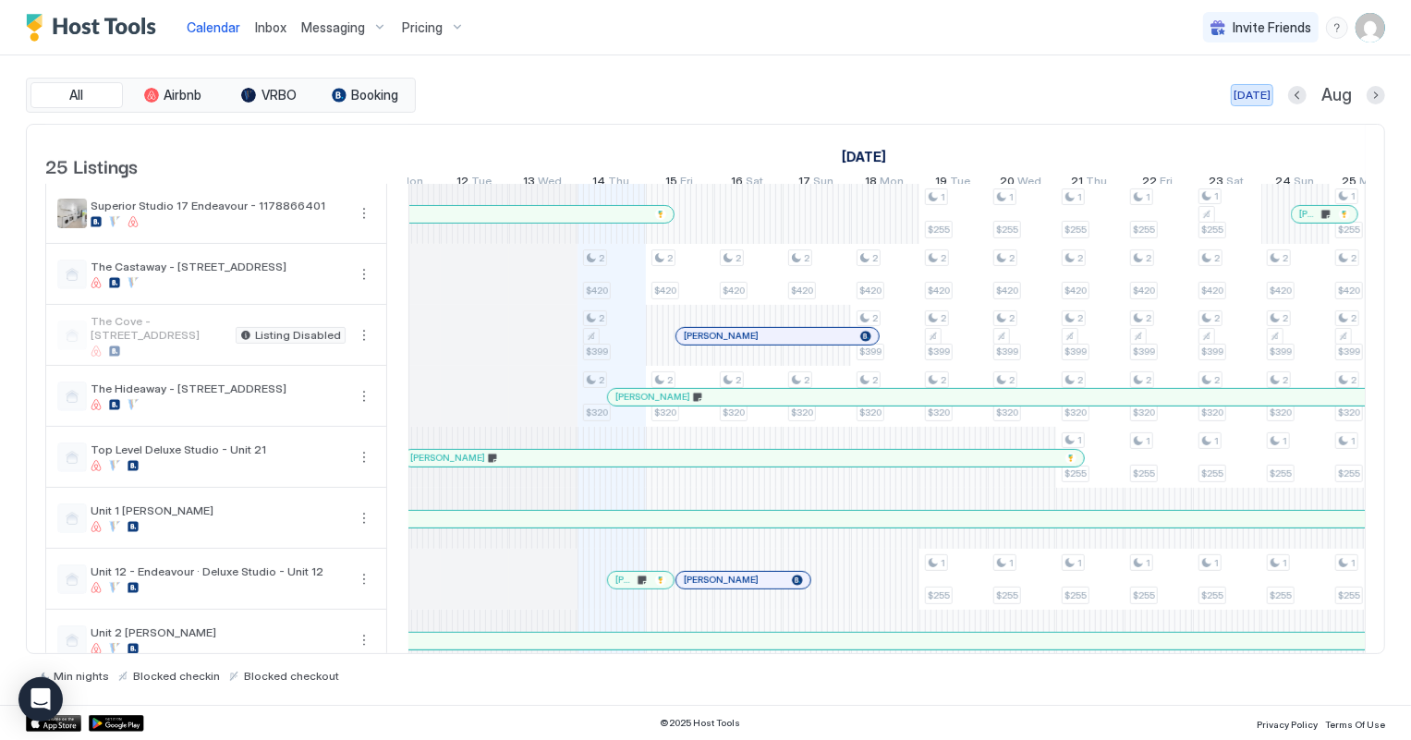
click at [1253, 94] on div "[DATE]" at bounding box center [1252, 95] width 37 height 17
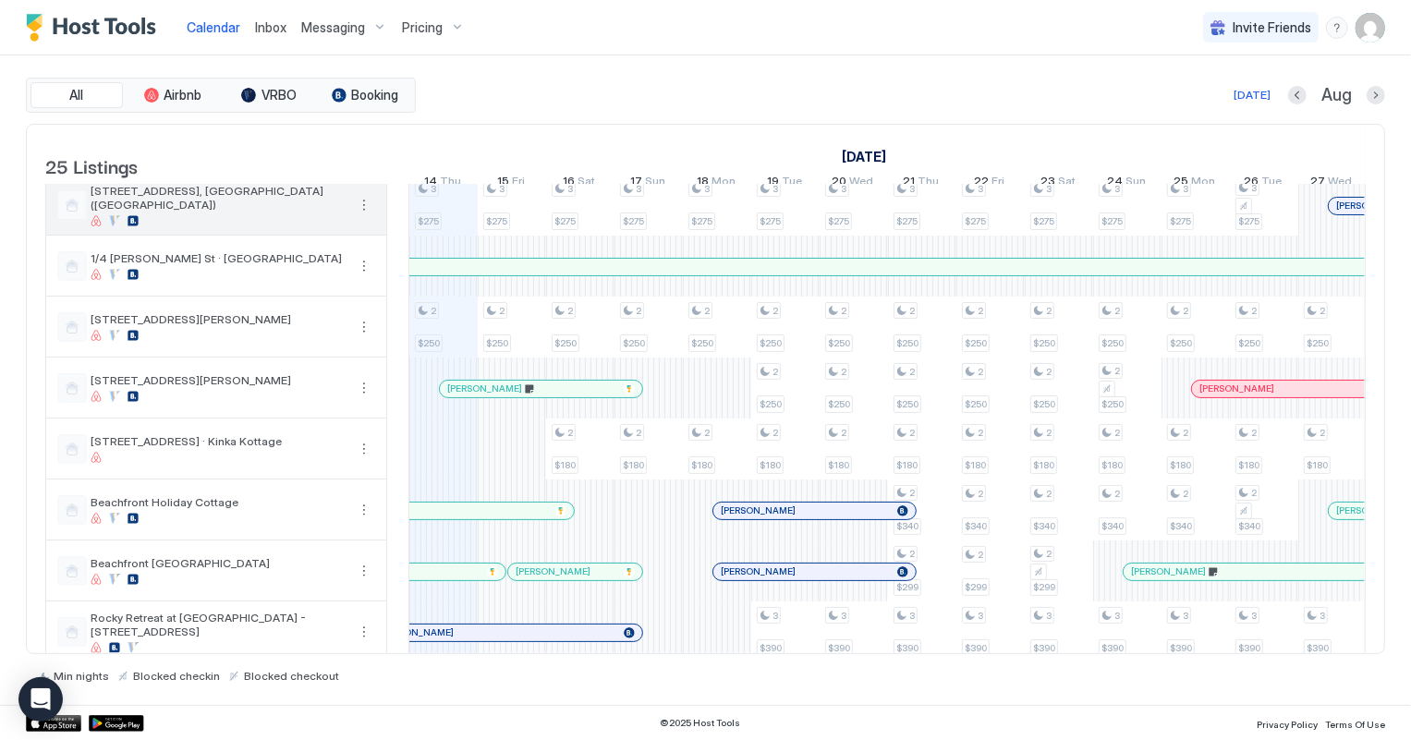
scroll to position [0, 0]
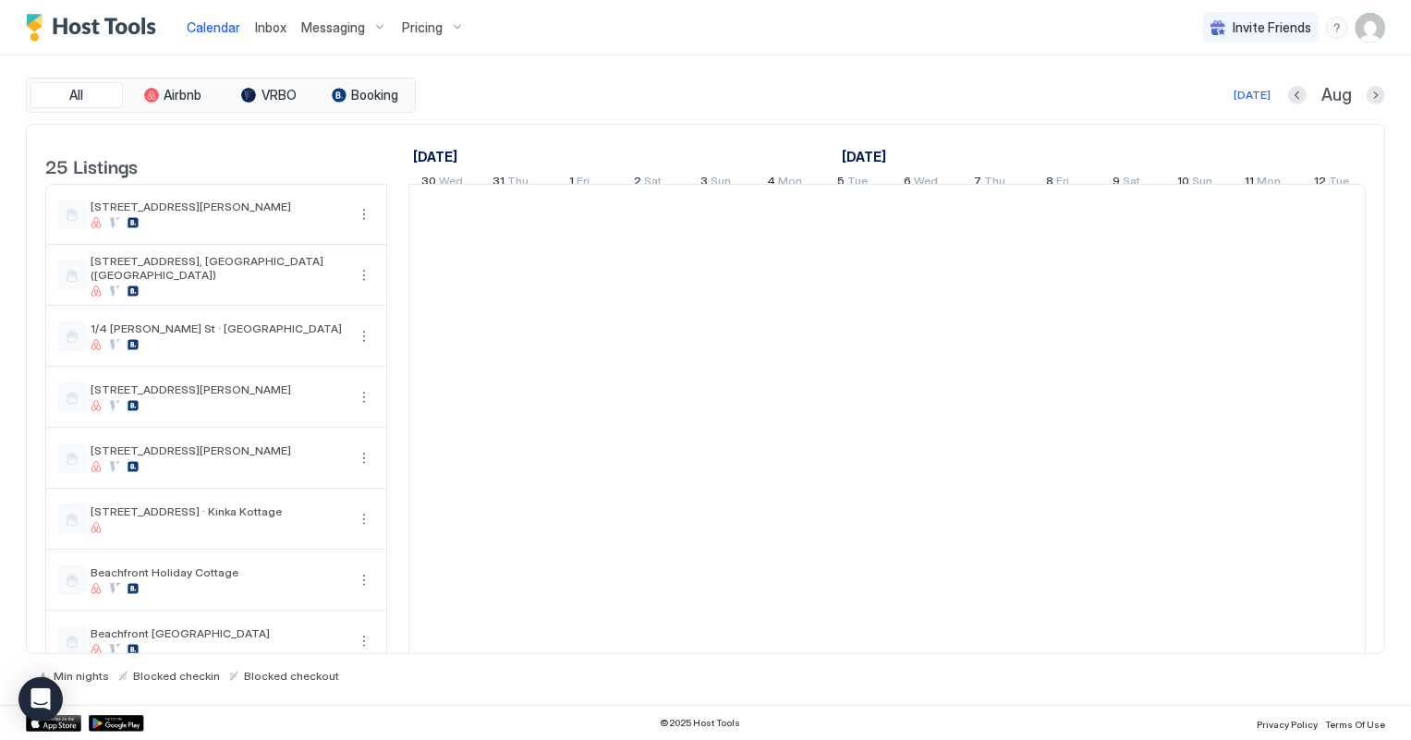
scroll to position [0, 1026]
click at [268, 33] on span "Inbox" at bounding box center [270, 27] width 31 height 16
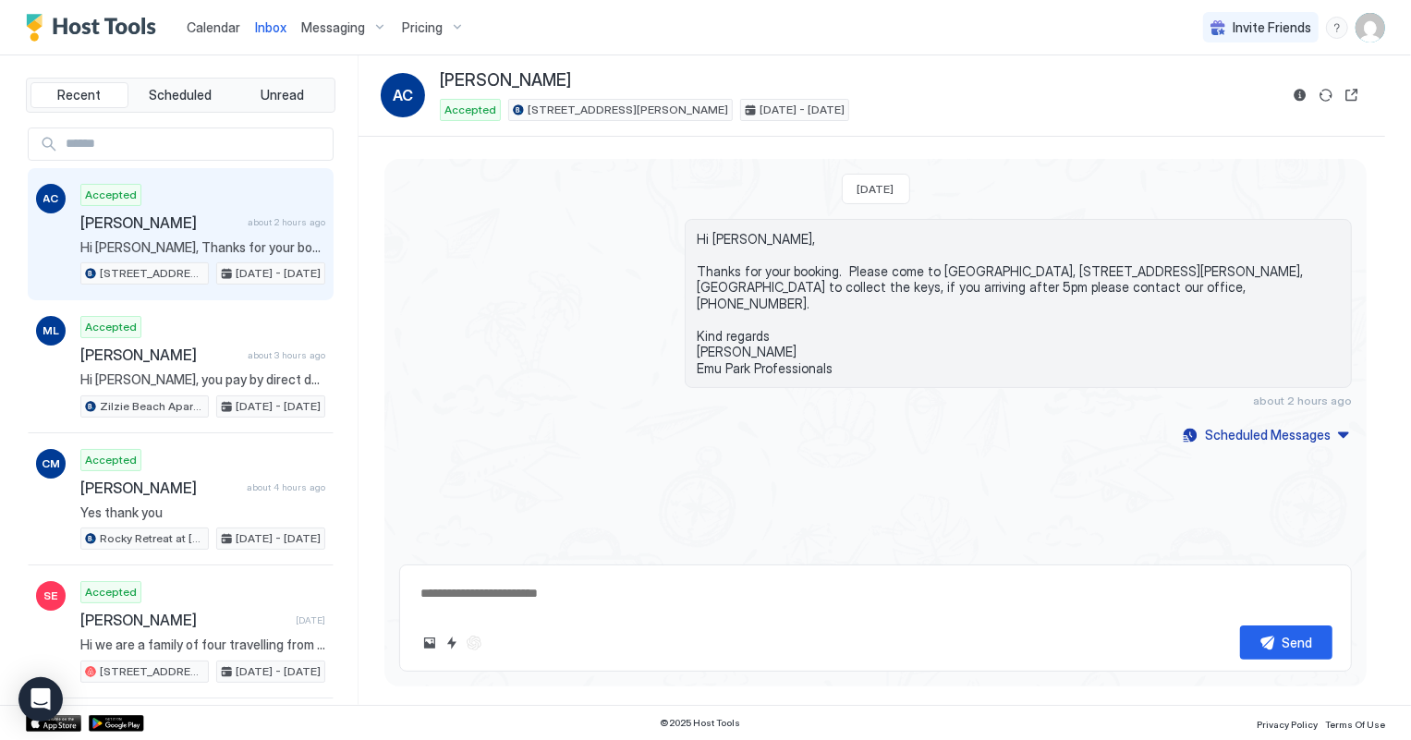
click at [223, 26] on span "Calendar" at bounding box center [214, 27] width 54 height 16
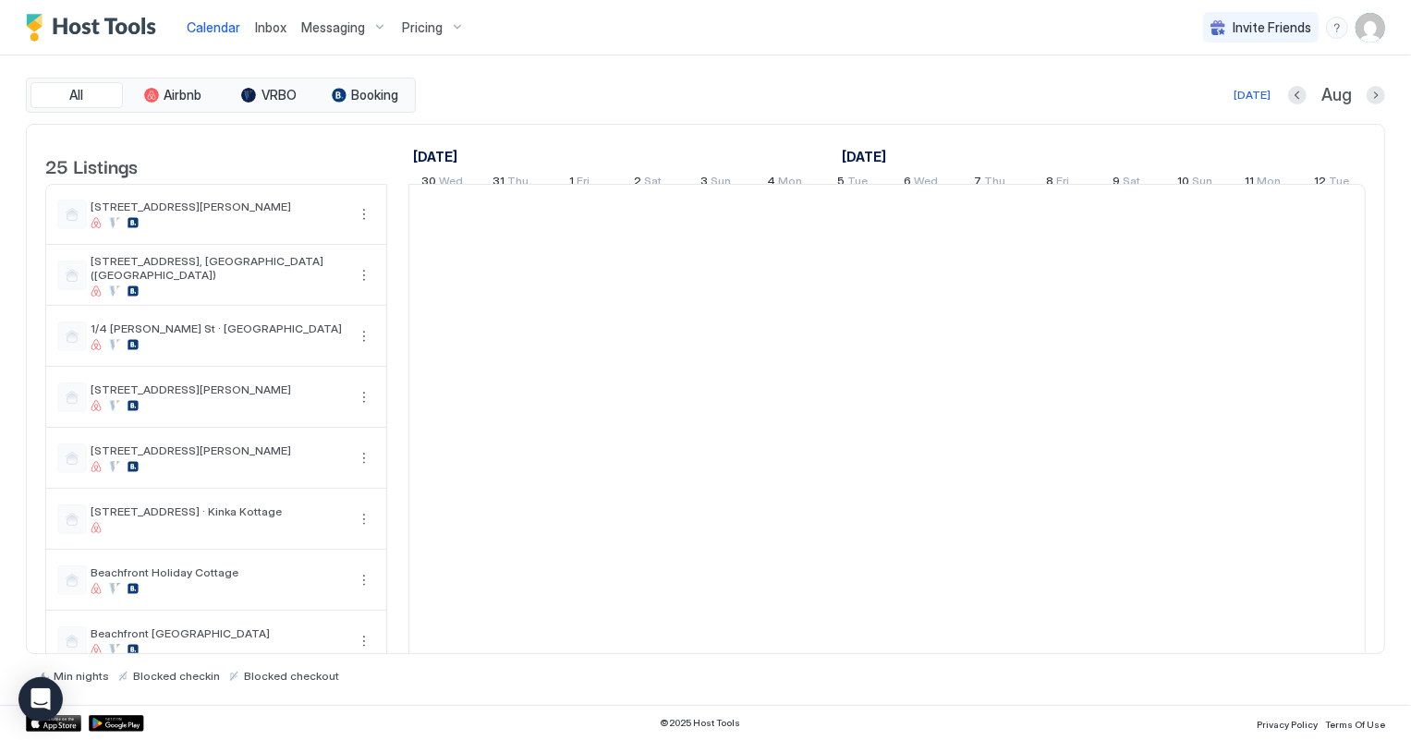
scroll to position [0, 1026]
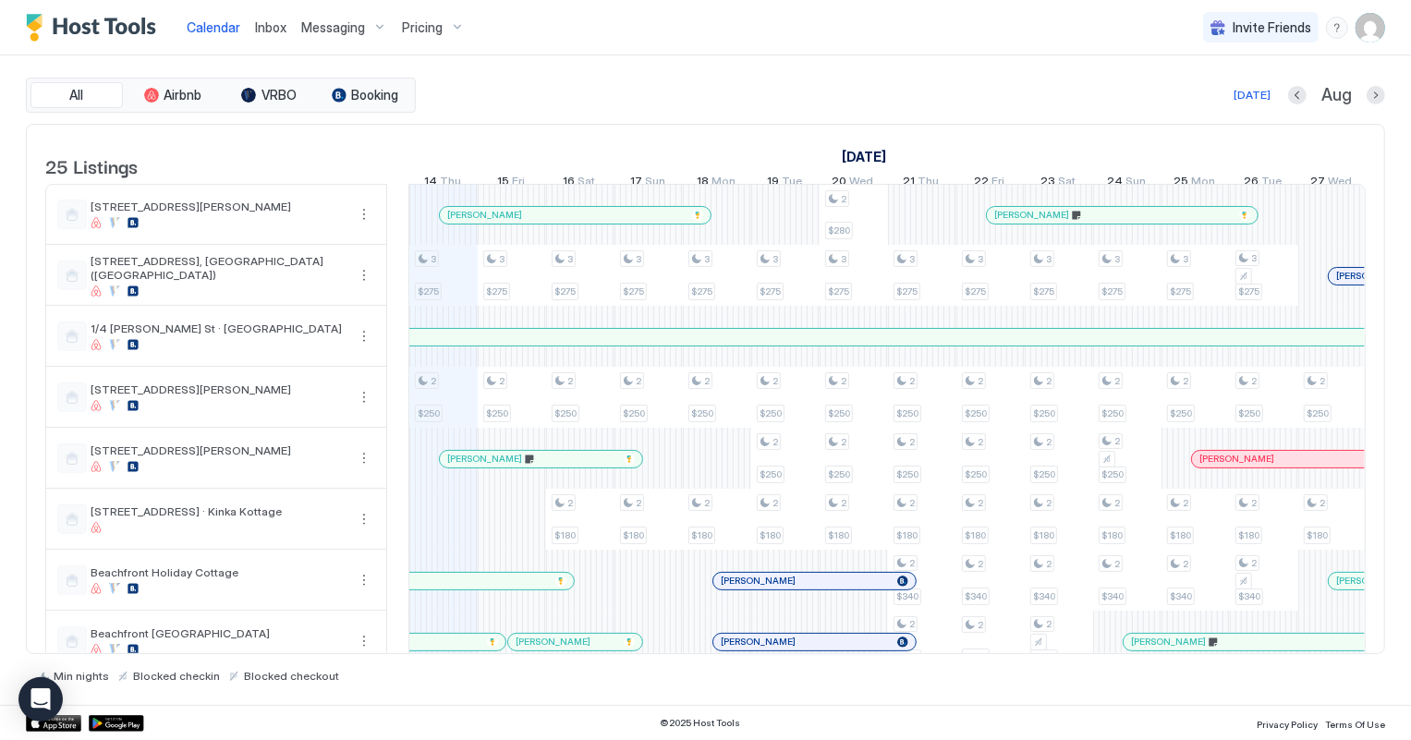
click at [276, 28] on span "Inbox" at bounding box center [270, 27] width 31 height 16
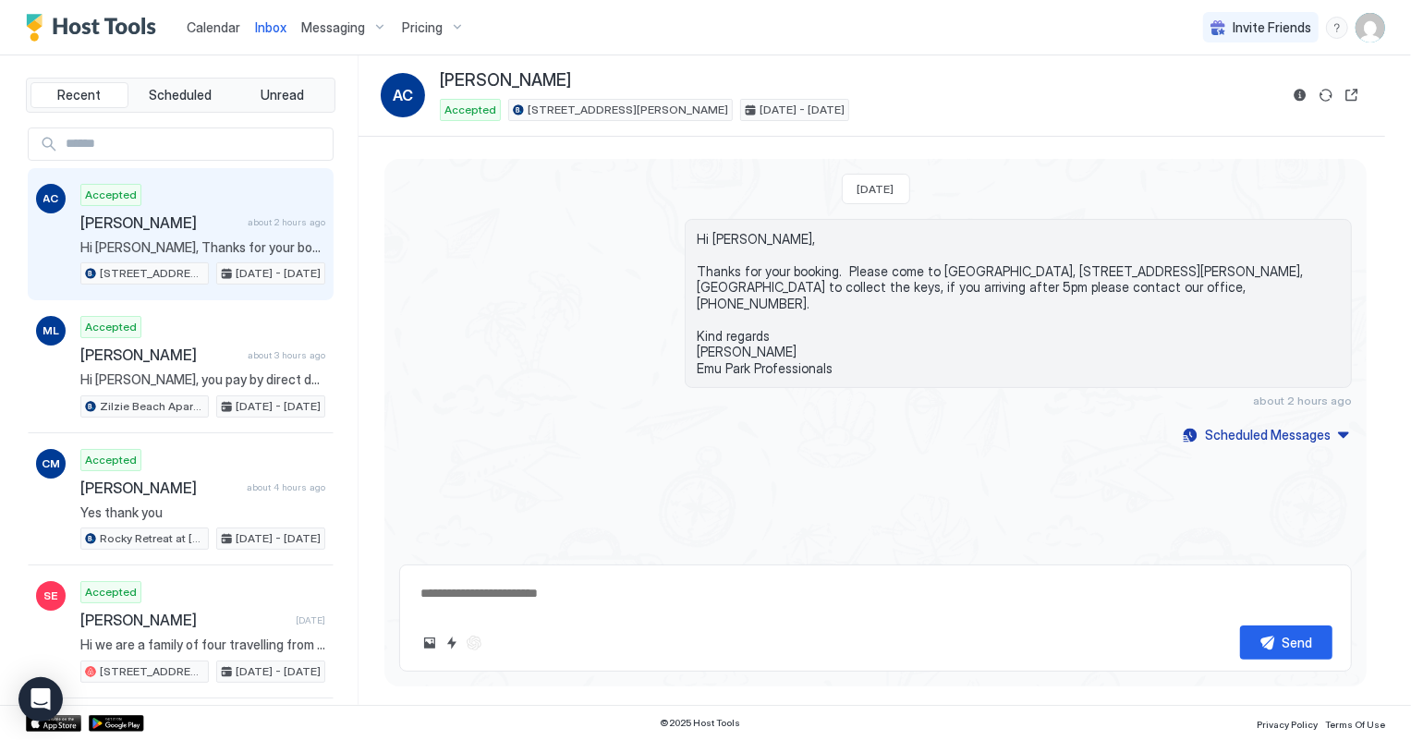
click at [221, 26] on span "Calendar" at bounding box center [214, 27] width 54 height 16
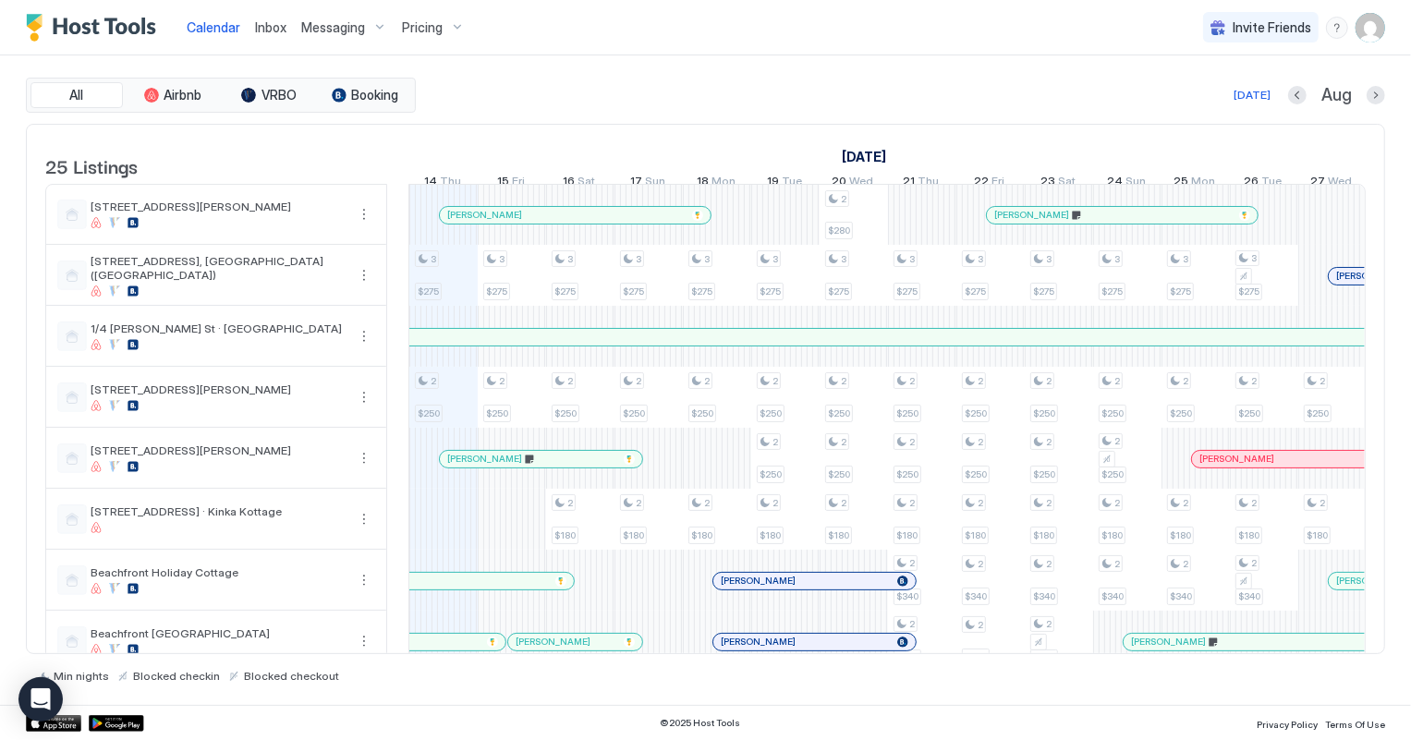
click at [268, 36] on link "Inbox" at bounding box center [270, 27] width 31 height 19
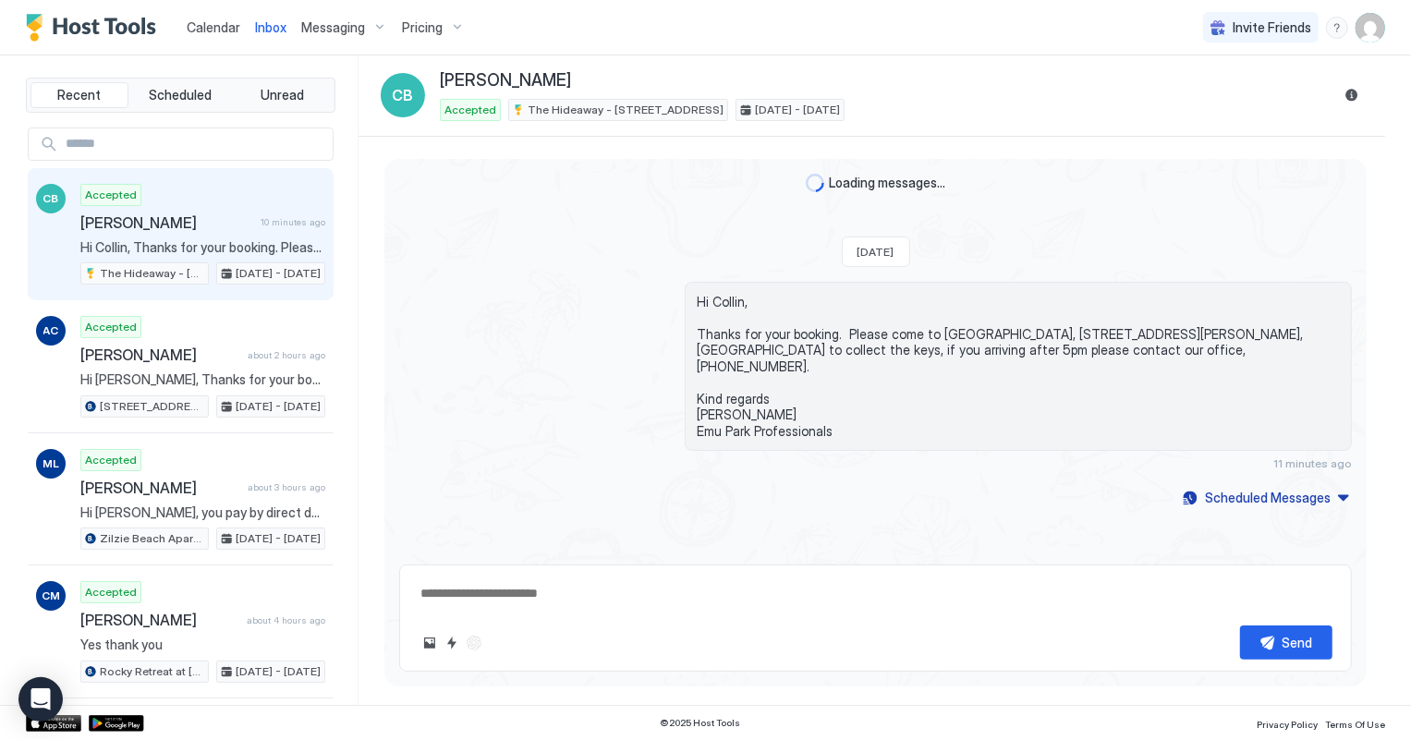
type textarea "*"
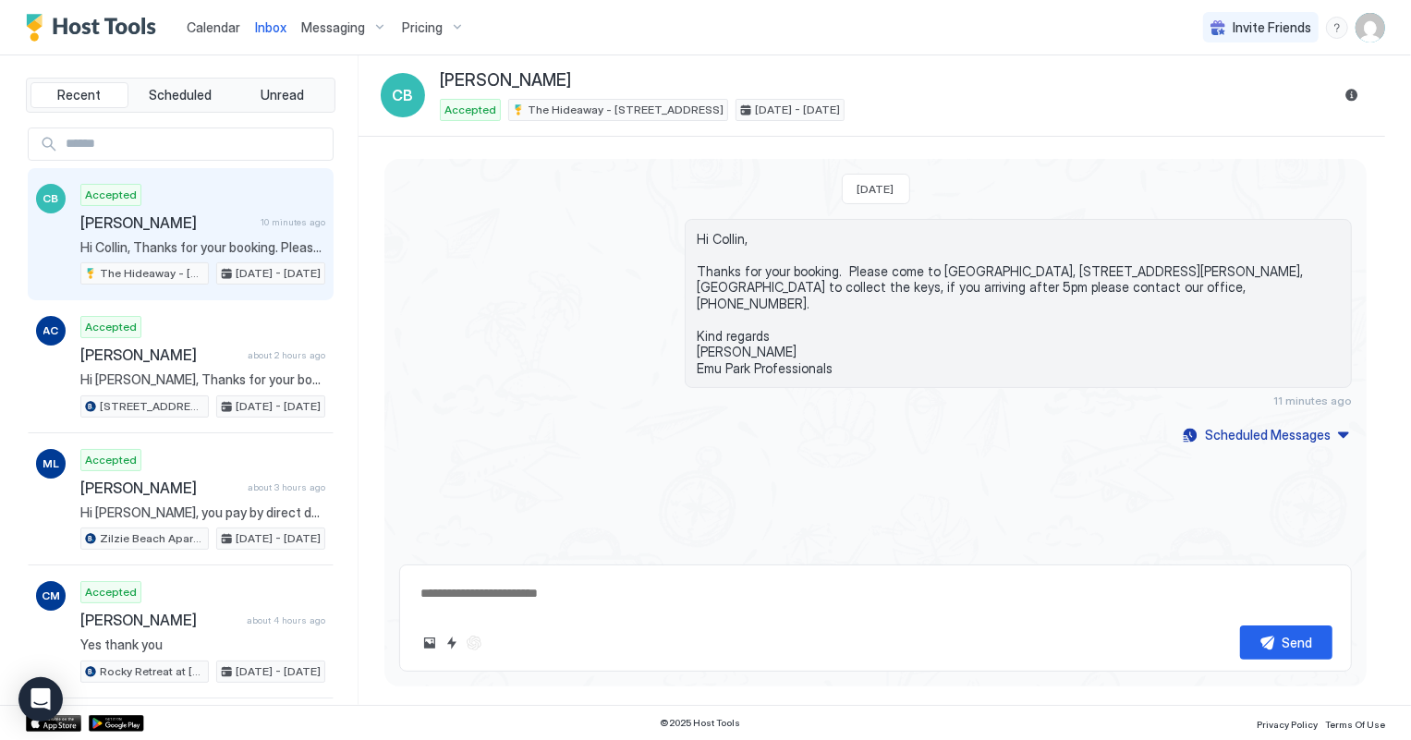
click at [213, 26] on span "Calendar" at bounding box center [214, 27] width 54 height 16
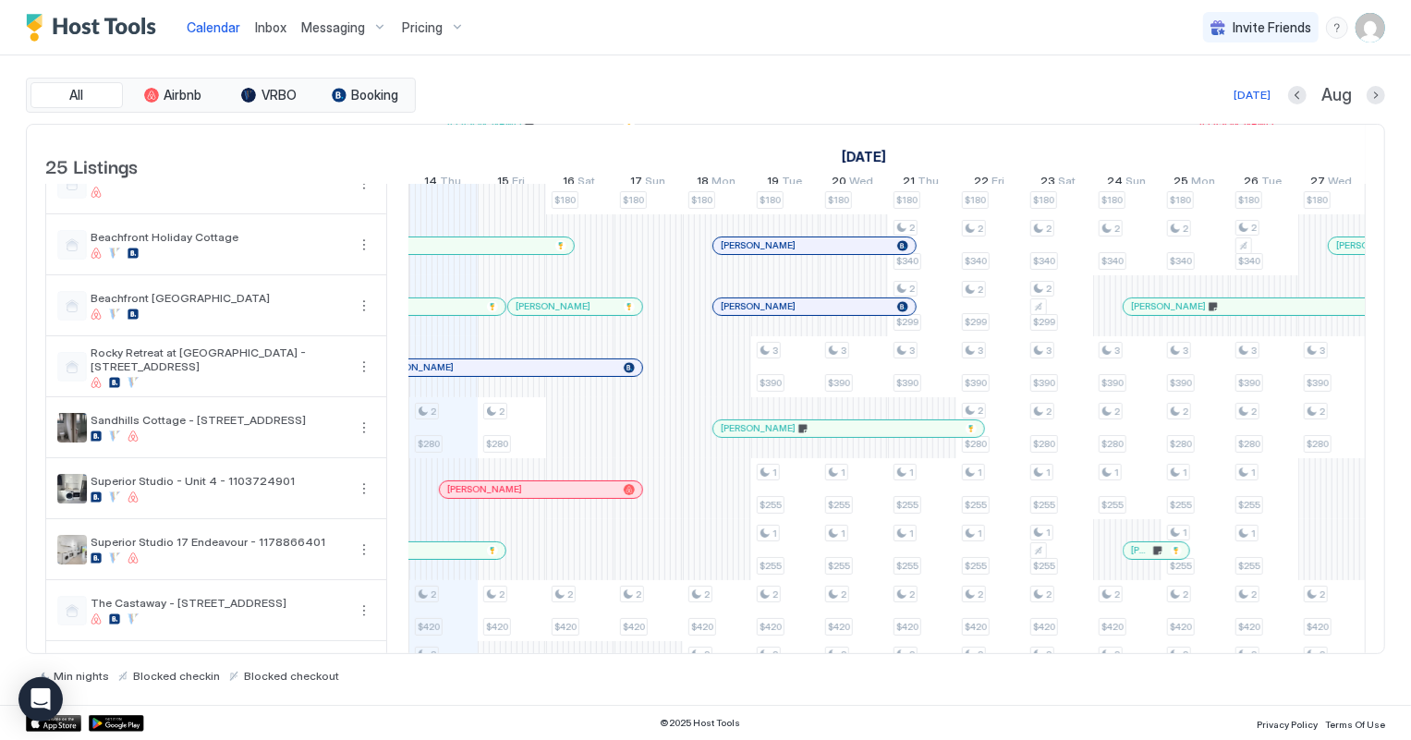
scroll to position [588, 0]
